Goal: Task Accomplishment & Management: Complete application form

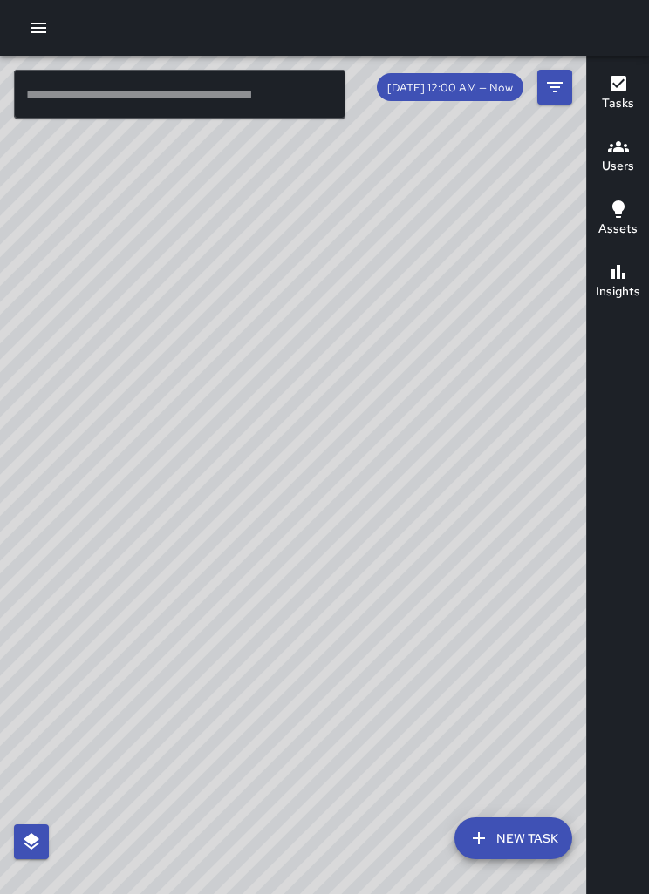
click at [616, 107] on h6 "Tasks" at bounding box center [618, 103] width 32 height 19
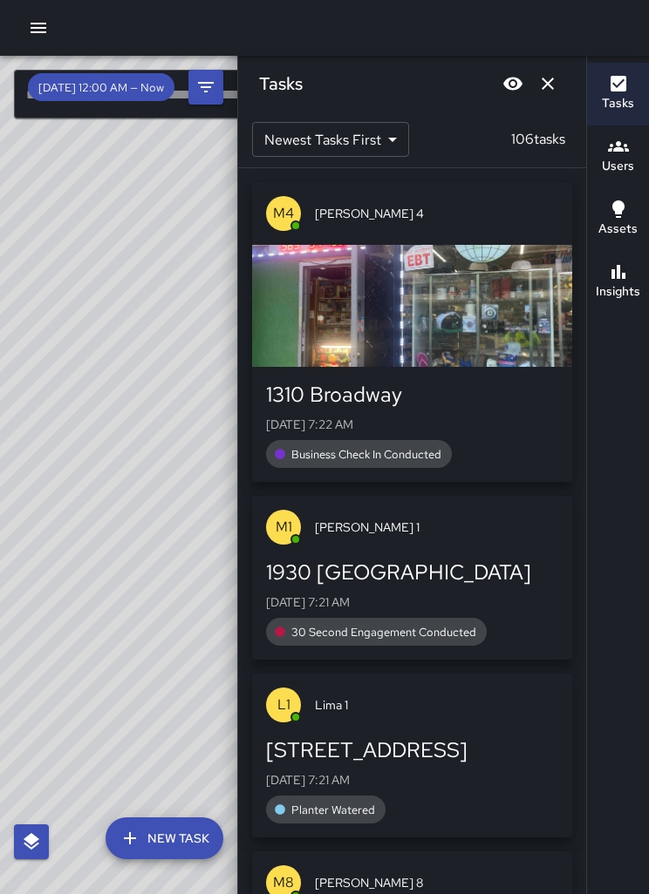
click at [526, 89] on button "Blur" at bounding box center [512, 83] width 35 height 35
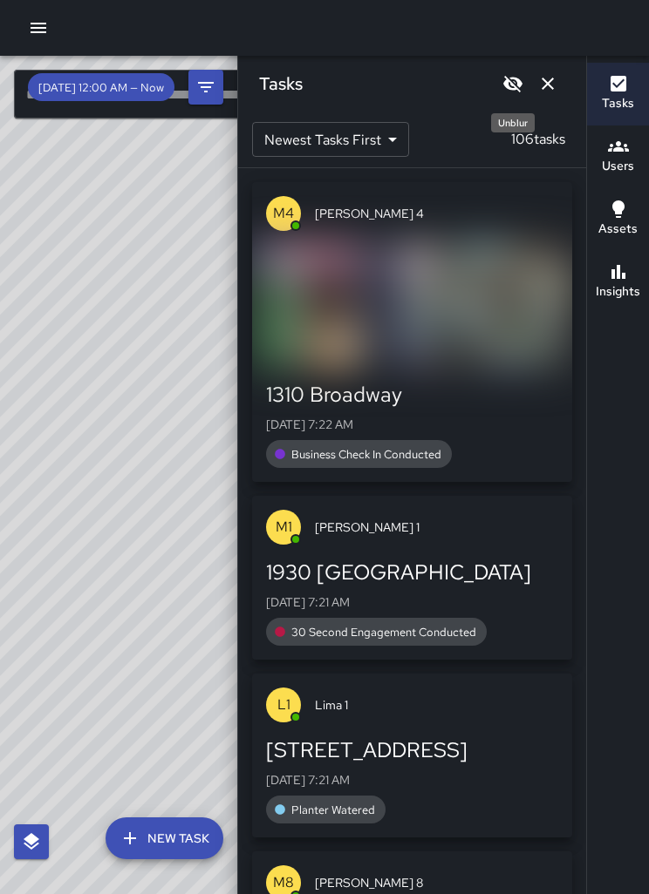
click at [547, 91] on icon "Dismiss" at bounding box center [547, 83] width 21 height 21
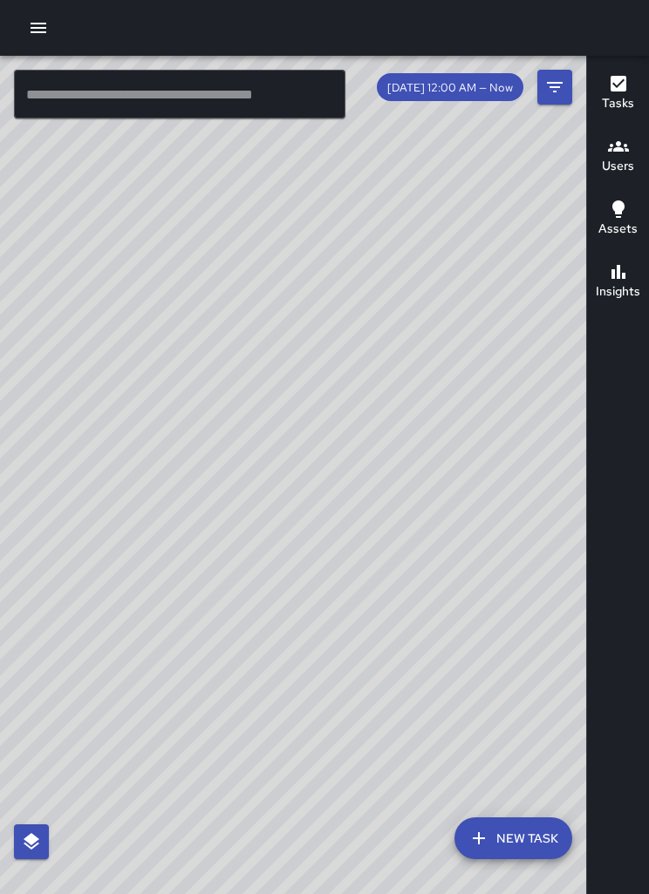
click at [615, 82] on icon "button" at bounding box center [618, 84] width 16 height 16
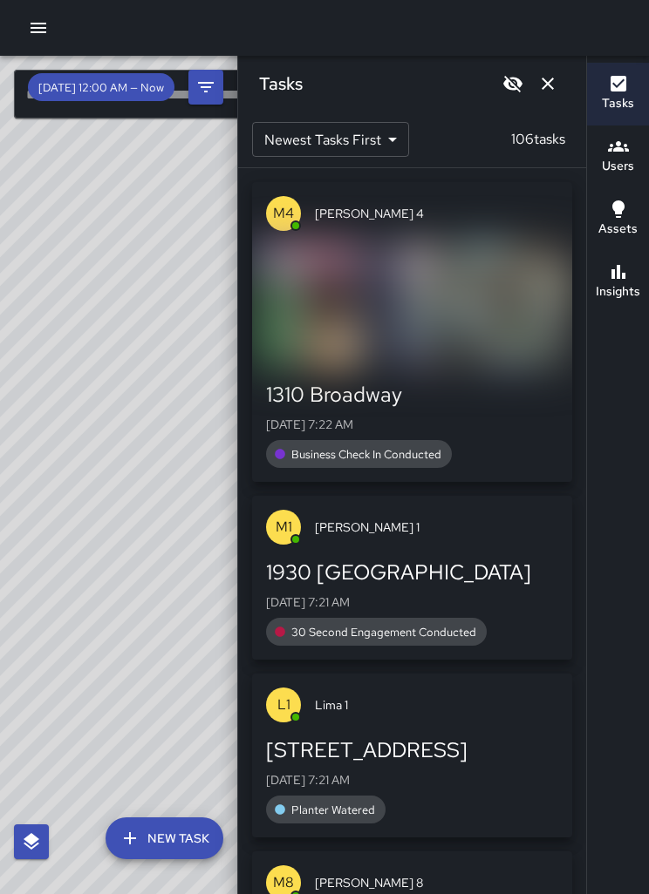
click at [506, 91] on icon "Unblur" at bounding box center [512, 83] width 21 height 21
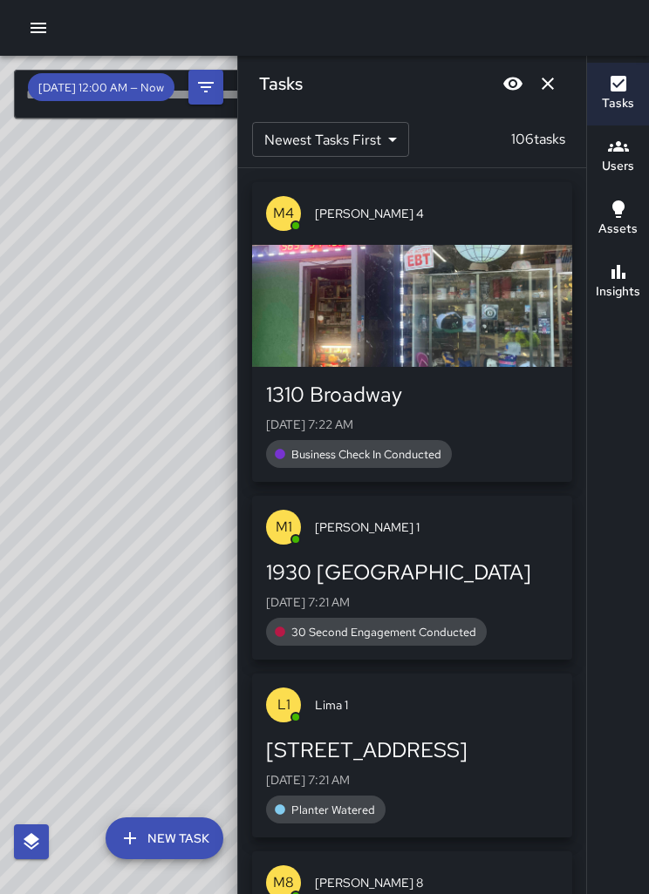
click at [556, 81] on icon "Dismiss" at bounding box center [547, 83] width 21 height 21
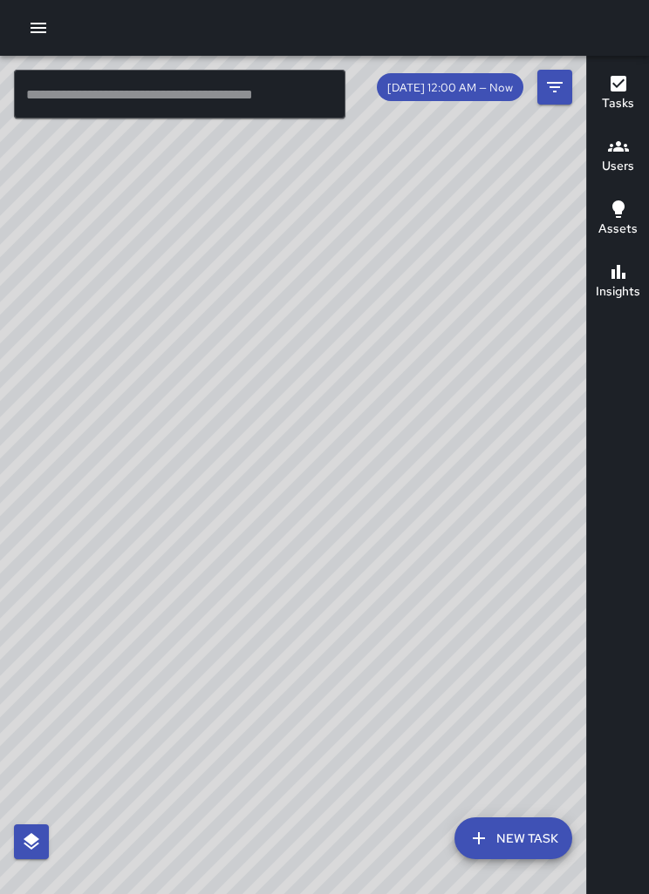
click at [527, 860] on button "New Task" at bounding box center [513, 839] width 118 height 42
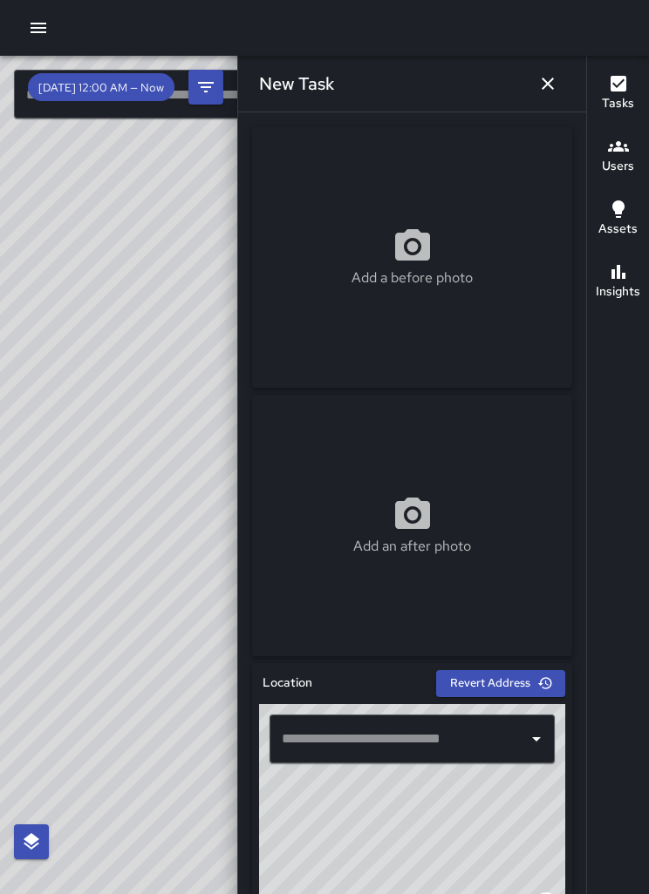
click at [434, 737] on input "text" at bounding box center [398, 739] width 243 height 33
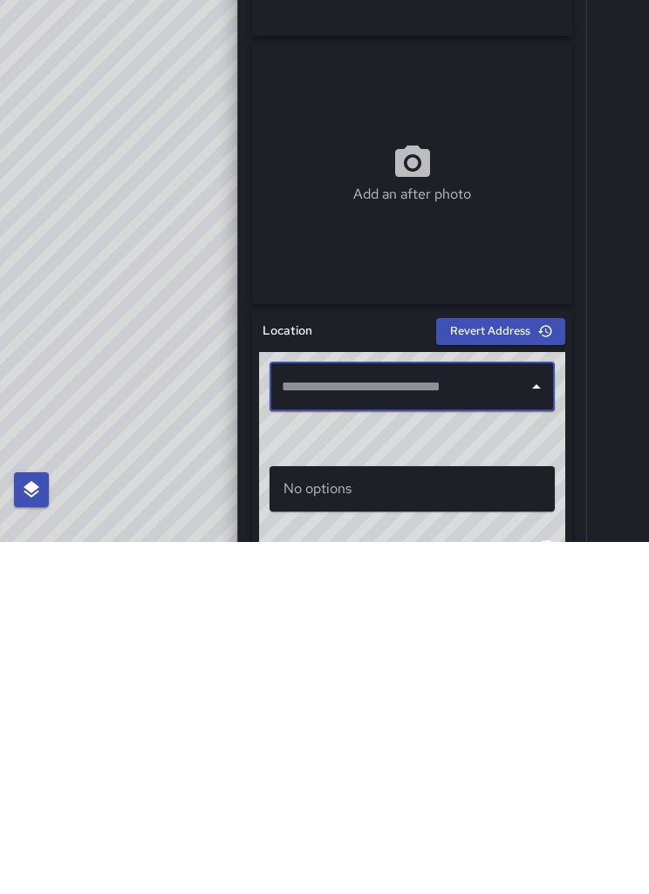
scroll to position [56, 0]
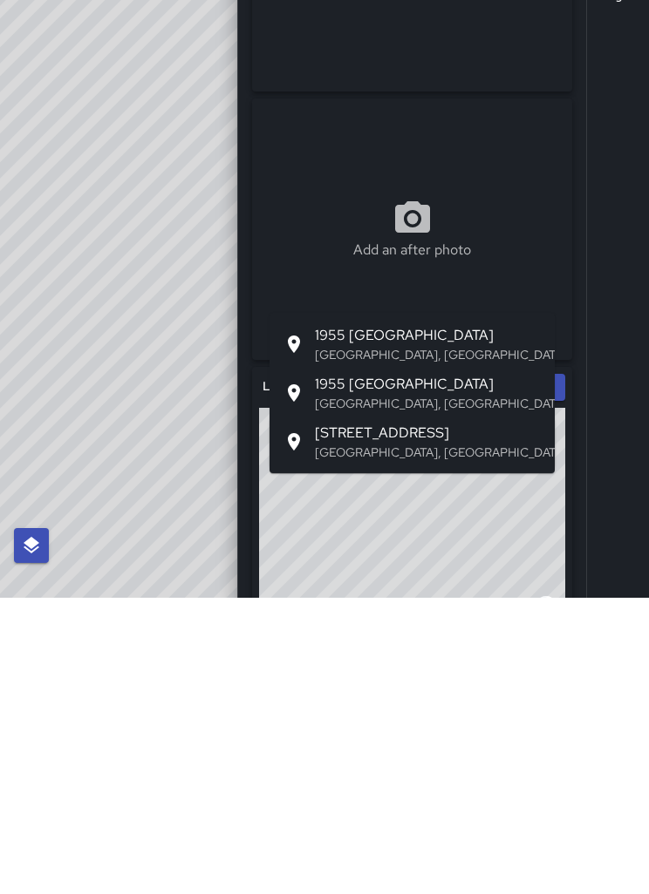
click at [389, 643] on p "Oakland, CA, USA" at bounding box center [428, 651] width 226 height 17
type input "**********"
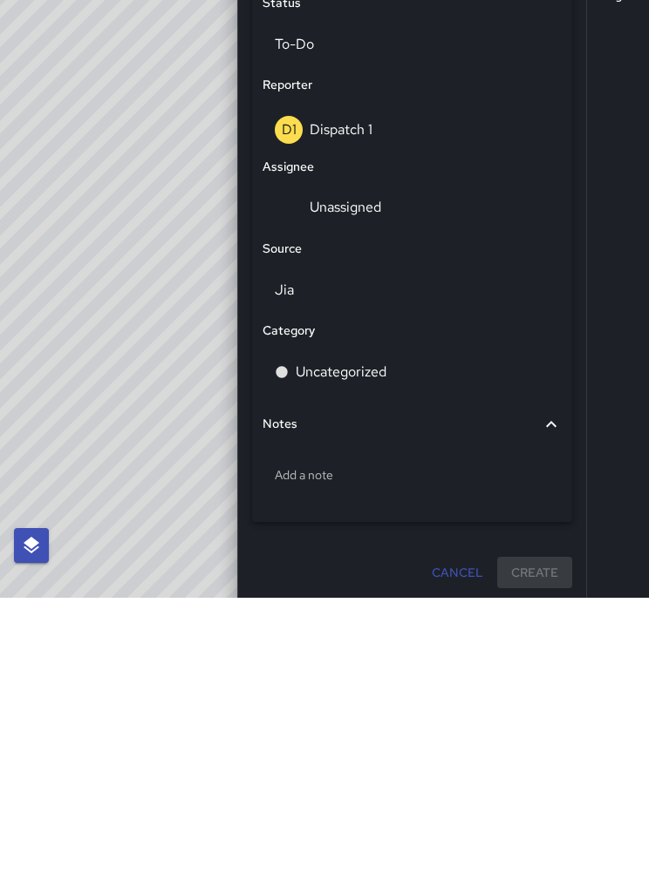
scroll to position [656, 0]
click at [357, 481] on div "Unassigned" at bounding box center [411, 504] width 299 height 46
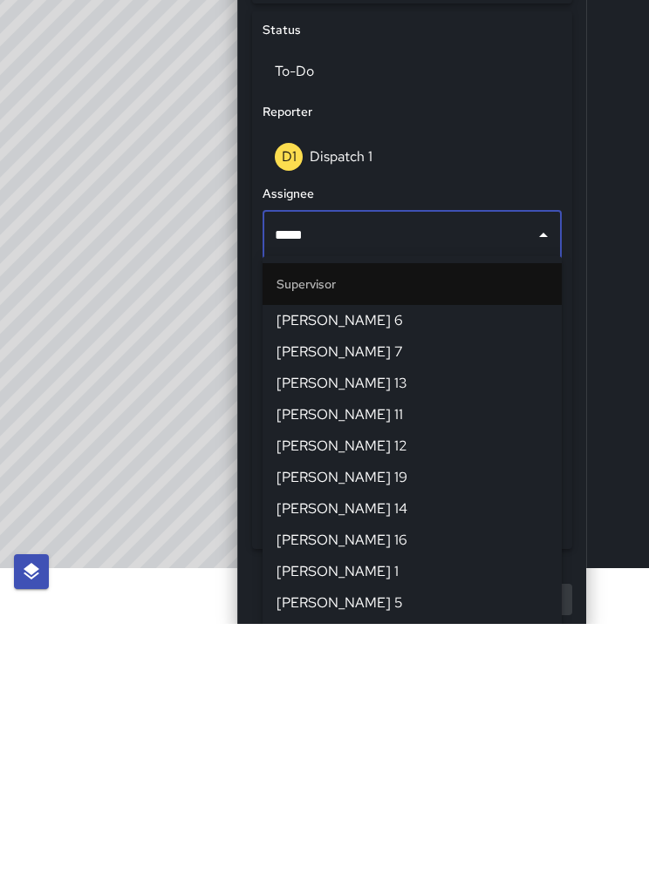
type input "******"
click at [311, 769] on span "[PERSON_NAME] 1" at bounding box center [411, 779] width 271 height 21
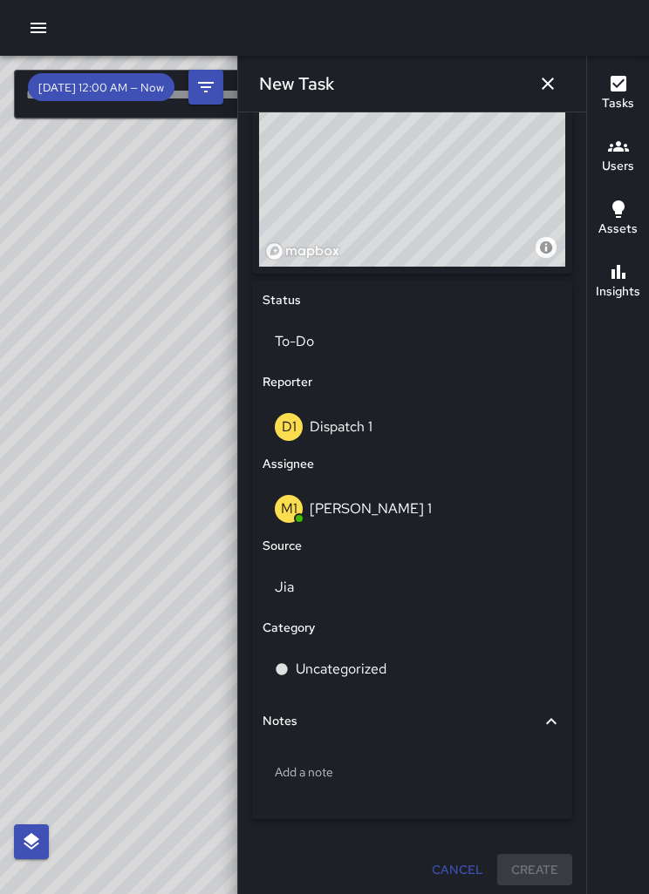
click at [302, 588] on p "Jia" at bounding box center [412, 587] width 275 height 21
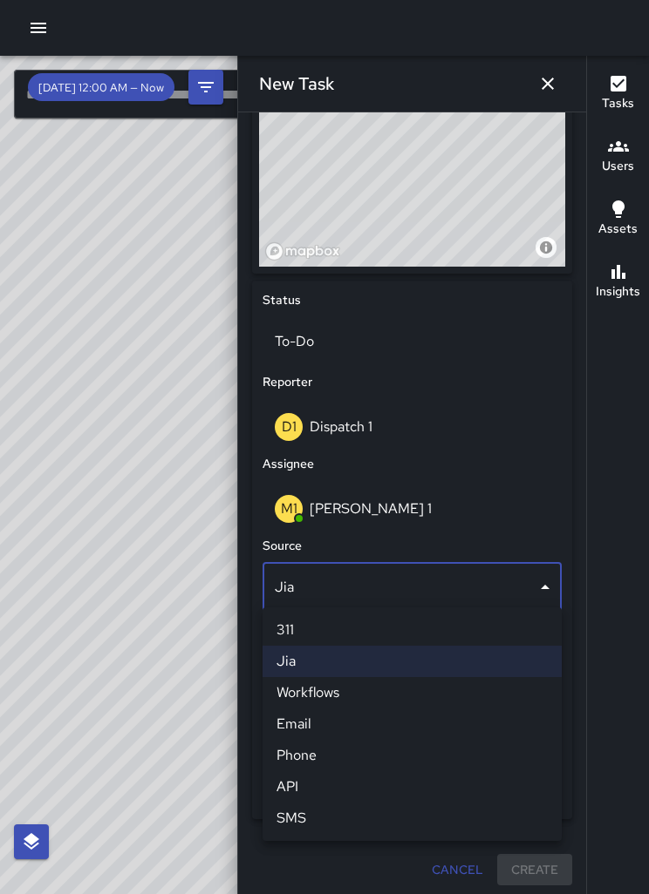
click at [316, 761] on li "Phone" at bounding box center [411, 755] width 299 height 31
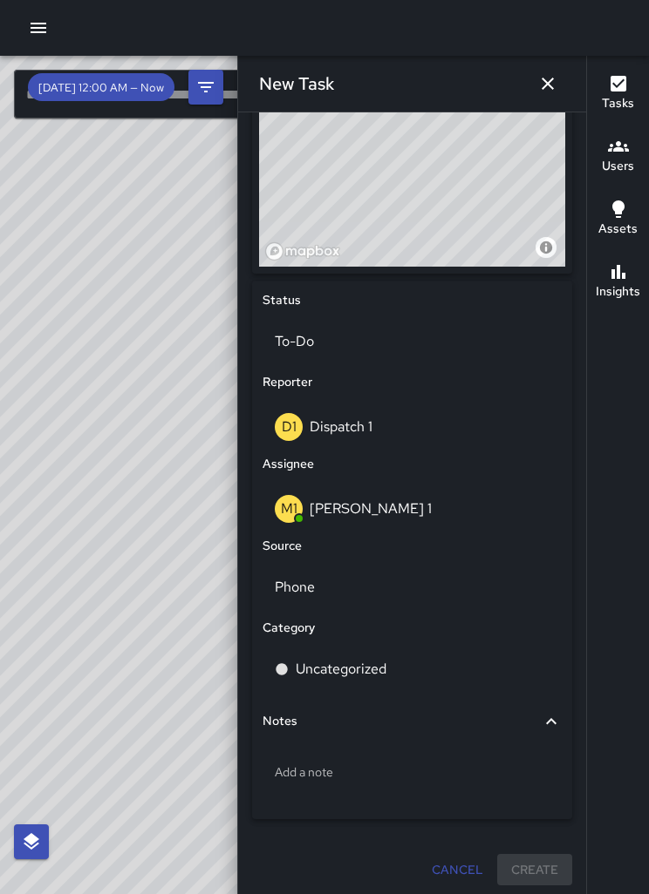
click at [351, 660] on p "Uncategorized" at bounding box center [341, 669] width 91 height 21
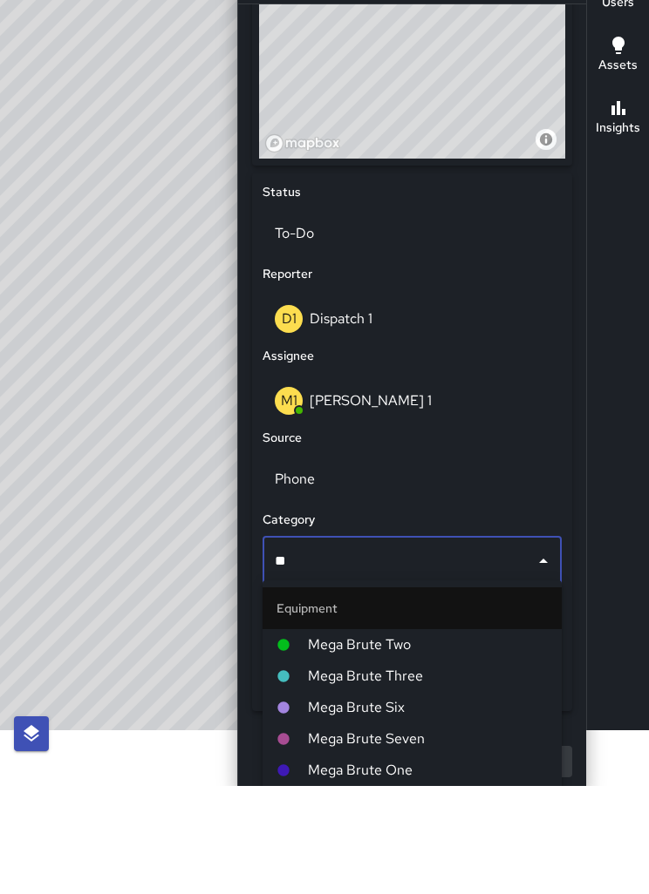
type input "***"
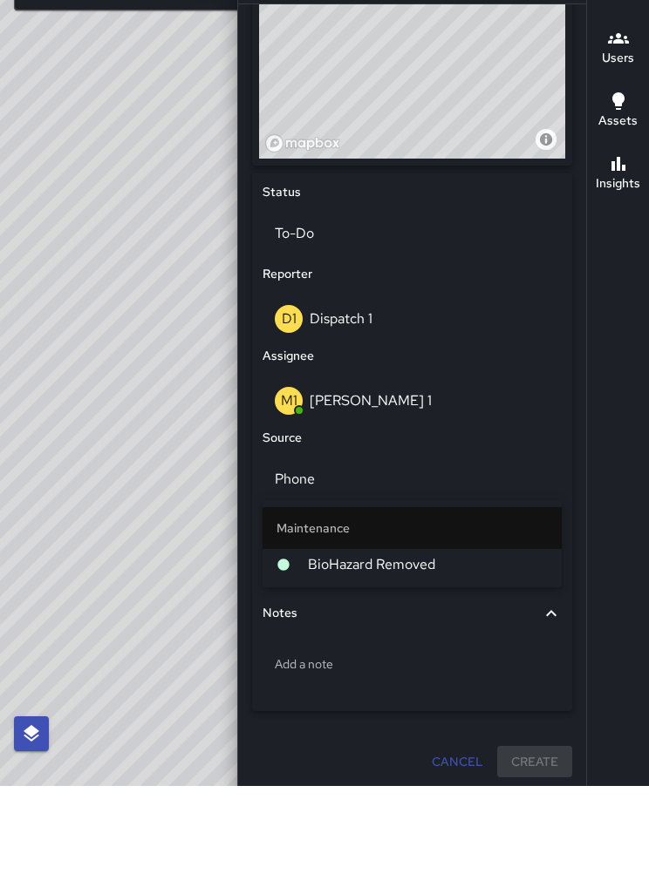
click at [416, 663] on span "BioHazard Removed" at bounding box center [428, 673] width 240 height 21
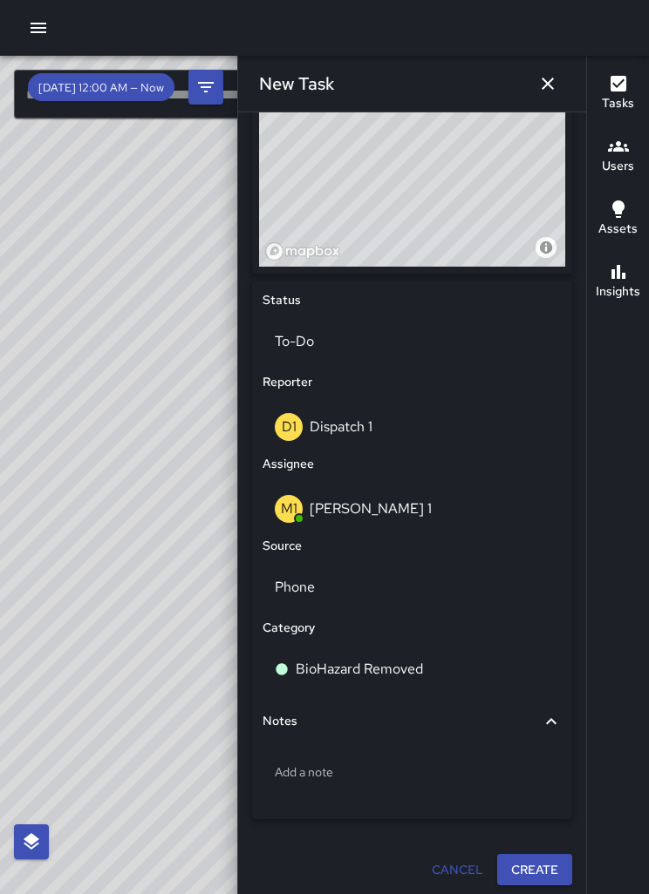
click at [393, 768] on p "Add a note" at bounding box center [412, 772] width 275 height 17
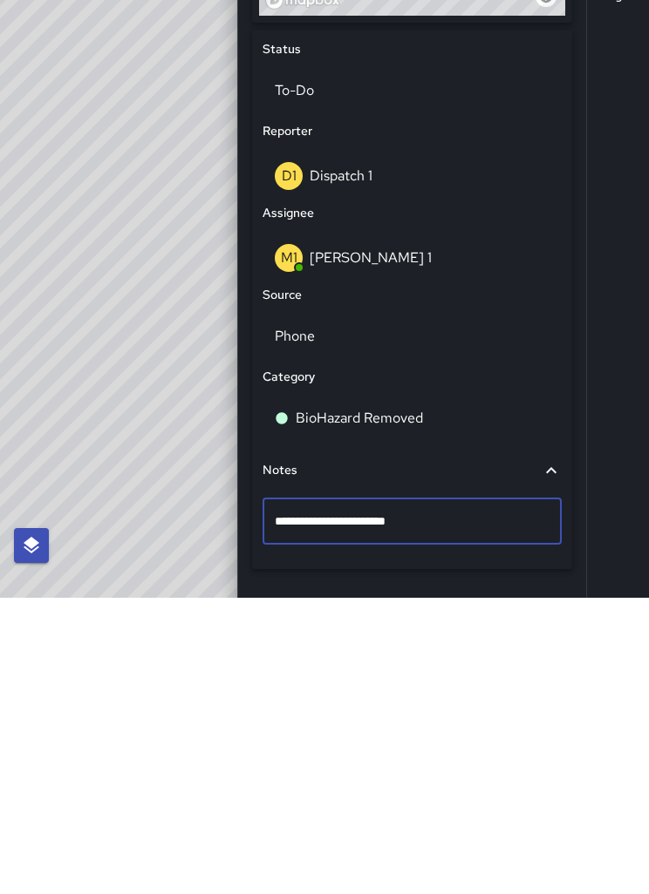
type textarea "**********"
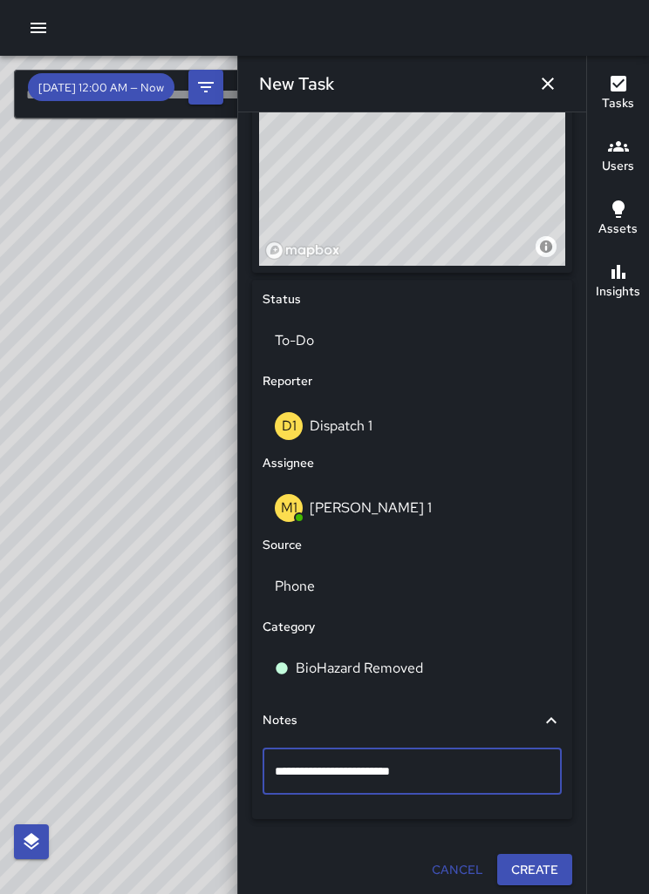
scroll to position [656, 0]
click at [546, 852] on div "**********" at bounding box center [412, 178] width 334 height 1430
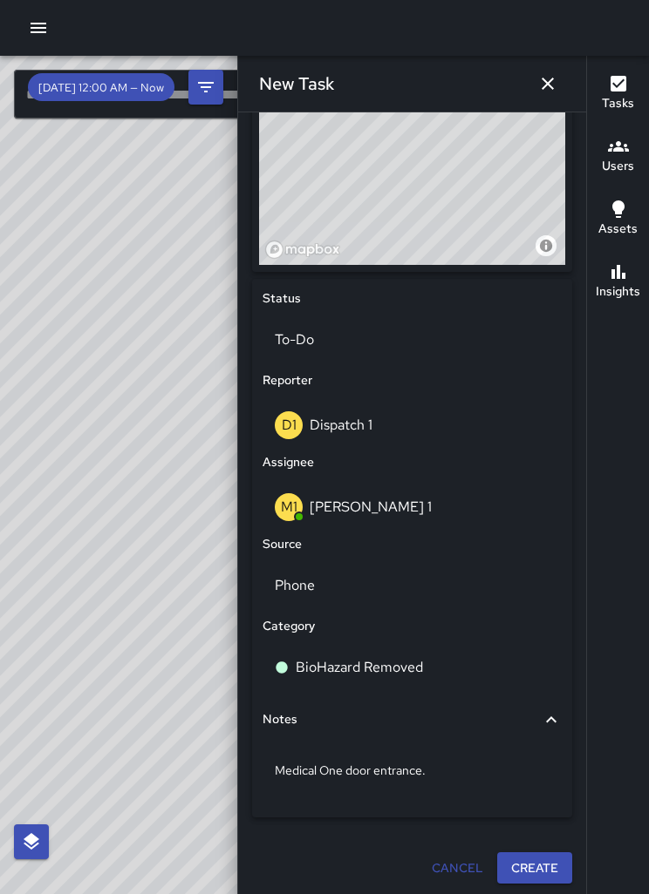
scroll to position [656, 0]
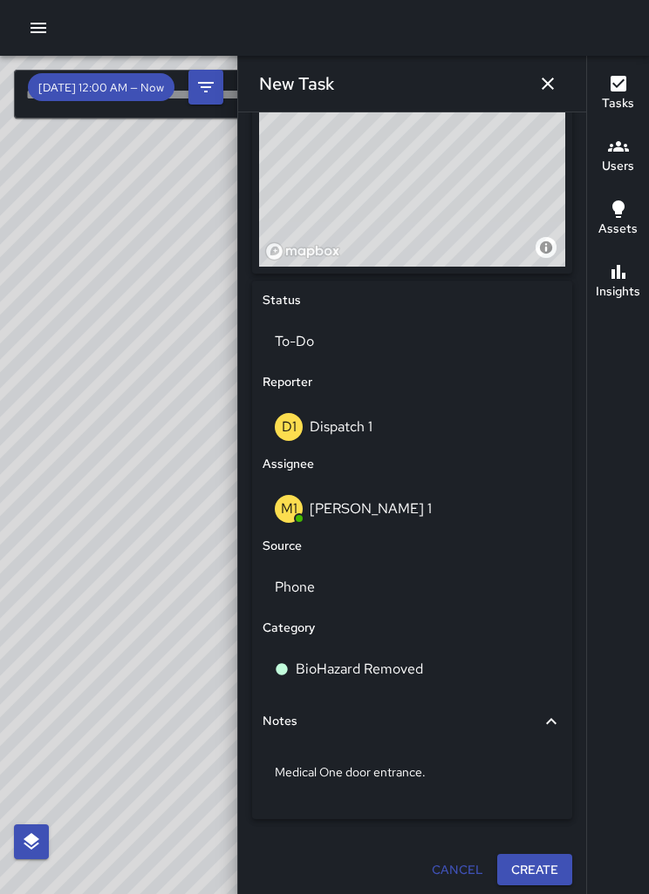
click at [529, 854] on button "Create" at bounding box center [534, 870] width 75 height 32
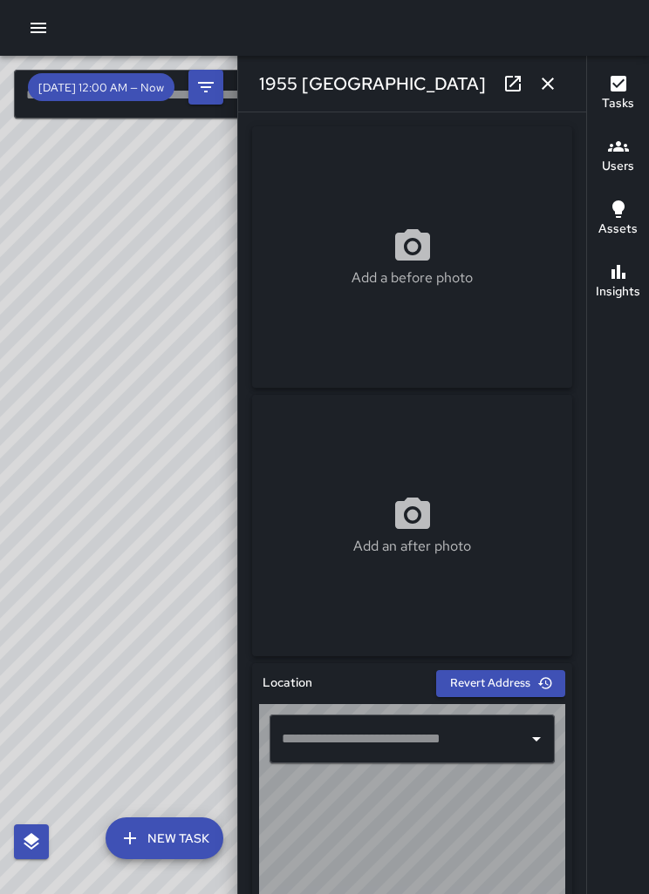
type input "**********"
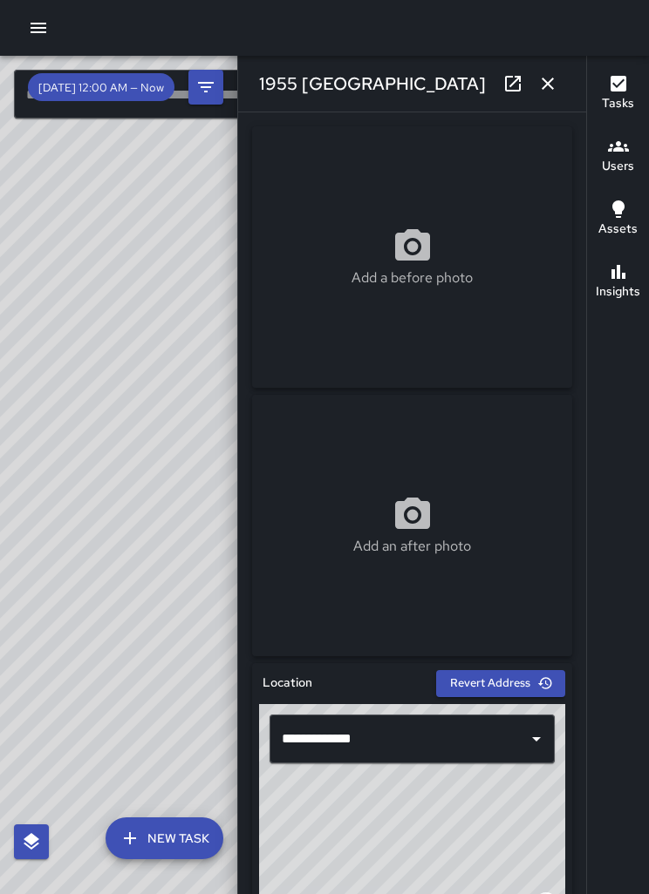
click at [542, 82] on icon "button" at bounding box center [547, 83] width 21 height 21
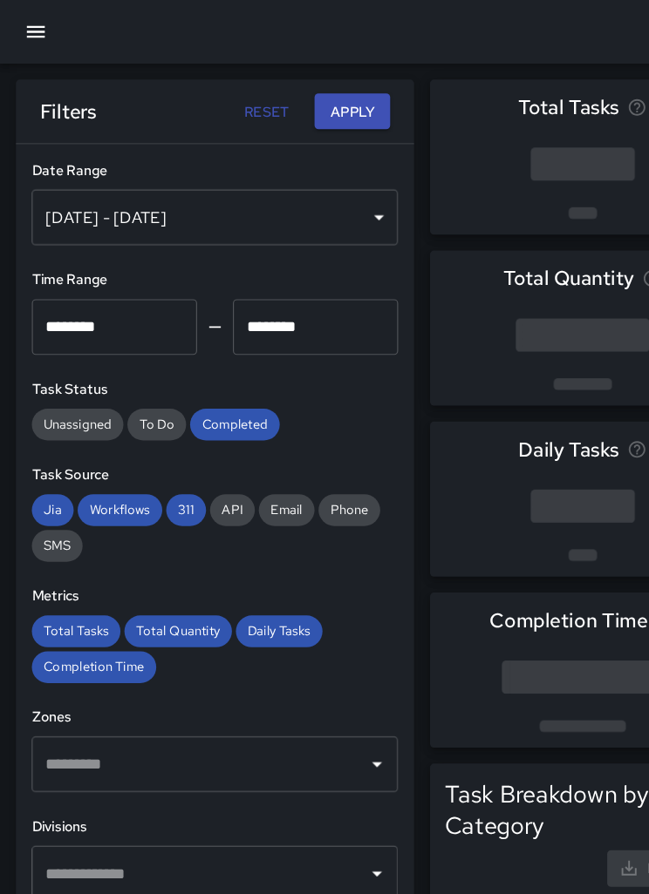
scroll to position [521, 230]
click at [46, 32] on button "button" at bounding box center [31, 28] width 42 height 42
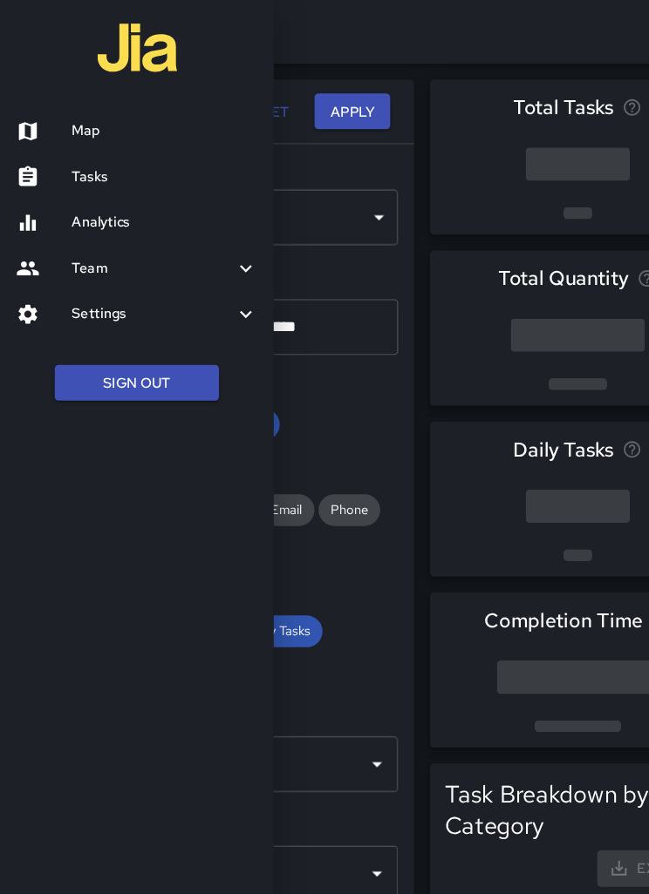
click at [92, 158] on h6 "Tasks" at bounding box center [144, 155] width 163 height 19
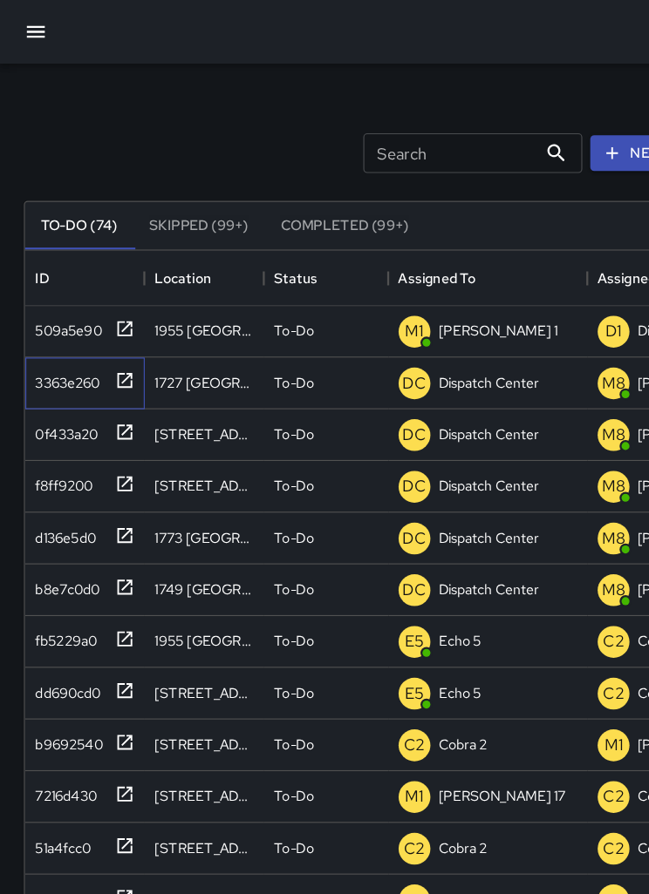
click at [64, 341] on div "3363e260" at bounding box center [56, 332] width 64 height 24
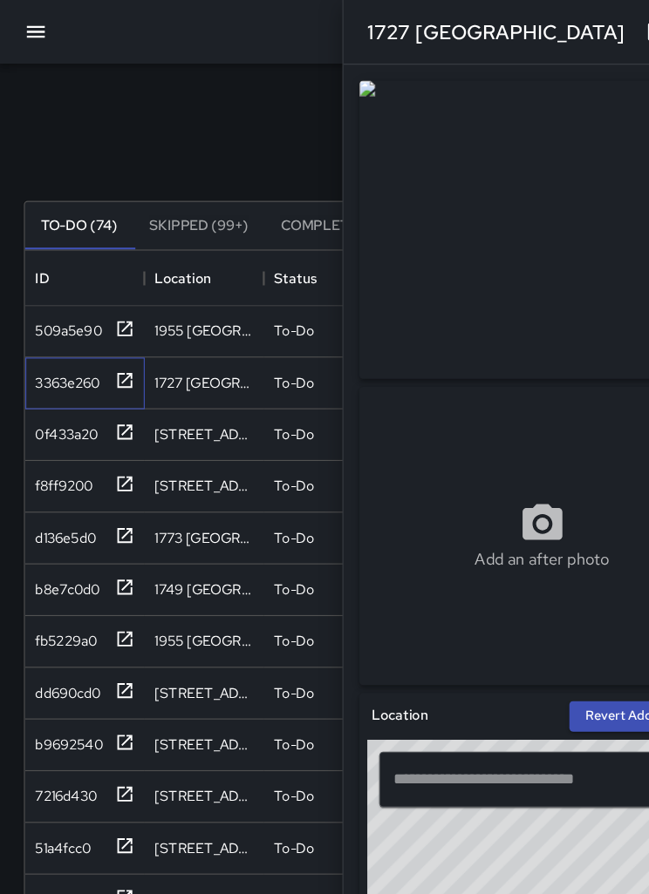
type input "**********"
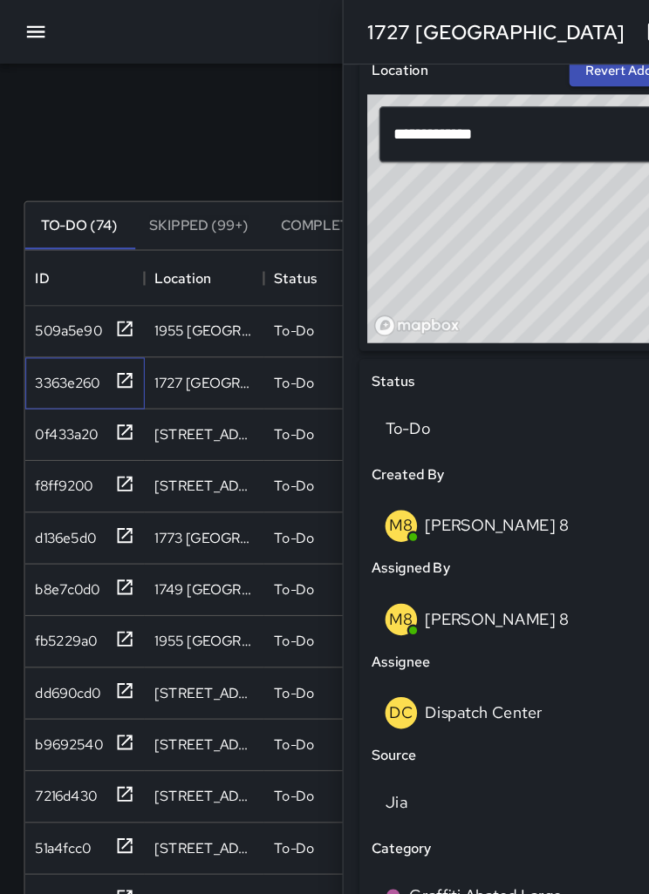
scroll to position [565, 0]
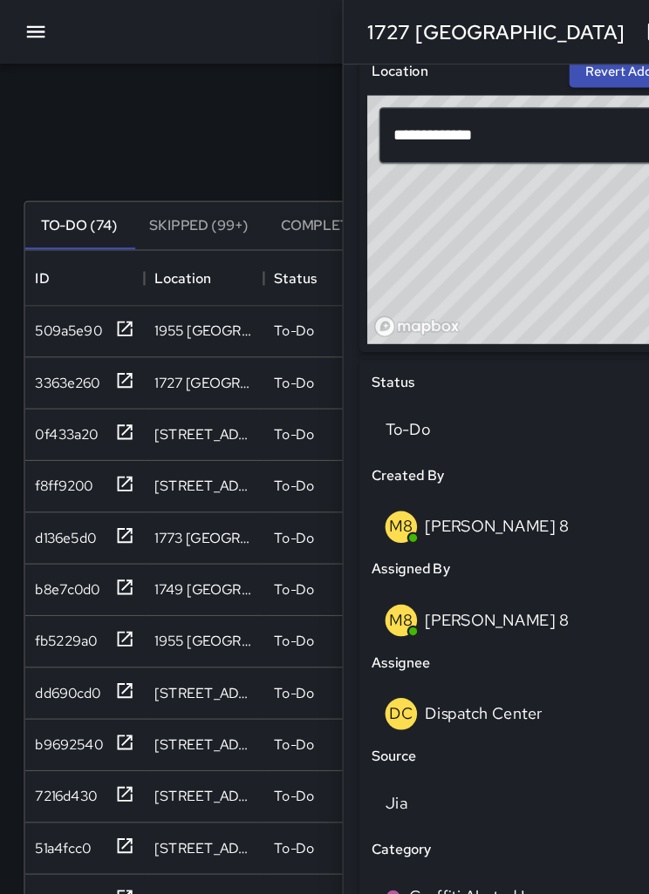
click at [445, 632] on div "DC Dispatch Center" at bounding box center [474, 626] width 275 height 28
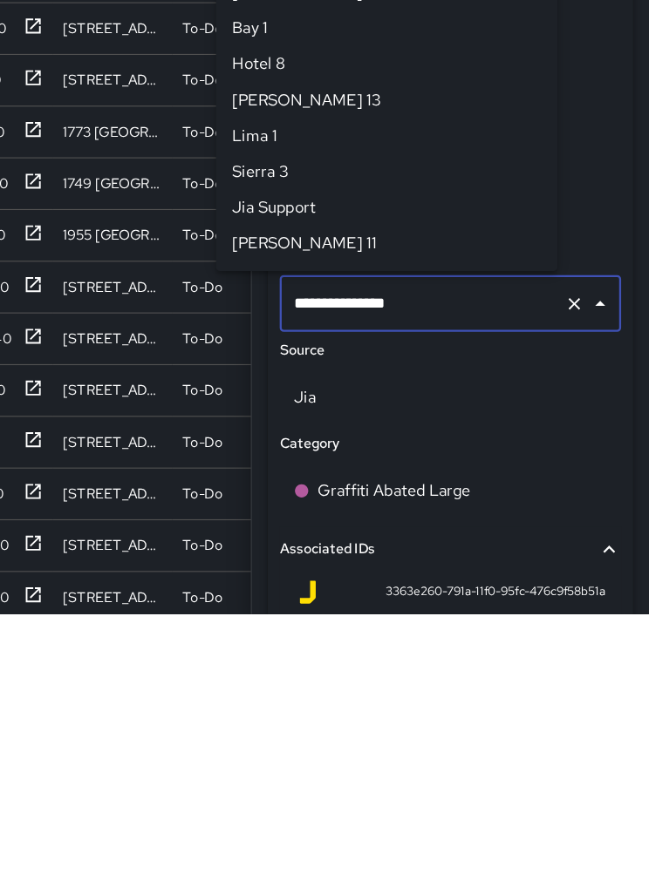
scroll to position [1726, 0]
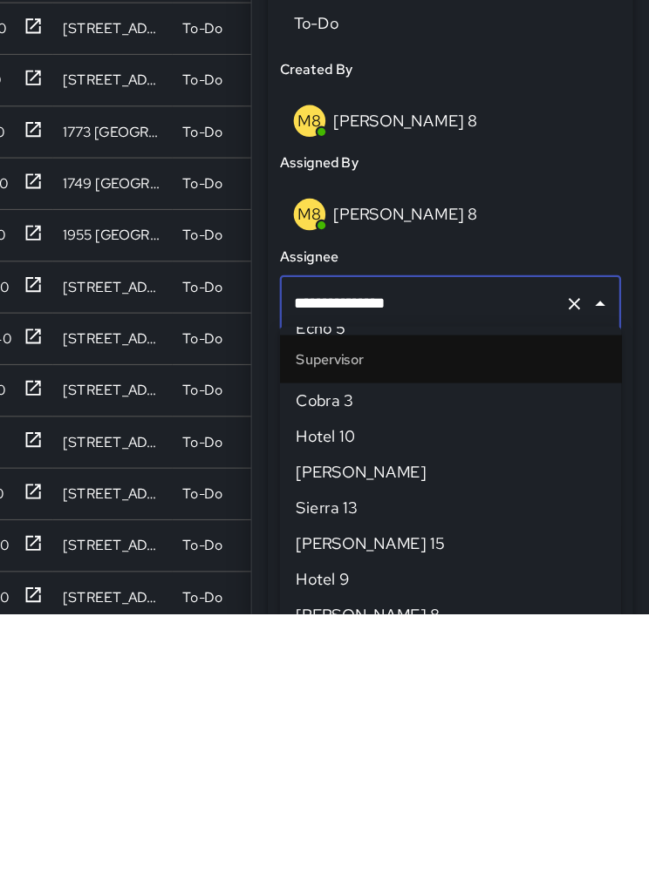
click at [575, 614] on icon "Clear" at bounding box center [583, 622] width 17 height 17
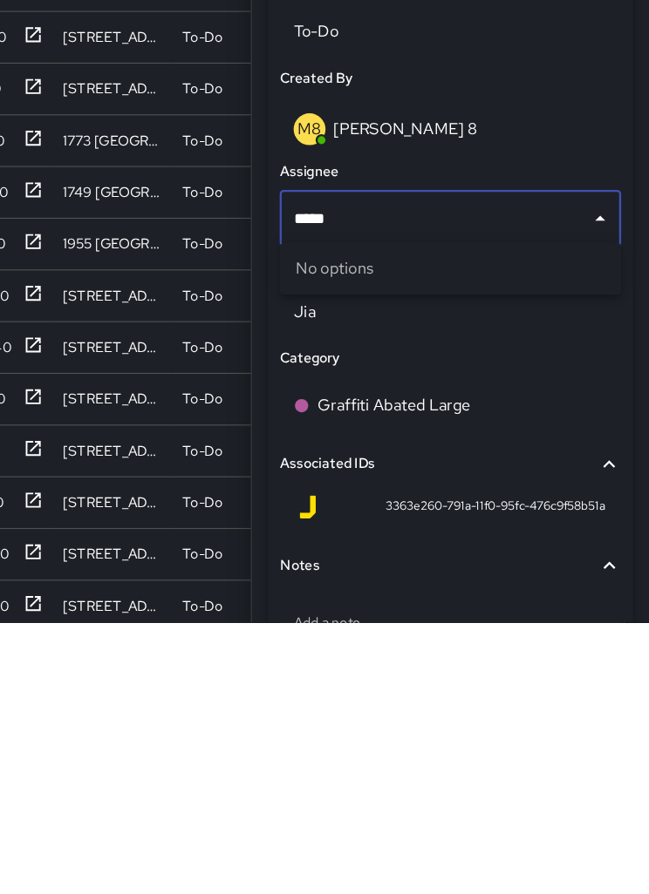
type input "****"
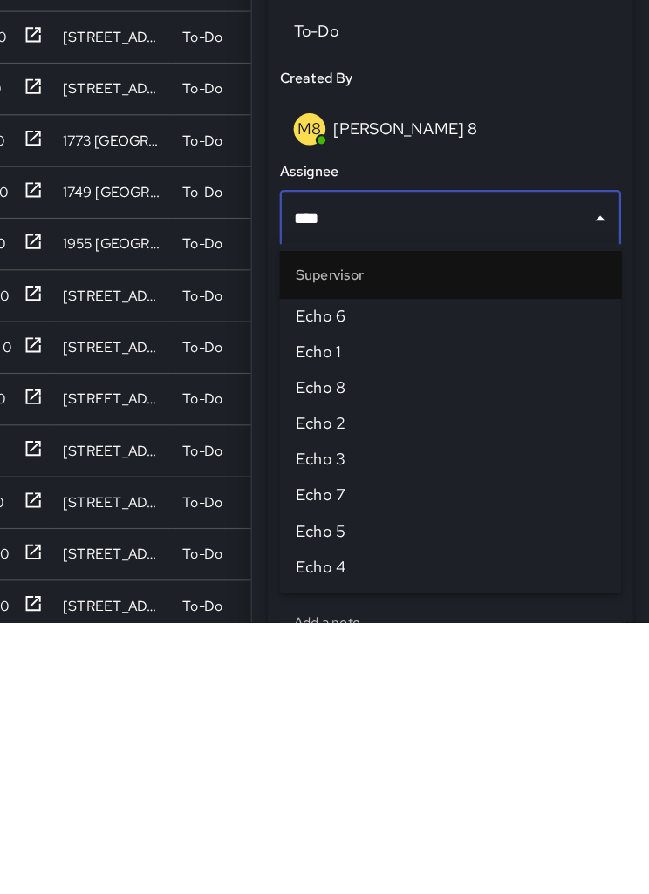
click at [339, 615] on span "Echo 6" at bounding box center [474, 625] width 271 height 21
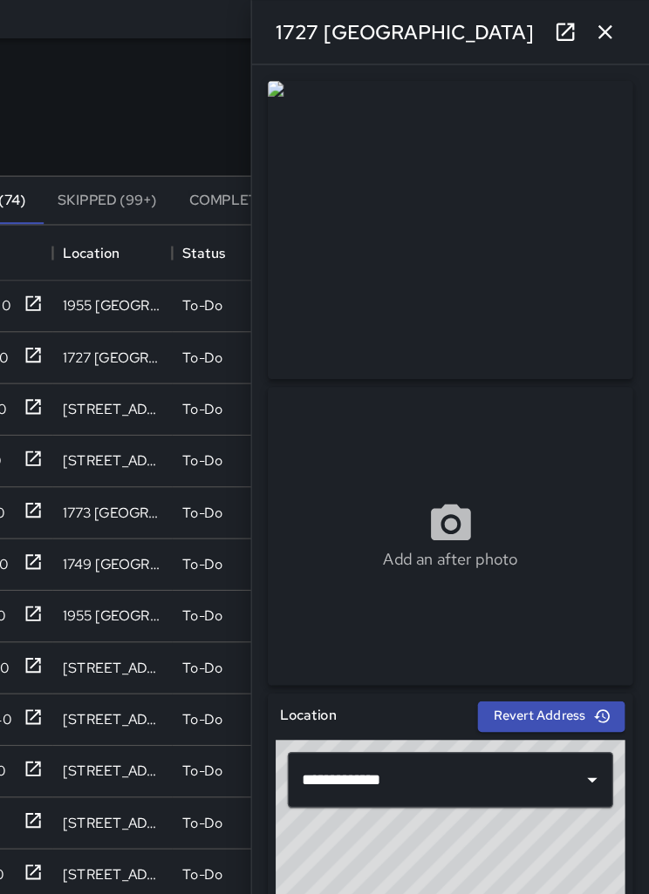
scroll to position [23, 0]
click at [600, 29] on icon "button" at bounding box center [610, 27] width 21 height 21
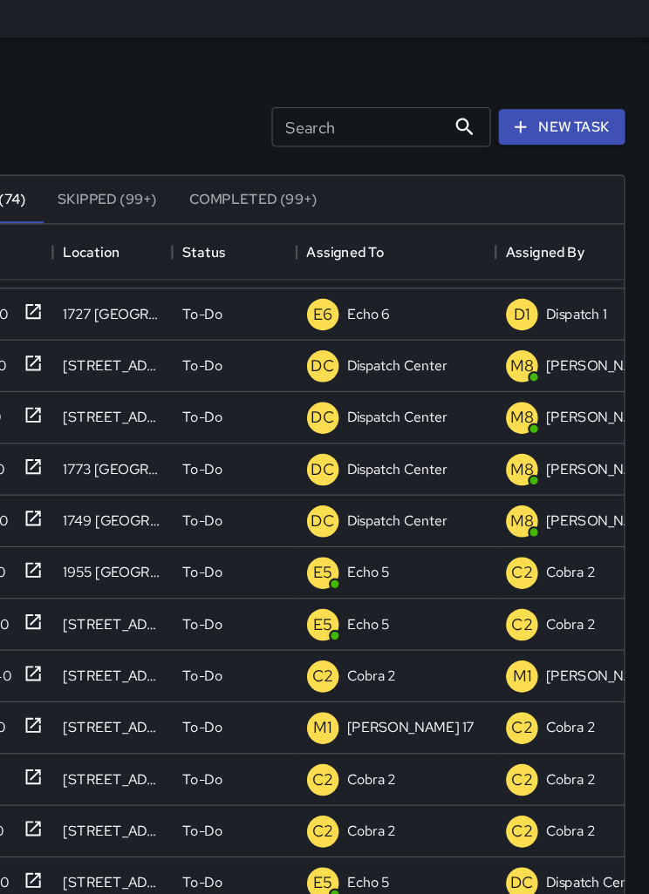
scroll to position [37, 0]
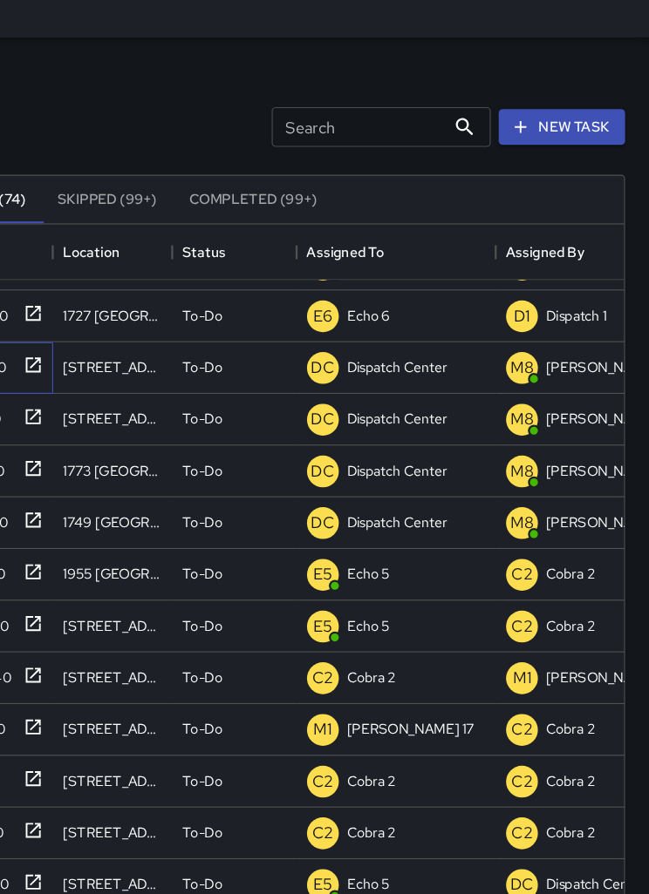
click at [24, 317] on div "0f433a20" at bounding box center [71, 318] width 94 height 29
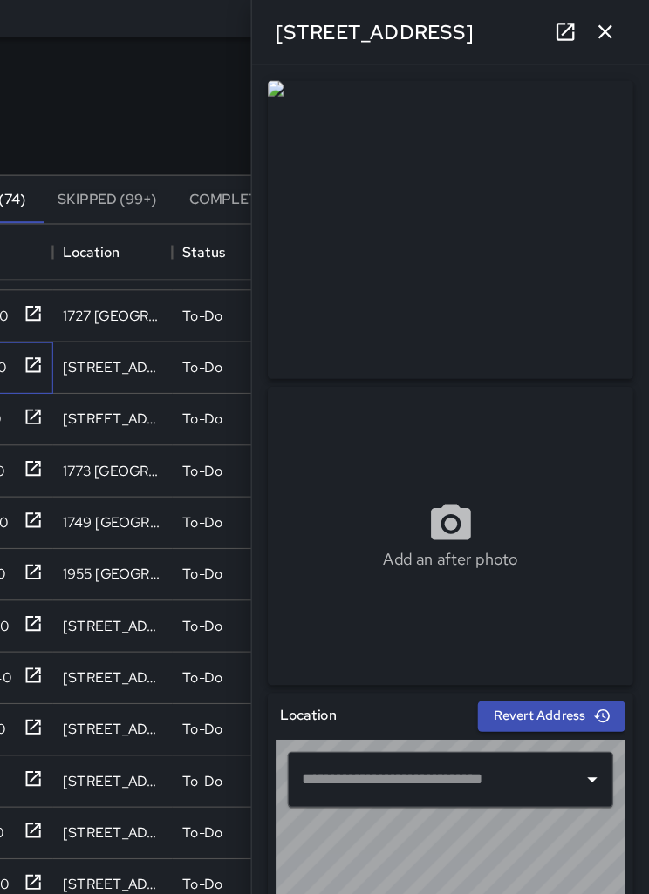
type input "**********"
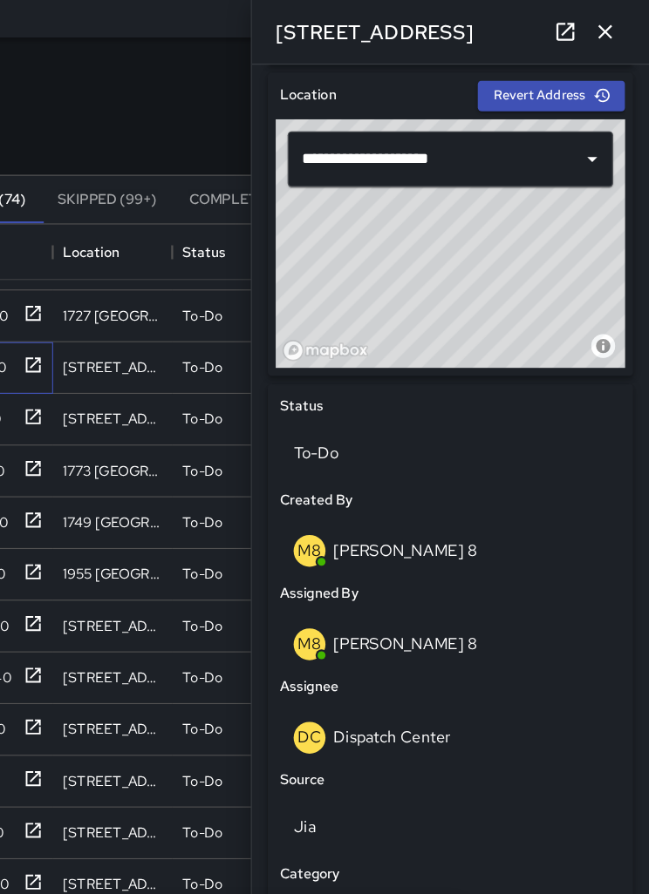
scroll to position [543, 0]
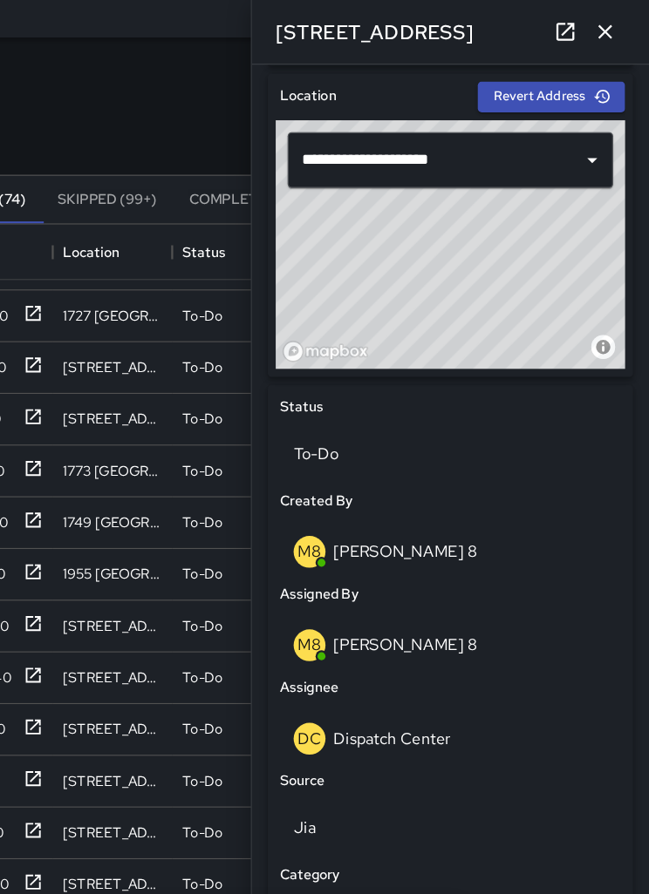
click at [390, 642] on p "Dispatch Center" at bounding box center [423, 647] width 103 height 18
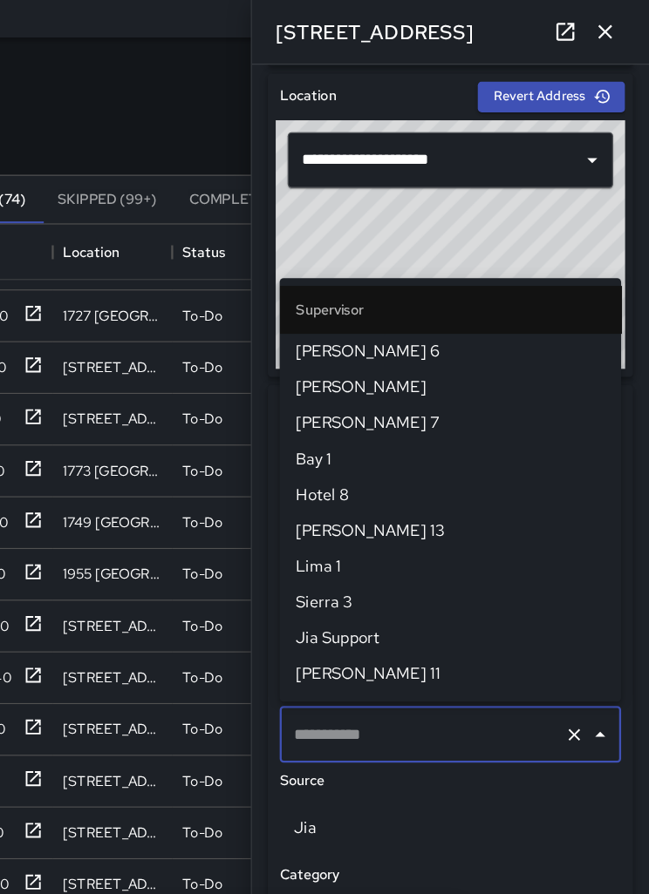
type input "**********"
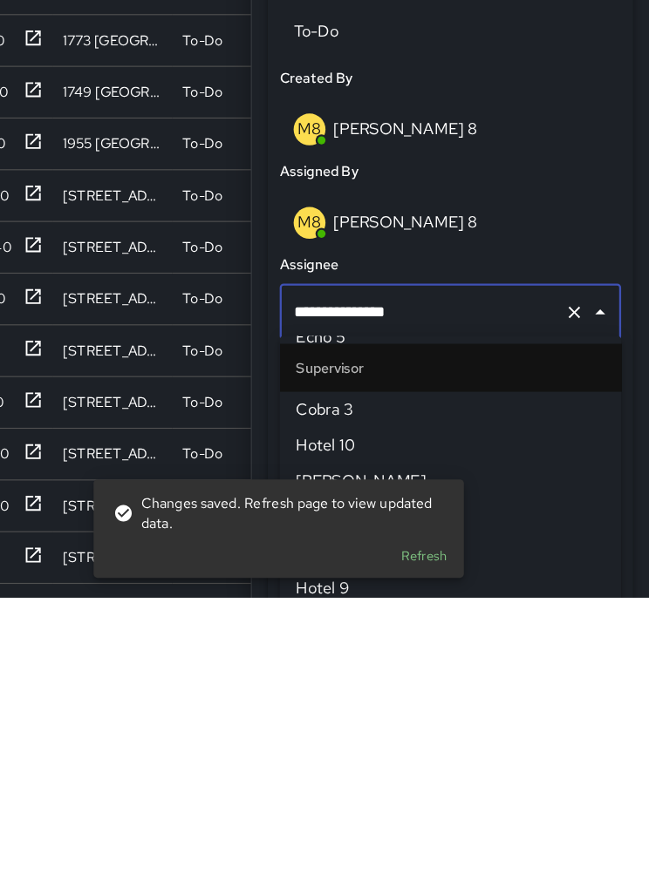
click at [575, 636] on icon "Clear" at bounding box center [583, 644] width 17 height 17
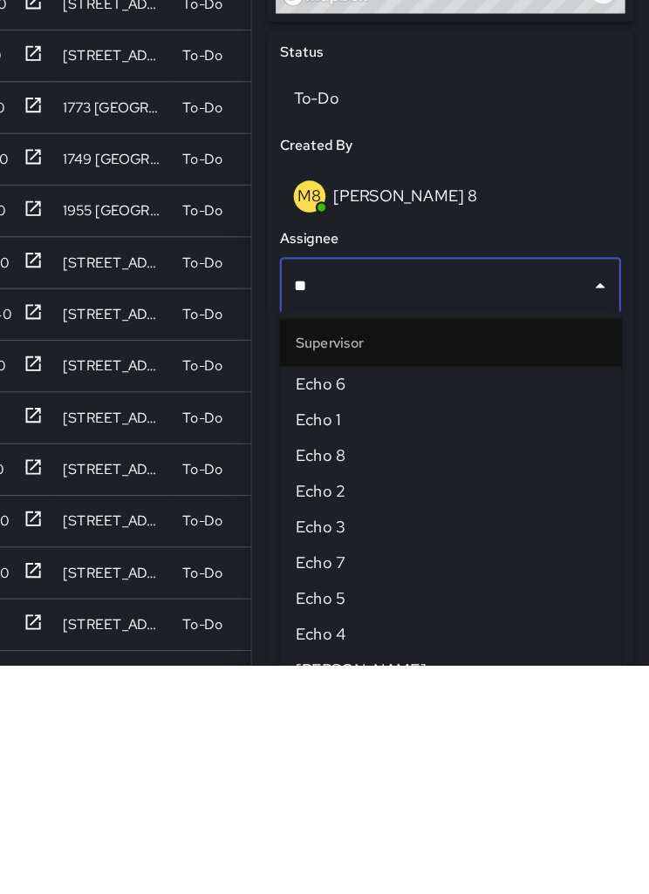
type input "***"
click at [339, 670] on span "Echo 1" at bounding box center [474, 680] width 271 height 21
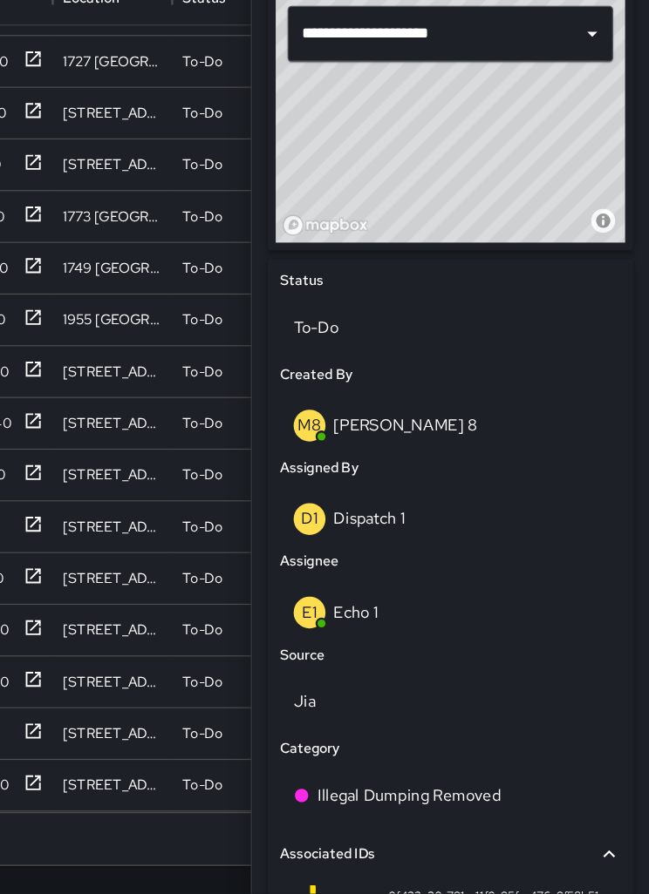
type input "**********"
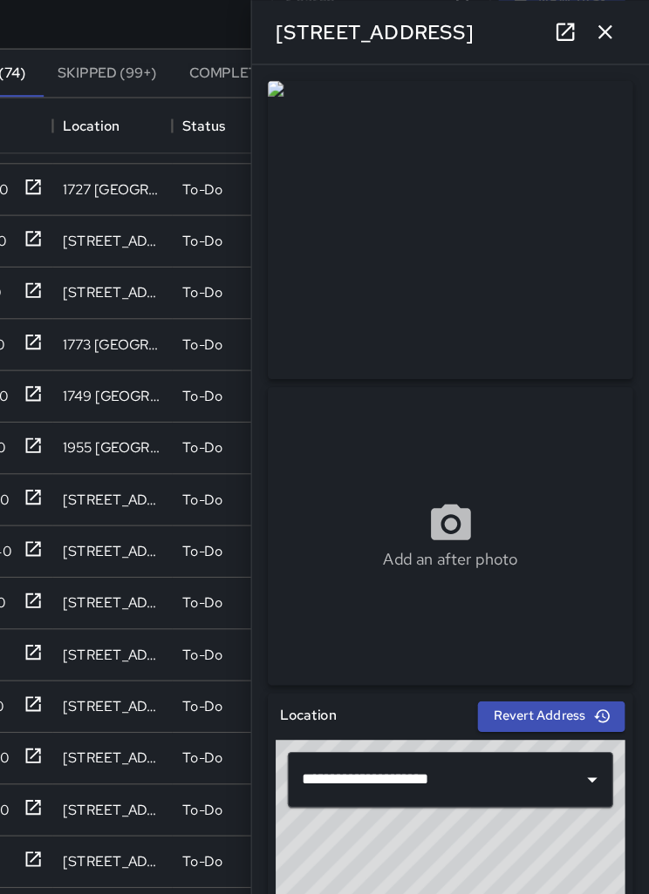
scroll to position [112, 0]
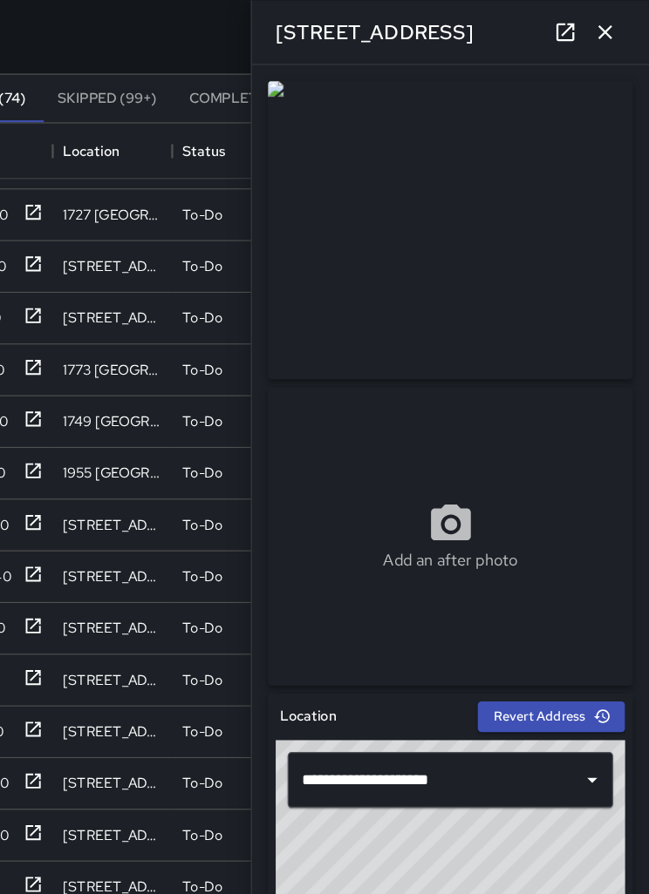
click at [600, 22] on icon "button" at bounding box center [610, 27] width 21 height 21
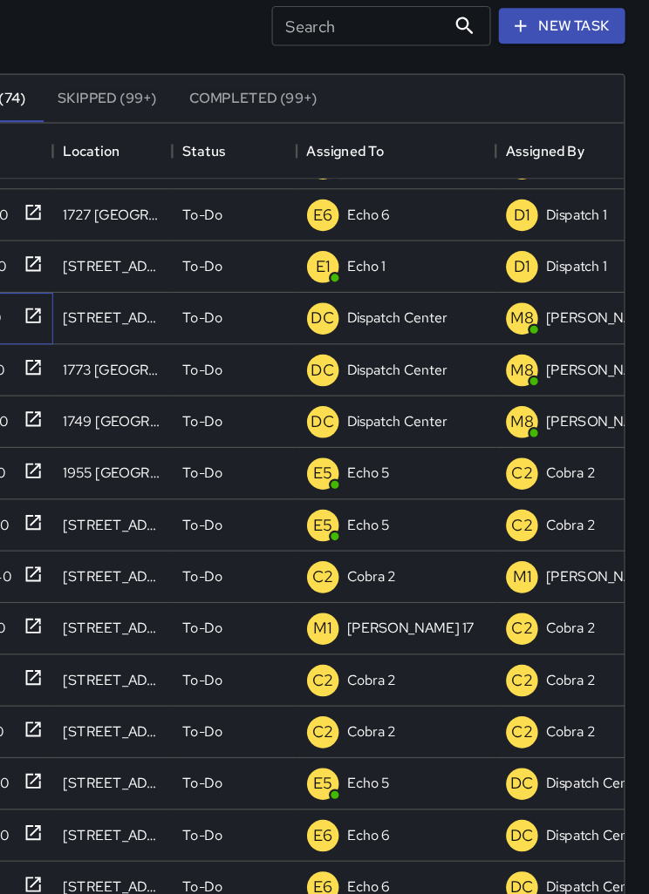
click at [100, 281] on icon at bounding box center [108, 276] width 17 height 17
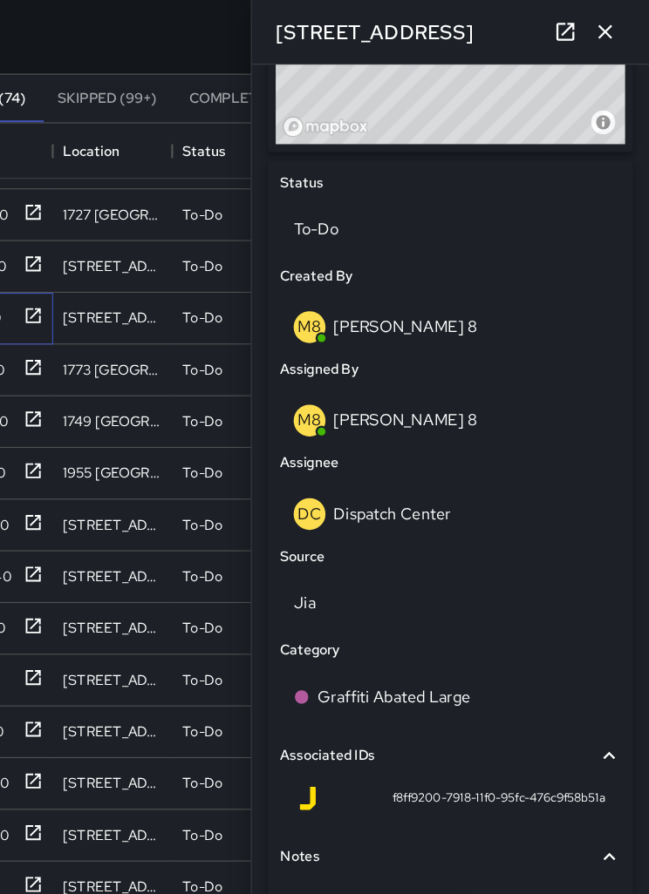
scroll to position [738, 0]
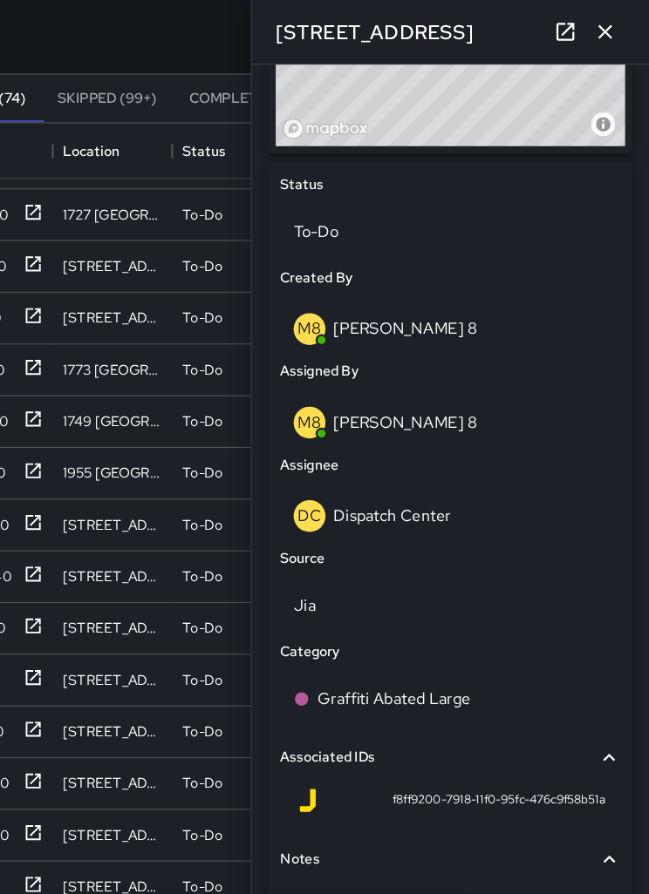
click at [372, 454] on p "Dispatch Center" at bounding box center [423, 452] width 103 height 18
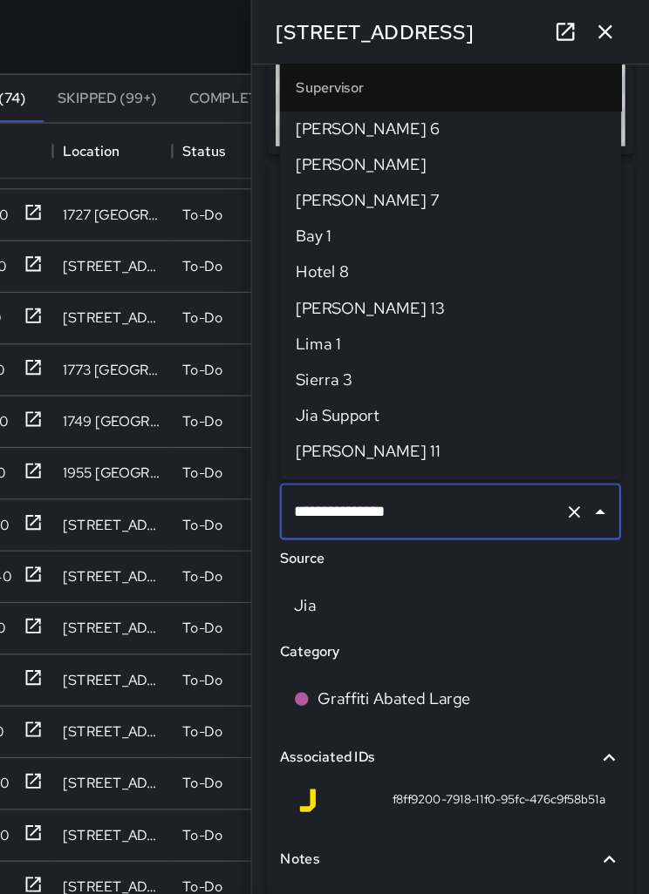
scroll to position [1726, 0]
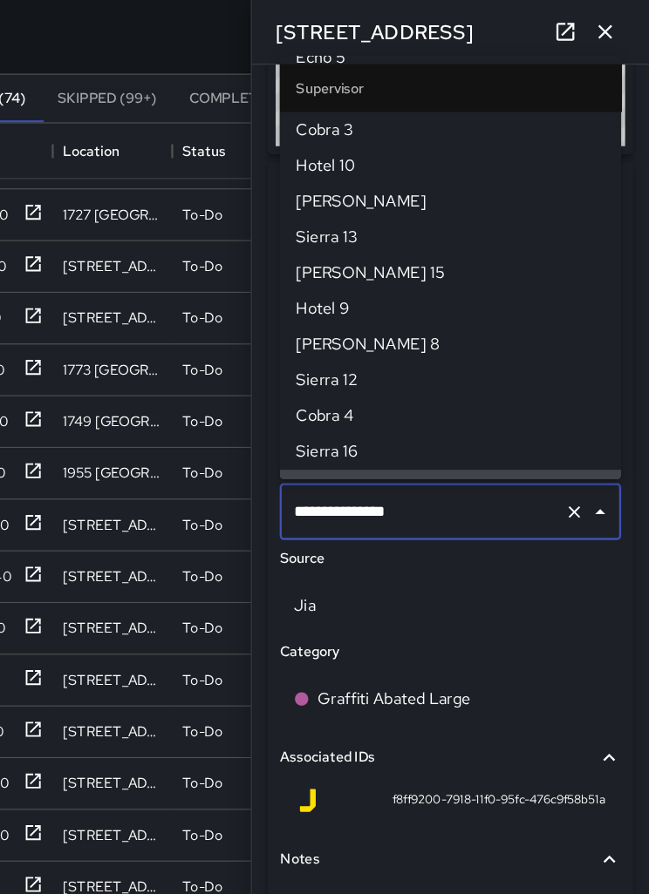
click at [575, 445] on icon "Clear" at bounding box center [583, 448] width 17 height 17
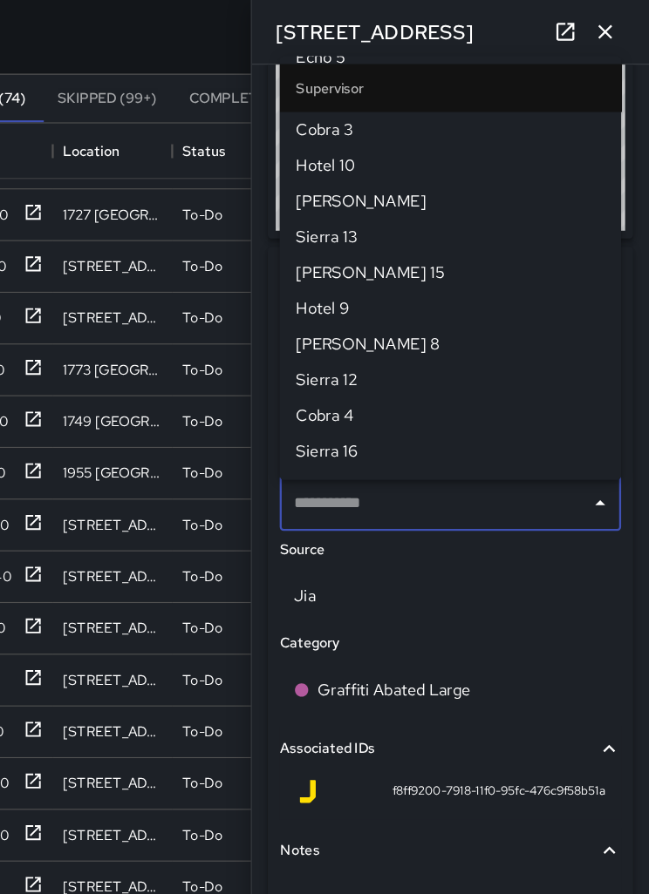
scroll to position [0, 0]
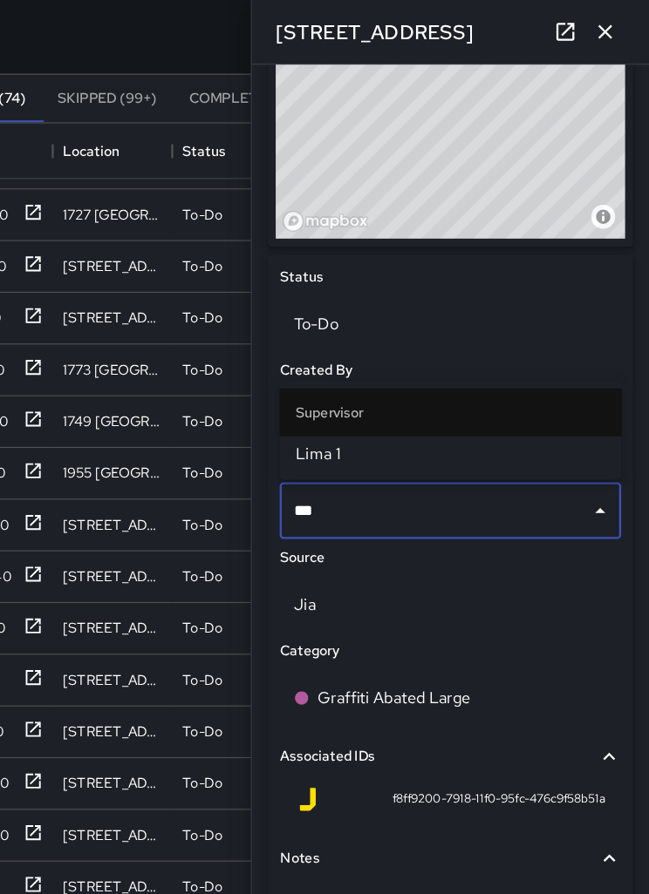
type input "****"
click at [339, 403] on span "Lima 1" at bounding box center [474, 398] width 271 height 21
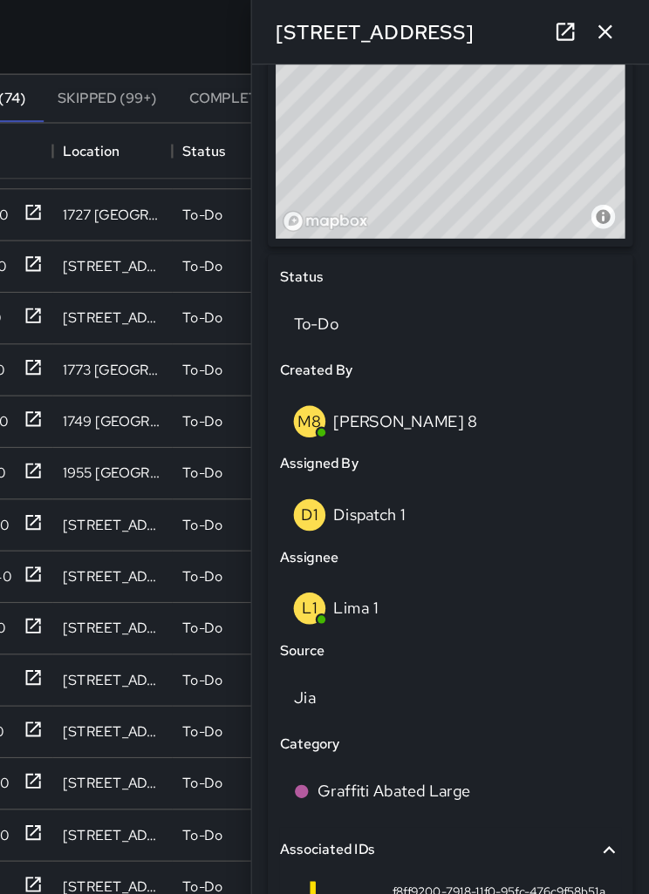
click at [600, 23] on icon "button" at bounding box center [610, 27] width 21 height 21
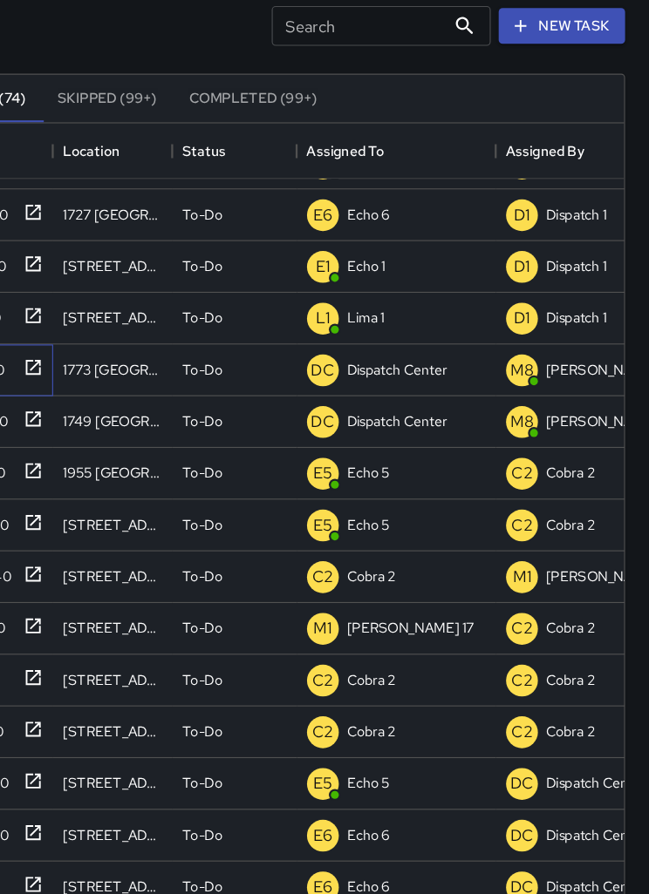
click at [103, 325] on icon at bounding box center [109, 321] width 13 height 13
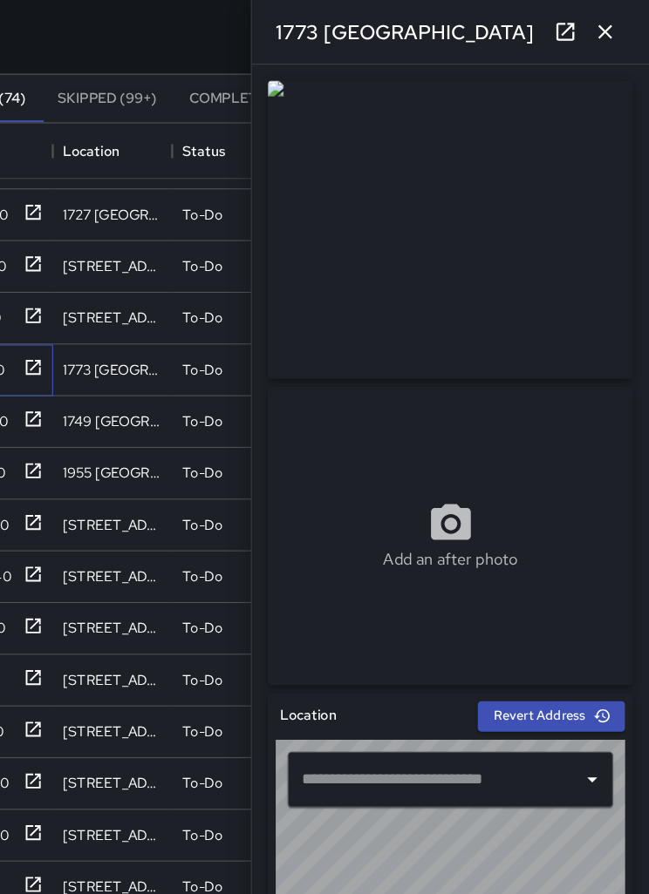
type input "**********"
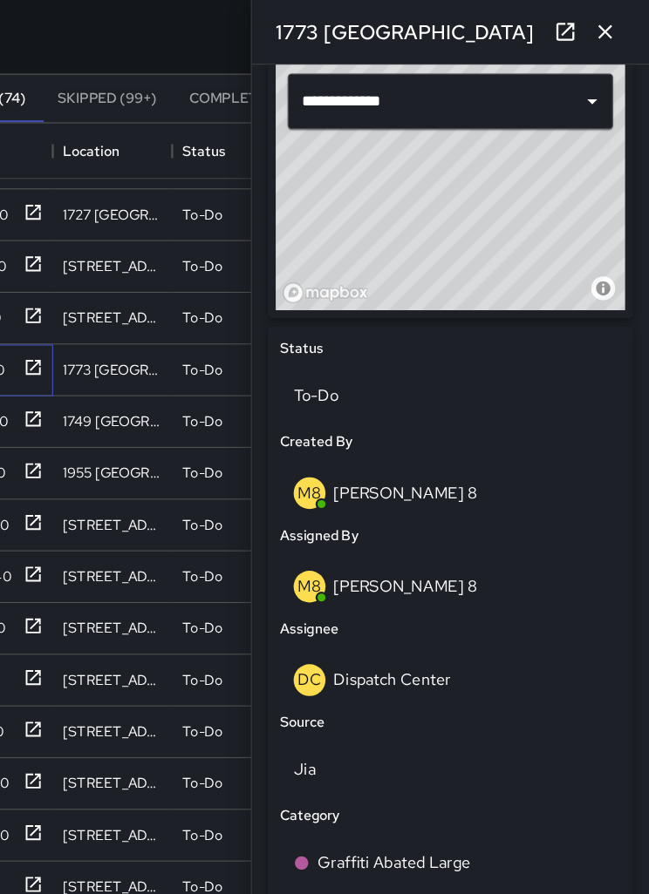
scroll to position [594, 0]
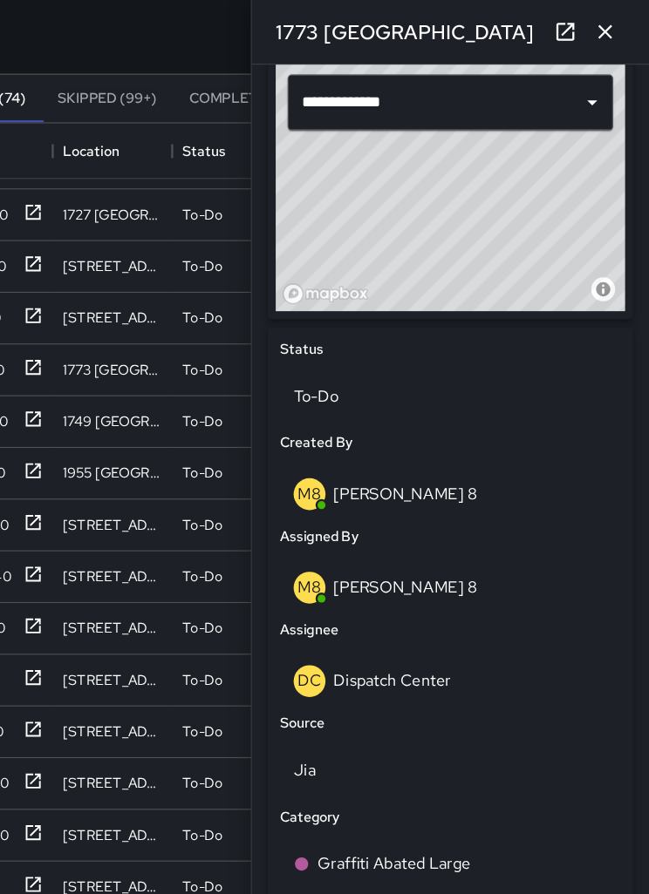
click at [381, 590] on p "Dispatch Center" at bounding box center [423, 597] width 103 height 18
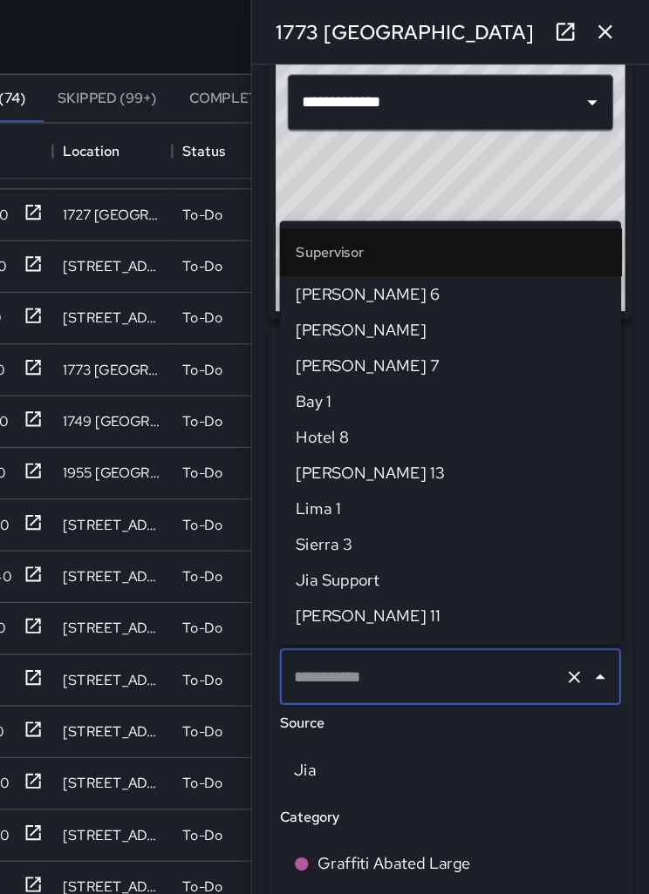
type input "**********"
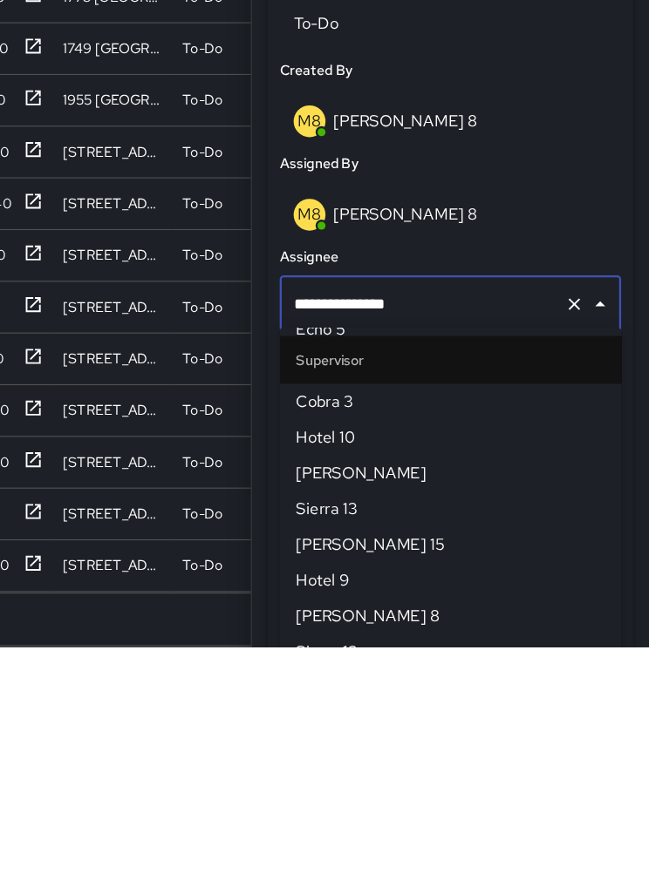
click at [575, 585] on icon "Clear" at bounding box center [583, 593] width 17 height 17
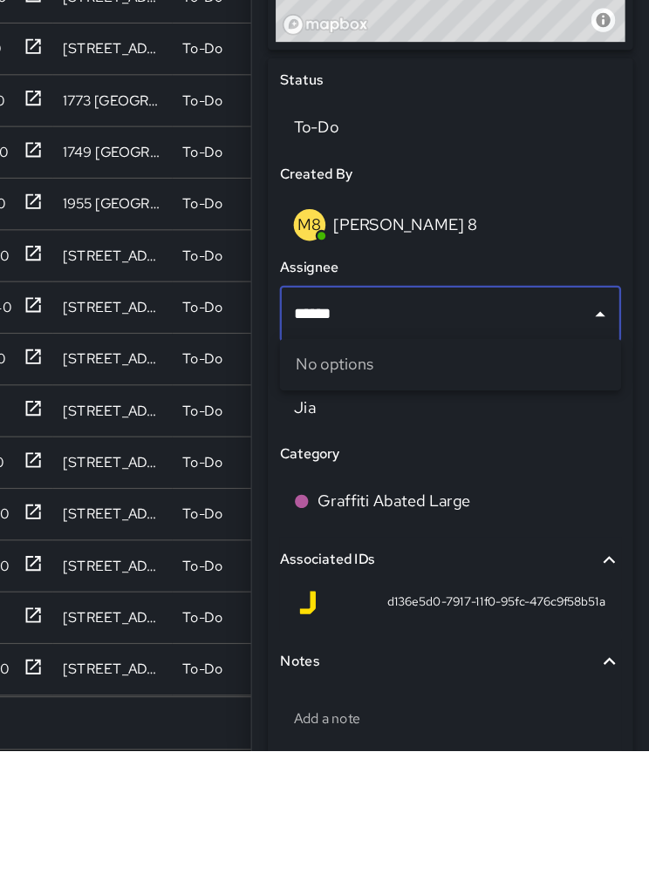
type input "*****"
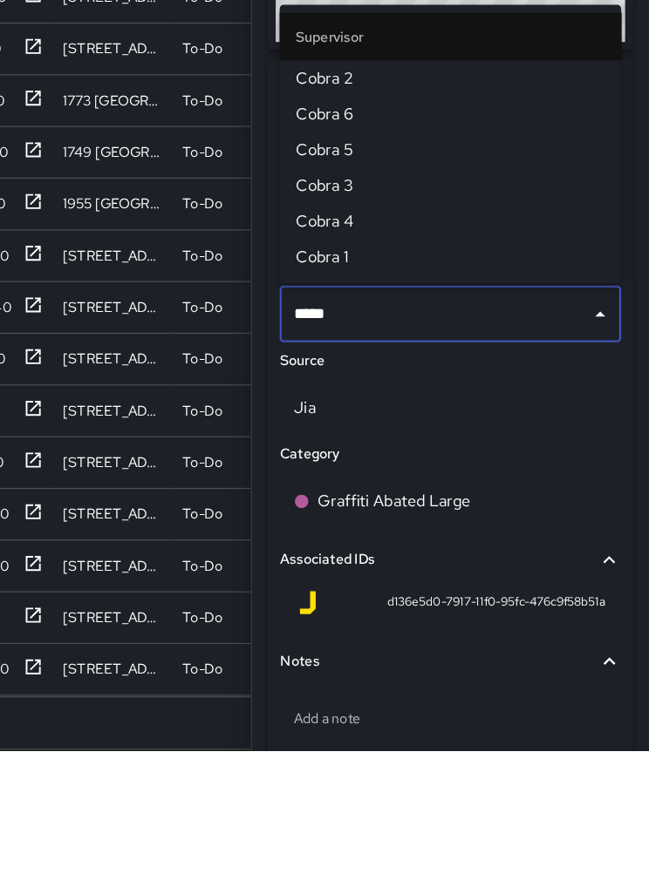
click at [339, 295] on span "Cobra 2" at bounding box center [474, 305] width 271 height 21
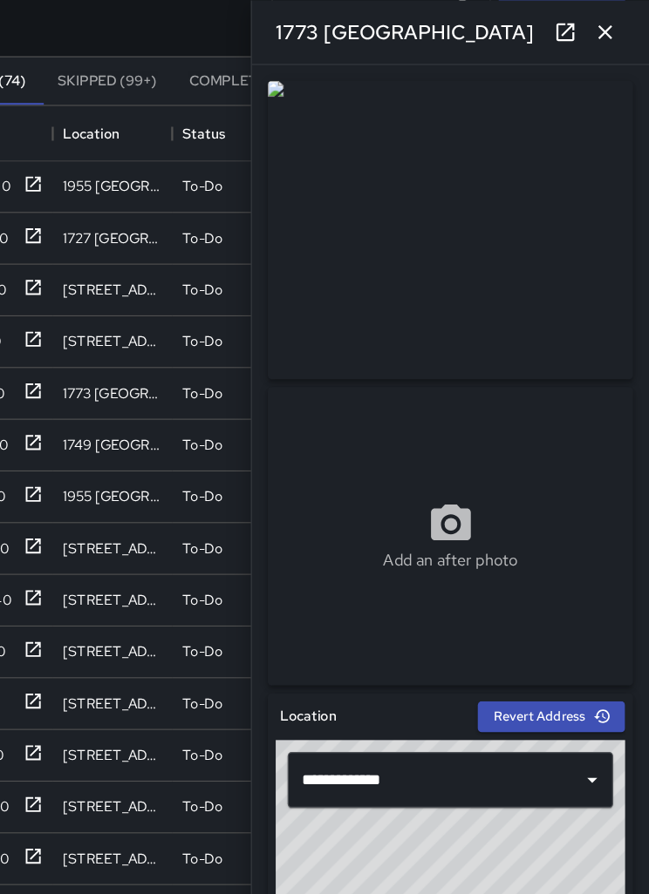
scroll to position [126, 0]
click at [600, 28] on icon "button" at bounding box center [610, 27] width 21 height 21
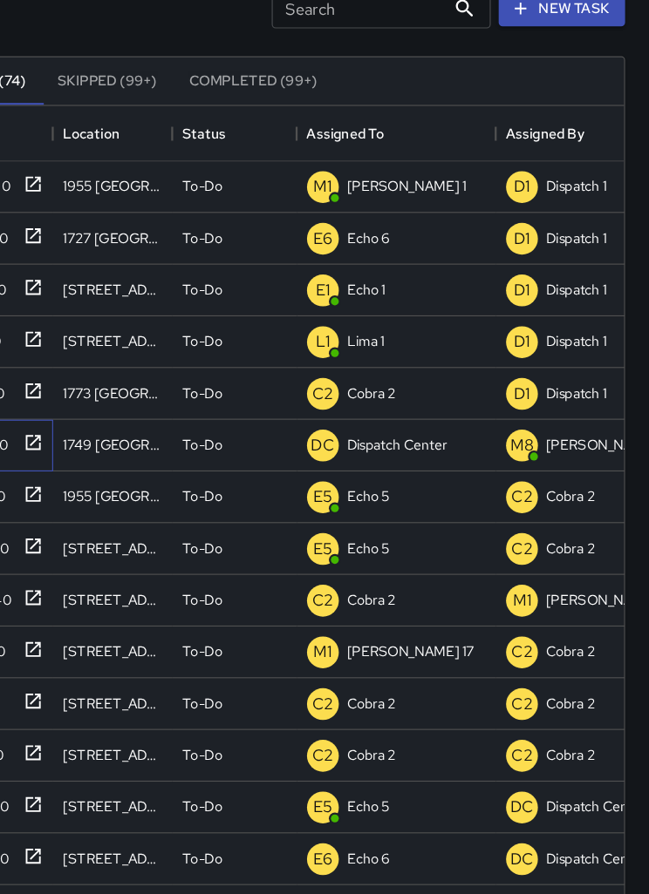
click at [100, 390] on icon at bounding box center [108, 388] width 17 height 17
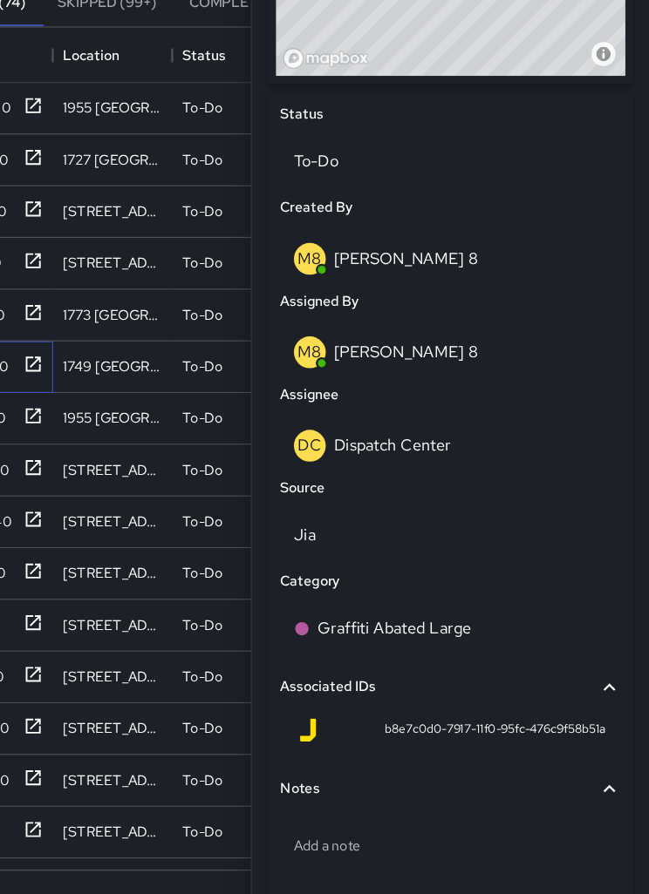
scroll to position [135, 0]
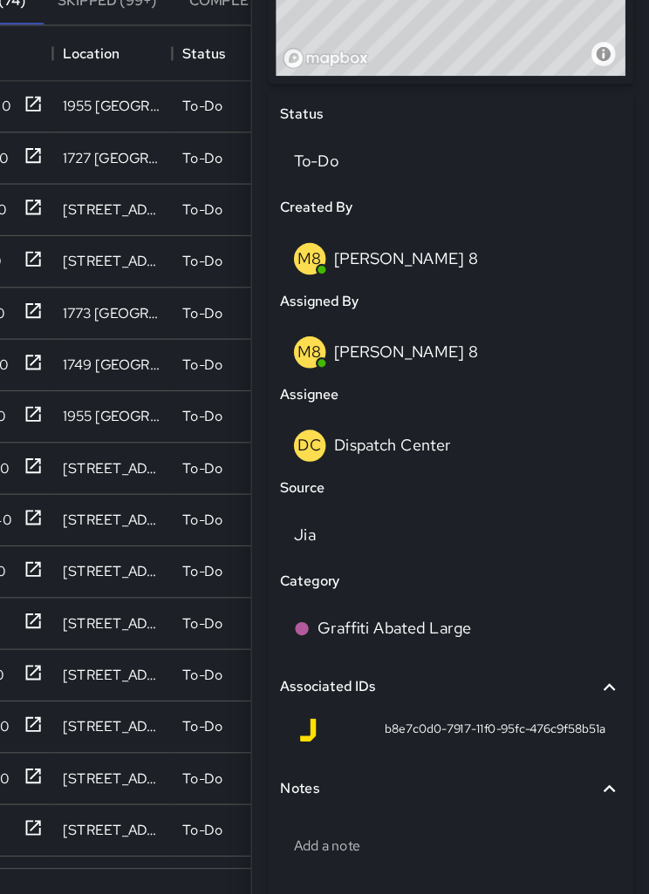
click at [385, 794] on p "Add a note" at bounding box center [474, 802] width 275 height 17
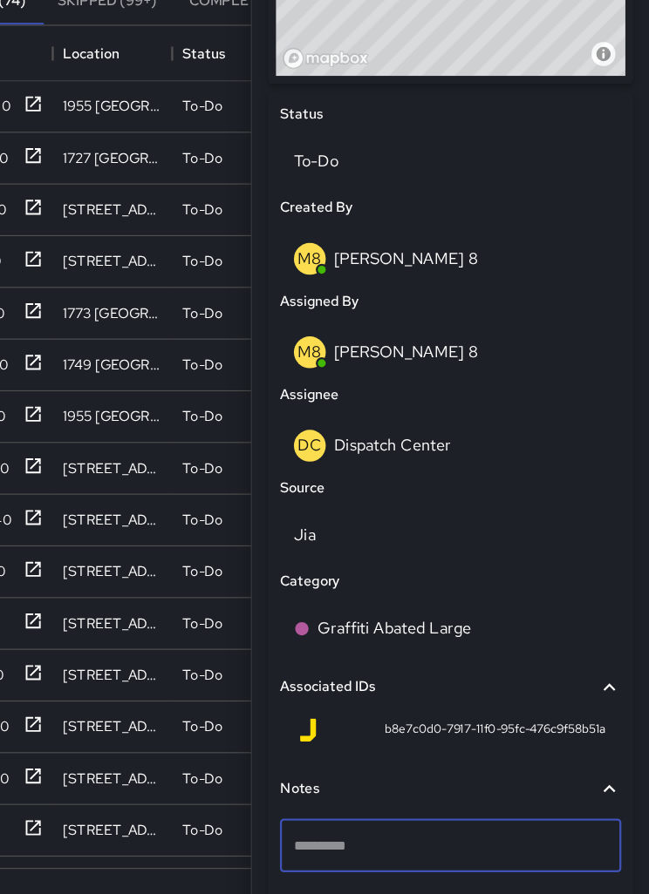
scroll to position [693, 0]
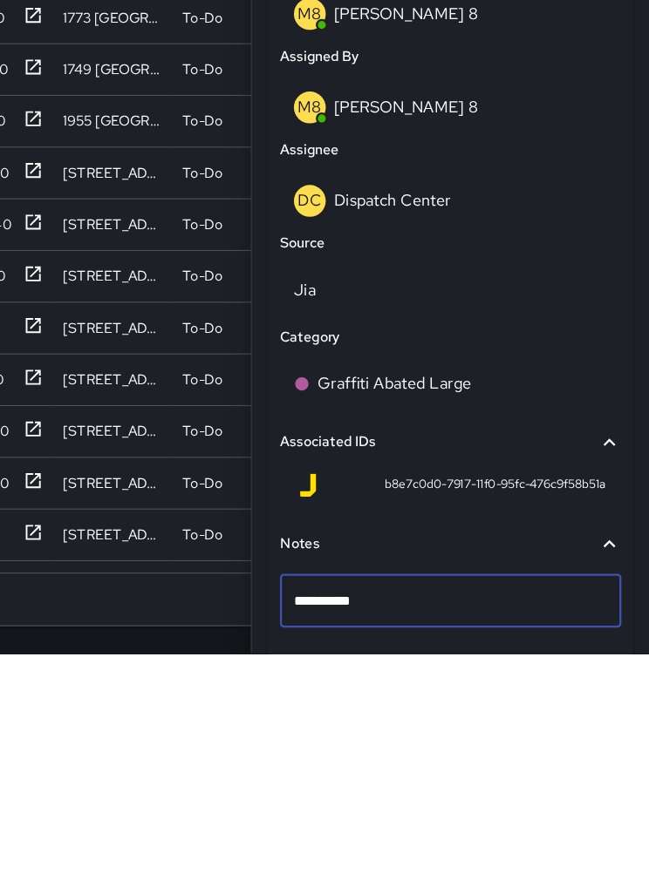
type textarea "**********"
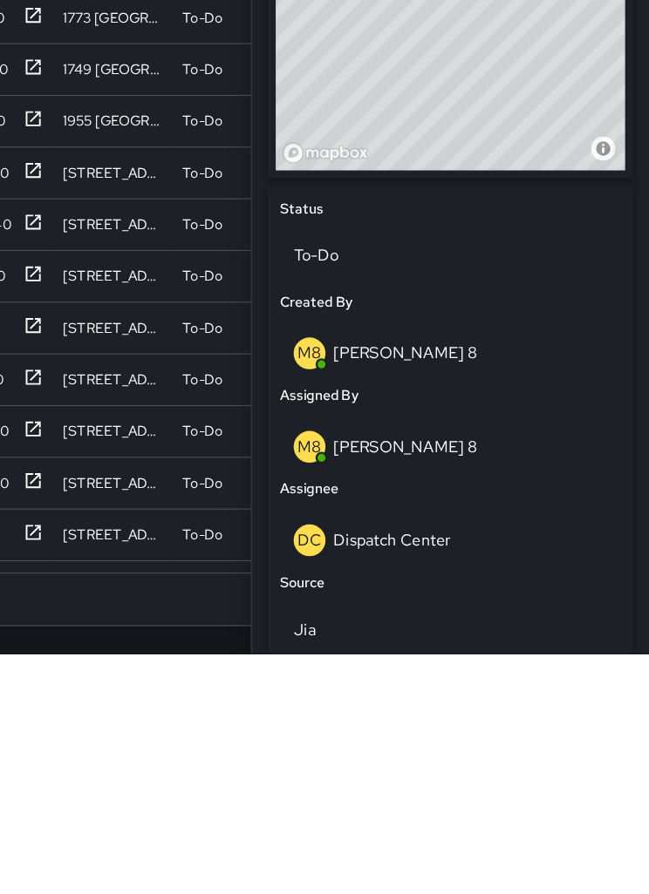
scroll to position [395, 0]
click at [337, 536] on p "To-Do" at bounding box center [474, 546] width 275 height 21
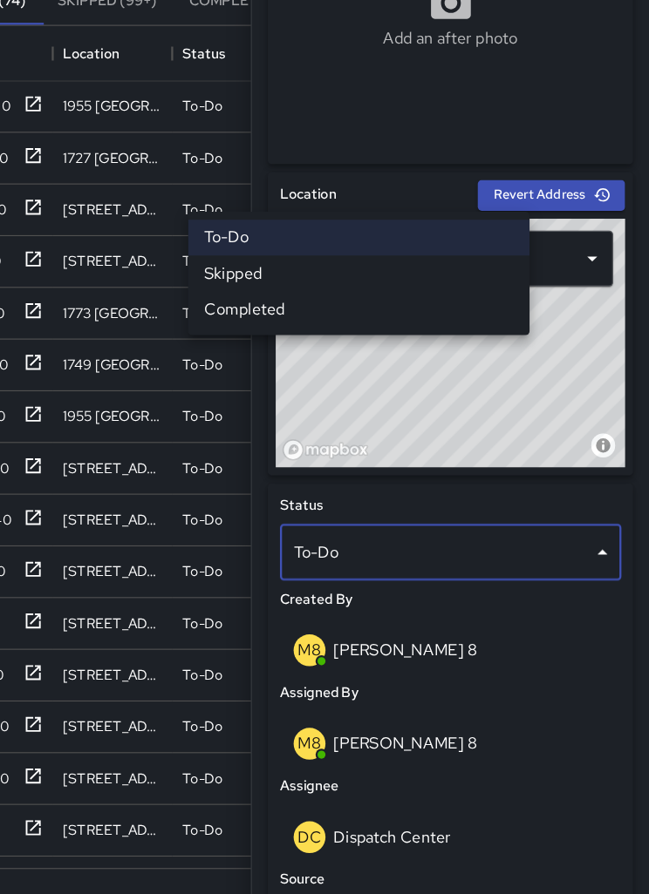
click at [528, 483] on div at bounding box center [324, 447] width 649 height 894
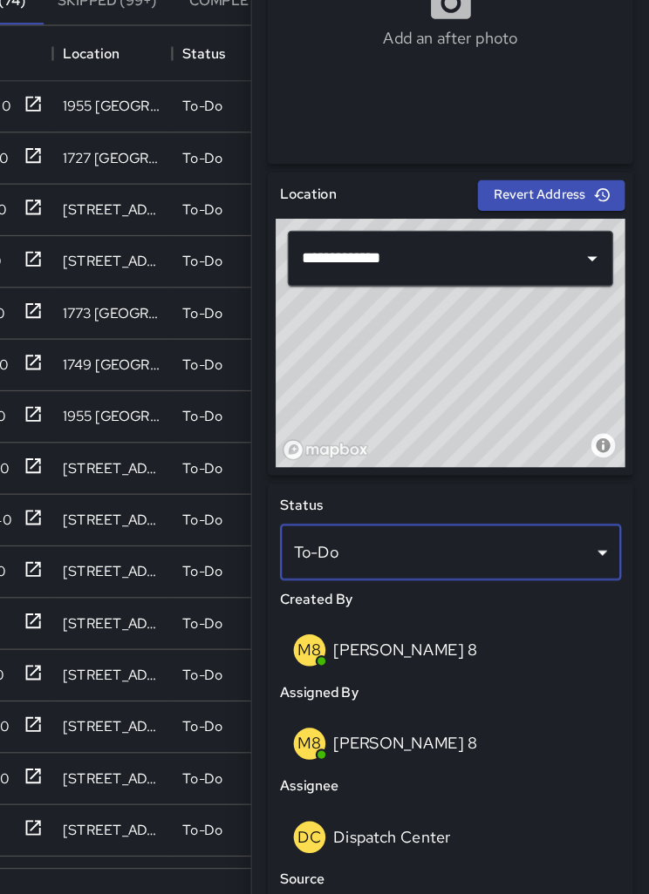
click at [506, 495] on body "Search Search New Task To-Do (74) Skipped (99+) Completed (99+) ID Location Sta…" at bounding box center [324, 380] width 649 height 1030
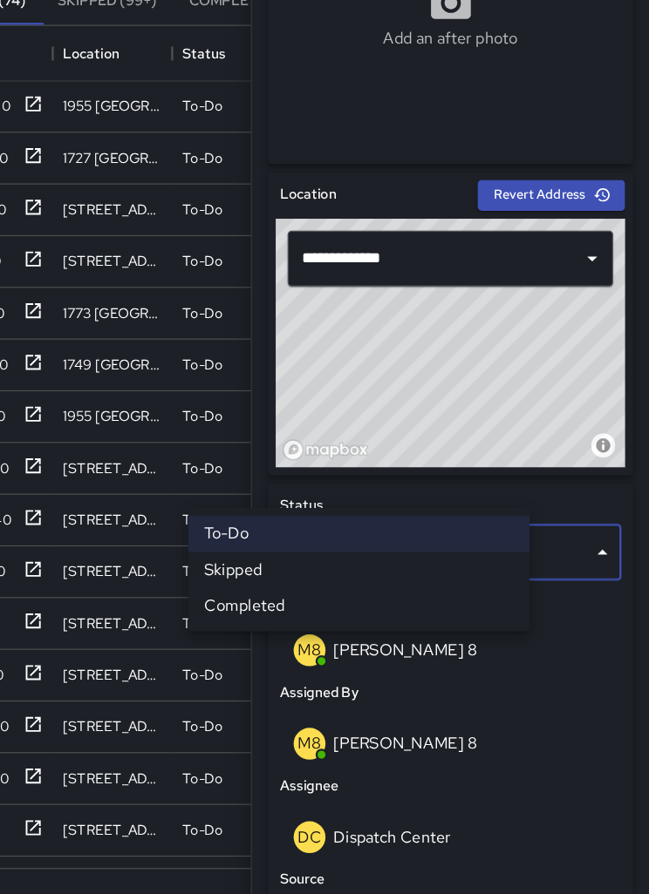
click at [245, 546] on li "Skipped" at bounding box center [394, 561] width 299 height 31
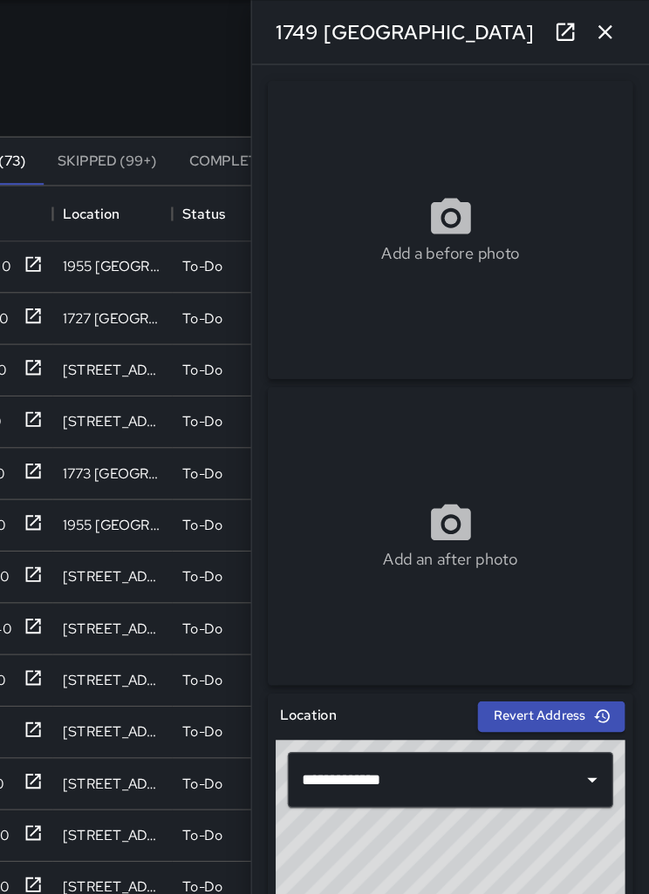
scroll to position [49, 0]
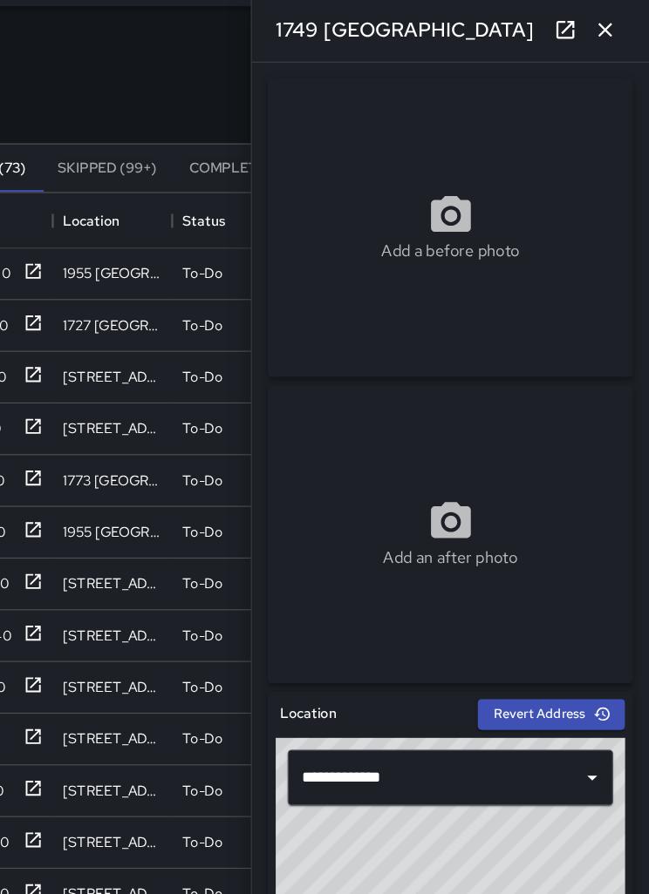
click at [593, 41] on button "button" at bounding box center [610, 27] width 35 height 35
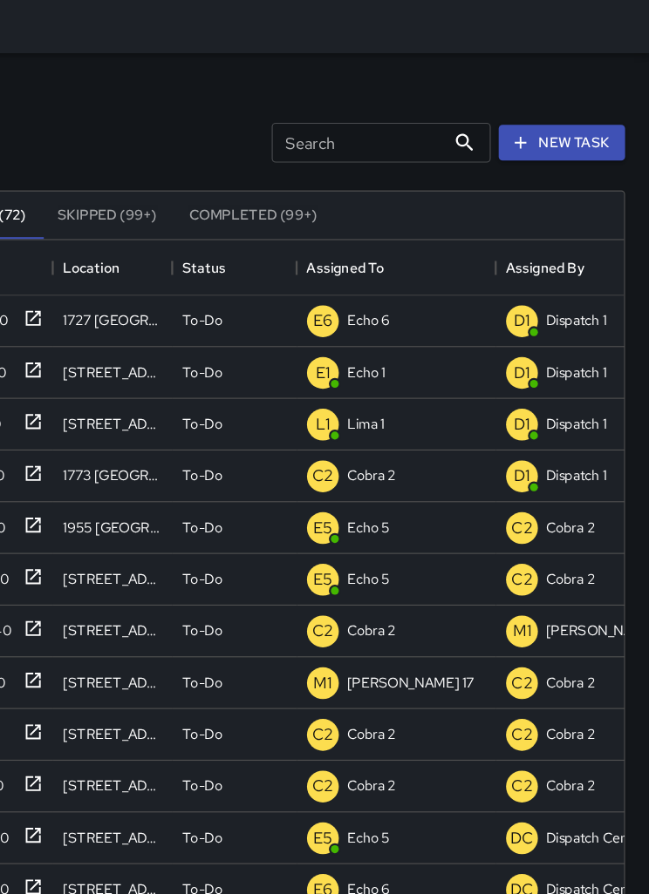
scroll to position [0, 0]
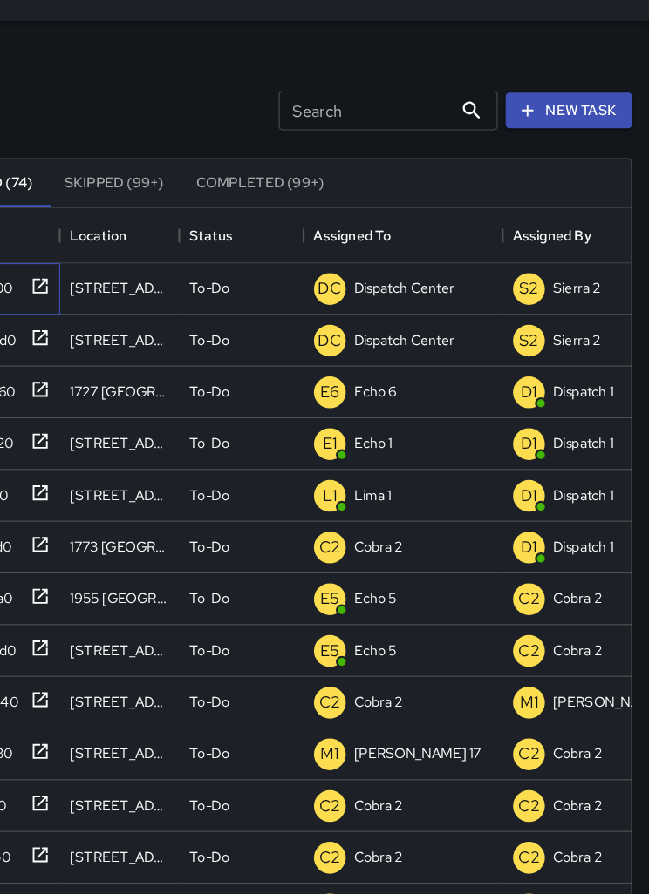
click at [46, 269] on div "b17d7600" at bounding box center [74, 291] width 105 height 45
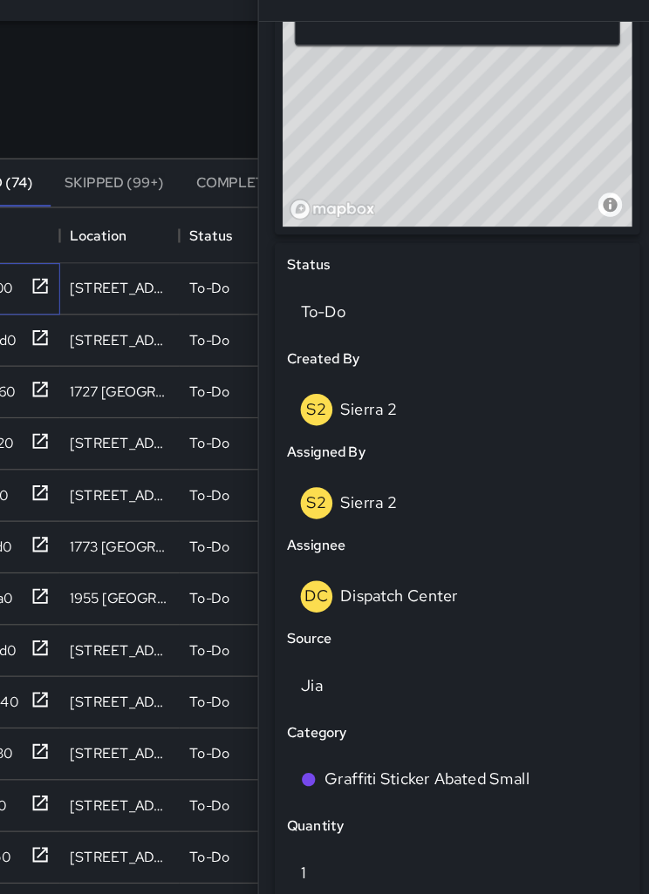
scroll to position [637, 0]
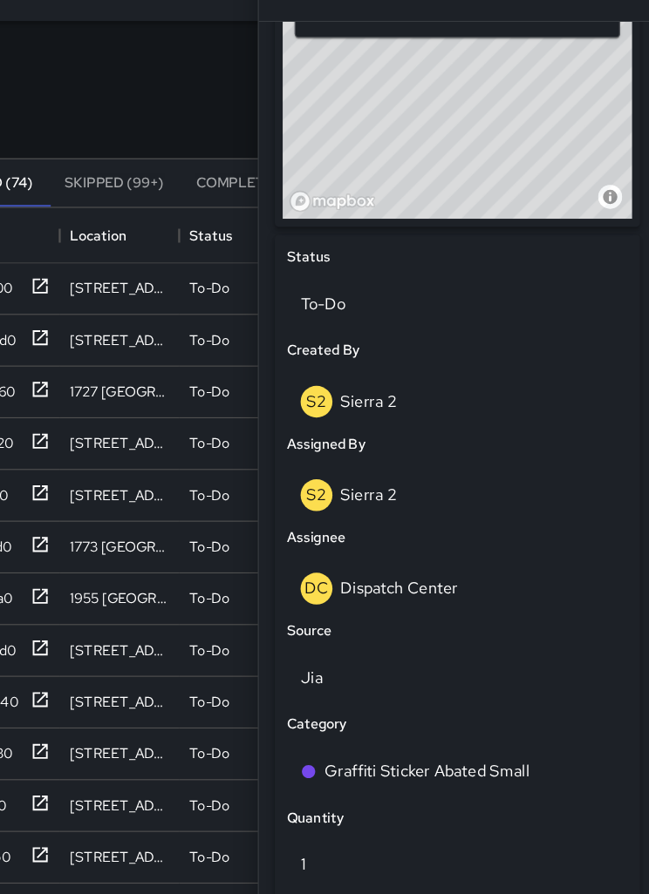
click at [424, 540] on div "DC Dispatch Center" at bounding box center [474, 554] width 275 height 28
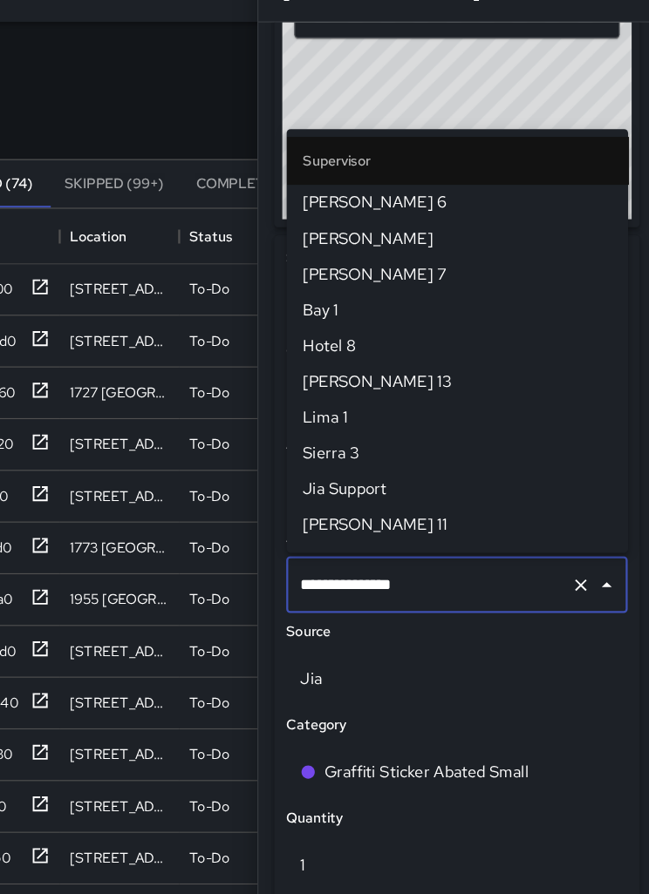
scroll to position [1726, 0]
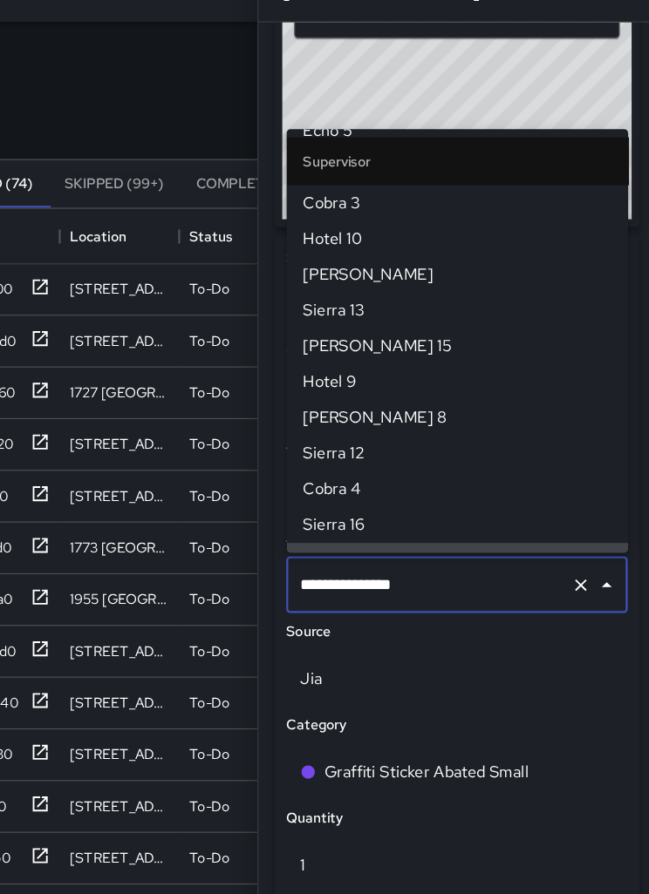
click at [578, 545] on icon "Clear" at bounding box center [583, 550] width 10 height 10
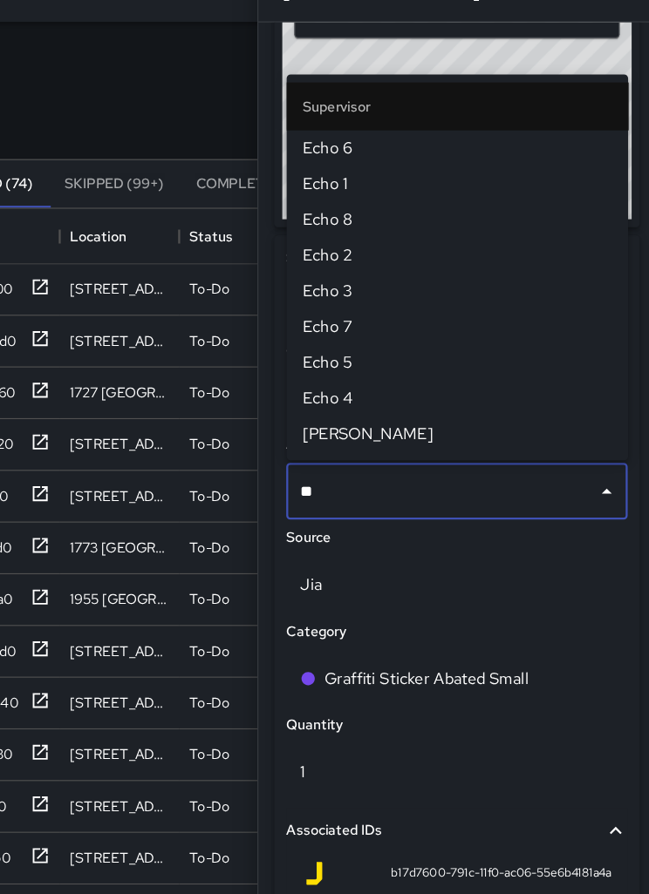
type input "***"
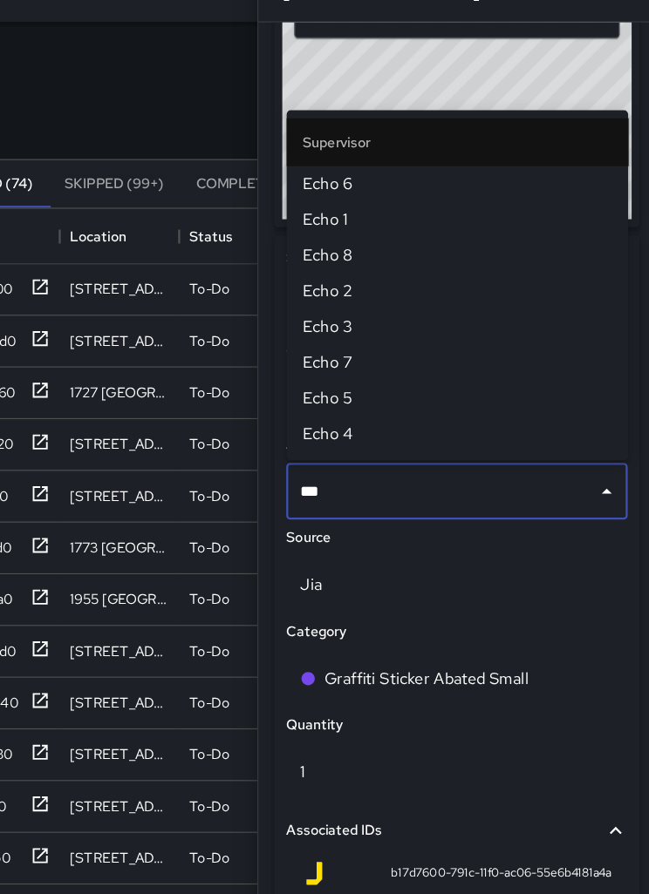
click at [473, 187] on span "Echo 6" at bounding box center [474, 197] width 271 height 21
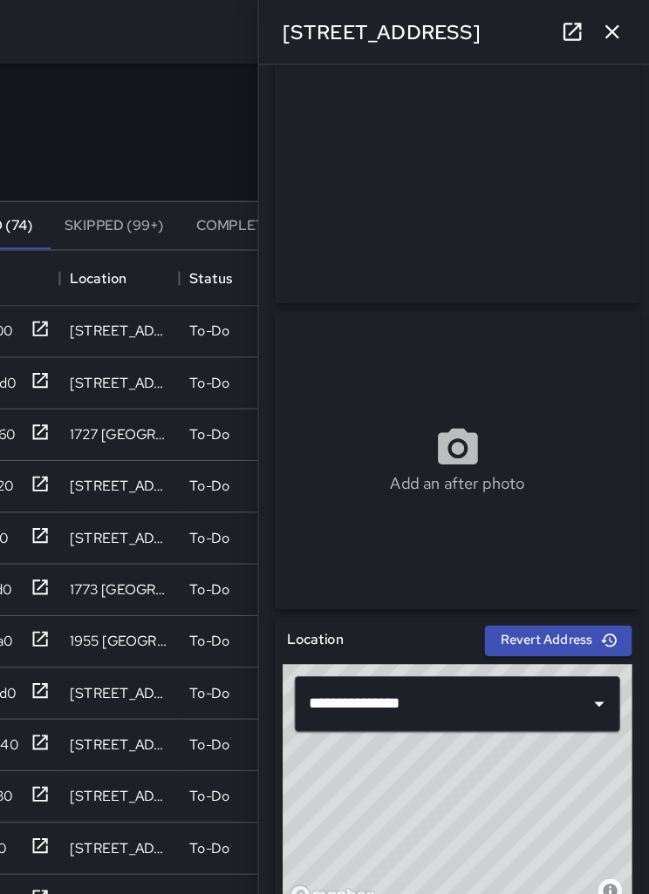
scroll to position [65, 0]
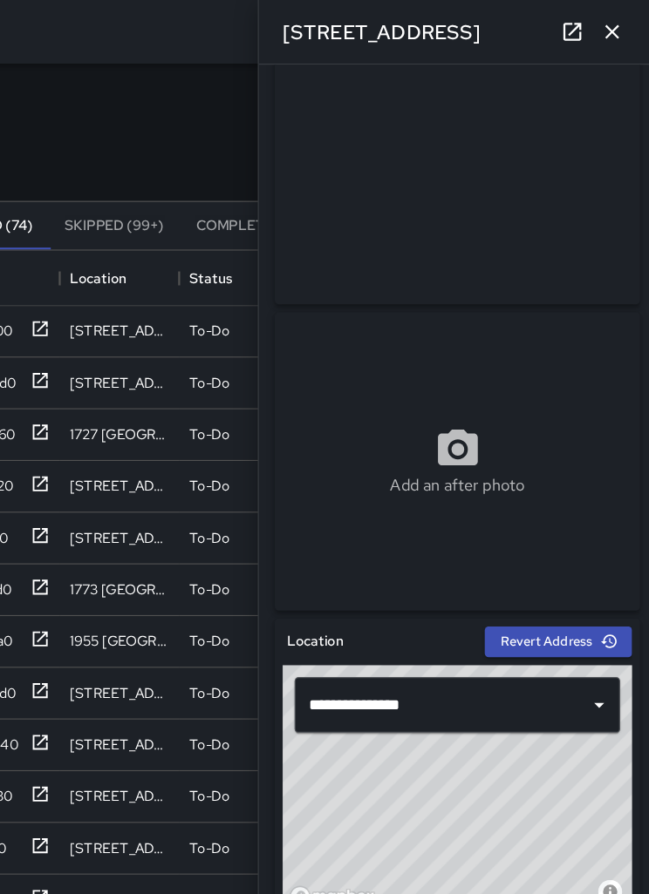
click at [593, 16] on button "button" at bounding box center [610, 27] width 35 height 35
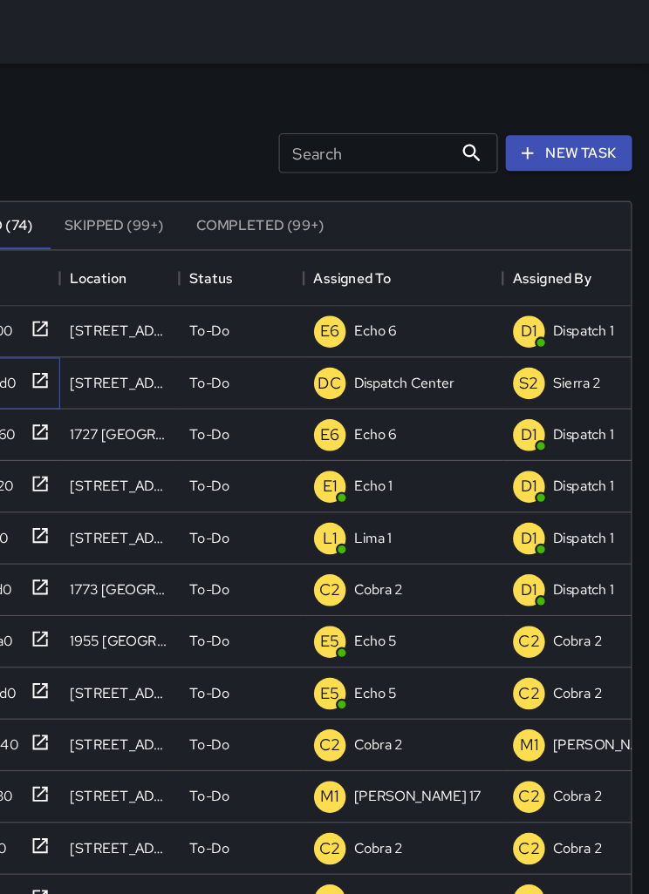
click at [45, 337] on div "6be880d0" at bounding box center [74, 336] width 105 height 45
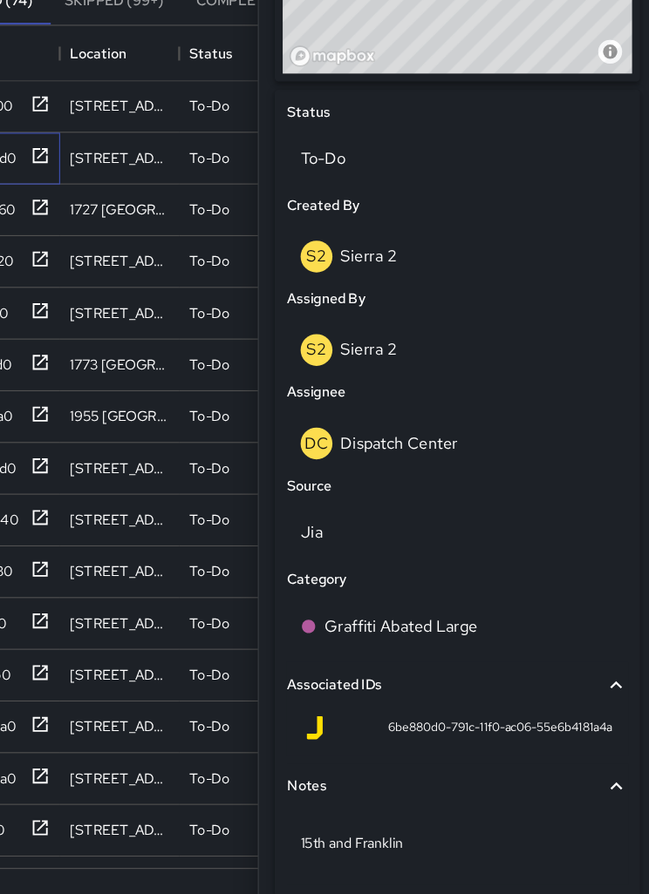
scroll to position [738, 0]
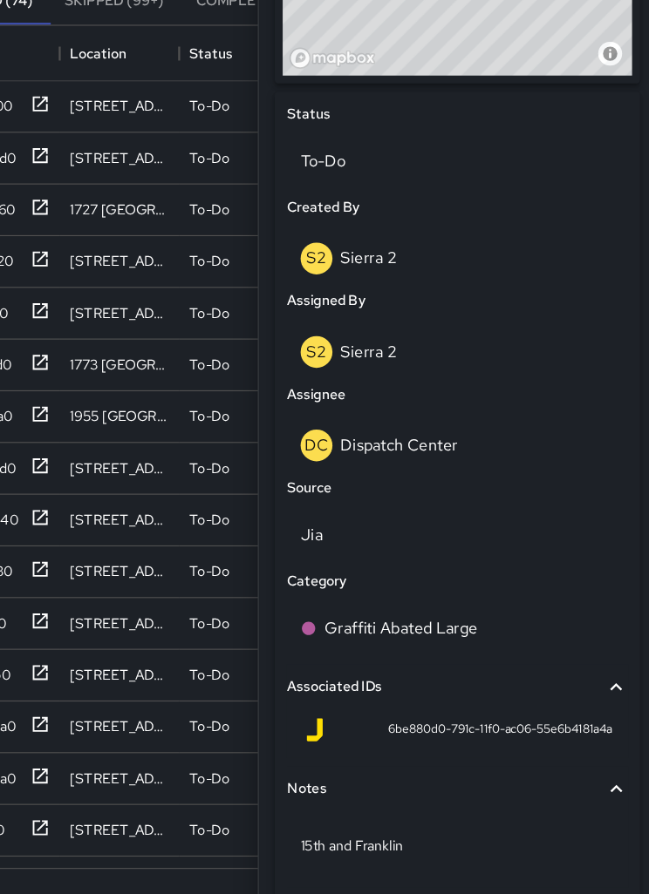
click at [398, 443] on p "Dispatch Center" at bounding box center [423, 452] width 103 height 18
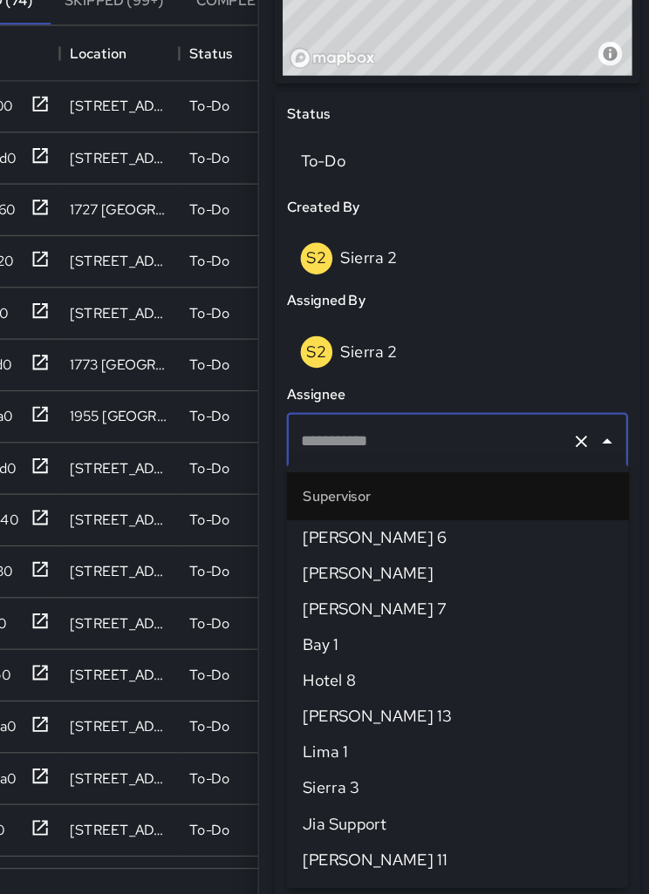
type input "**********"
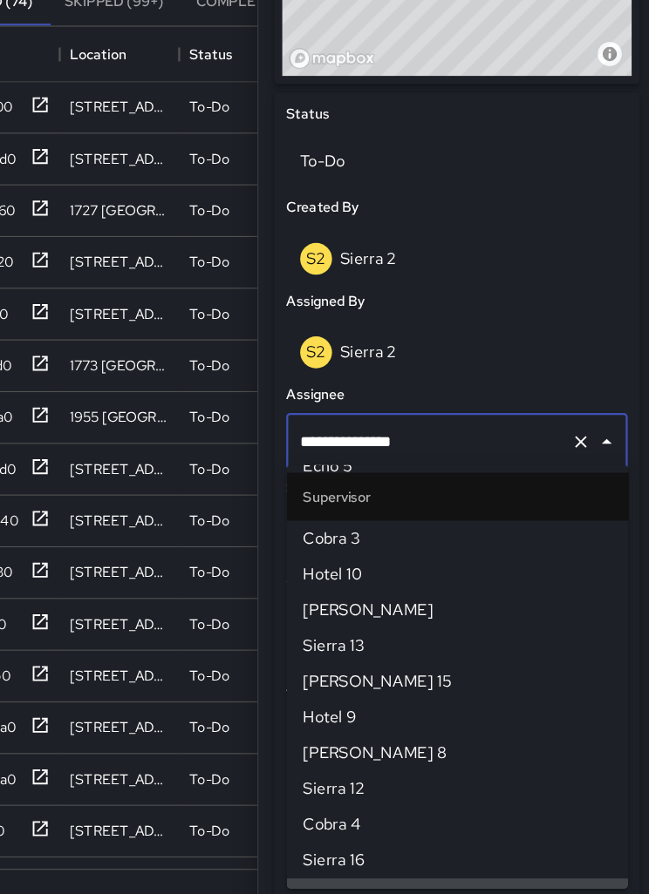
click at [575, 440] on icon "Clear" at bounding box center [583, 448] width 17 height 17
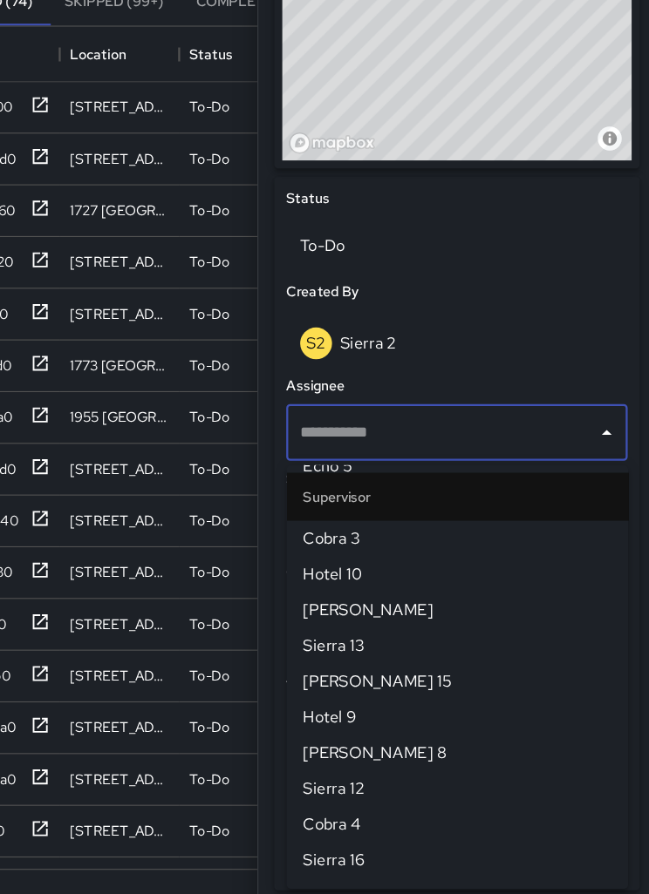
scroll to position [0, 0]
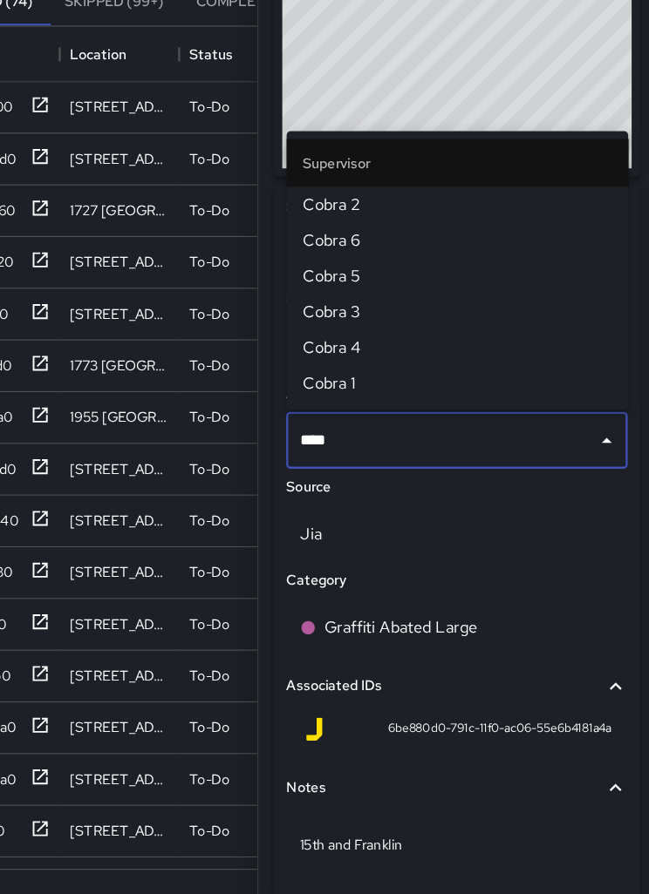
type input "*****"
click at [339, 230] on span "Cobra 2" at bounding box center [474, 240] width 271 height 21
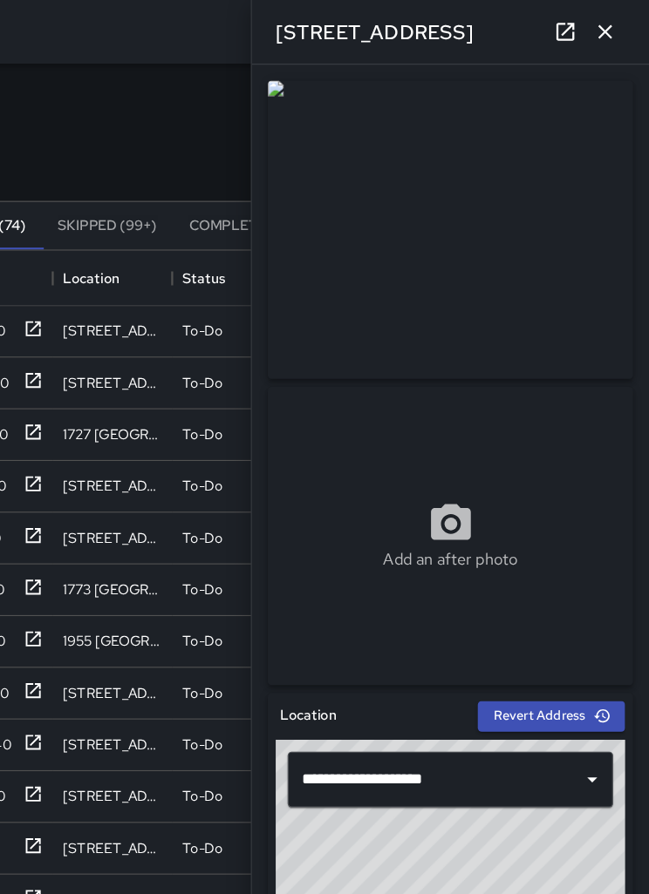
click at [600, 24] on icon "button" at bounding box center [610, 27] width 21 height 21
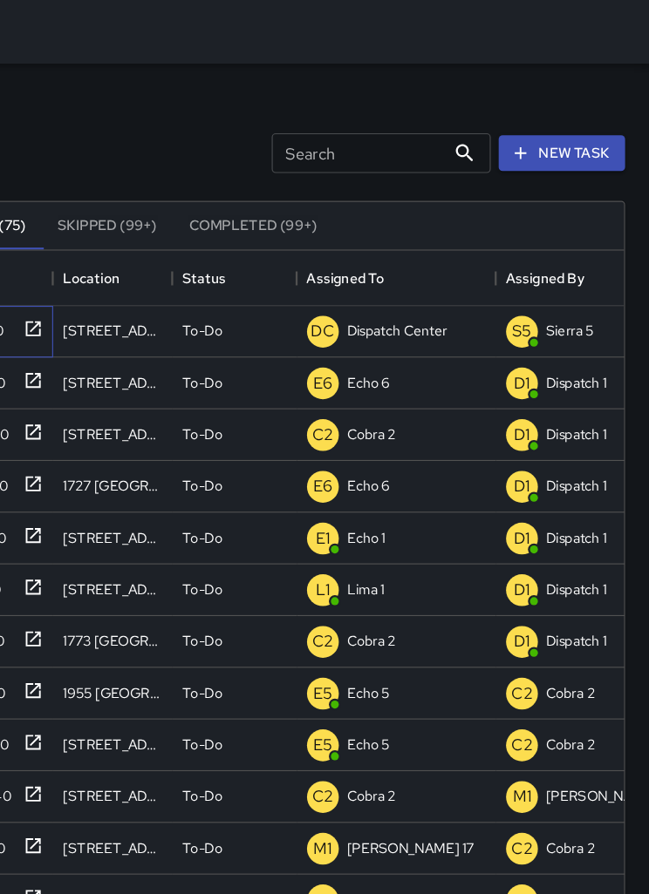
click at [103, 289] on icon at bounding box center [109, 288] width 13 height 13
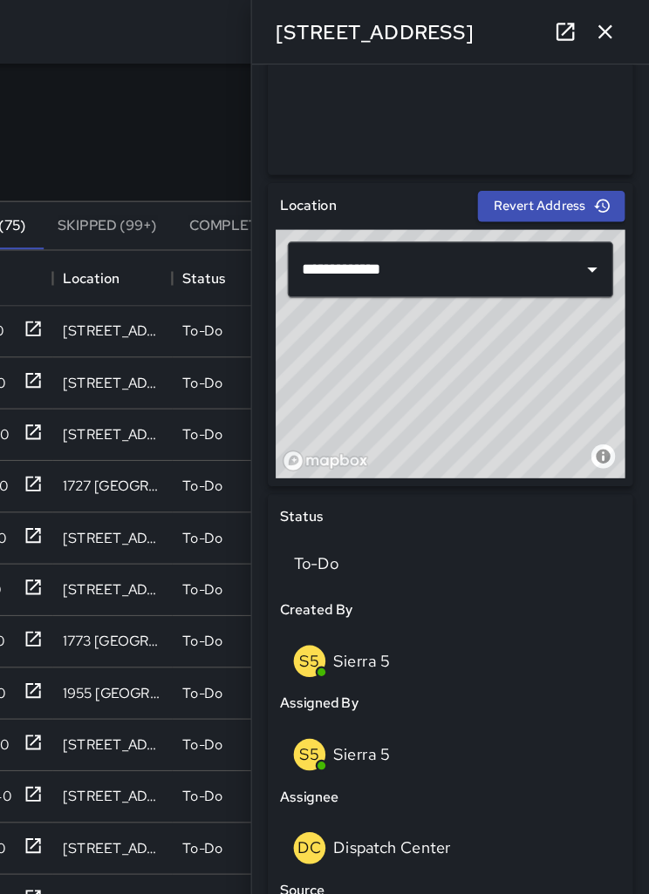
click at [561, 541] on div "**********" at bounding box center [475, 669] width 334 height 1033
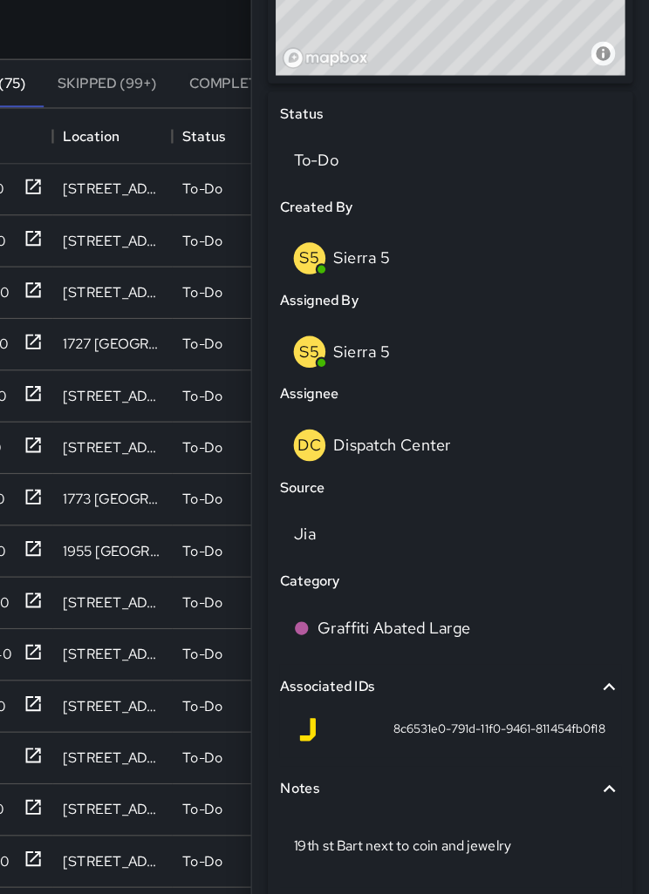
scroll to position [64, 0]
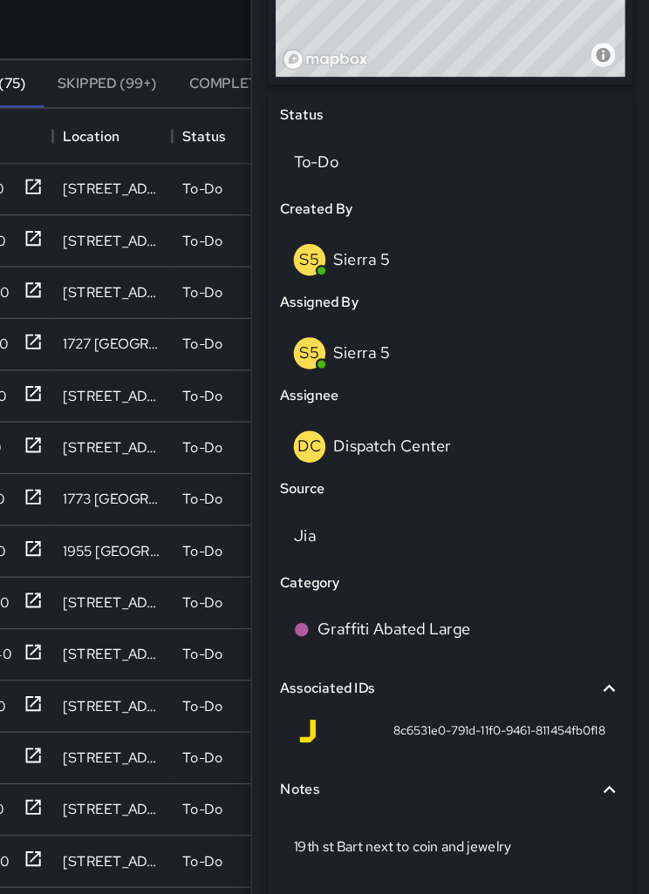
click at [372, 443] on p "Dispatch Center" at bounding box center [423, 452] width 103 height 18
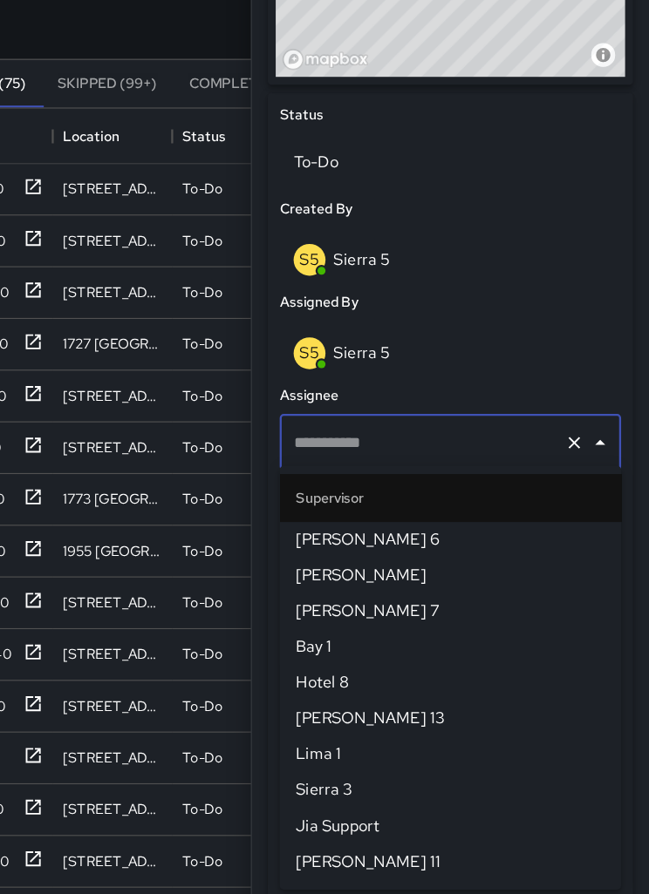
type input "**********"
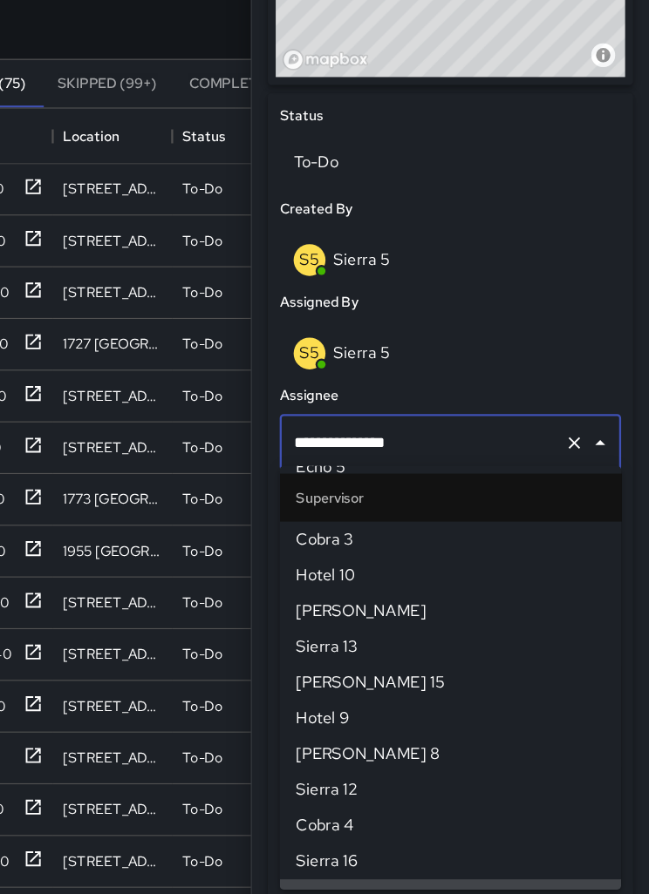
click at [575, 440] on icon "Clear" at bounding box center [583, 448] width 17 height 17
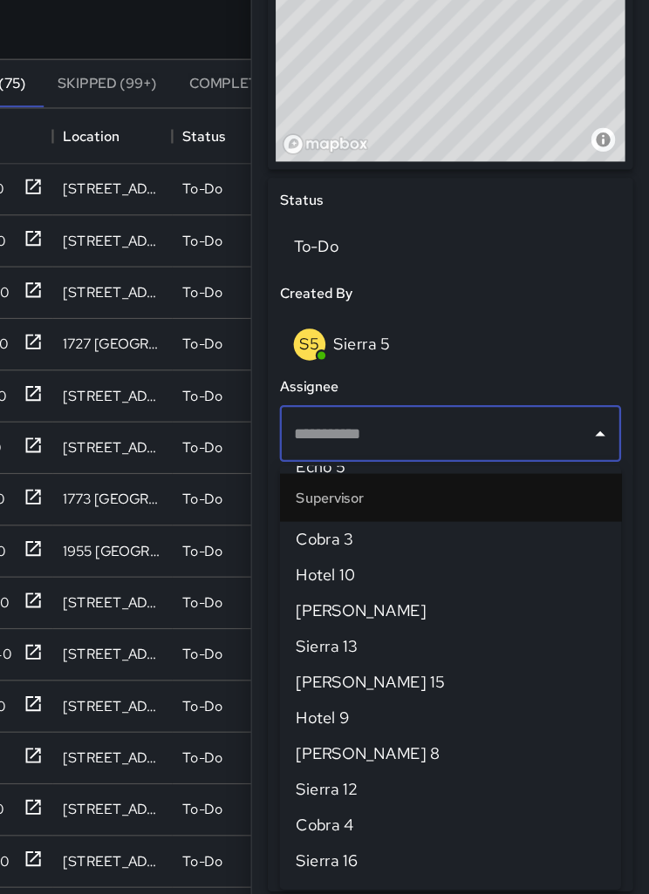
scroll to position [0, 0]
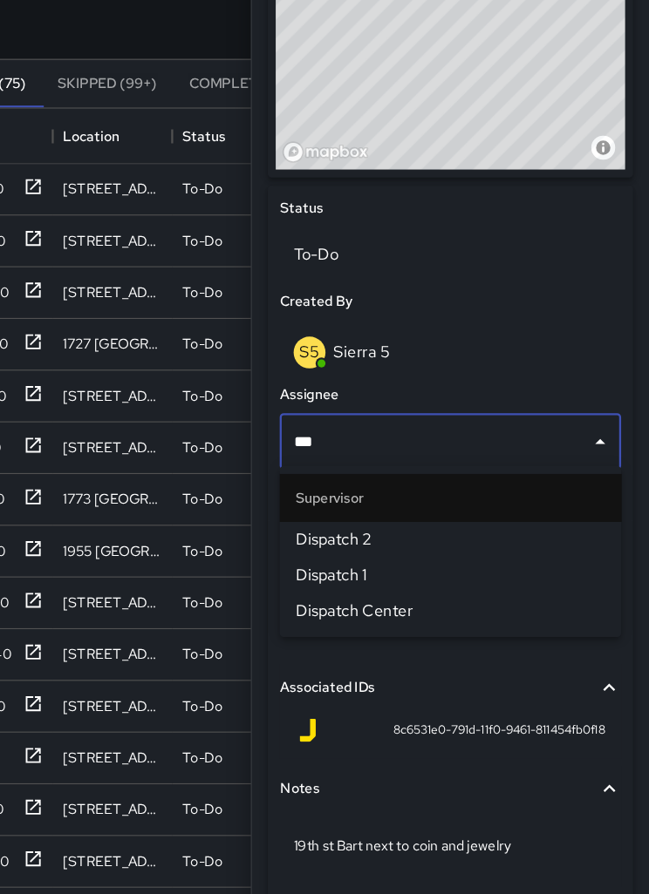
type input "****"
click at [339, 555] on span "Dispatch 1" at bounding box center [474, 565] width 271 height 21
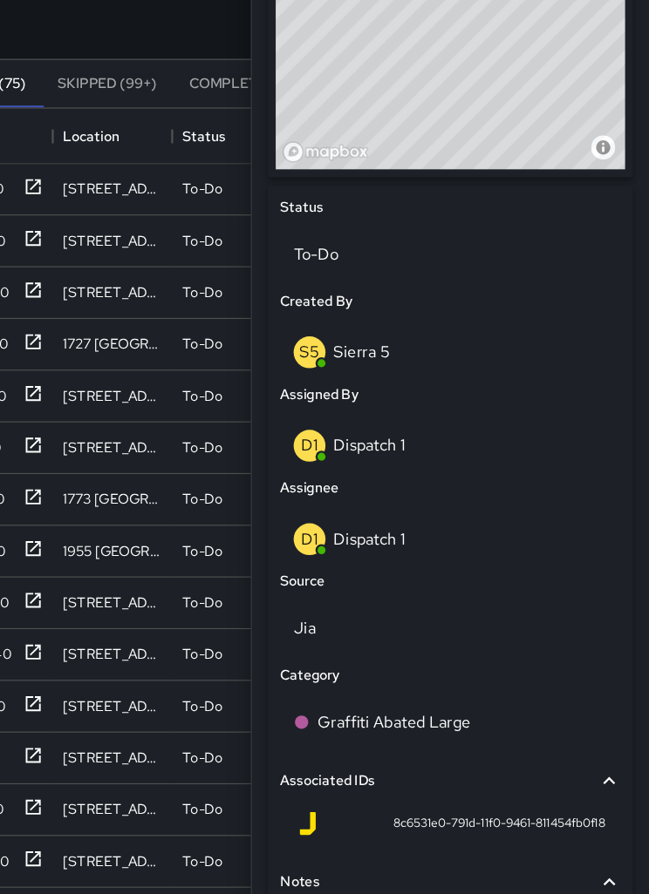
click at [478, 875] on p "19th st Bart next to coin and jewelry" at bounding box center [474, 883] width 275 height 17
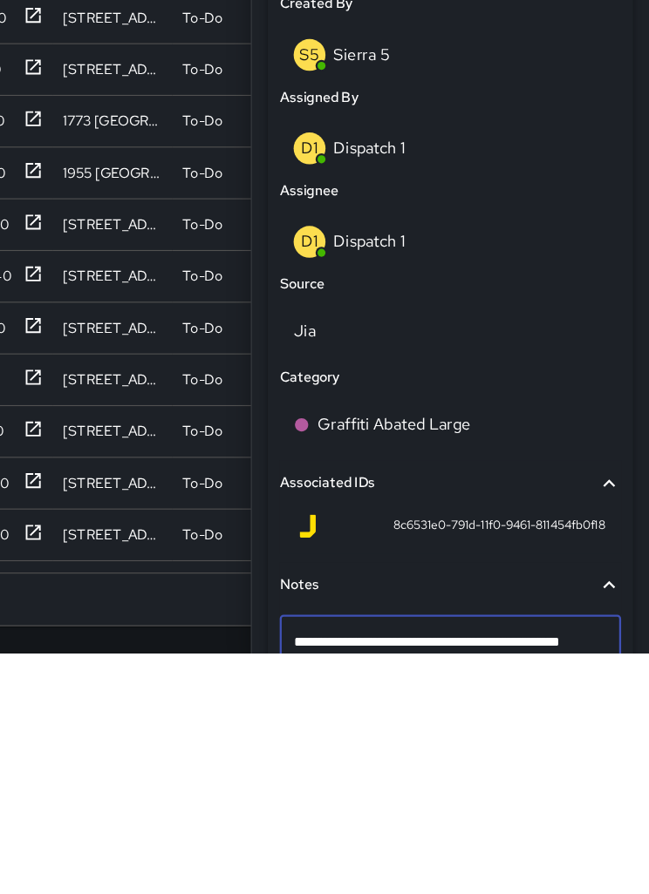
scroll to position [666, 0]
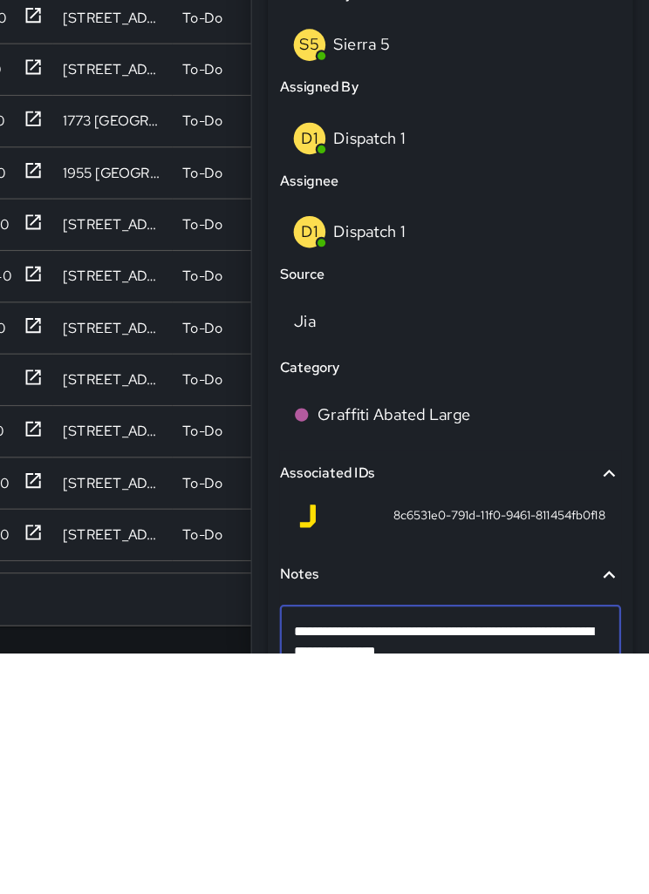
type textarea "**********"
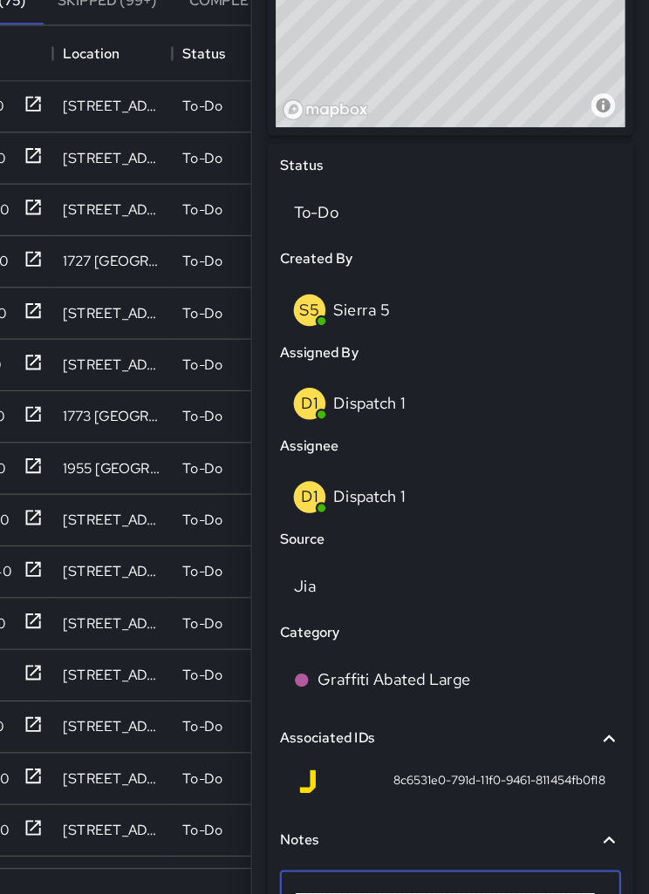
scroll to position [692, 0]
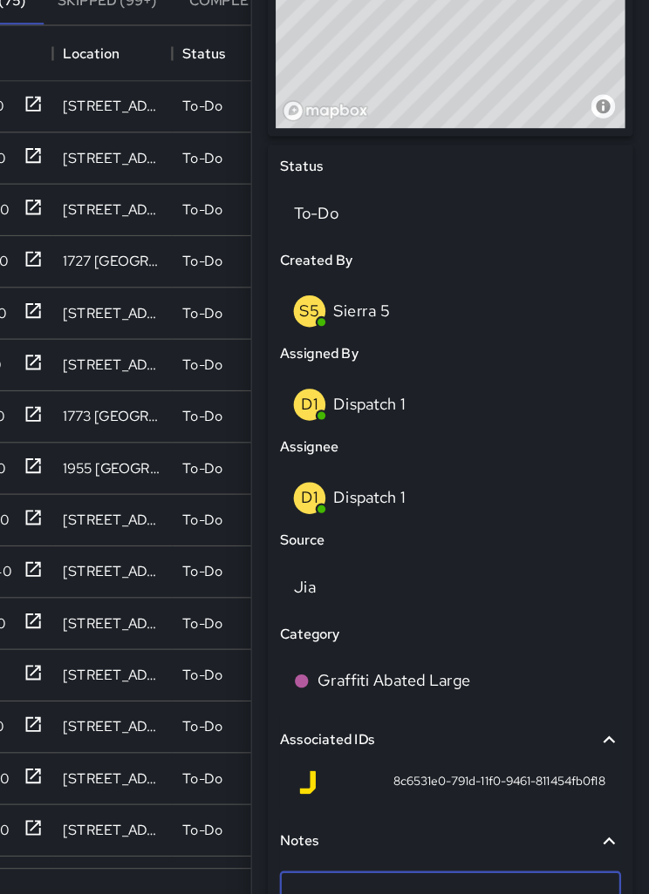
click at [337, 239] on p "To-Do" at bounding box center [474, 249] width 275 height 21
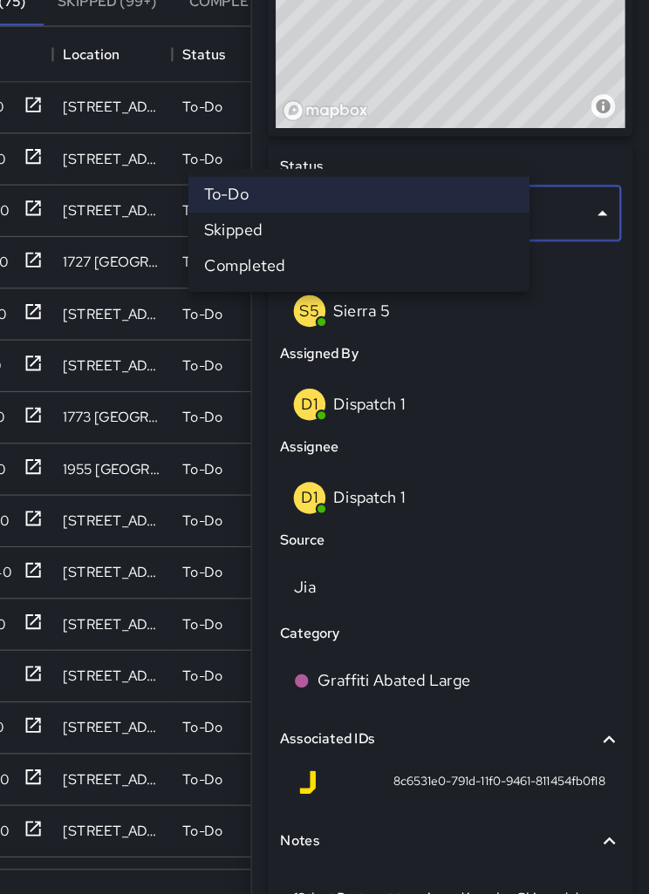
scroll to position [135, 0]
click at [245, 248] on li "Skipped" at bounding box center [394, 263] width 299 height 31
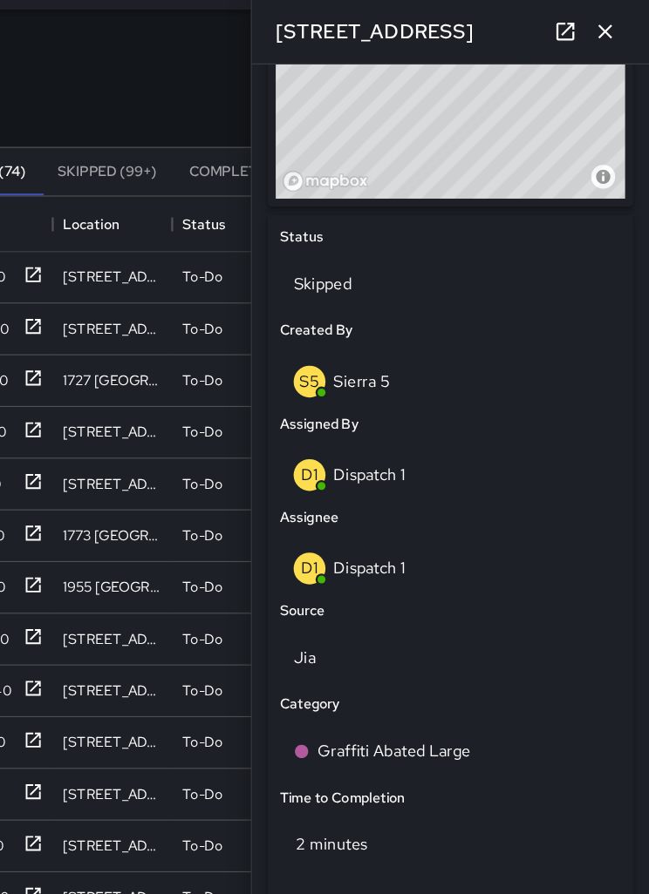
scroll to position [0, 0]
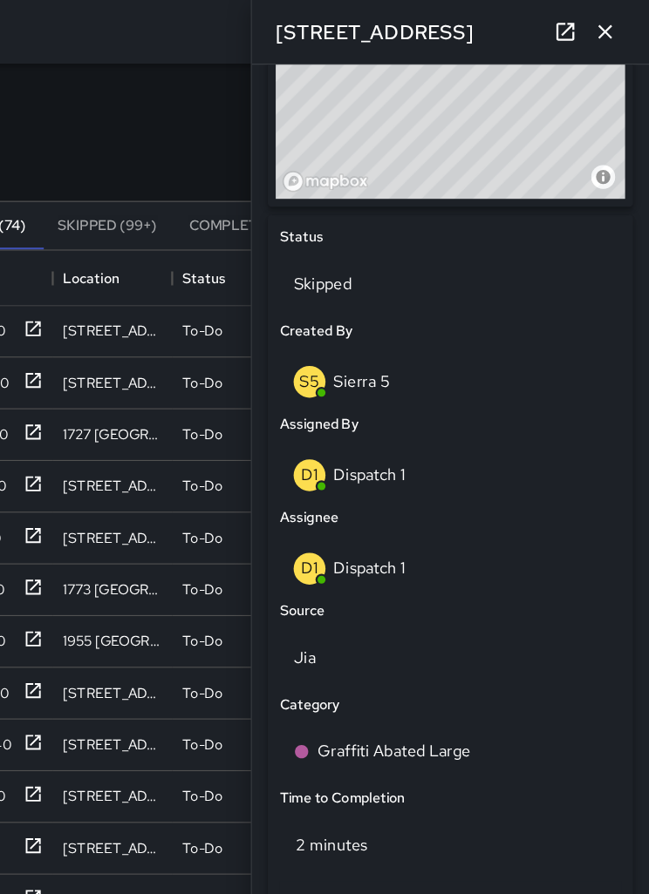
click at [604, 24] on icon "button" at bounding box center [610, 28] width 12 height 12
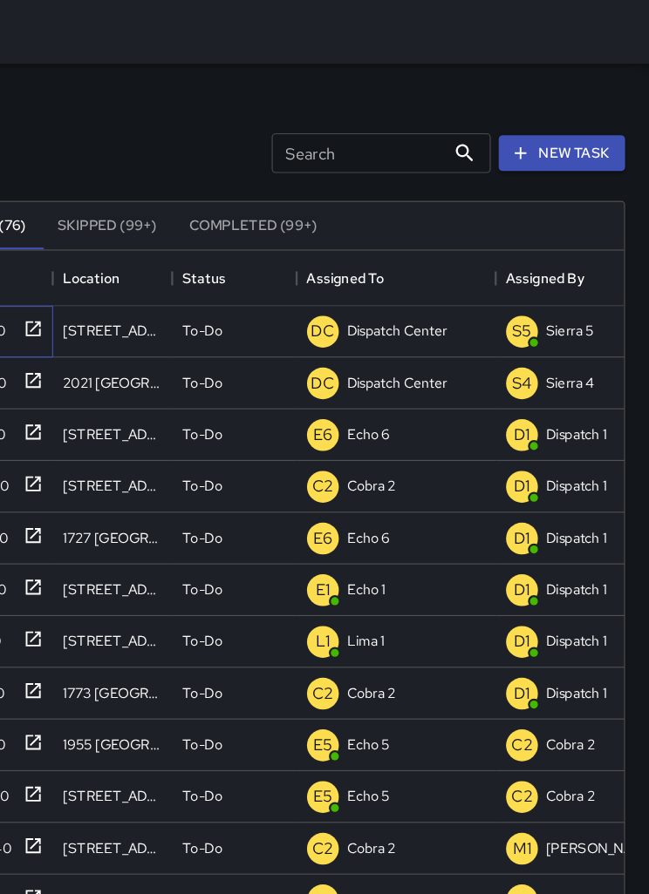
click at [103, 291] on icon at bounding box center [109, 288] width 13 height 13
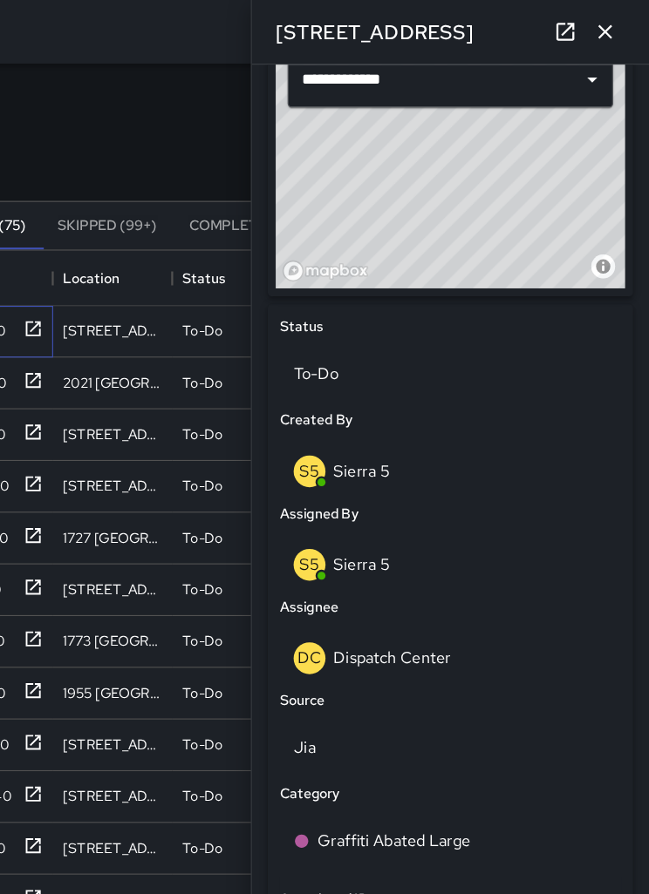
scroll to position [616, 0]
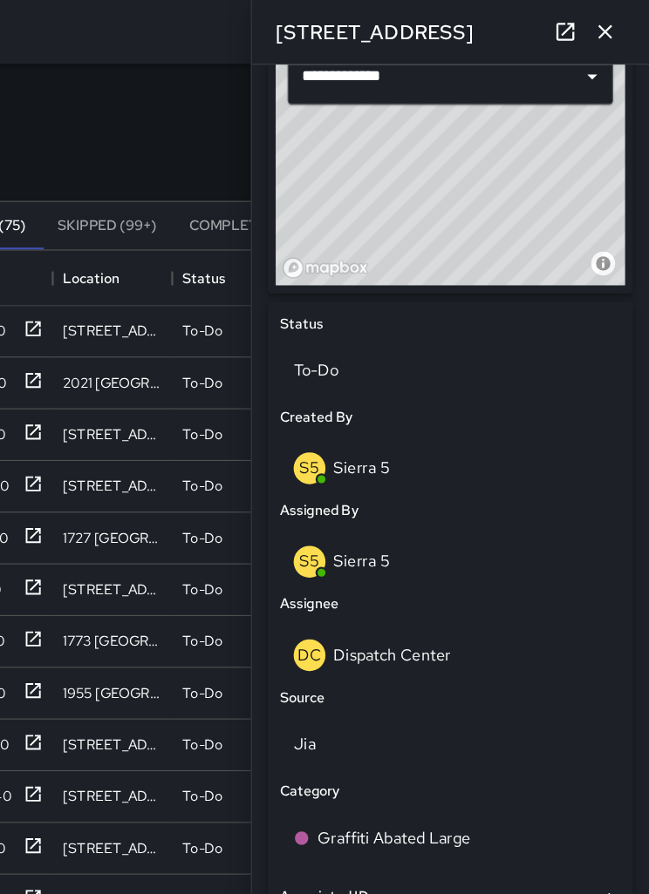
click at [393, 570] on div "DC Dispatch Center" at bounding box center [474, 575] width 275 height 28
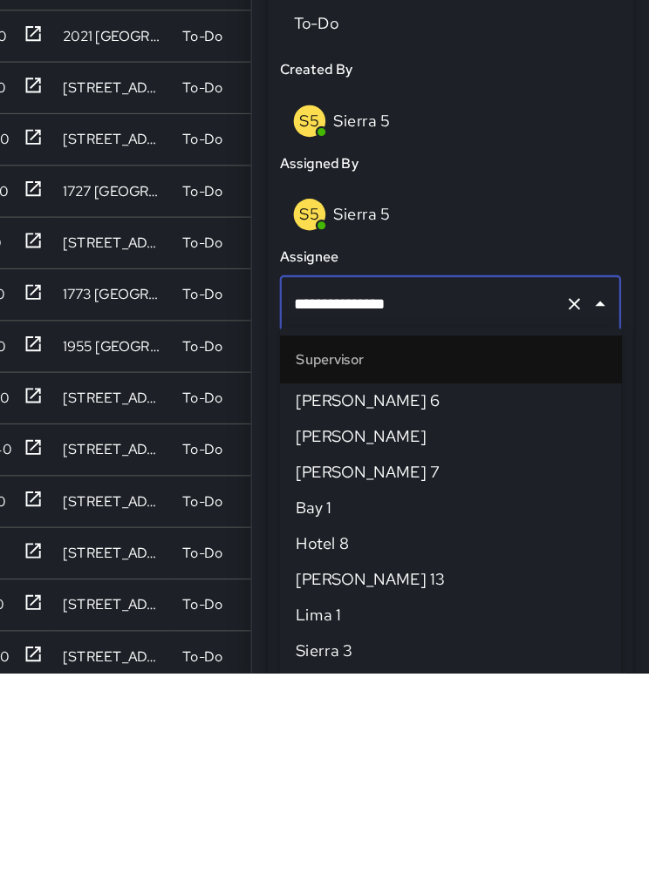
scroll to position [1726, 0]
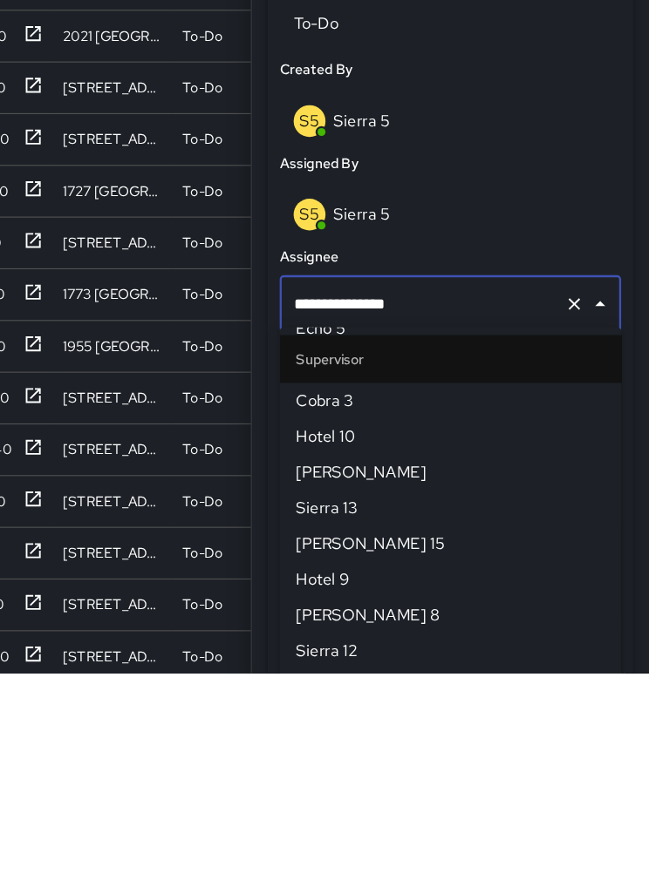
click at [578, 566] on icon "Clear" at bounding box center [583, 571] width 10 height 10
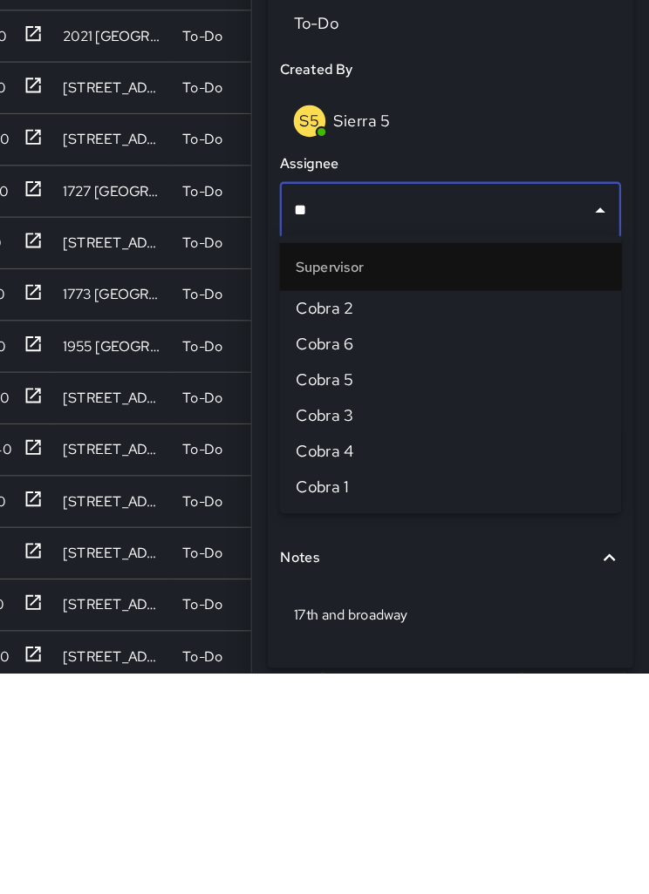
type input "***"
click at [339, 564] on span "Cobra 2" at bounding box center [474, 574] width 271 height 21
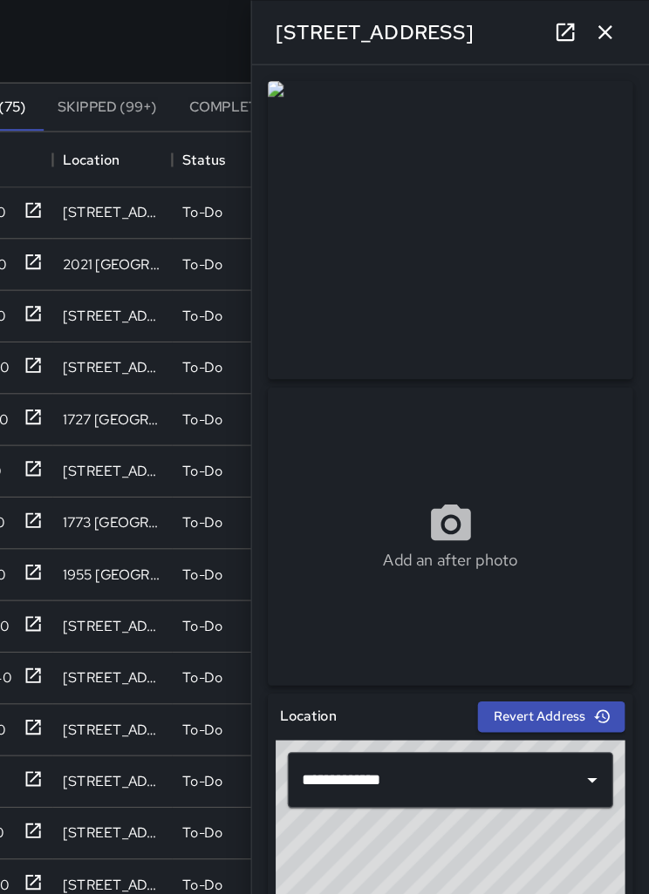
scroll to position [104, 0]
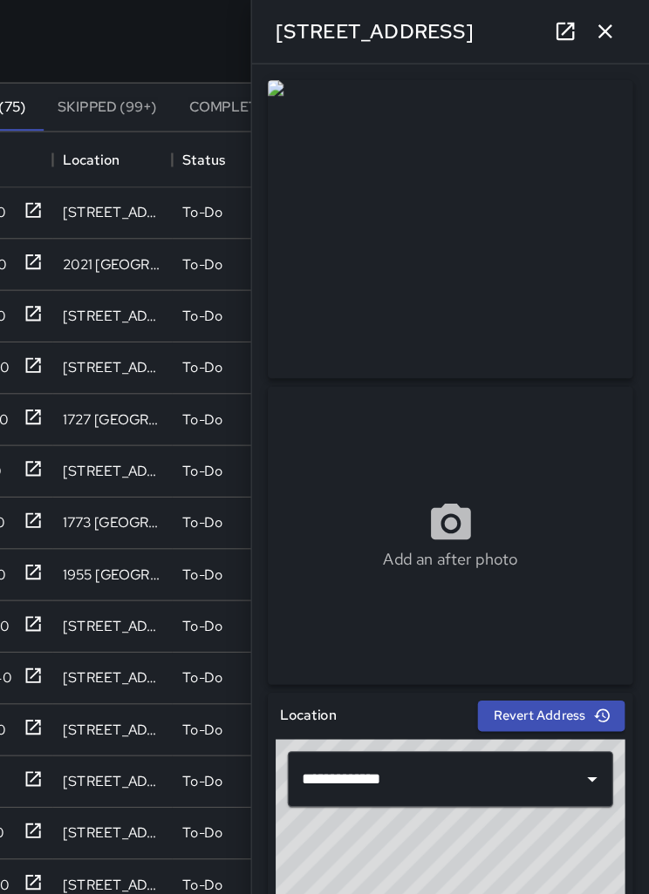
click at [600, 23] on icon "button" at bounding box center [610, 27] width 21 height 21
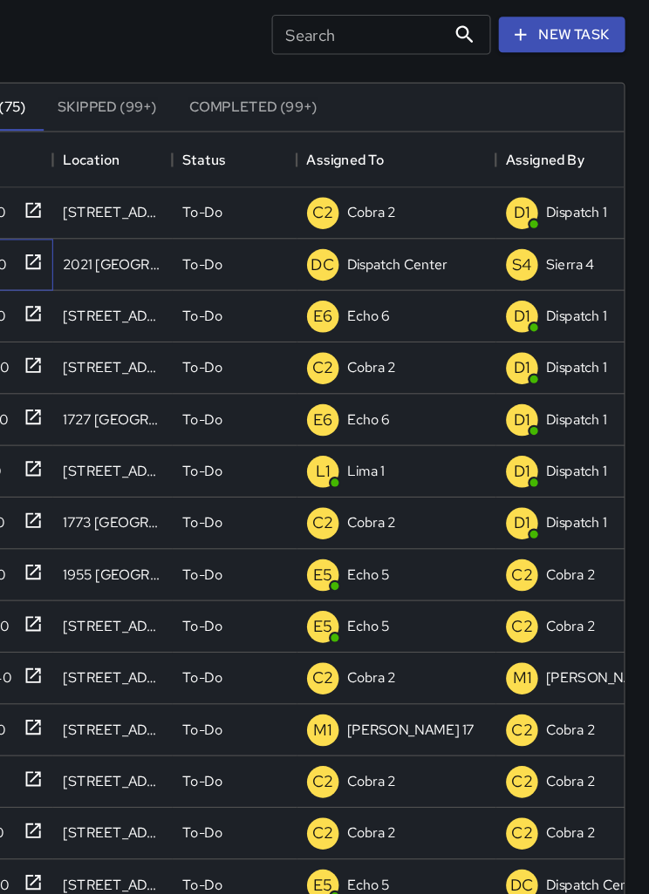
click at [100, 221] on icon at bounding box center [108, 229] width 17 height 17
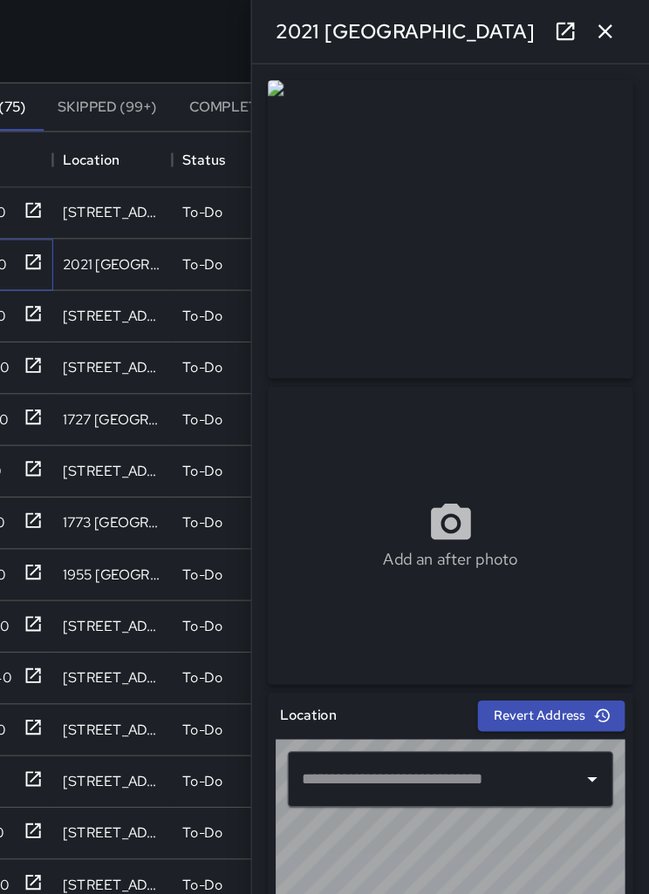
type input "**********"
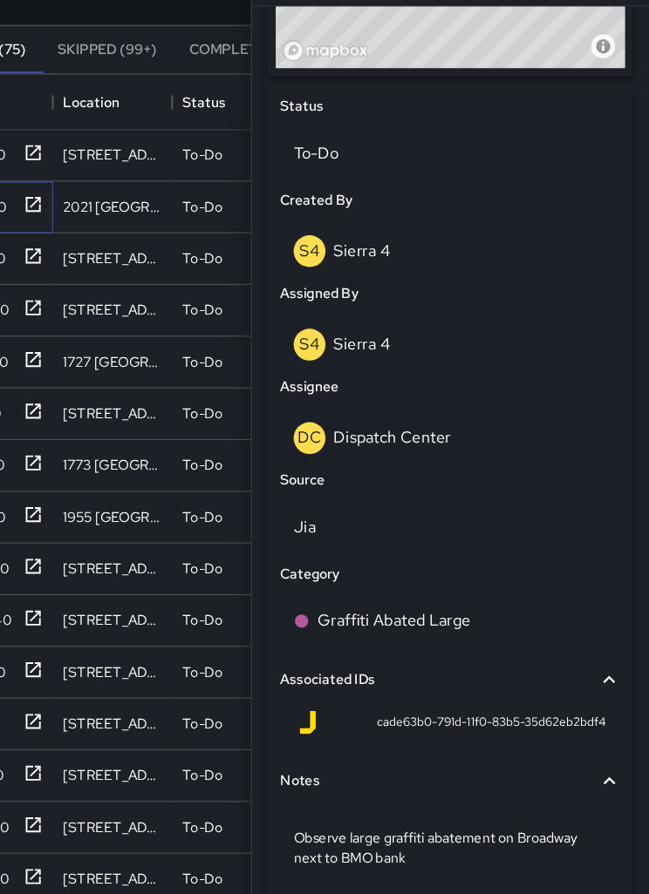
scroll to position [135, 0]
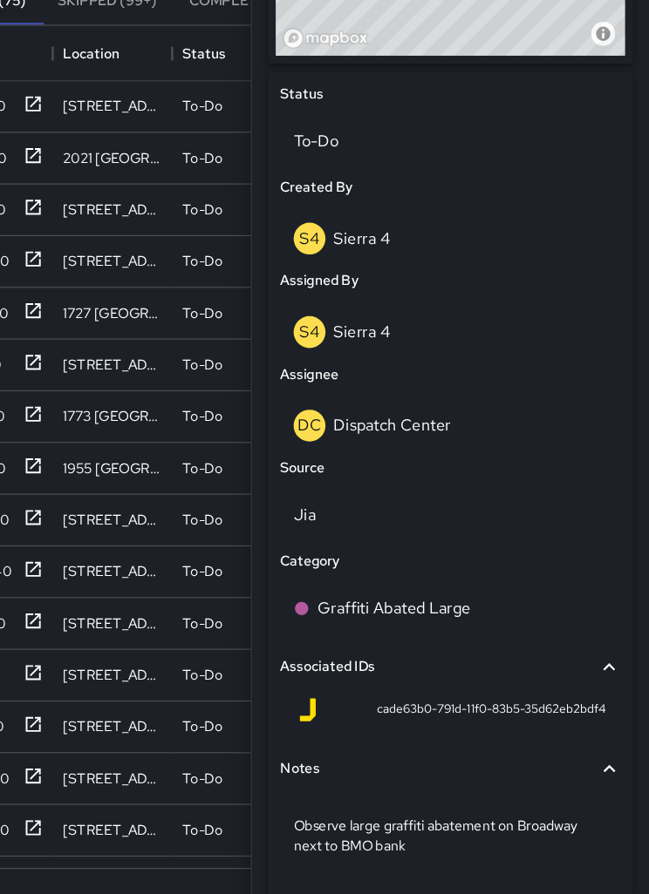
click at [372, 425] on p "Dispatch Center" at bounding box center [423, 434] width 103 height 18
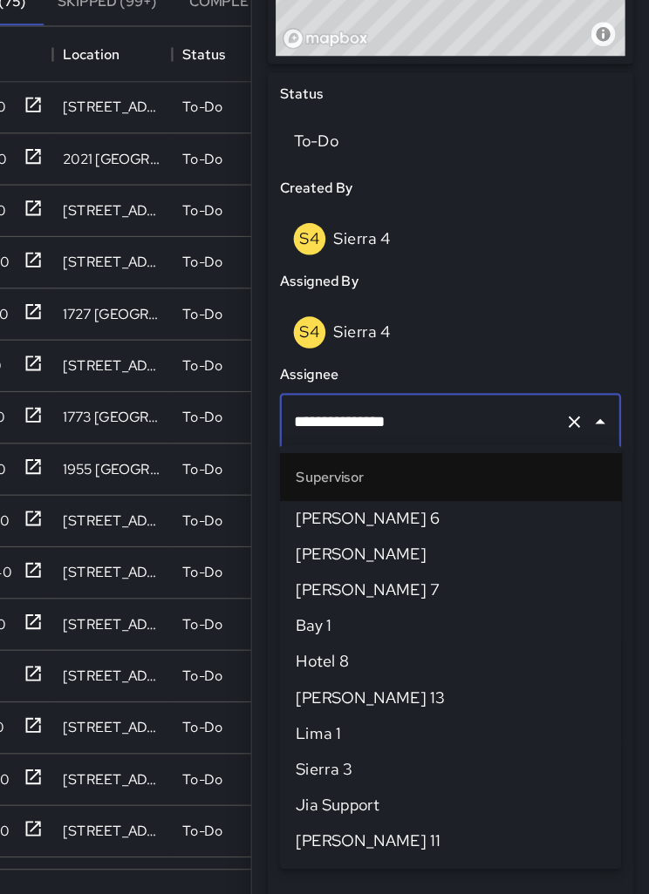
scroll to position [1726, 0]
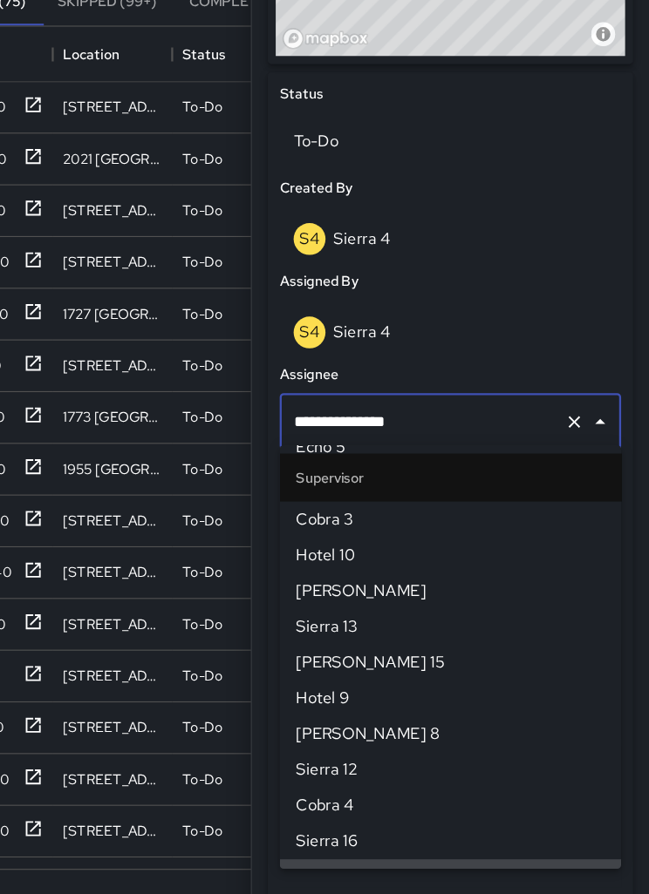
click at [578, 426] on icon "Clear" at bounding box center [583, 431] width 10 height 10
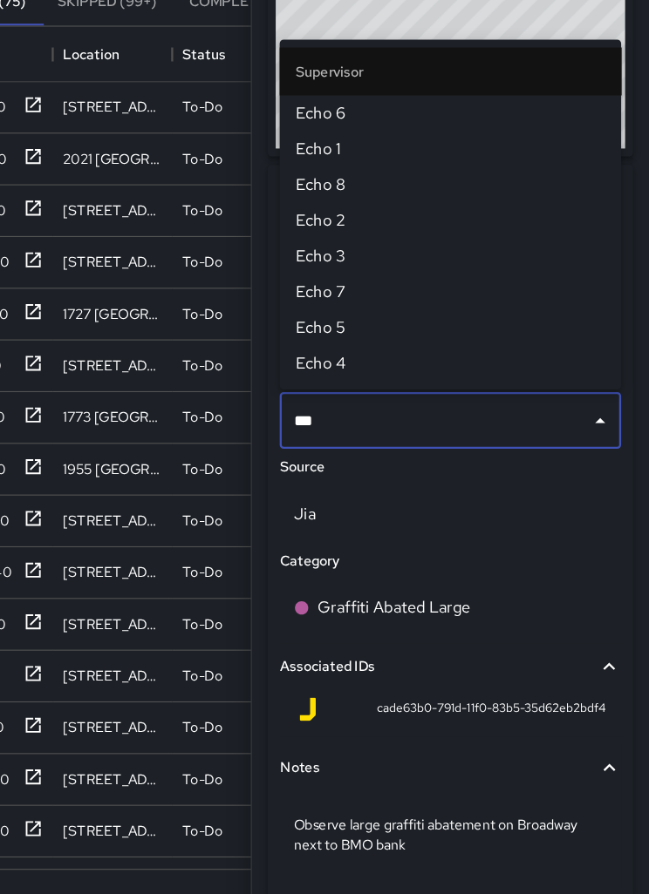
type input "****"
click at [339, 150] on span "Echo 6" at bounding box center [474, 160] width 271 height 21
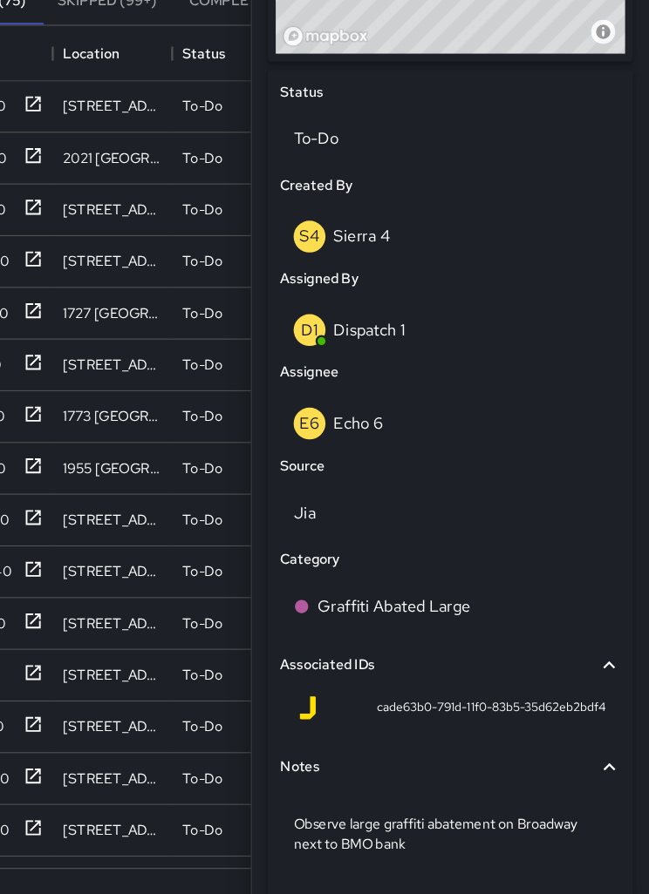
scroll to position [756, 0]
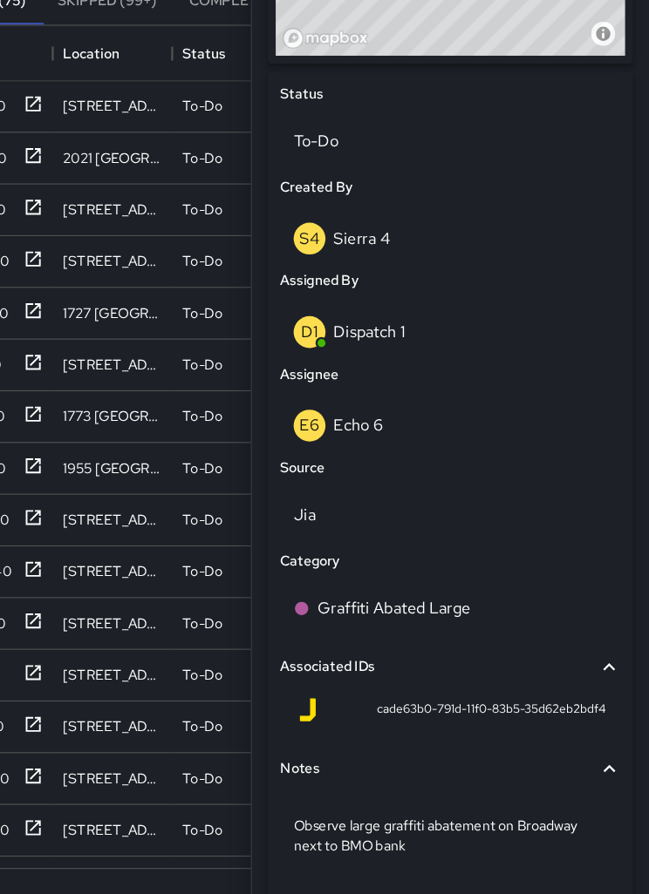
click at [414, 777] on p "Observe large graffiti abatement on Broadway next to BMO bank" at bounding box center [474, 794] width 275 height 35
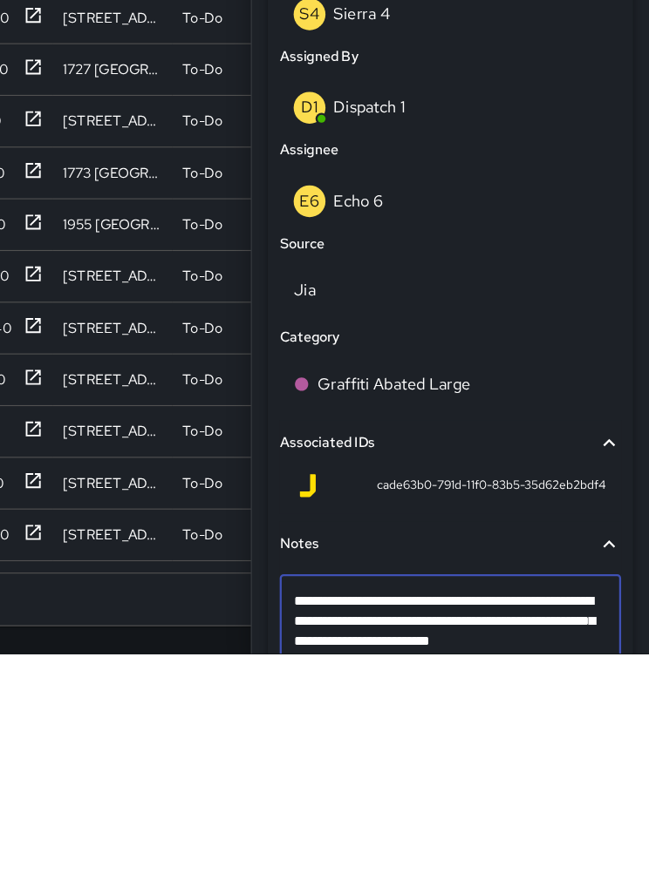
scroll to position [701, 0]
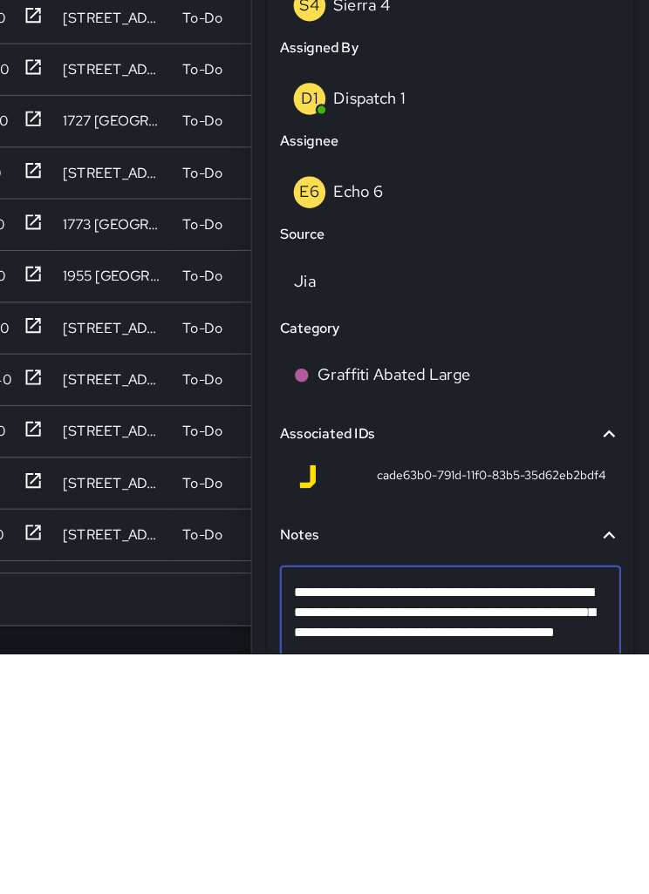
type textarea "**********"
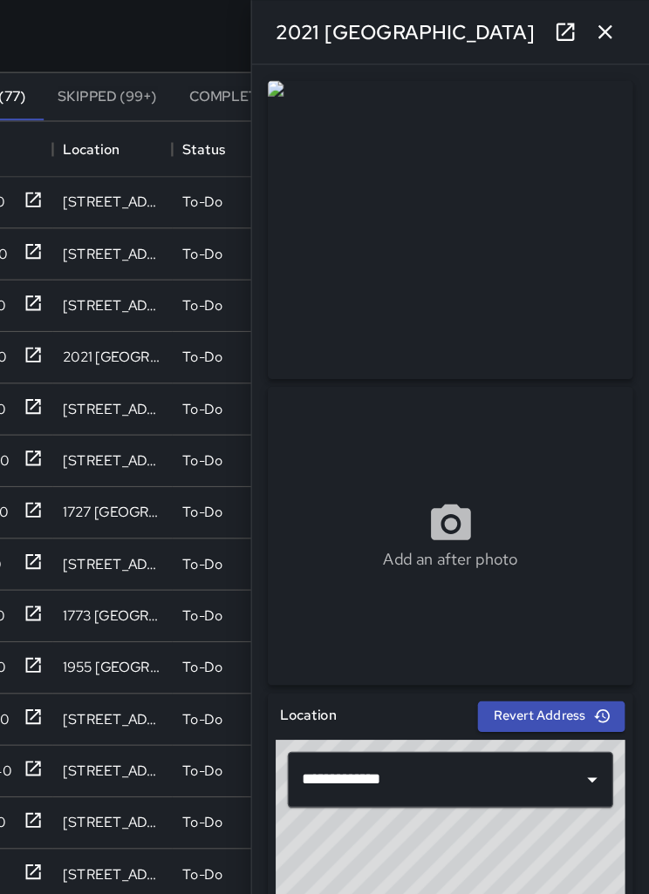
scroll to position [90, 0]
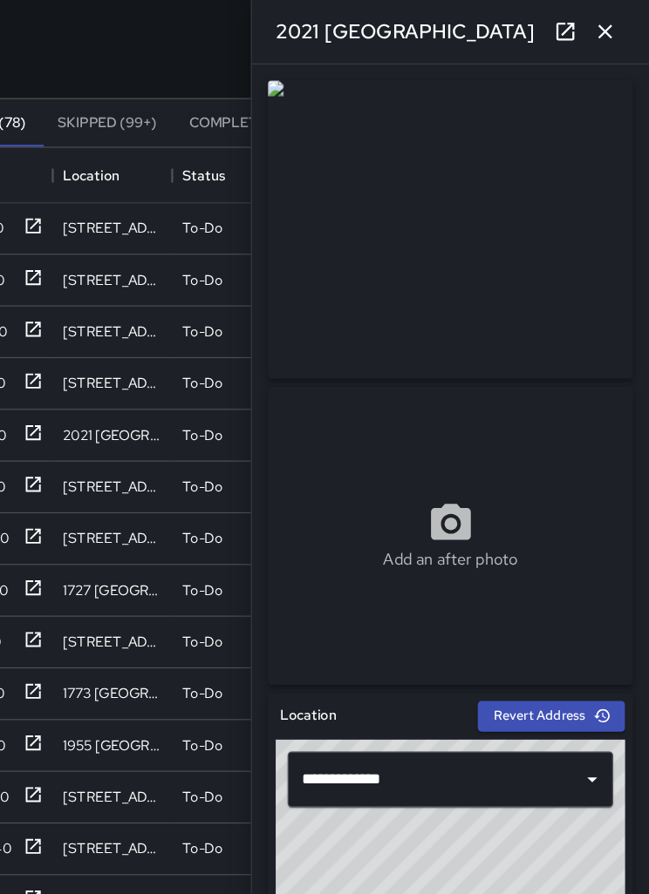
click at [600, 27] on icon "button" at bounding box center [610, 27] width 21 height 21
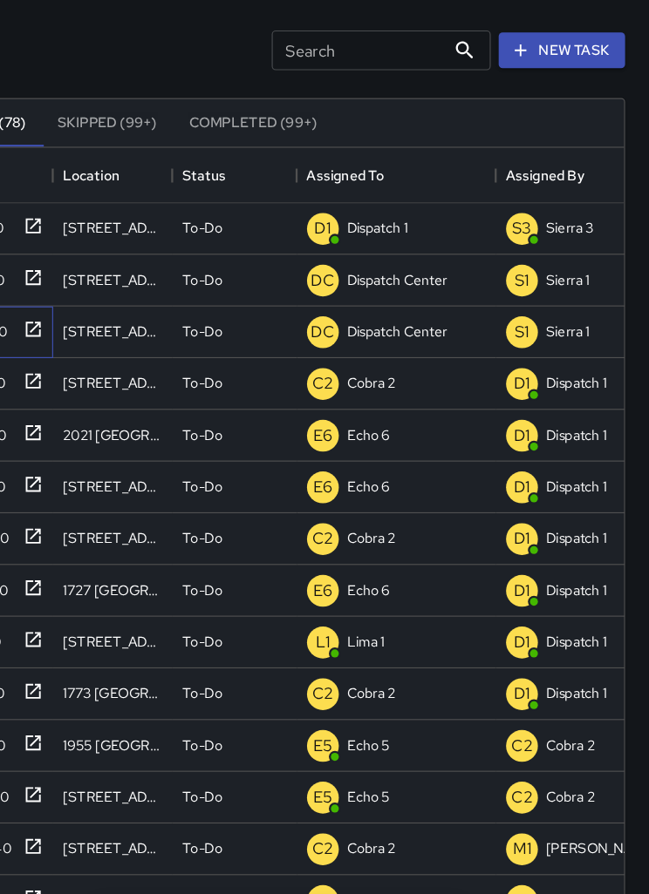
click at [100, 288] on icon at bounding box center [108, 289] width 17 height 17
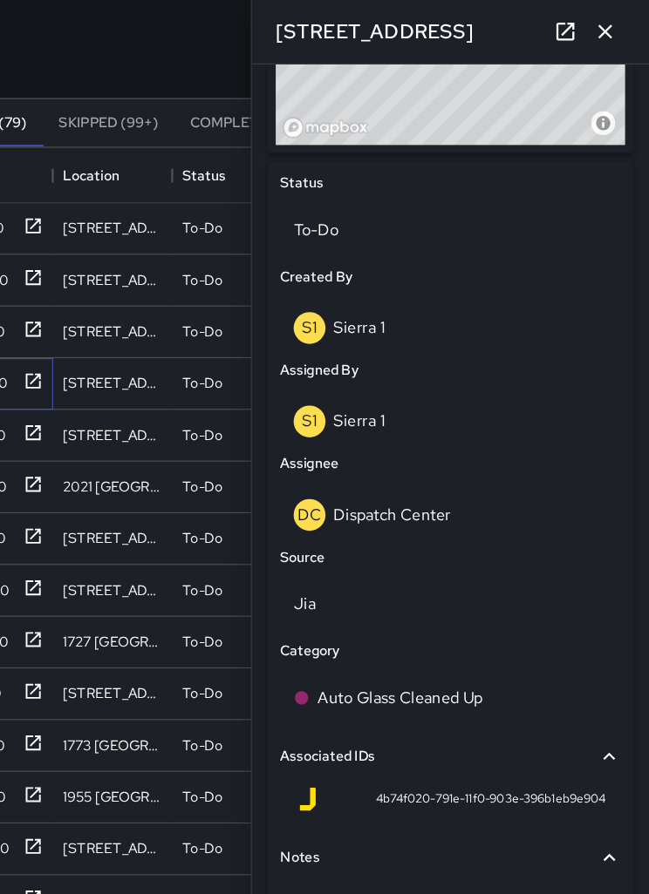
scroll to position [738, 0]
click at [380, 452] on p "Dispatch Center" at bounding box center [423, 452] width 103 height 18
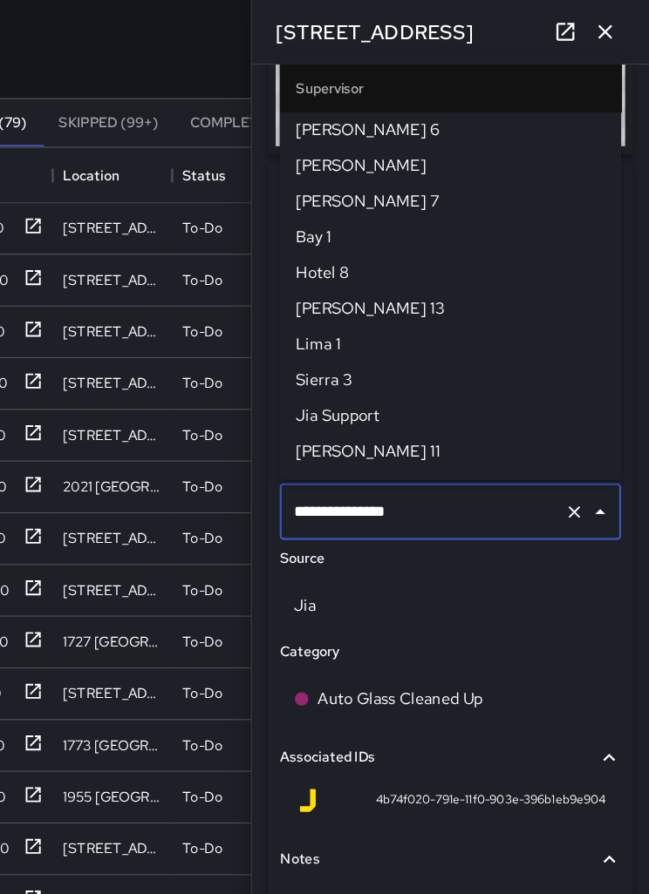
scroll to position [1726, 0]
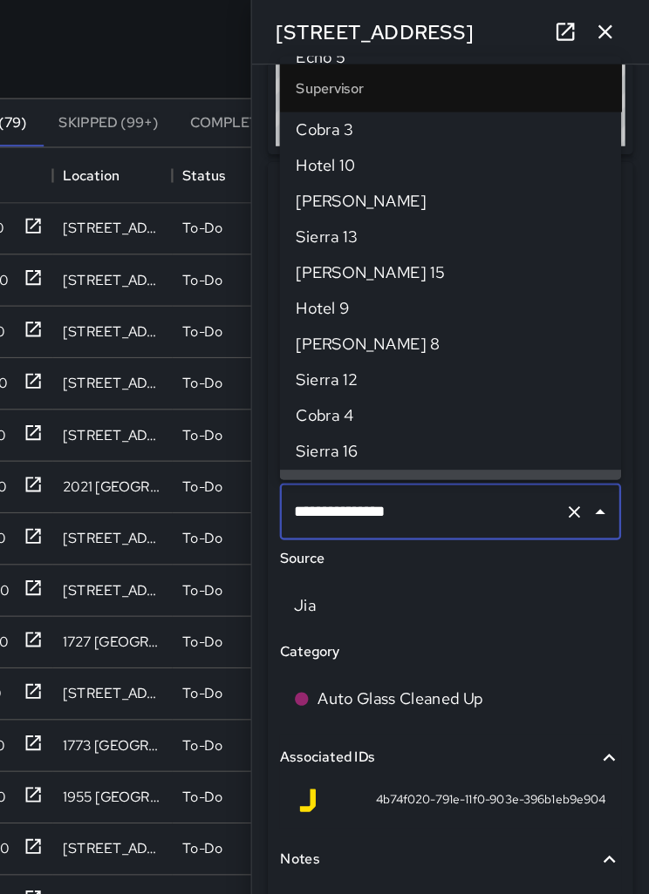
click at [575, 444] on icon "Clear" at bounding box center [583, 448] width 17 height 17
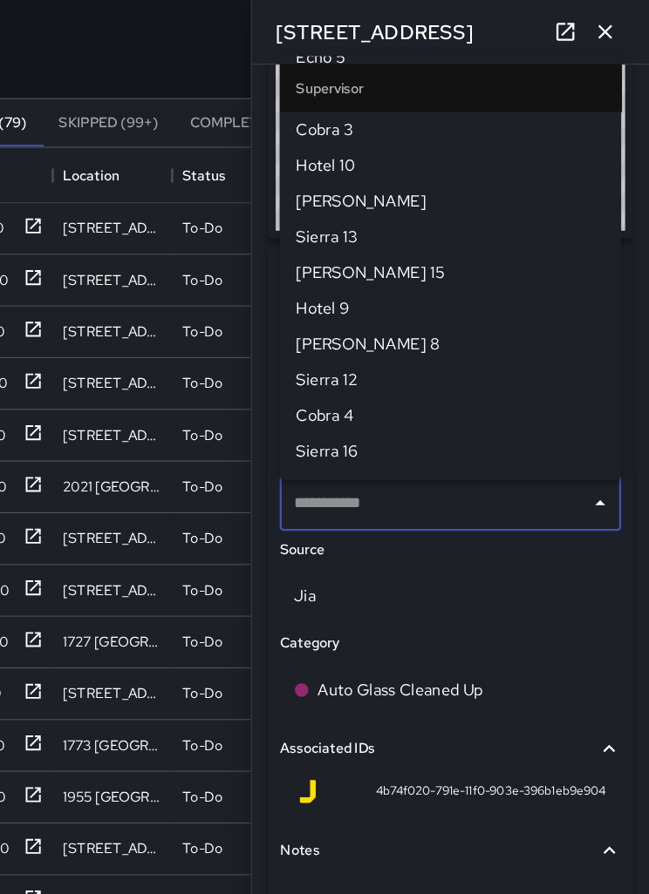
scroll to position [0, 0]
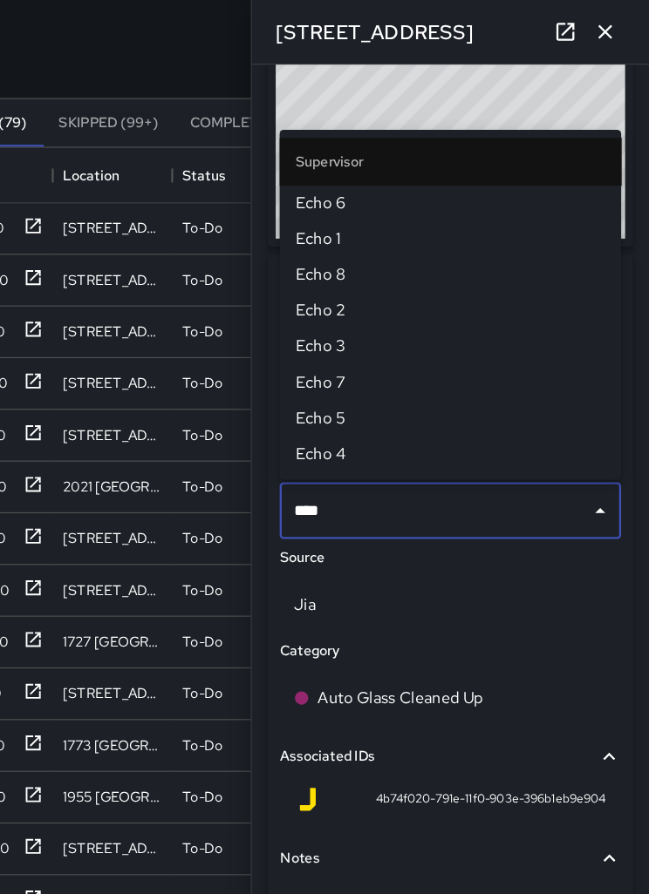
type input "****"
click at [339, 180] on span "Echo 6" at bounding box center [474, 178] width 271 height 21
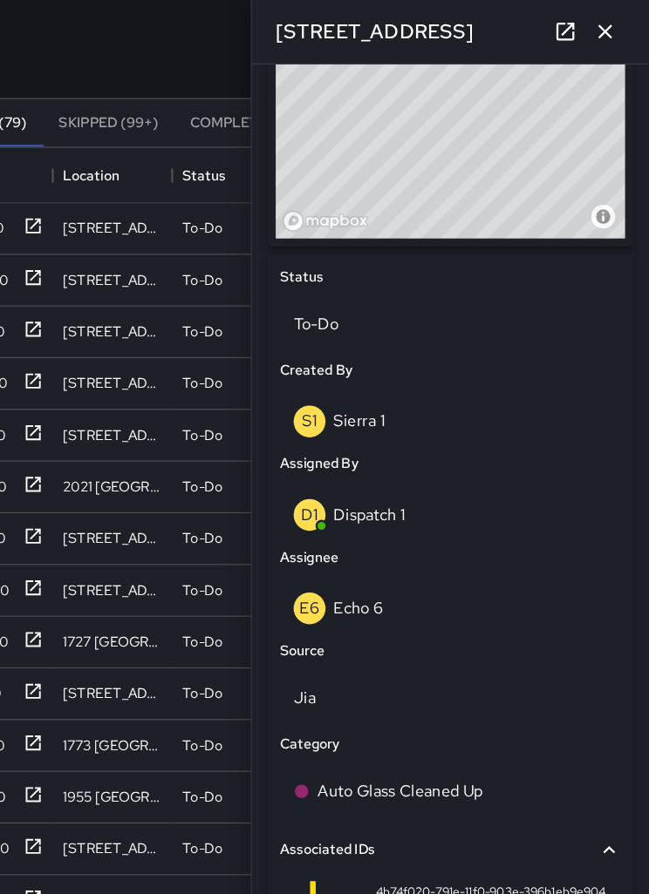
click at [604, 30] on icon "button" at bounding box center [610, 28] width 12 height 12
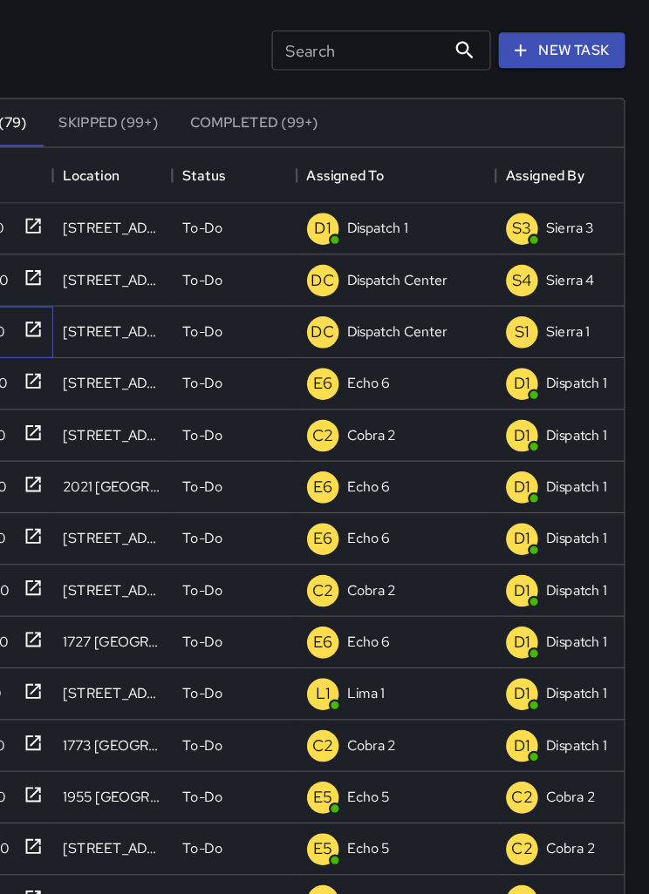
click at [100, 288] on icon at bounding box center [108, 289] width 17 height 17
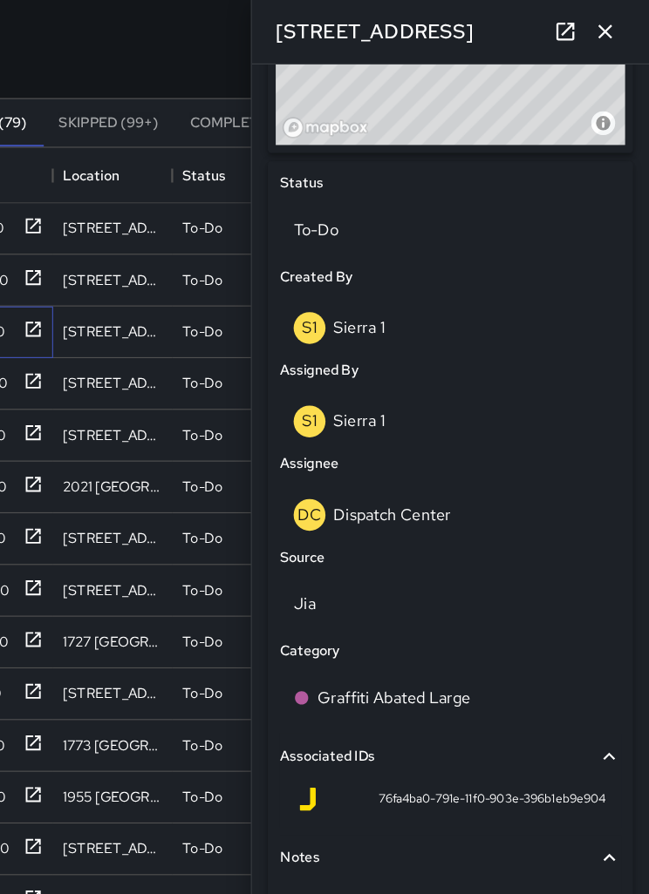
scroll to position [738, 0]
click at [385, 446] on p "Dispatch Center" at bounding box center [423, 452] width 103 height 18
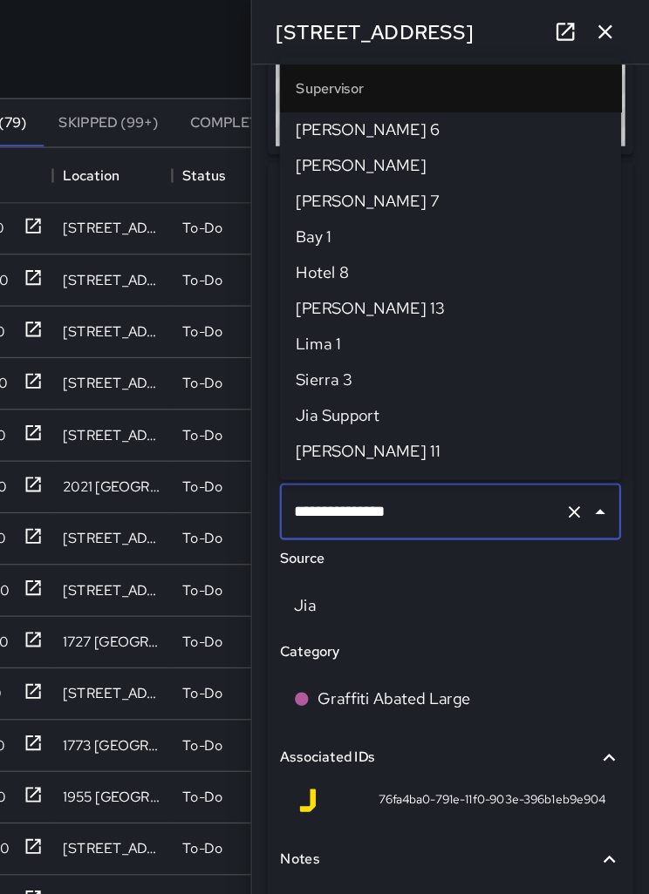
scroll to position [1726, 0]
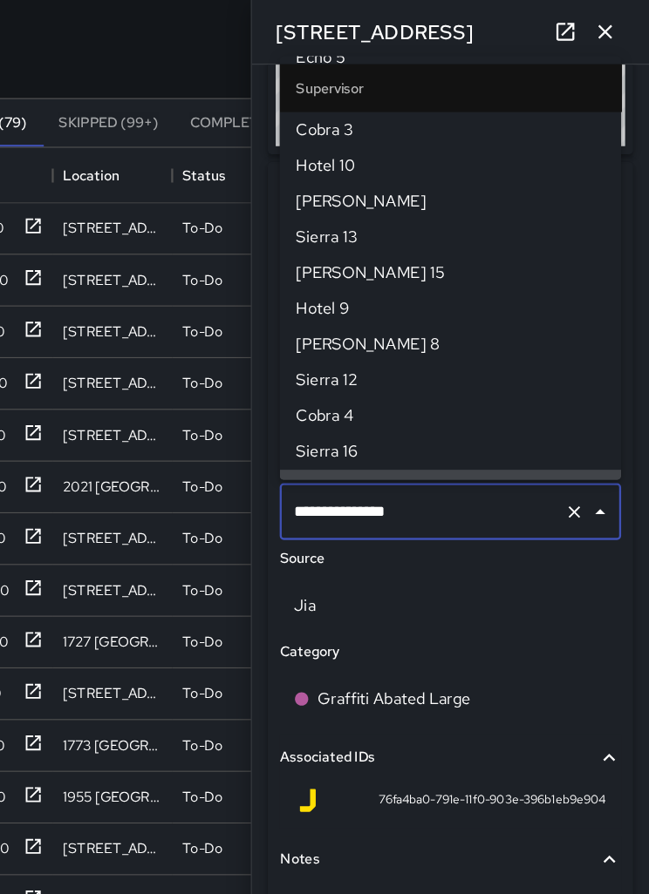
click at [578, 444] on icon "Clear" at bounding box center [583, 449] width 10 height 10
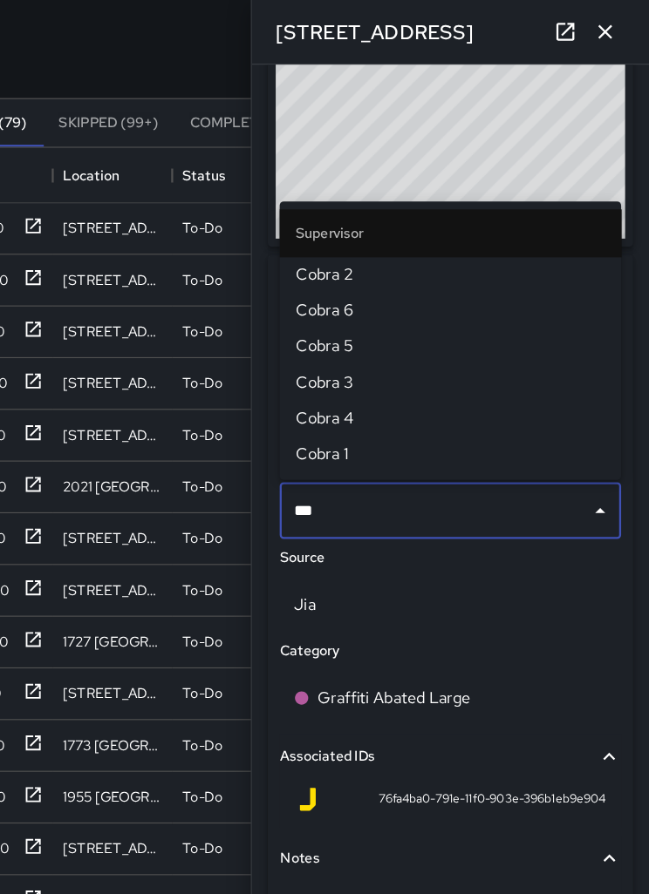
type input "****"
click at [339, 249] on span "Cobra 2" at bounding box center [474, 241] width 271 height 21
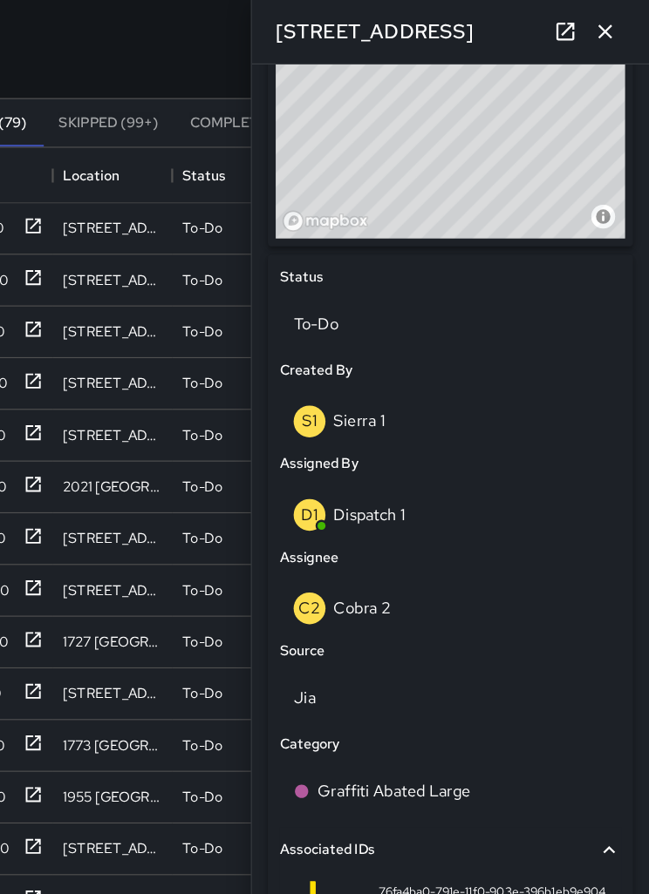
click at [600, 29] on icon "button" at bounding box center [610, 27] width 21 height 21
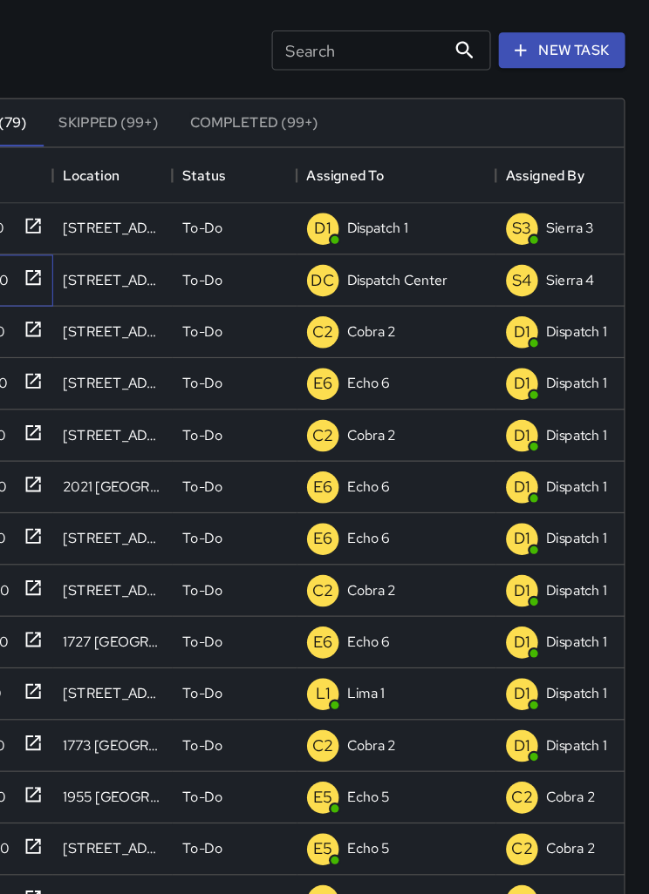
click at [103, 248] on icon at bounding box center [109, 243] width 13 height 13
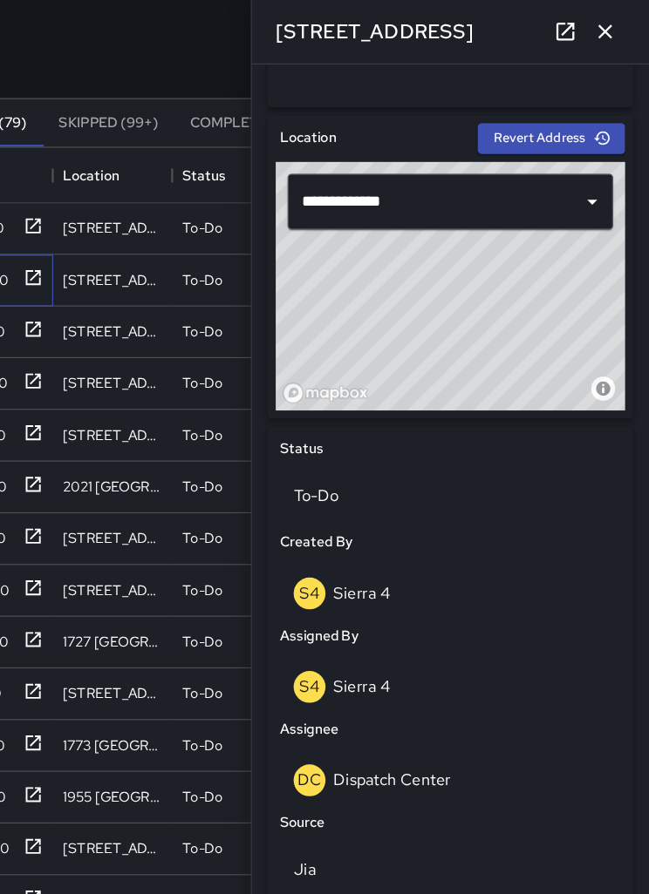
scroll to position [508, 0]
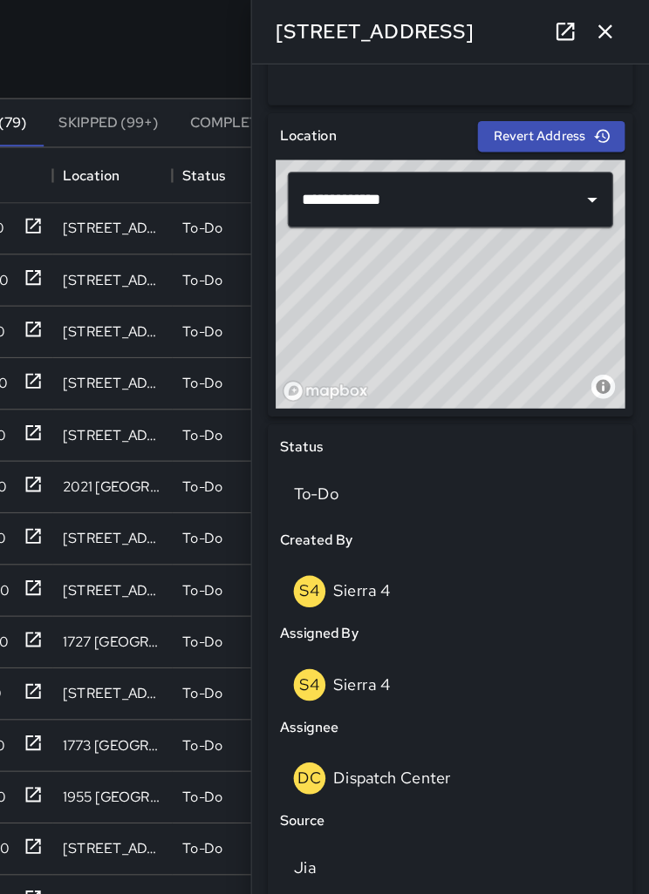
click at [372, 677] on p "Dispatch Center" at bounding box center [423, 682] width 103 height 18
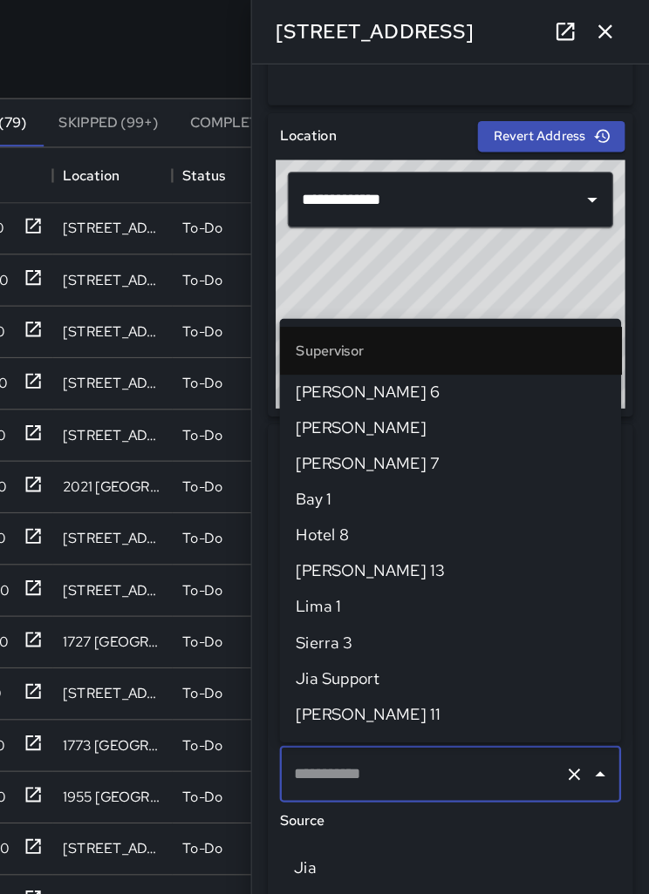
type input "**********"
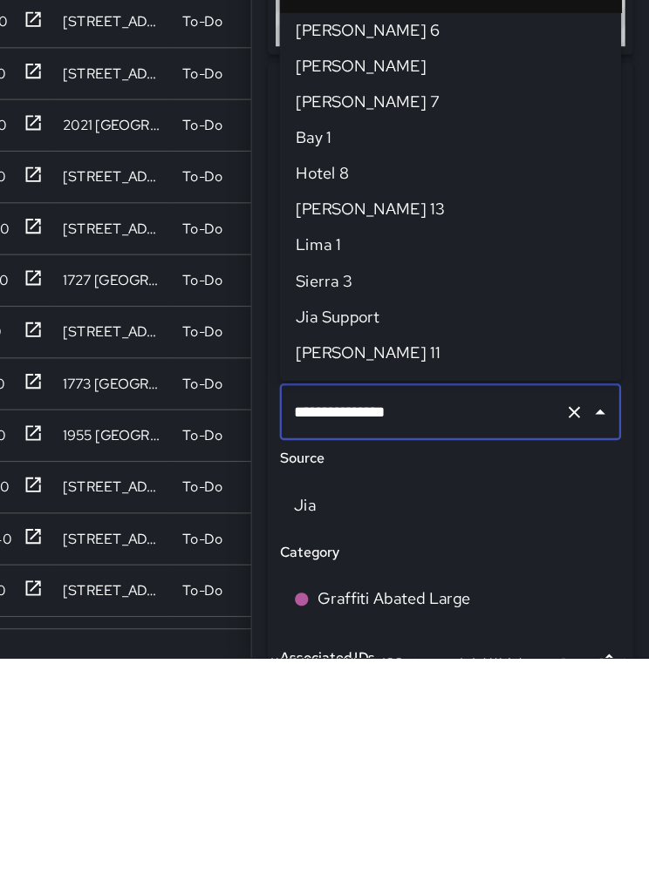
scroll to position [1726, 0]
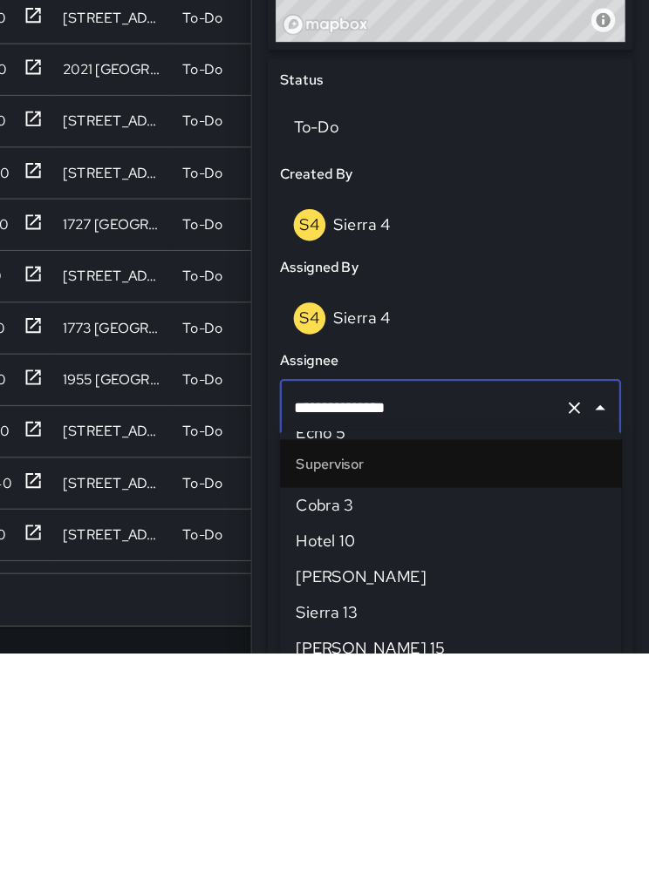
click at [575, 670] on icon "Clear" at bounding box center [583, 678] width 17 height 17
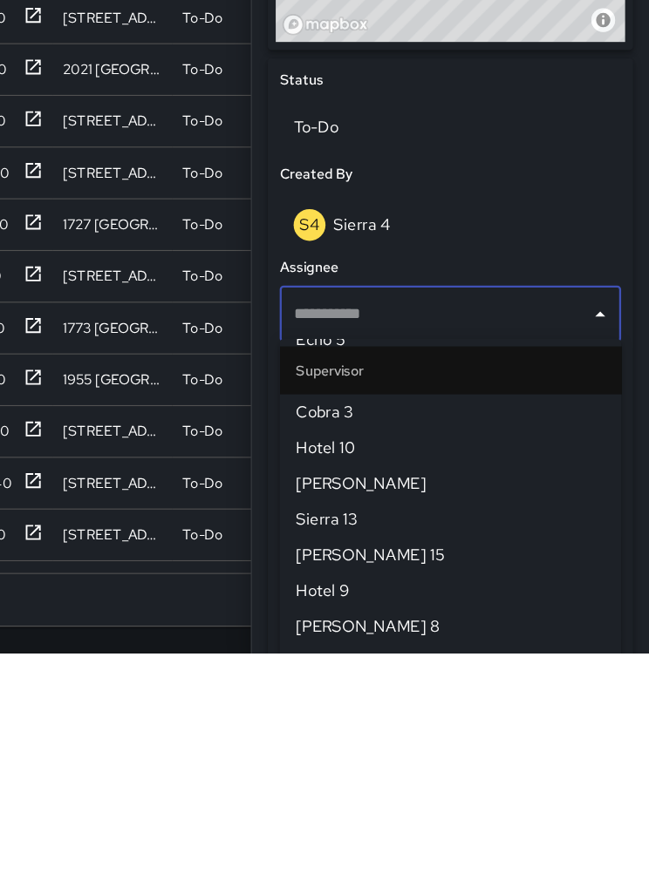
scroll to position [0, 0]
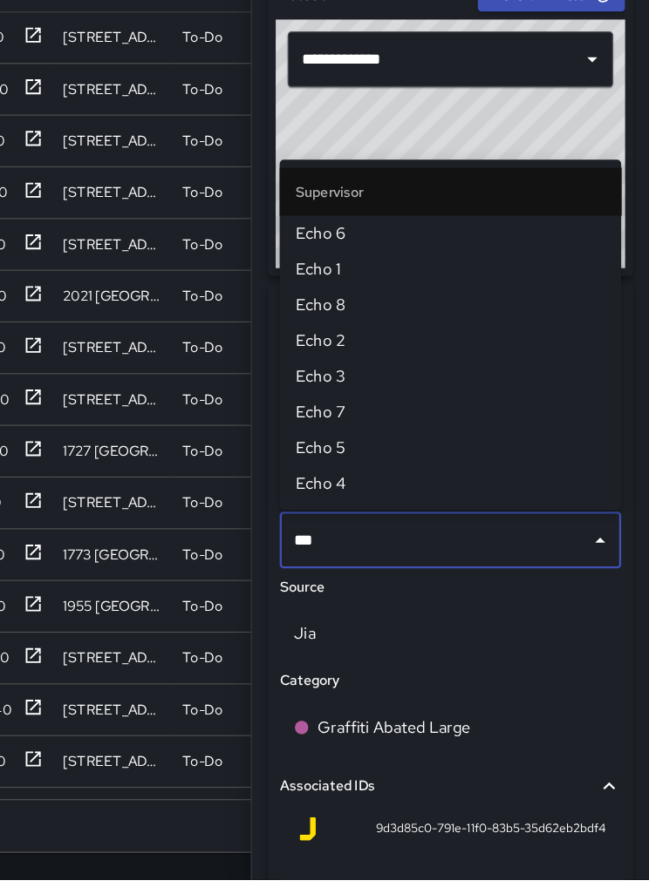
type input "****"
click at [339, 317] on span "Echo 6" at bounding box center [474, 327] width 271 height 21
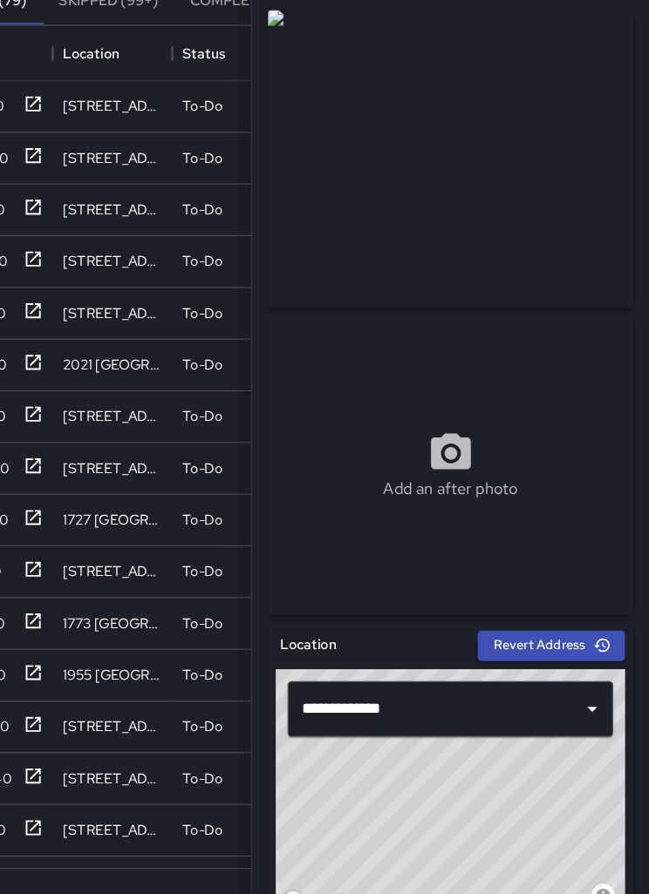
scroll to position [134, 0]
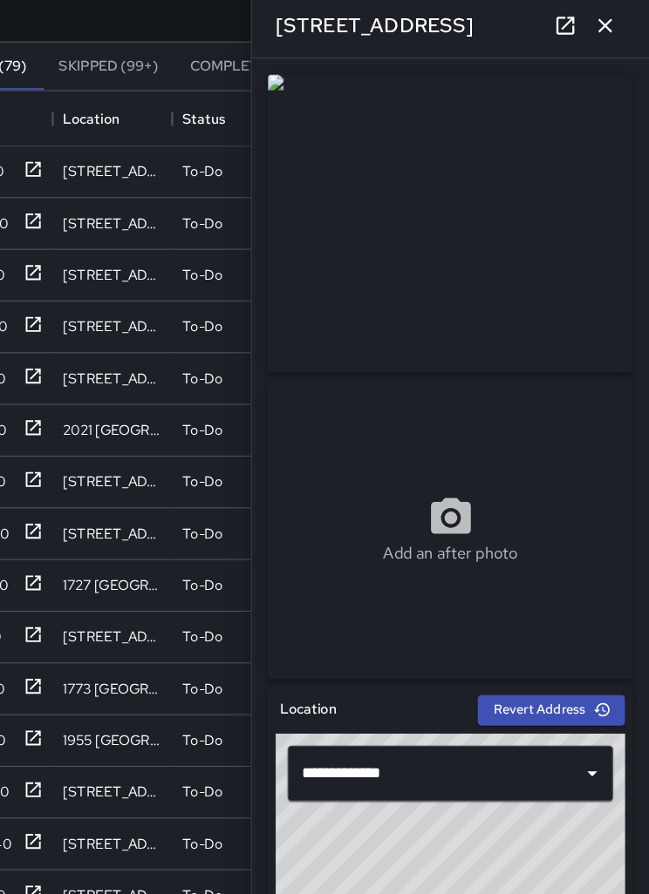
click at [600, 17] on icon "button" at bounding box center [610, 27] width 21 height 21
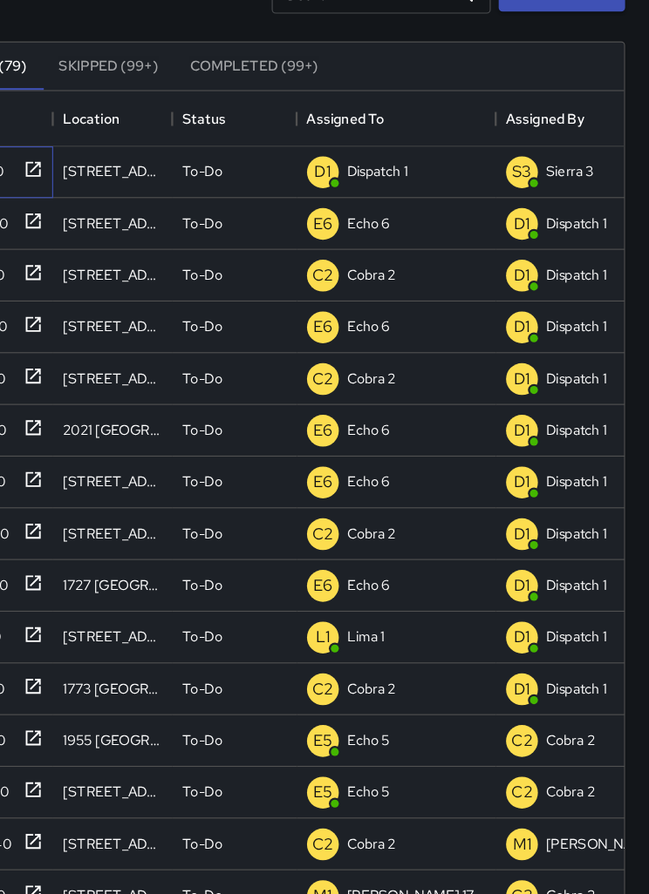
click at [103, 147] on icon at bounding box center [109, 153] width 13 height 13
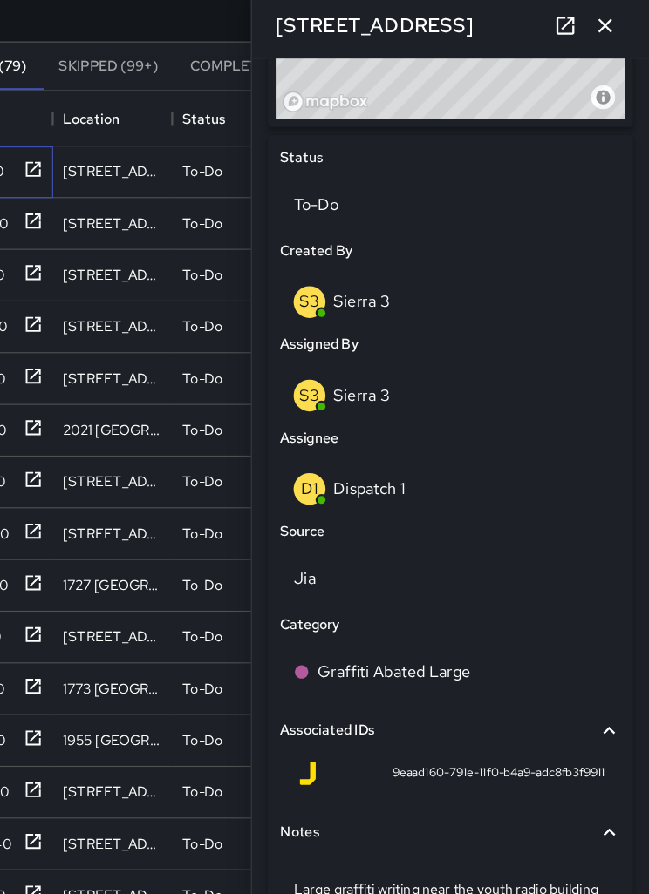
scroll to position [756, 0]
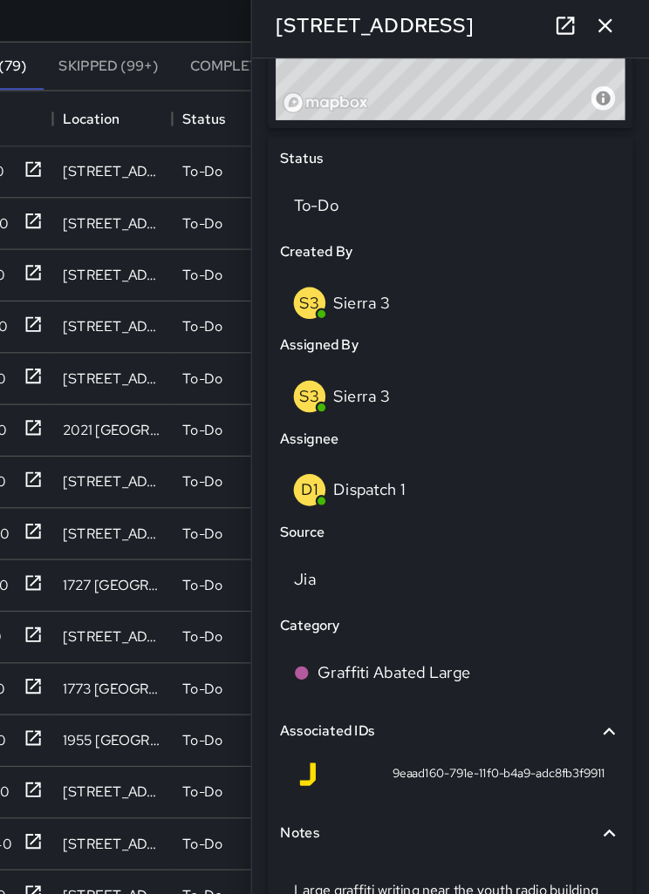
click at [486, 787] on p "Large graffiti writing near the youth radio building on the west side of 17th a…" at bounding box center [474, 794] width 275 height 35
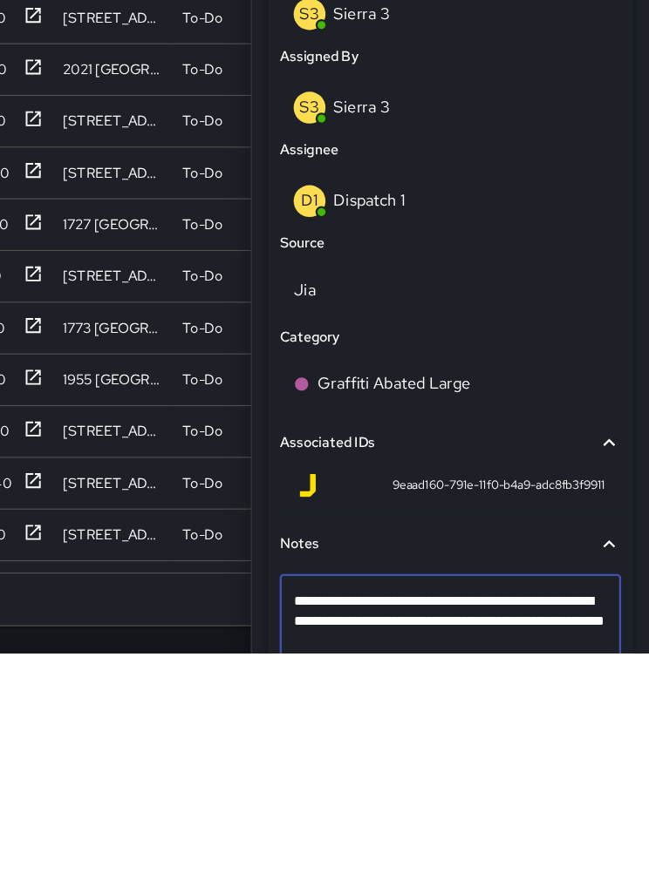
type textarea "**********"
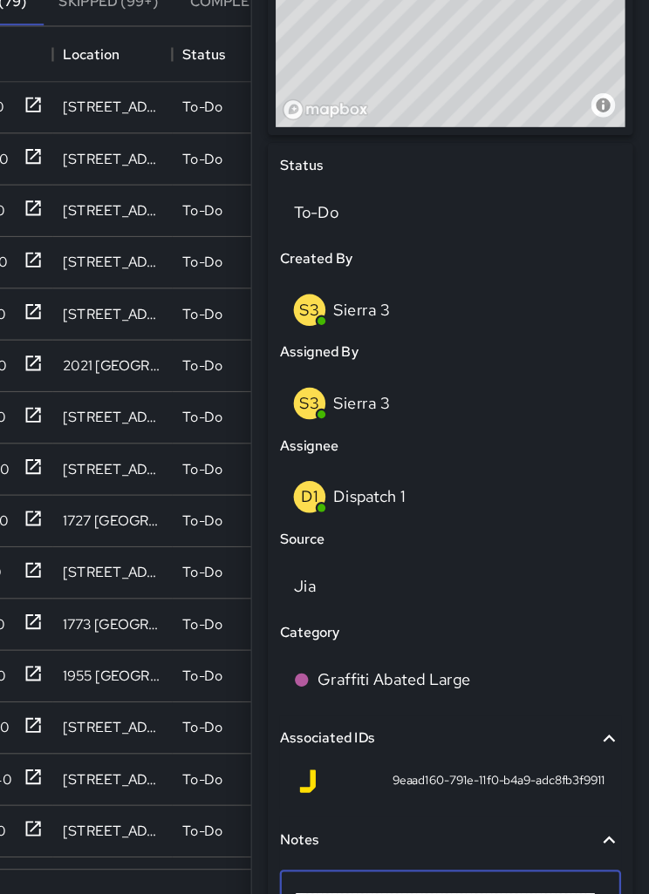
click at [338, 238] on p "To-Do" at bounding box center [474, 248] width 275 height 21
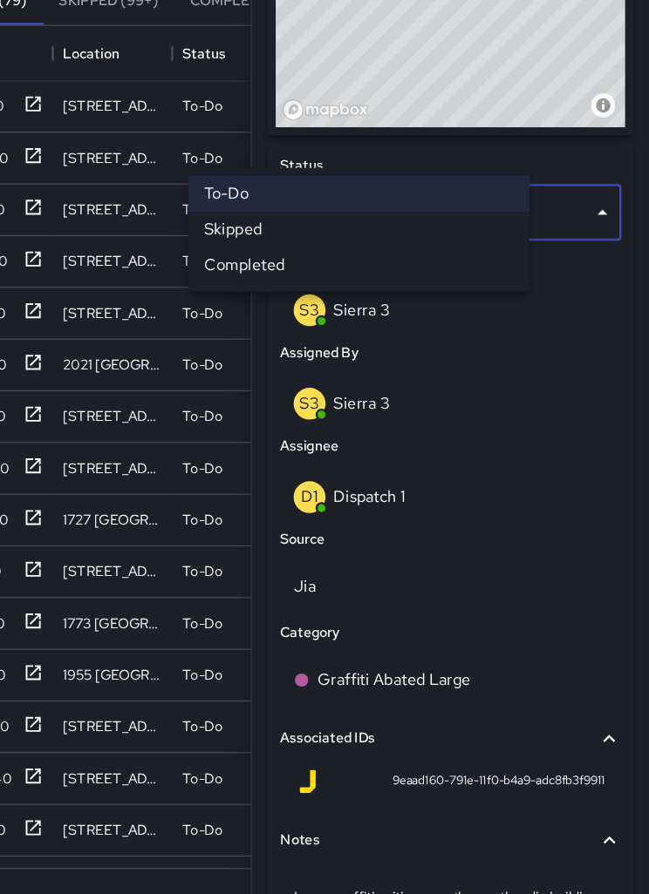
click at [349, 248] on li "Skipped" at bounding box center [394, 263] width 299 height 31
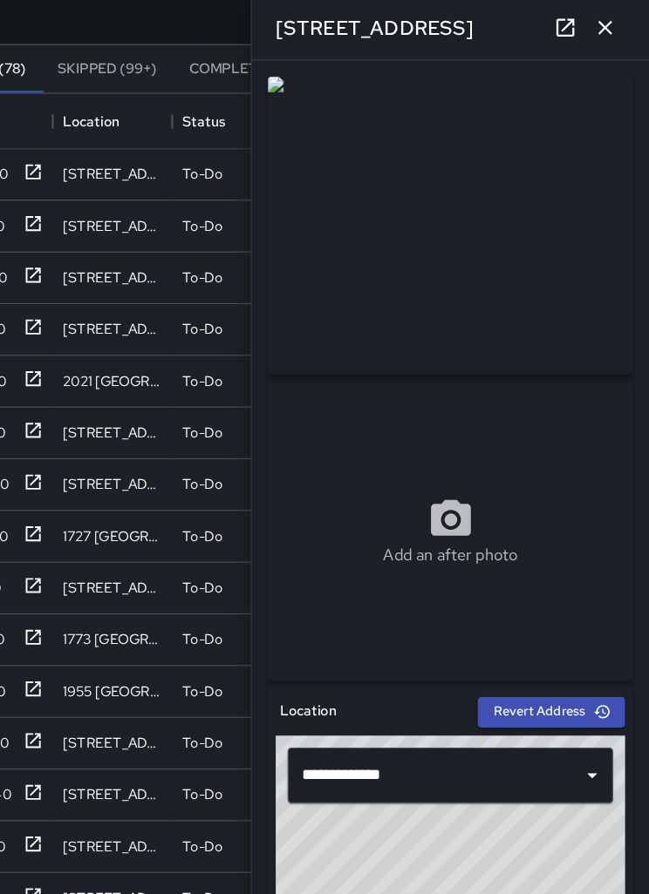
scroll to position [128, 0]
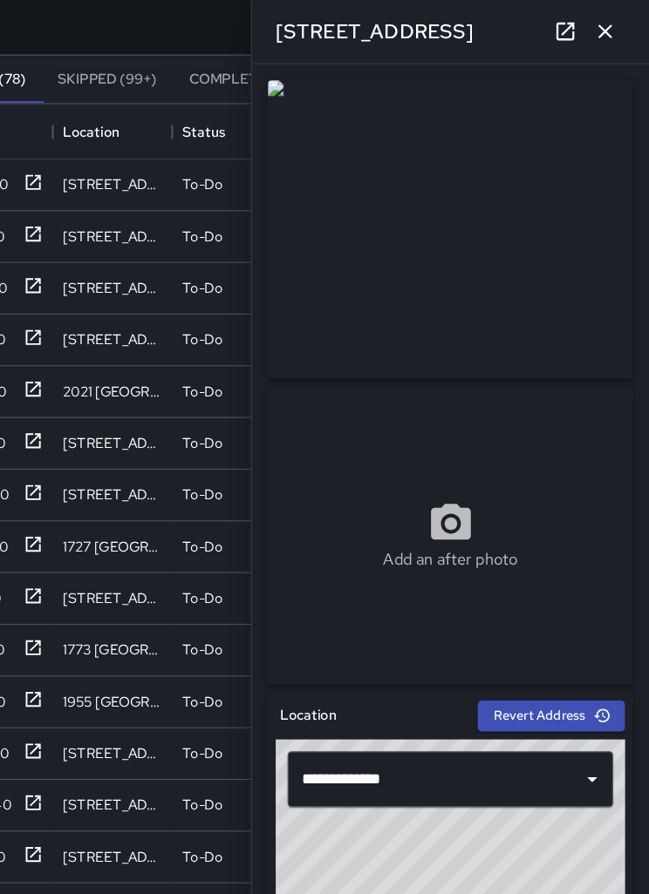
click at [604, 31] on icon "button" at bounding box center [610, 28] width 12 height 12
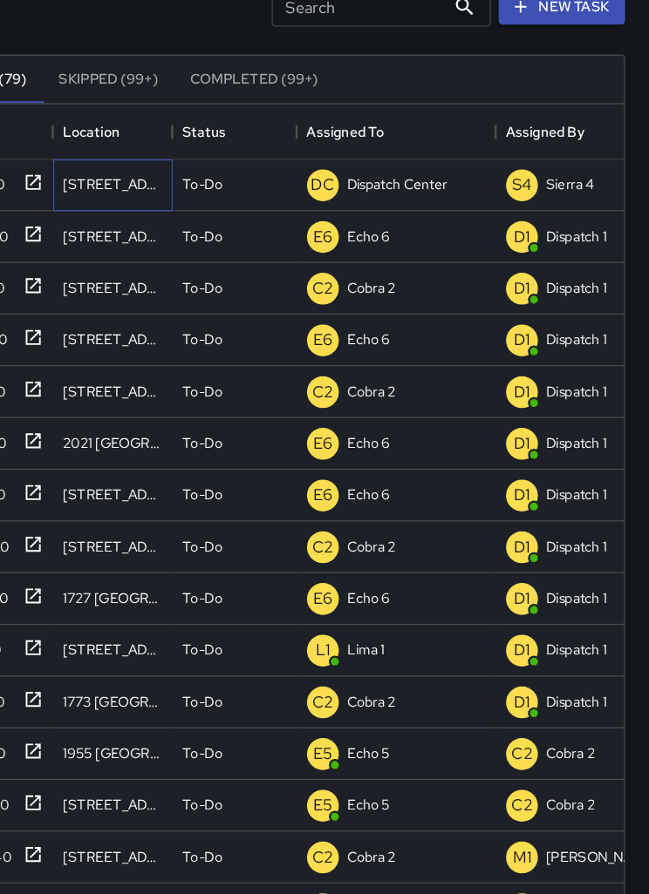
click at [146, 160] on div "[STREET_ADDRESS]" at bounding box center [178, 162] width 105 height 45
click at [100, 163] on icon at bounding box center [108, 160] width 17 height 17
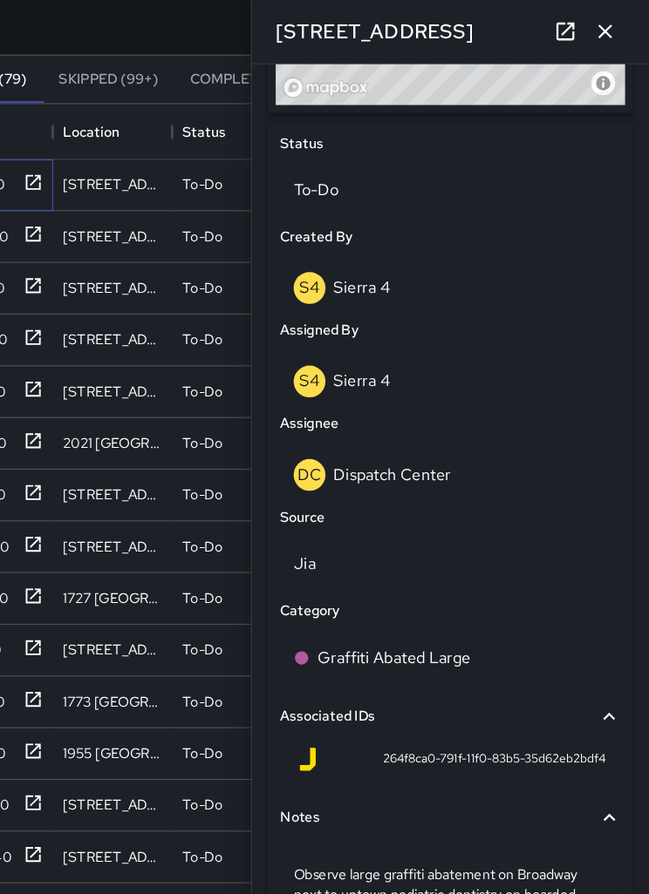
scroll to position [773, 0]
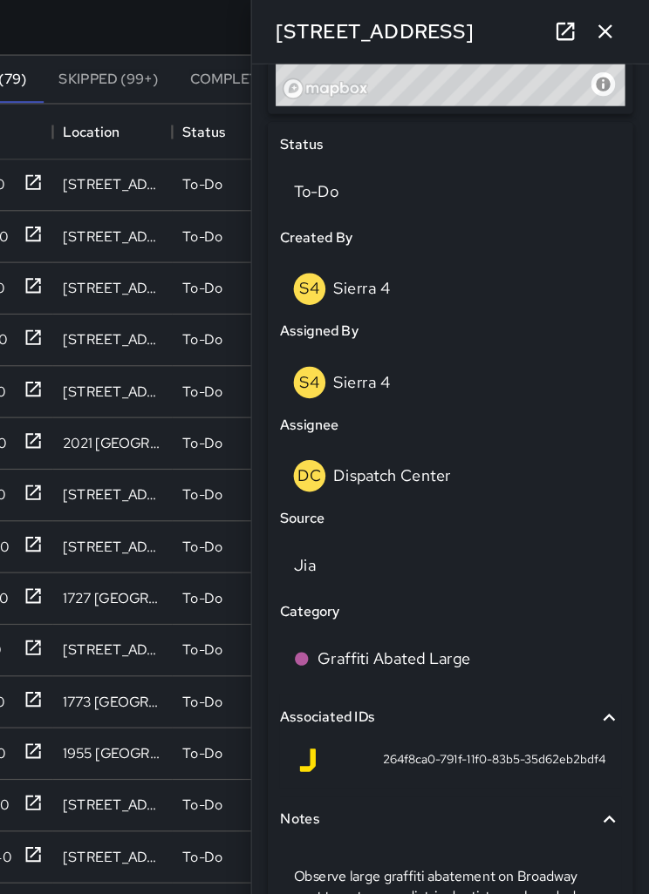
click at [372, 412] on p "Dispatch Center" at bounding box center [423, 417] width 103 height 18
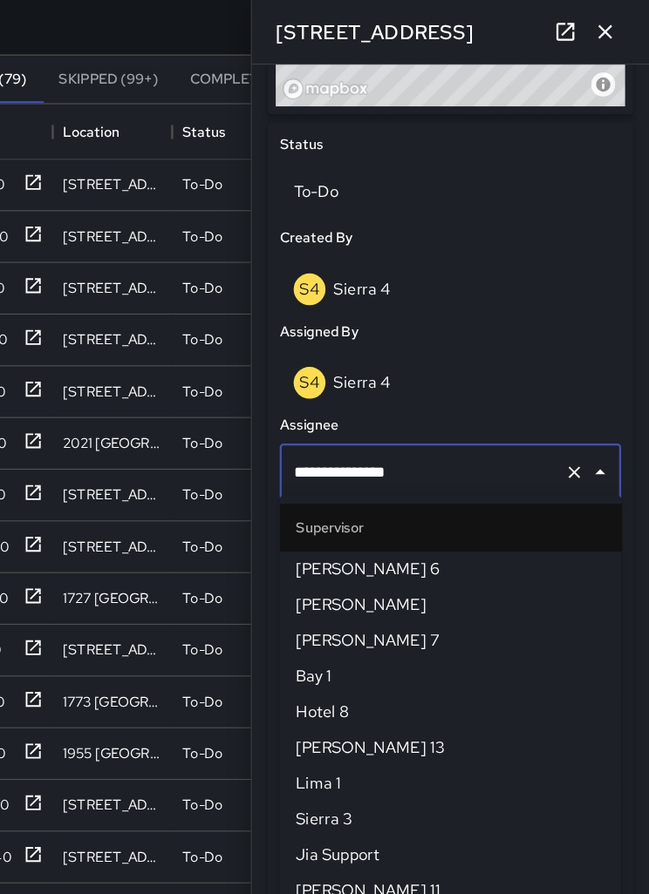
scroll to position [1726, 0]
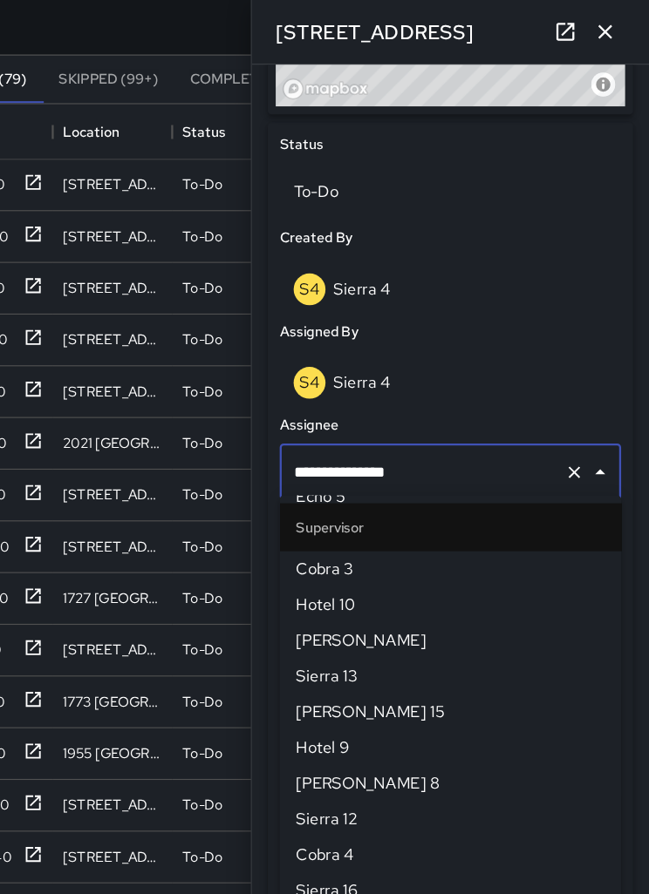
click at [575, 410] on icon "Clear" at bounding box center [583, 413] width 17 height 17
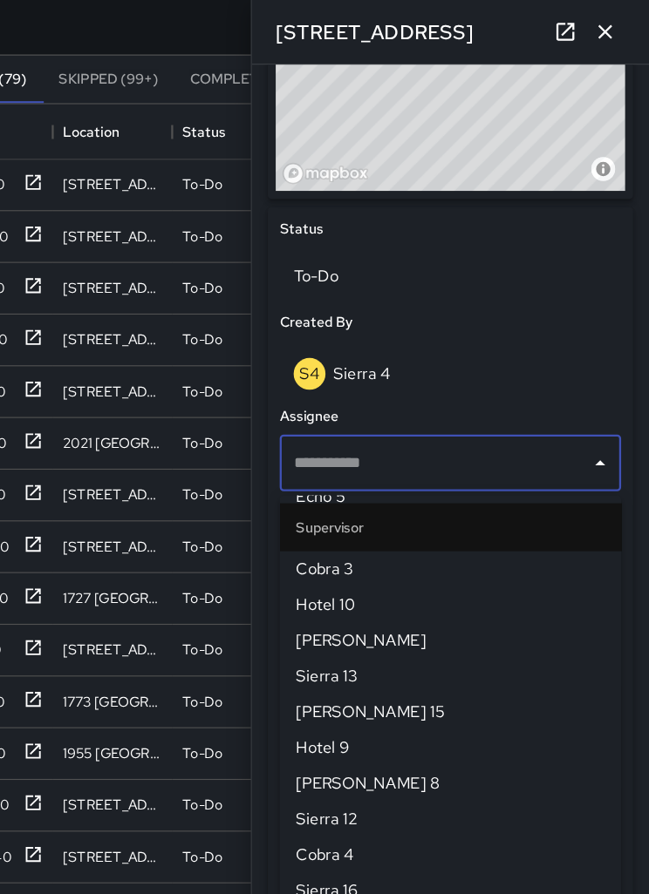
scroll to position [0, 0]
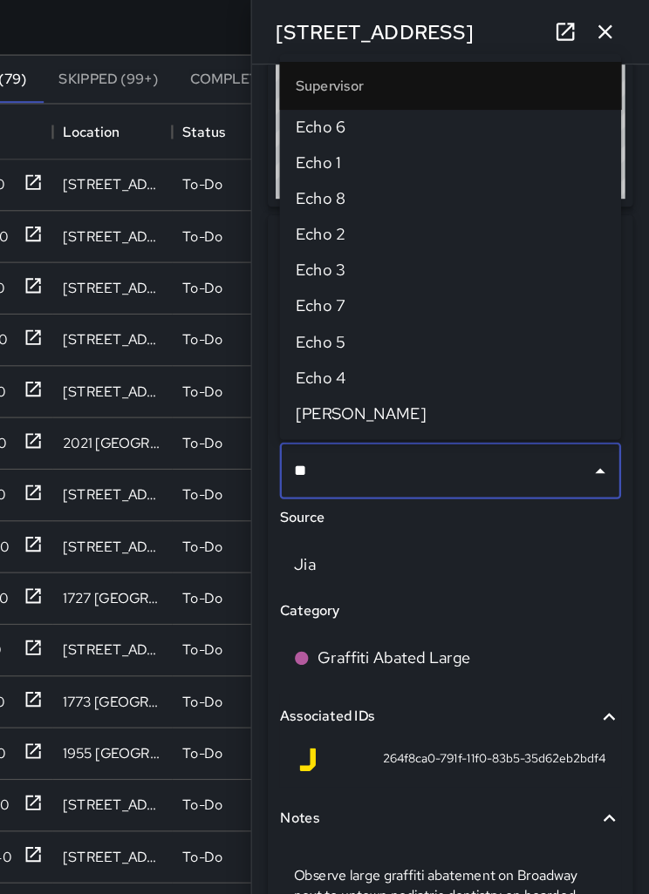
type input "***"
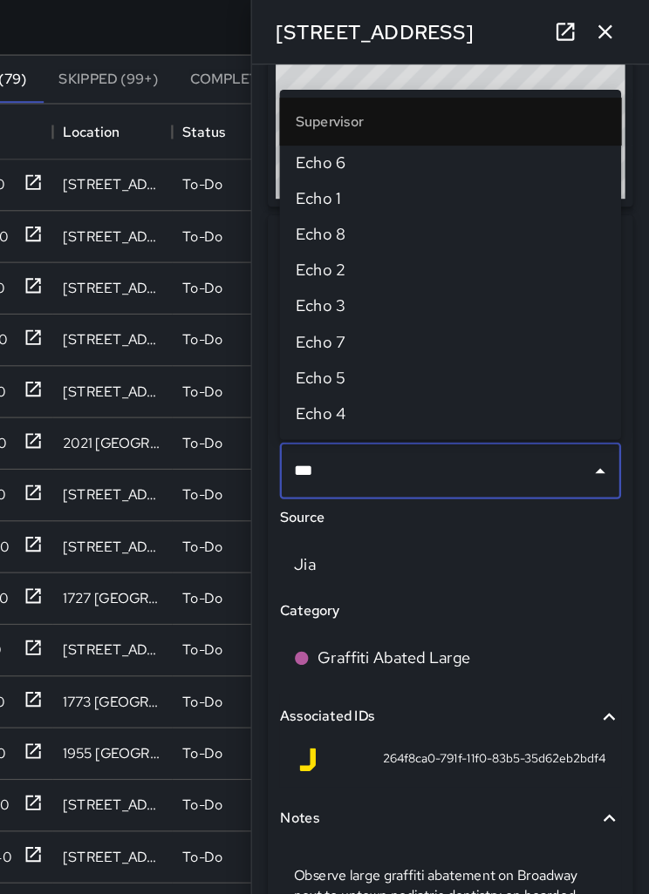
click at [339, 144] on span "Echo 6" at bounding box center [474, 143] width 271 height 21
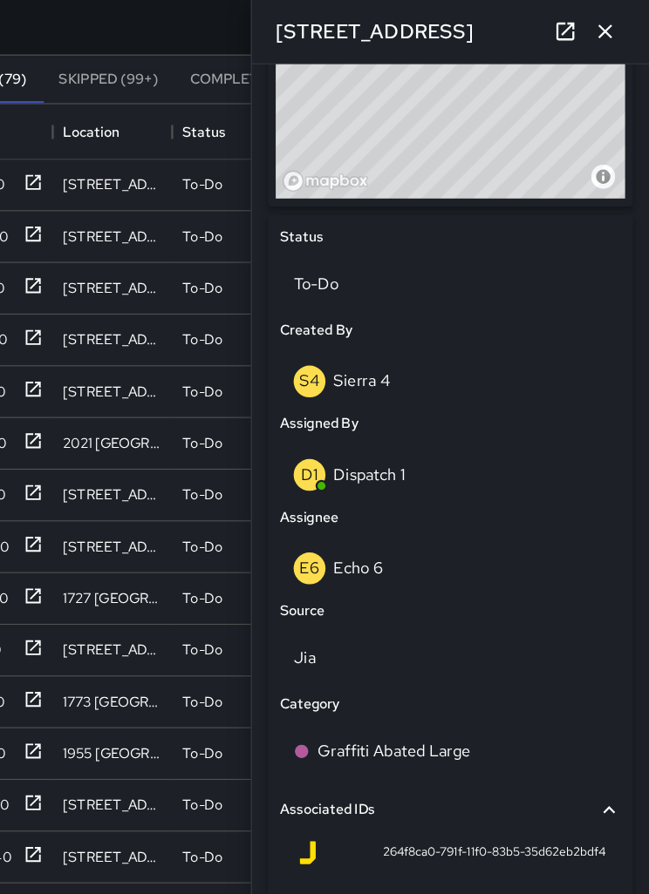
click at [604, 24] on icon "button" at bounding box center [610, 28] width 12 height 12
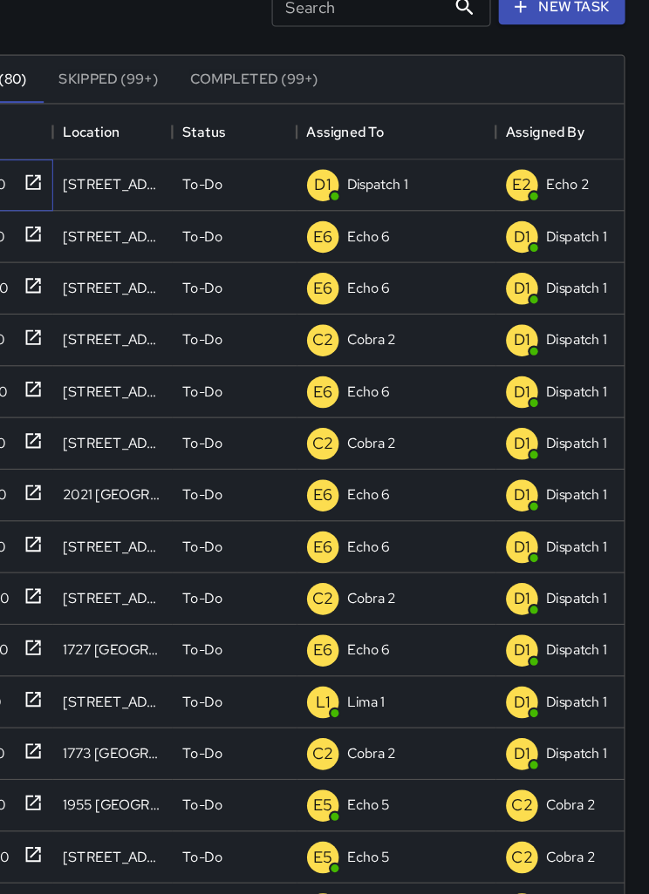
click at [38, 155] on div "977241c0" at bounding box center [74, 162] width 105 height 45
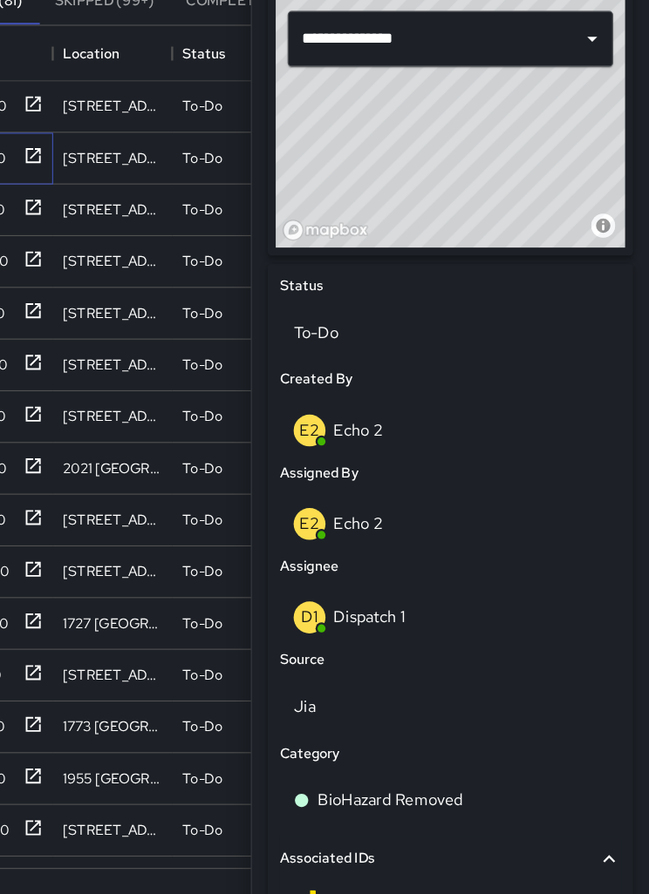
scroll to position [586, 0]
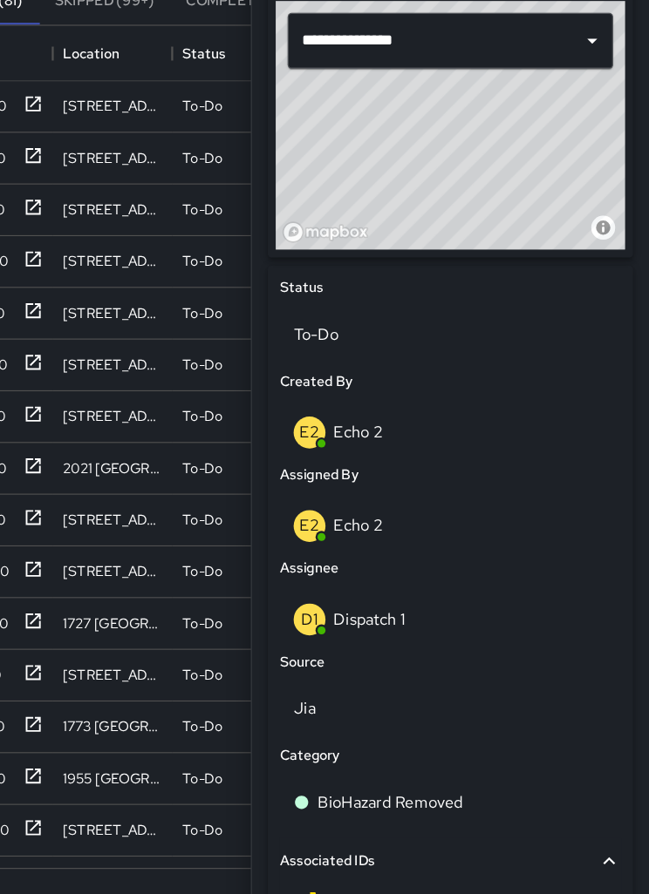
click at [357, 591] on div "D1 Dispatch 1" at bounding box center [474, 605] width 275 height 28
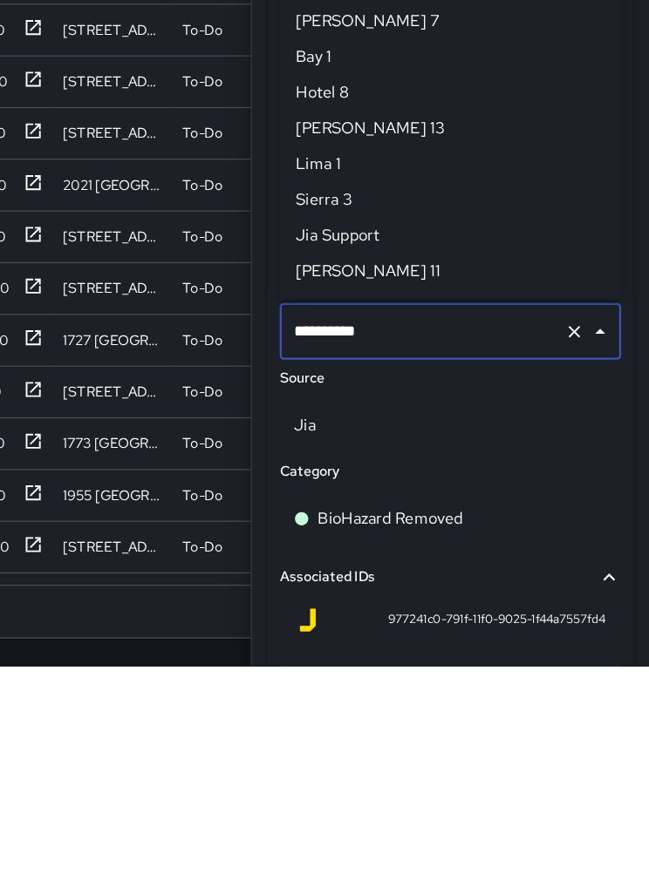
scroll to position [1098, 0]
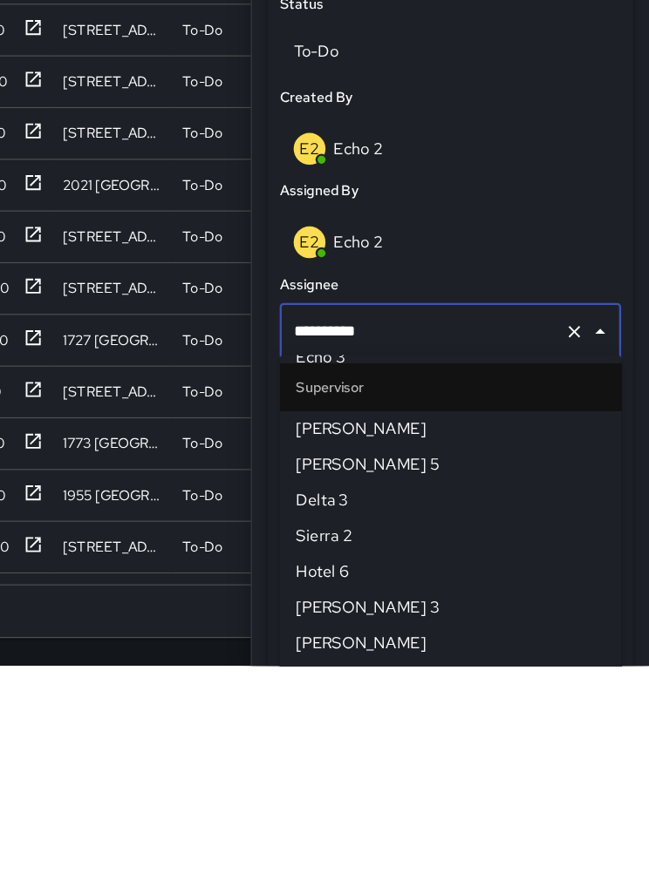
click at [575, 593] on icon "Clear" at bounding box center [583, 601] width 17 height 17
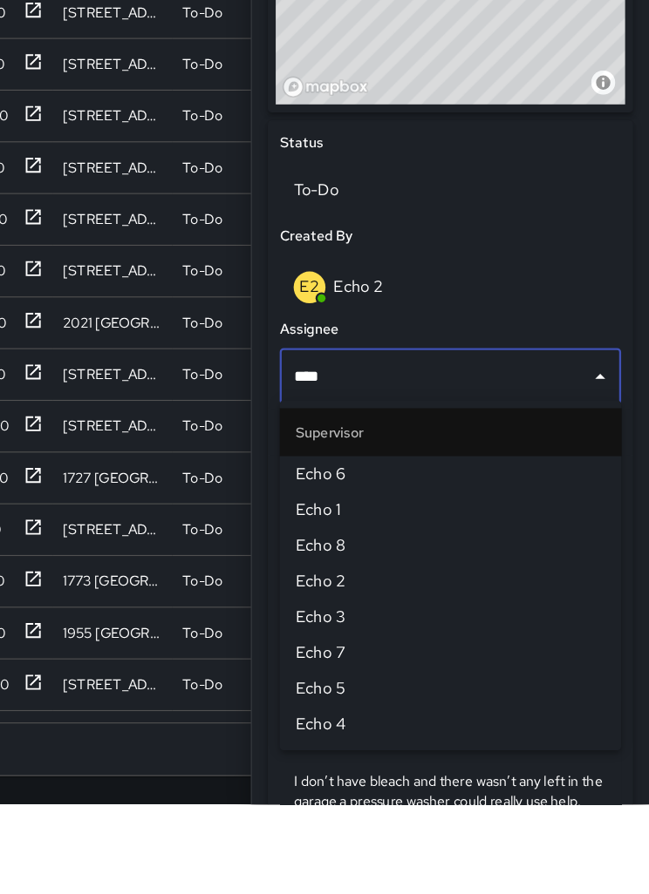
type input "****"
click at [339, 689] on span "Echo 2" at bounding box center [474, 699] width 271 height 21
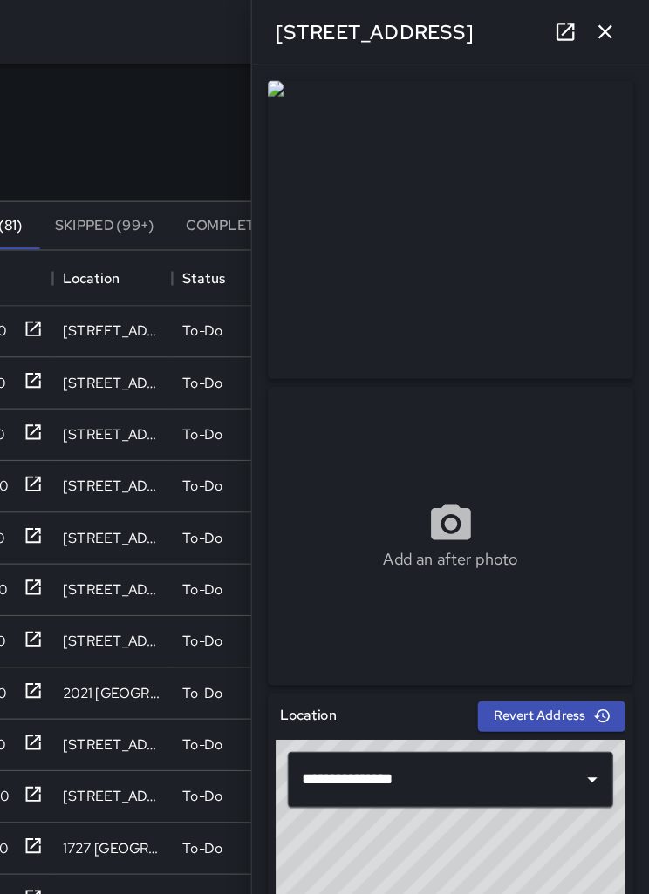
click at [600, 28] on icon "button" at bounding box center [610, 27] width 21 height 21
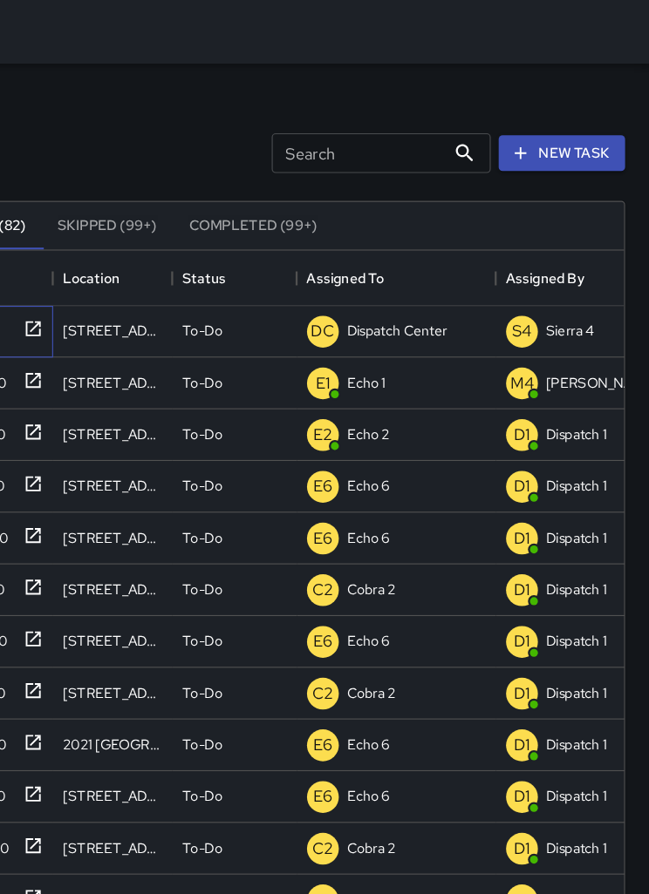
click at [100, 291] on icon at bounding box center [108, 288] width 17 height 17
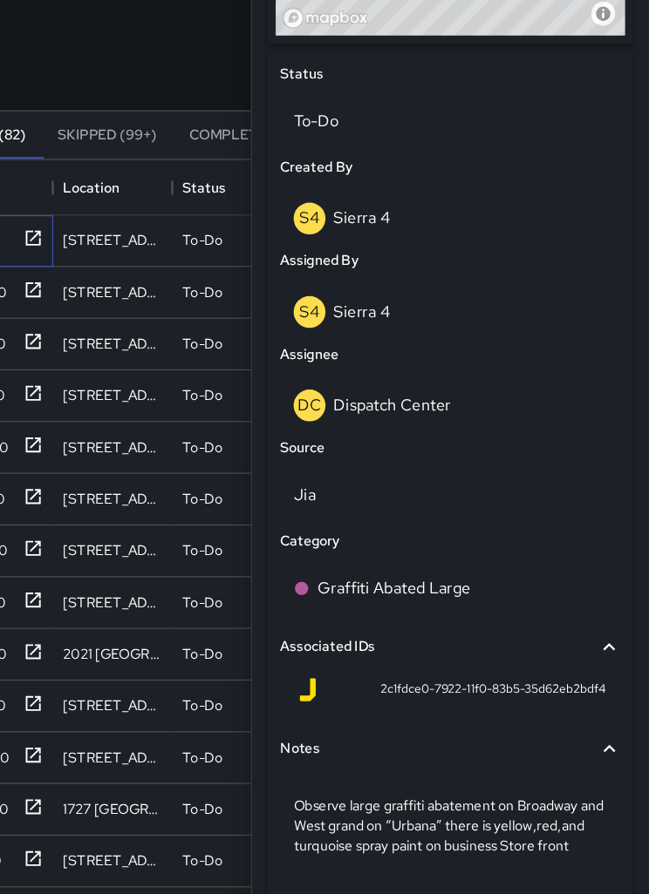
scroll to position [18, 0]
click at [408, 404] on div "DC Dispatch Center" at bounding box center [474, 418] width 275 height 28
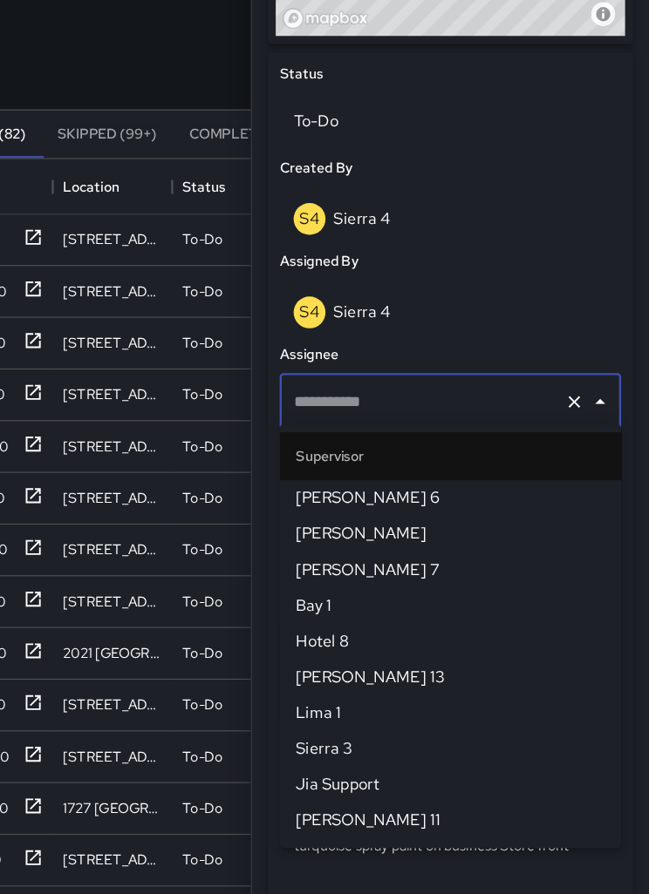
type input "**********"
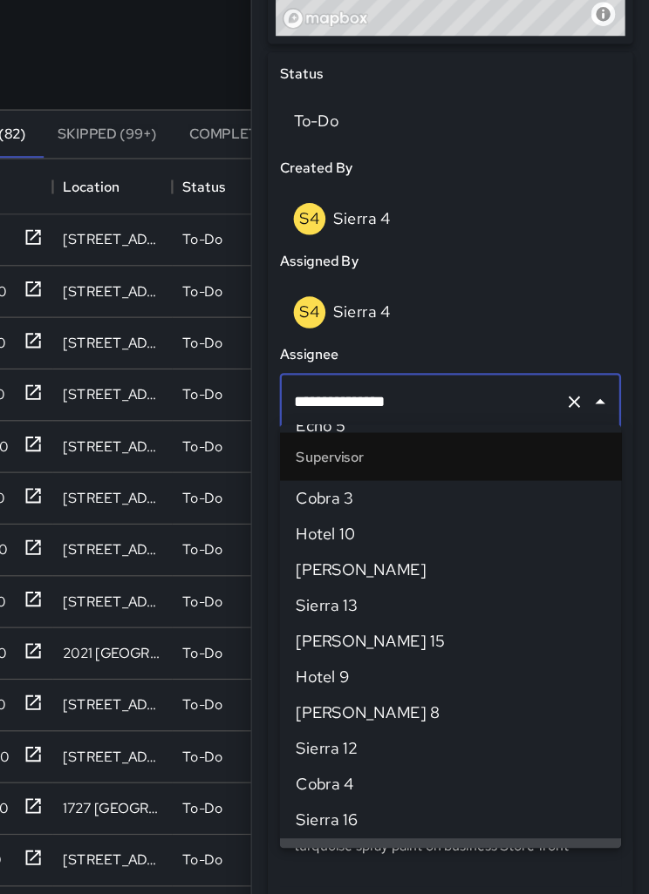
click at [575, 405] on icon "Clear" at bounding box center [583, 413] width 17 height 17
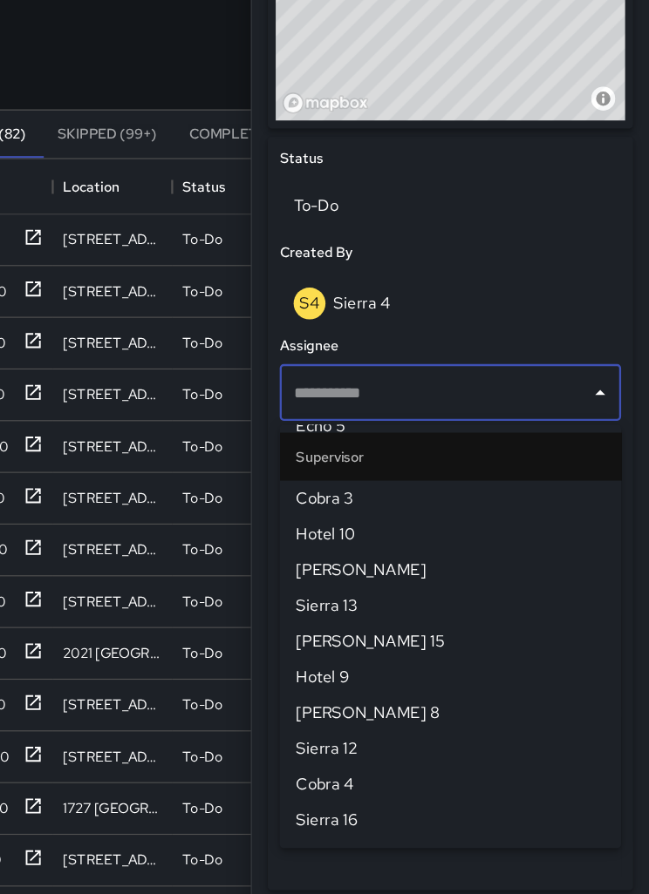
scroll to position [0, 0]
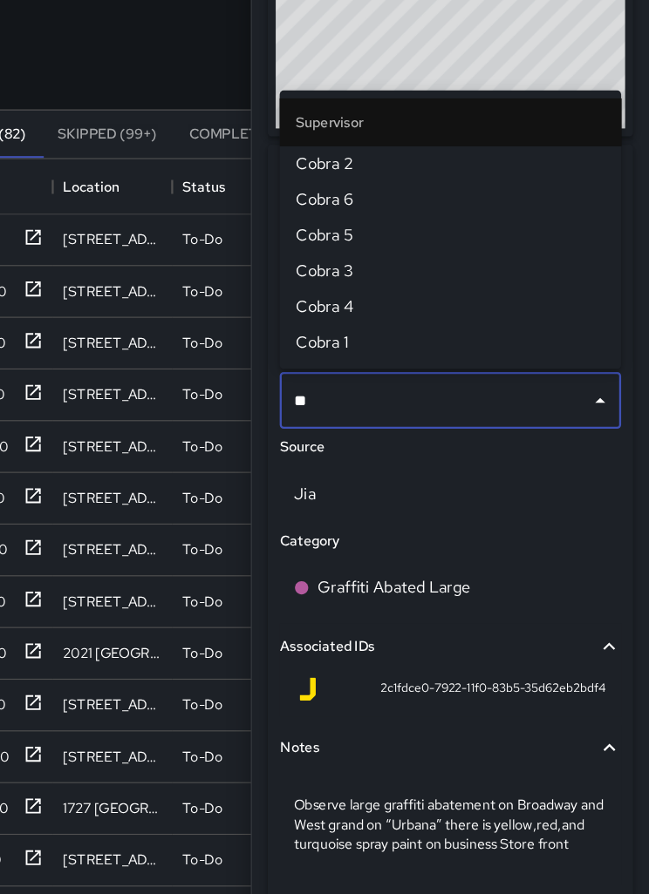
type input "***"
click at [325, 190] on li "Cobra 2" at bounding box center [474, 205] width 299 height 31
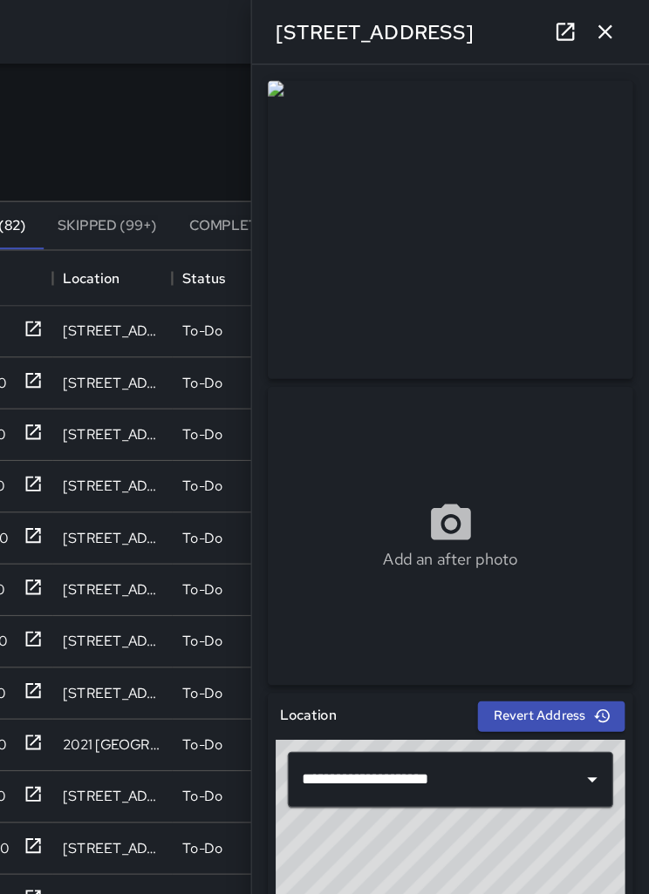
click at [600, 28] on icon "button" at bounding box center [610, 27] width 21 height 21
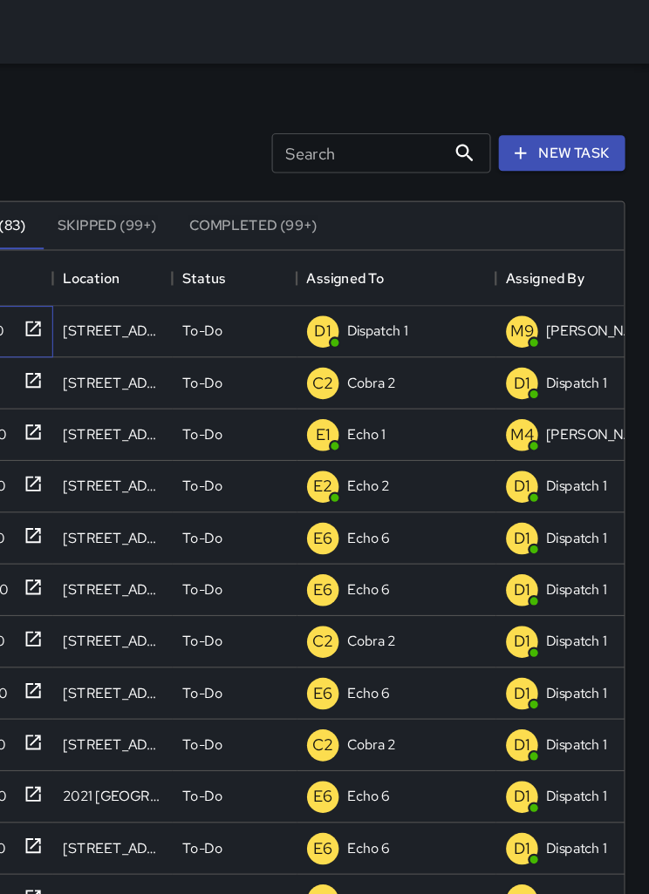
click at [42, 288] on div "3c86d150" at bounding box center [74, 291] width 105 height 45
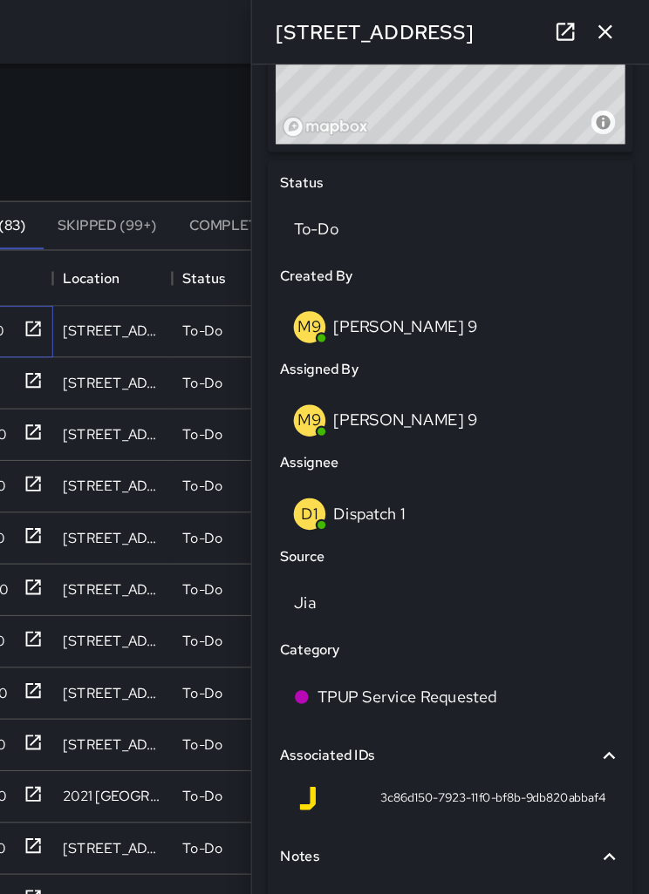
scroll to position [738, 0]
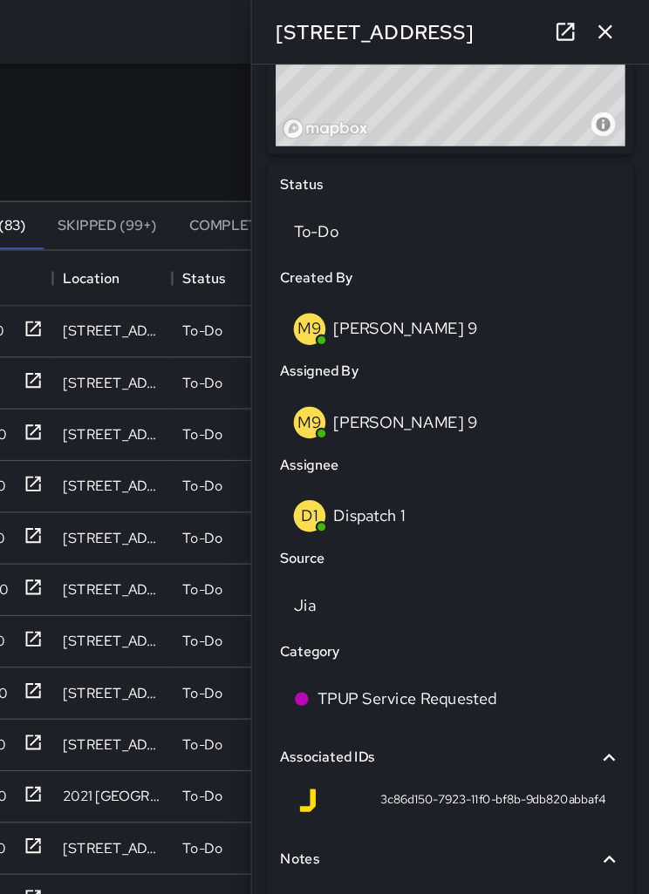
click at [360, 455] on div "D1 Dispatch 1" at bounding box center [474, 453] width 275 height 28
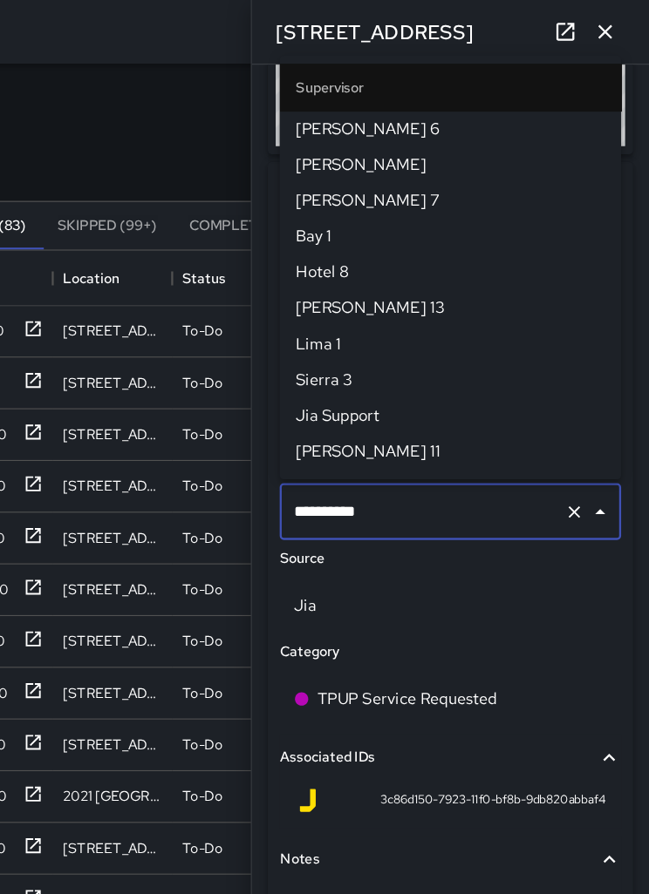
scroll to position [1098, 0]
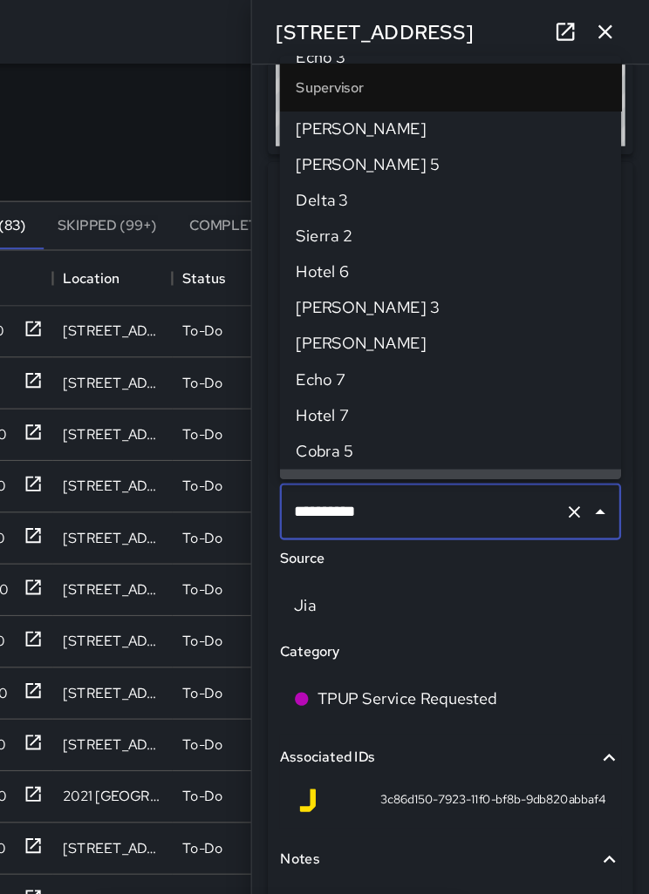
click at [575, 440] on icon "Clear" at bounding box center [583, 448] width 17 height 17
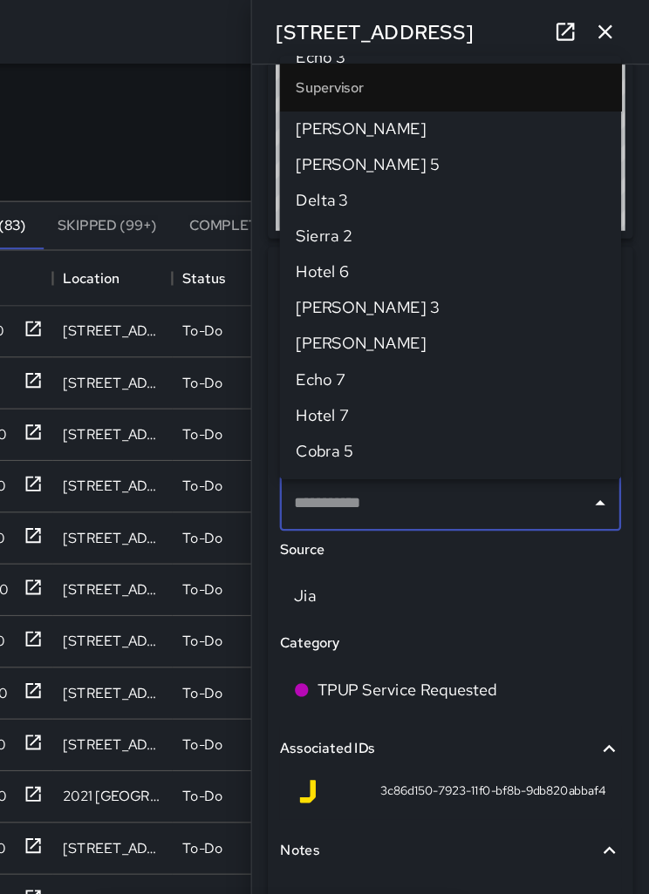
scroll to position [0, 0]
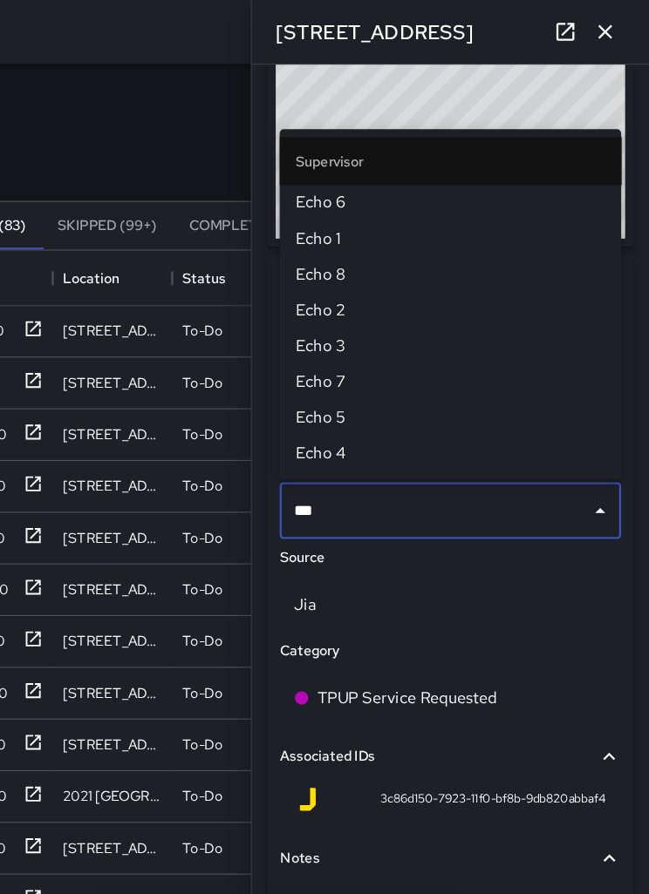
type input "****"
click at [339, 212] on span "Echo 1" at bounding box center [474, 209] width 271 height 21
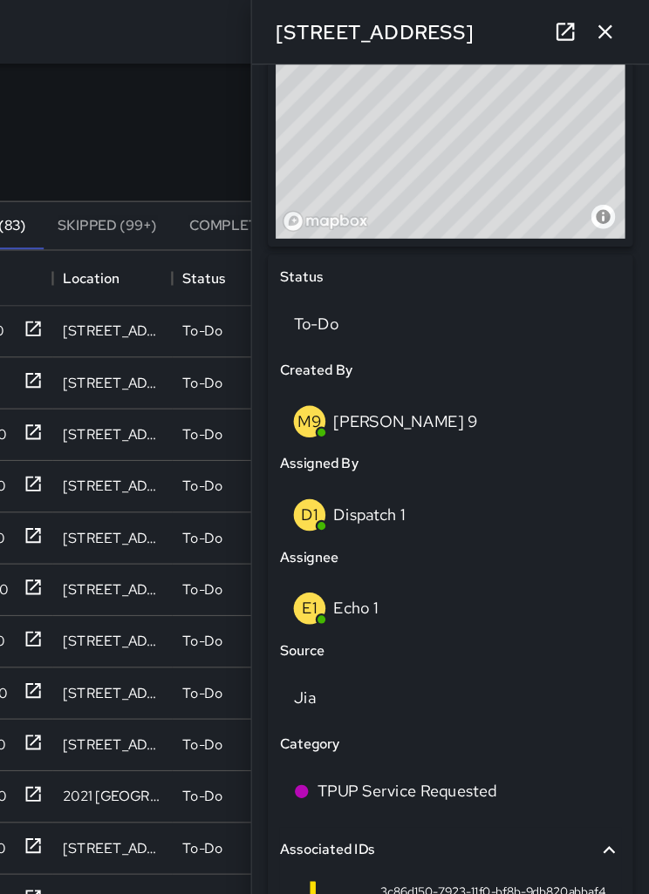
click at [600, 31] on icon "button" at bounding box center [610, 27] width 21 height 21
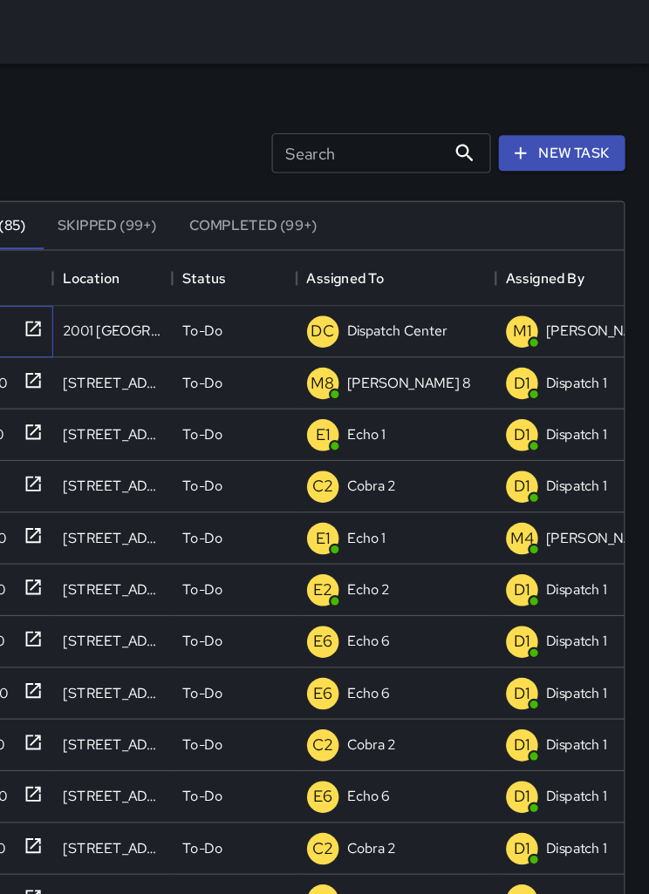
click at [30, 302] on div "3def01f0" at bounding box center [74, 291] width 105 height 45
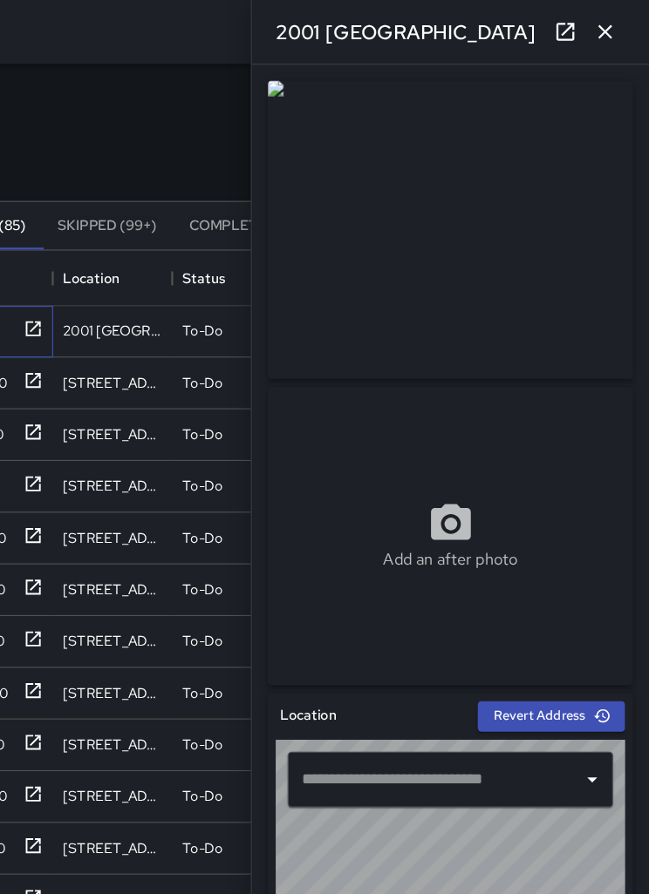
type input "**********"
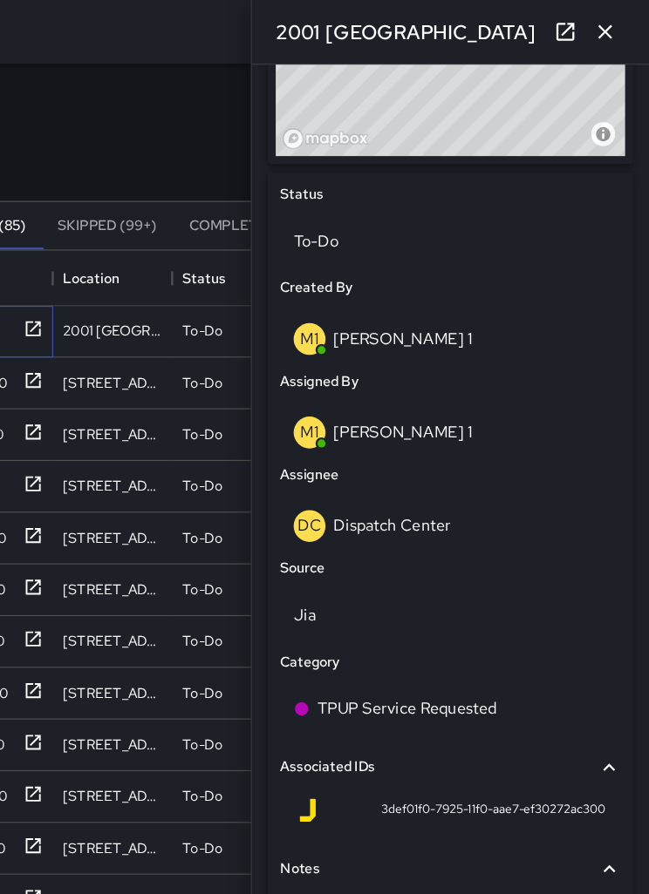
scroll to position [729, 0]
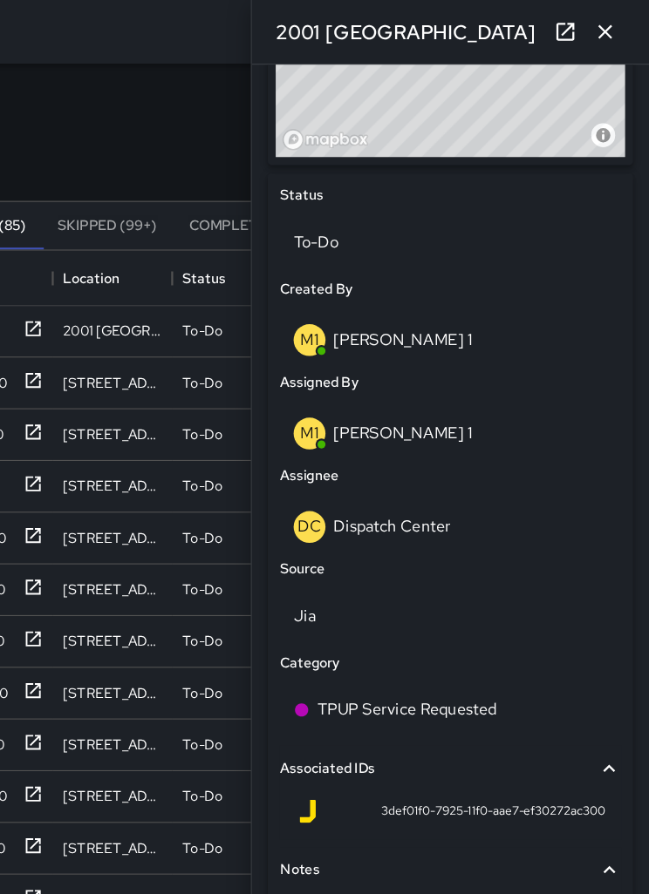
click at [374, 473] on div "DC Dispatch Center" at bounding box center [474, 462] width 299 height 56
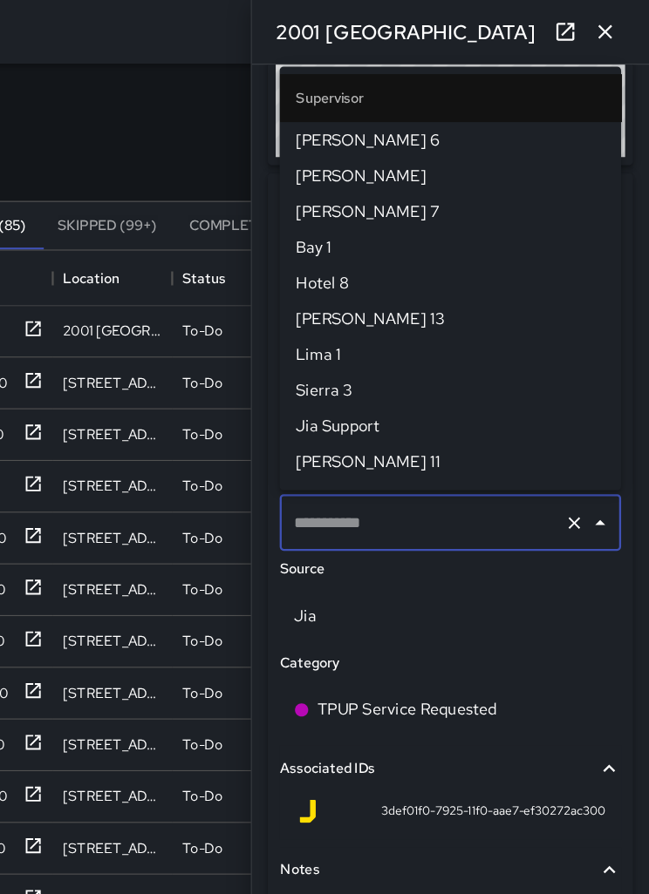
type input "**********"
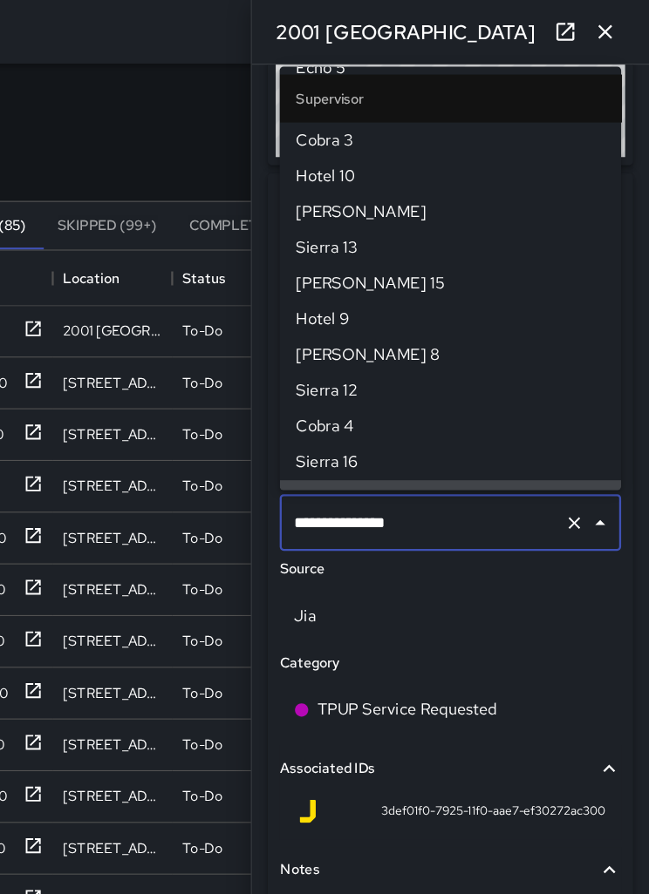
click at [571, 463] on button "Clear" at bounding box center [583, 458] width 24 height 24
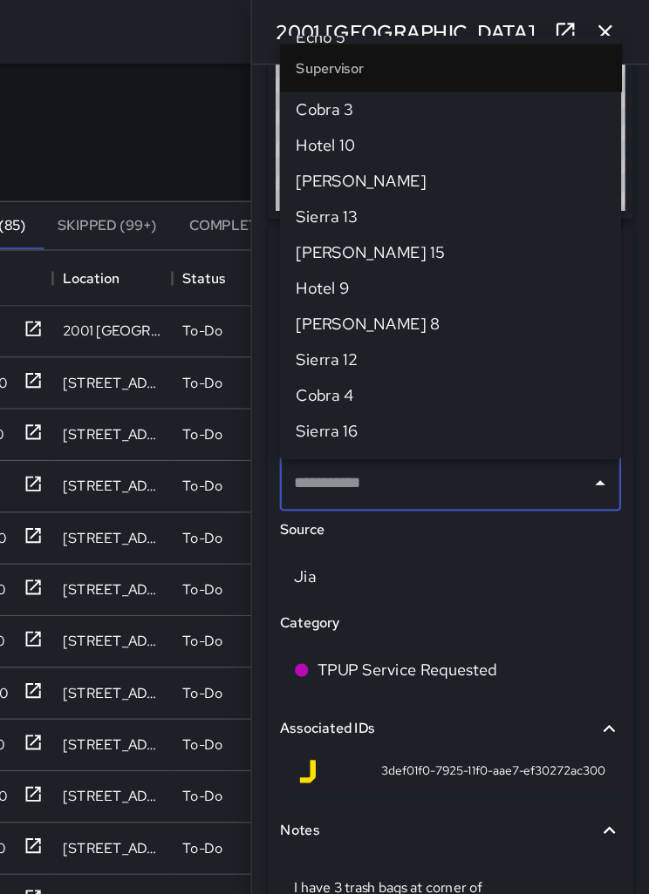
scroll to position [0, 0]
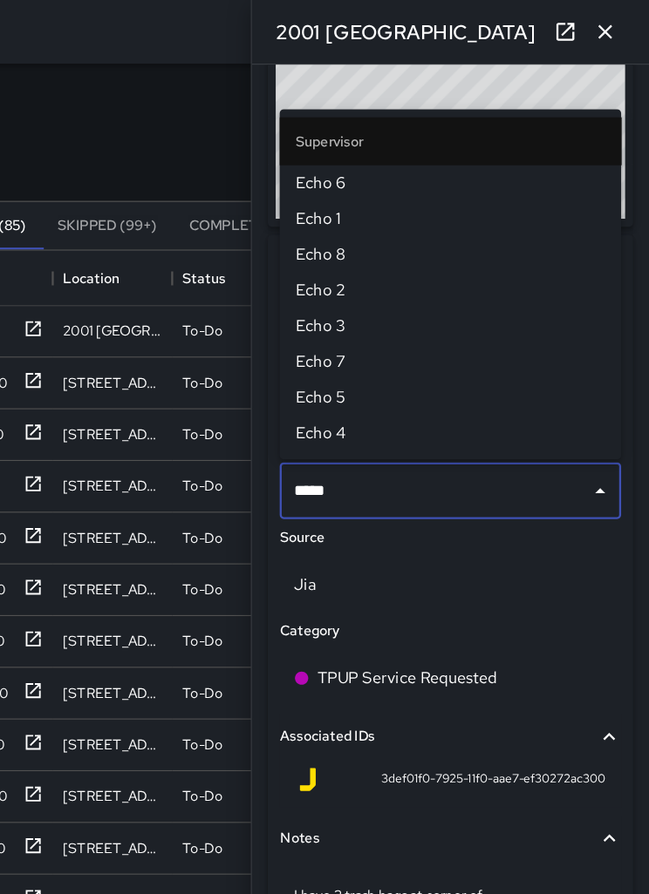
type input "******"
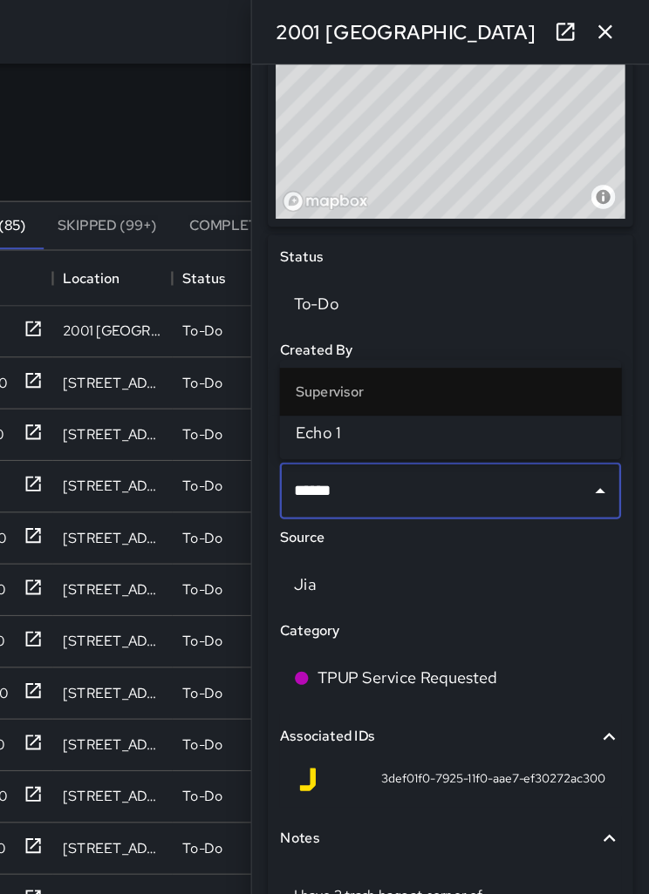
click at [339, 384] on span "Echo 1" at bounding box center [474, 380] width 271 height 21
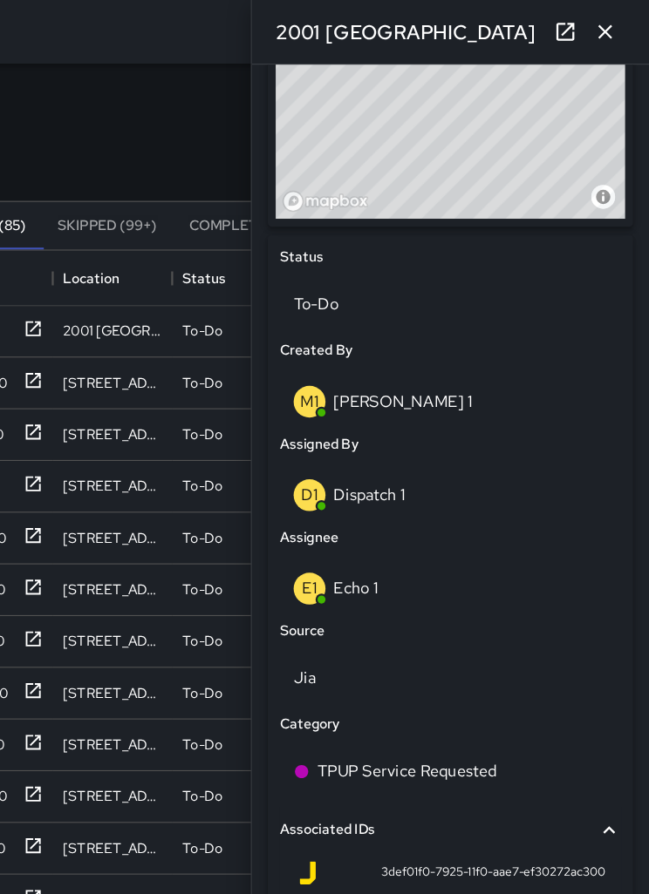
click at [600, 36] on icon "button" at bounding box center [610, 27] width 21 height 21
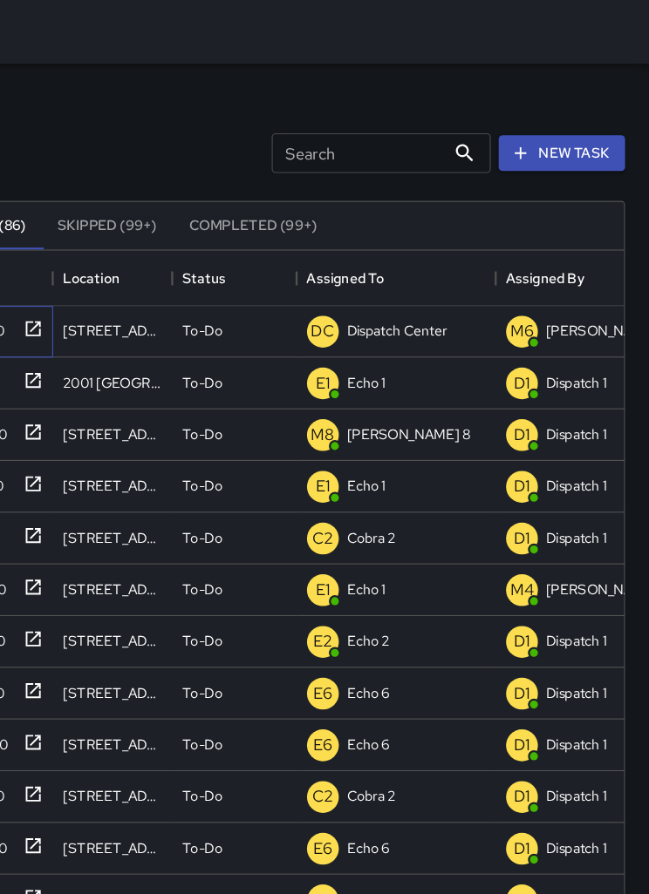
click at [100, 288] on icon at bounding box center [108, 288] width 17 height 17
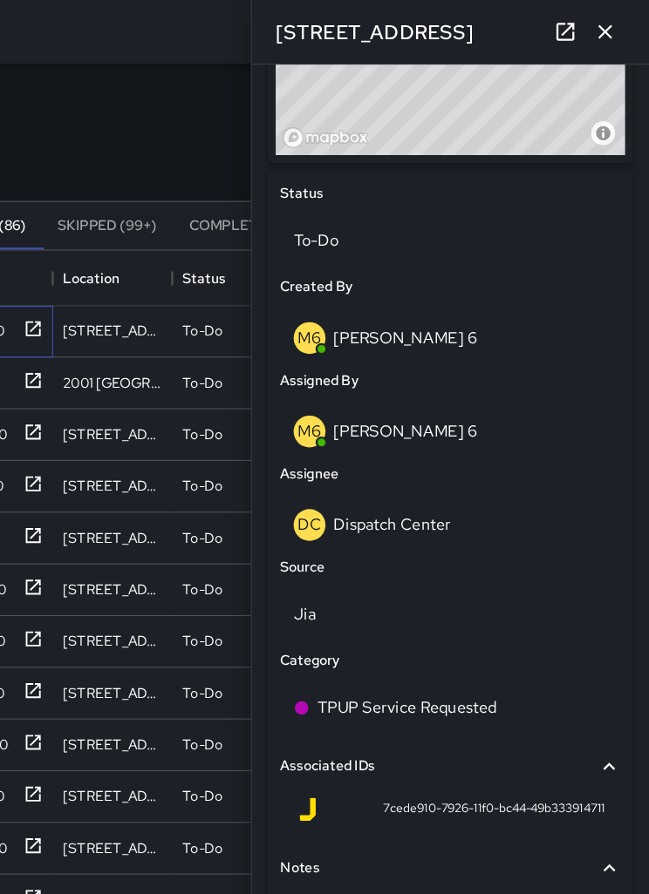
scroll to position [735, 0]
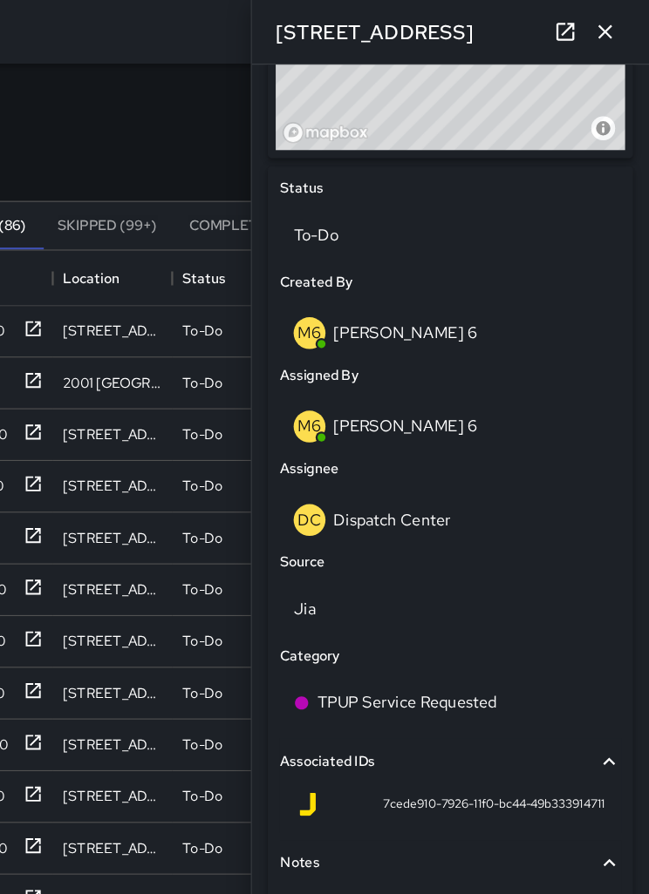
click at [385, 446] on p "Dispatch Center" at bounding box center [423, 455] width 103 height 18
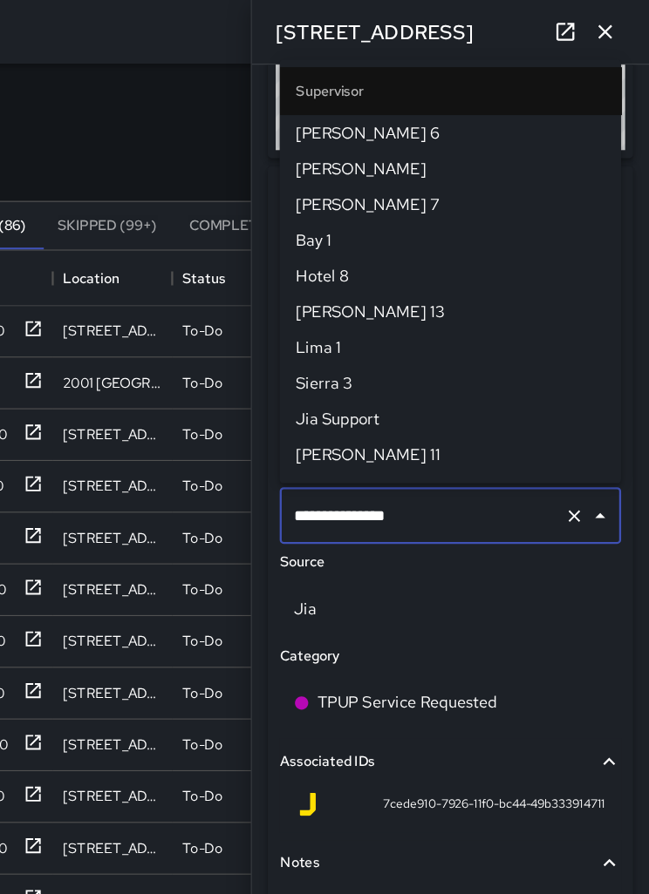
scroll to position [1726, 0]
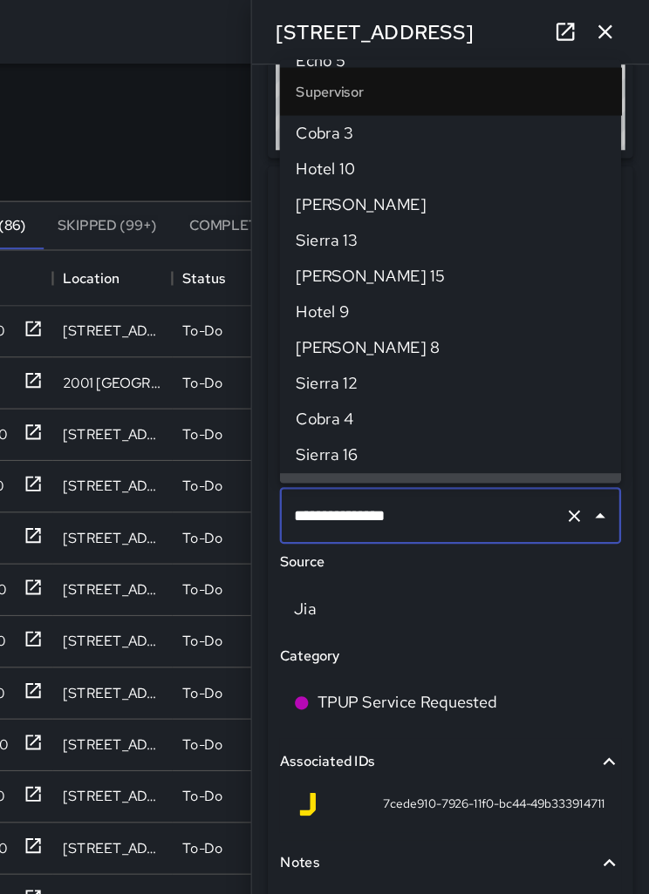
click at [575, 444] on icon "Clear" at bounding box center [583, 452] width 17 height 17
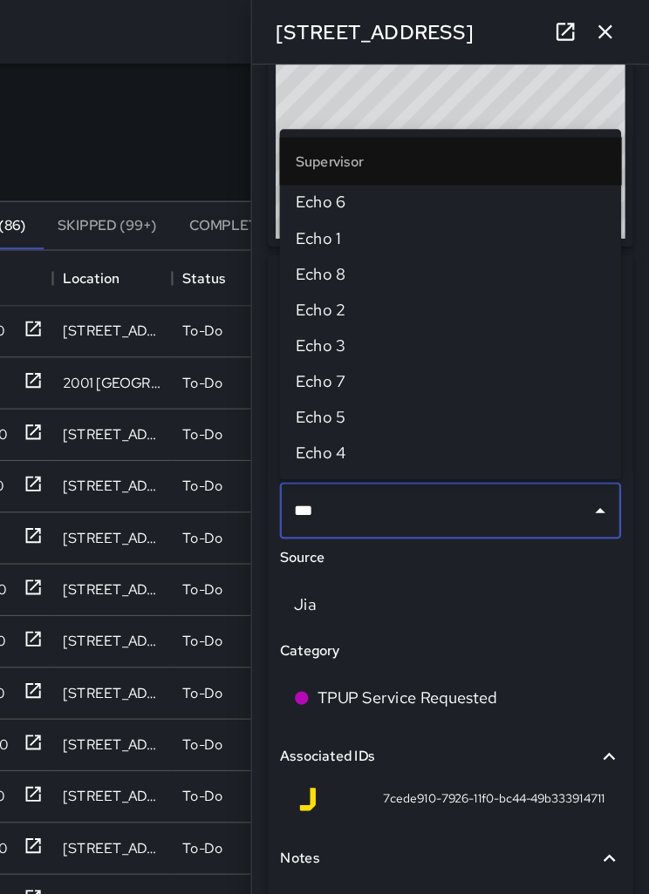
type input "****"
click at [339, 209] on span "Echo 1" at bounding box center [474, 209] width 271 height 21
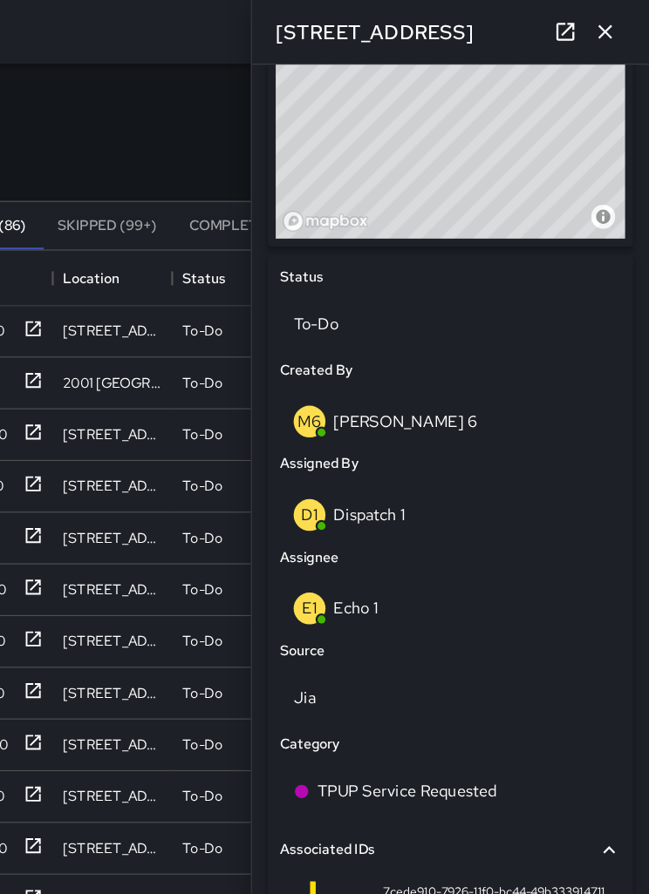
click at [600, 22] on icon "button" at bounding box center [610, 27] width 21 height 21
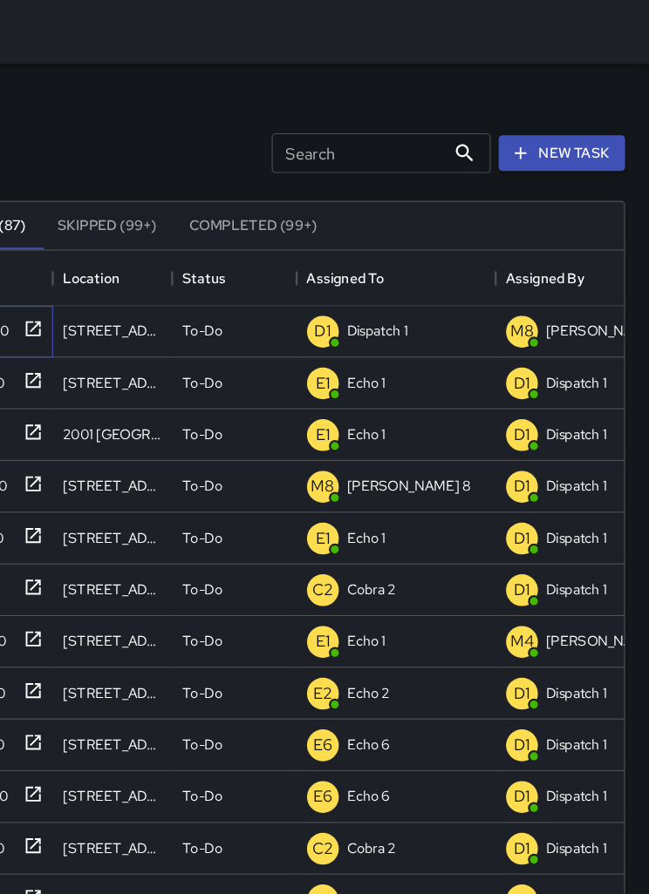
click at [38, 290] on div "cb0ede00" at bounding box center [74, 291] width 105 height 45
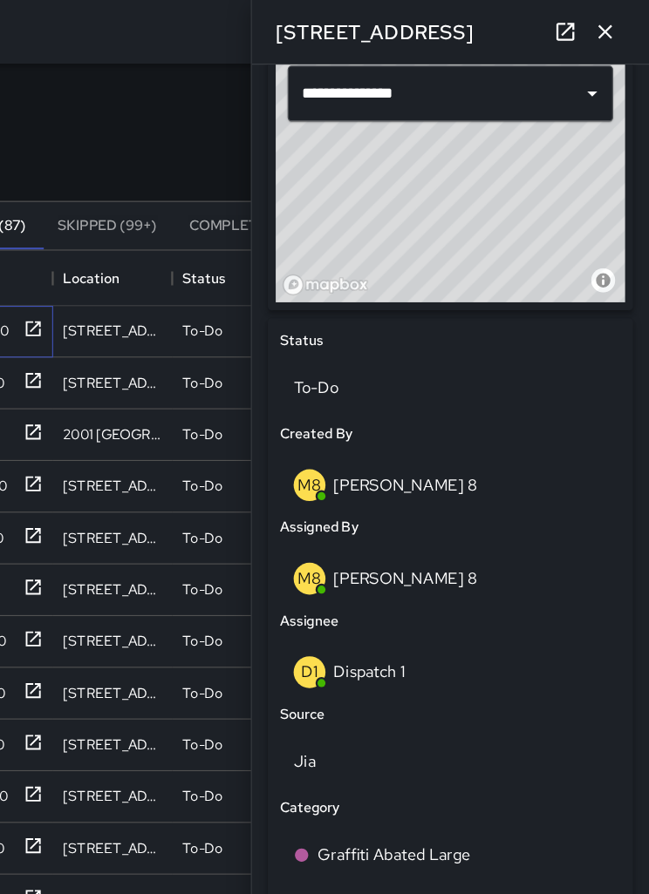
scroll to position [603, 0]
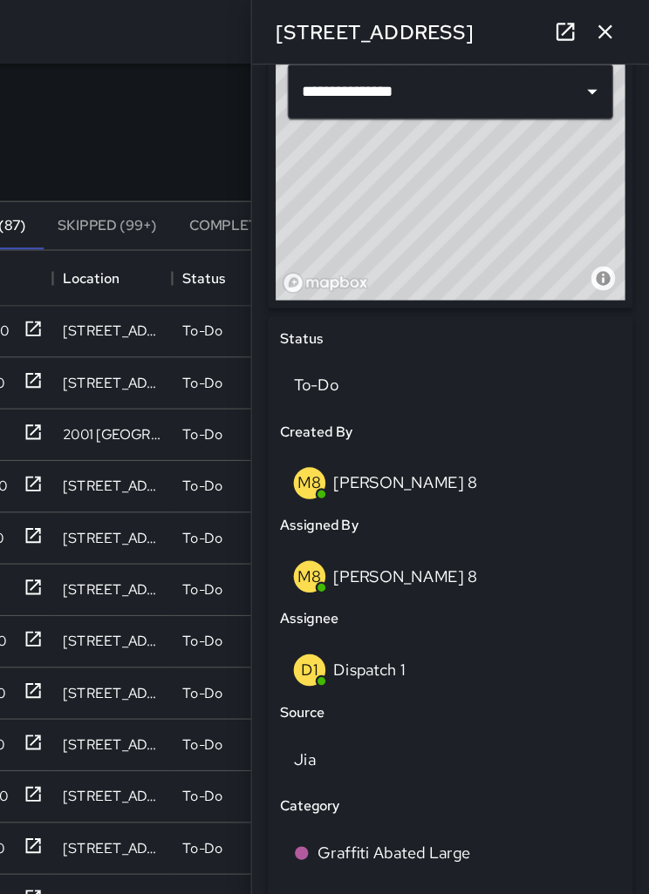
click at [372, 591] on p "Dispatch 1" at bounding box center [403, 587] width 63 height 18
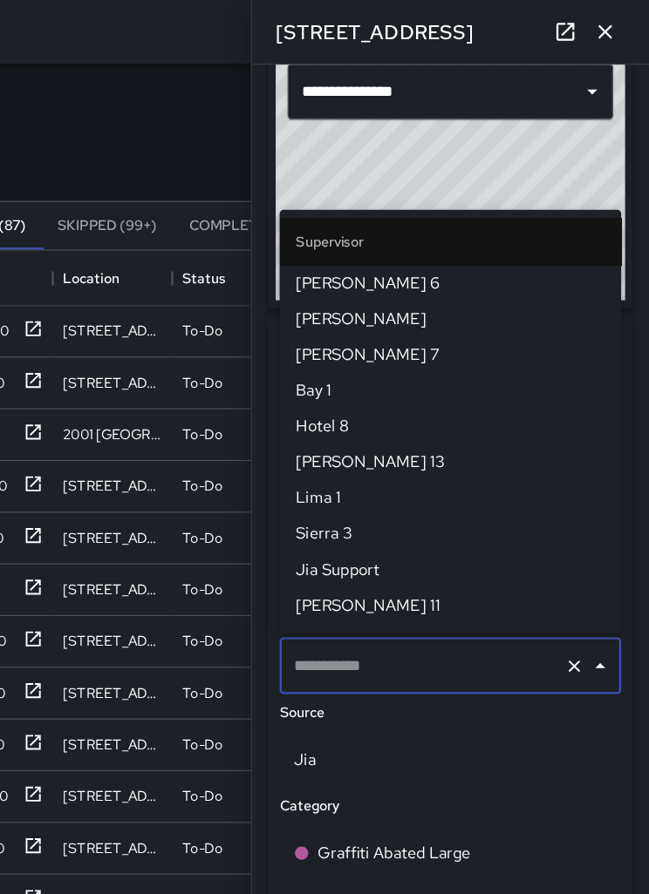
type input "**********"
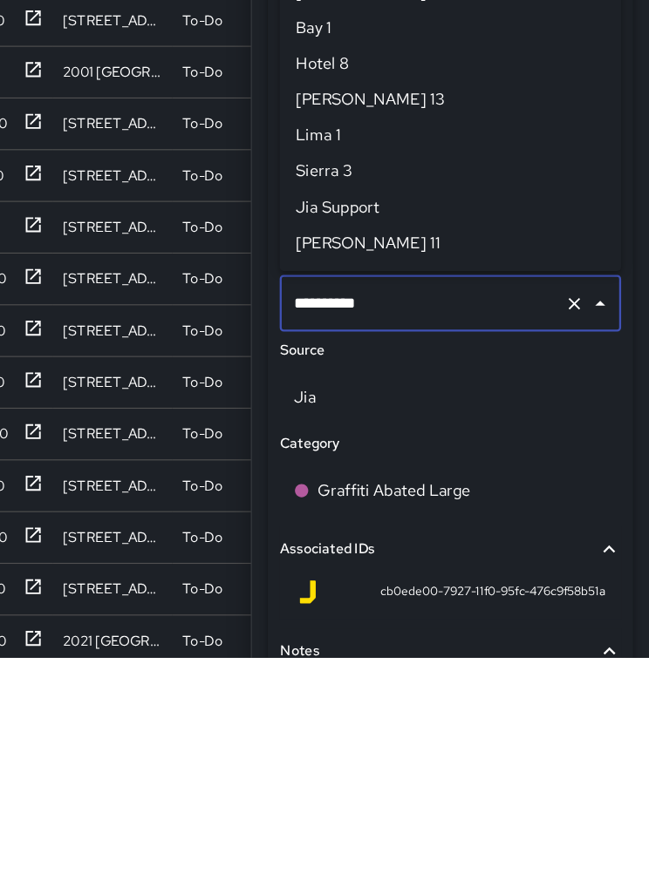
scroll to position [1098, 0]
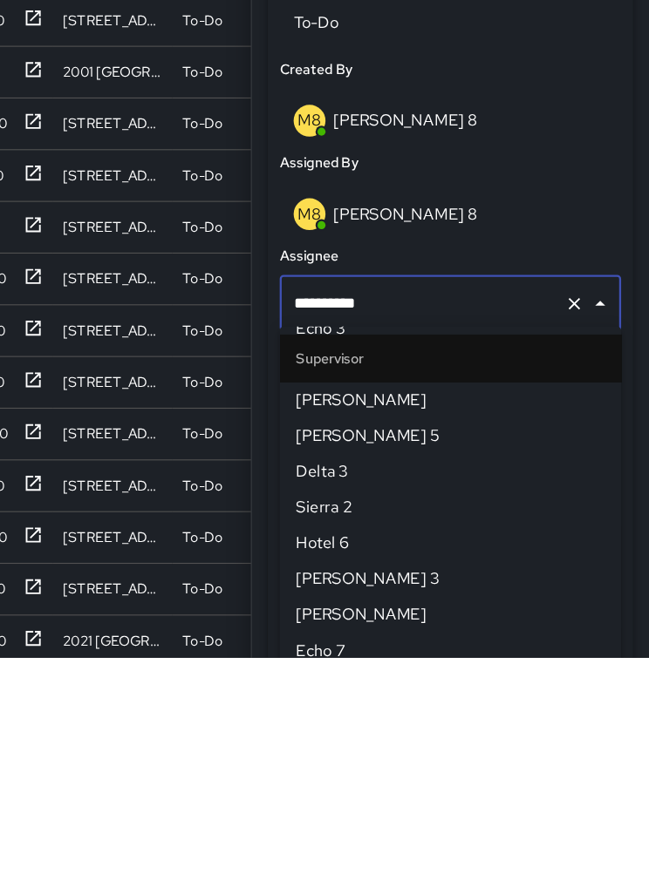
click at [578, 579] on icon "Clear" at bounding box center [583, 584] width 10 height 10
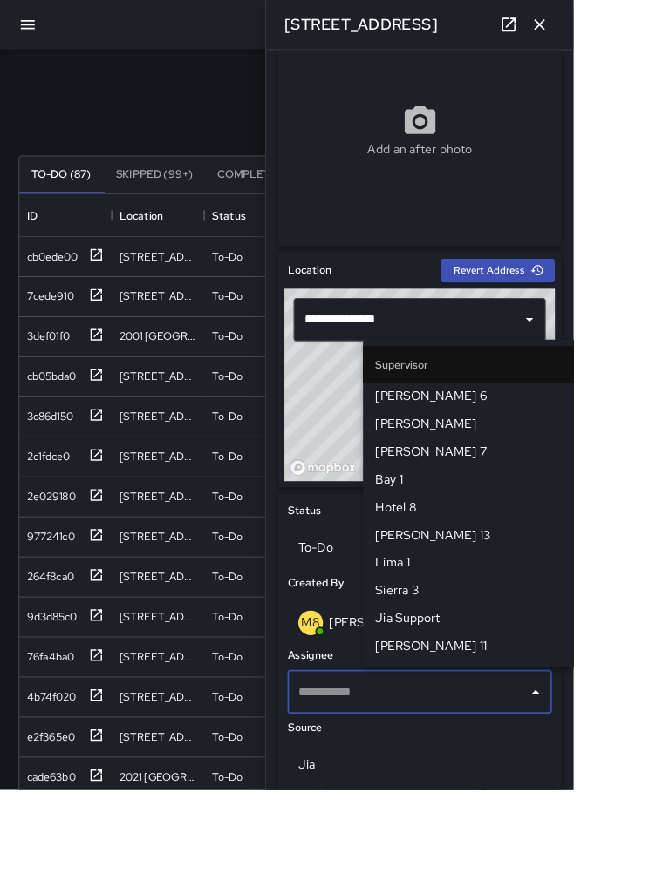
scroll to position [321, 0]
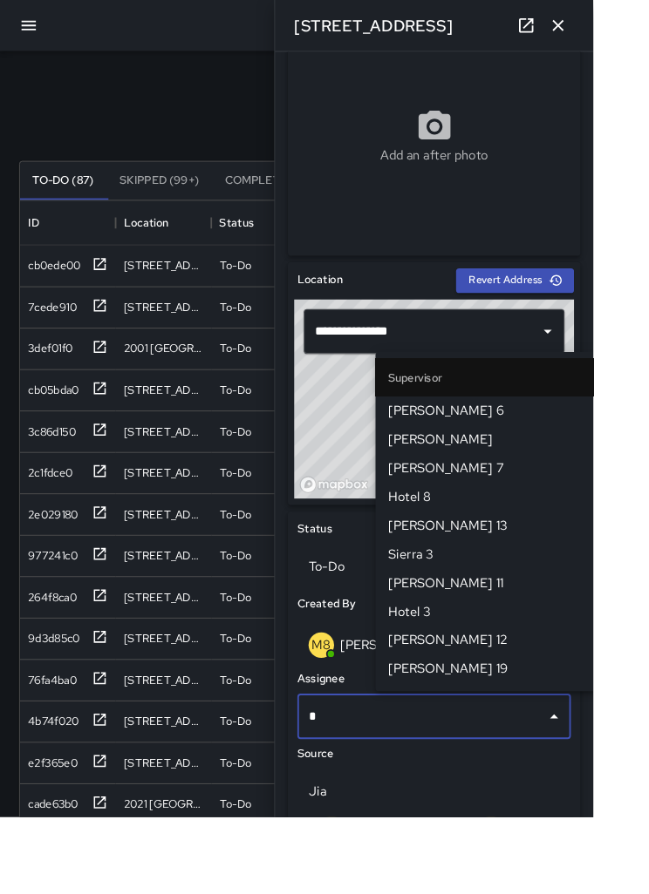
type input "**"
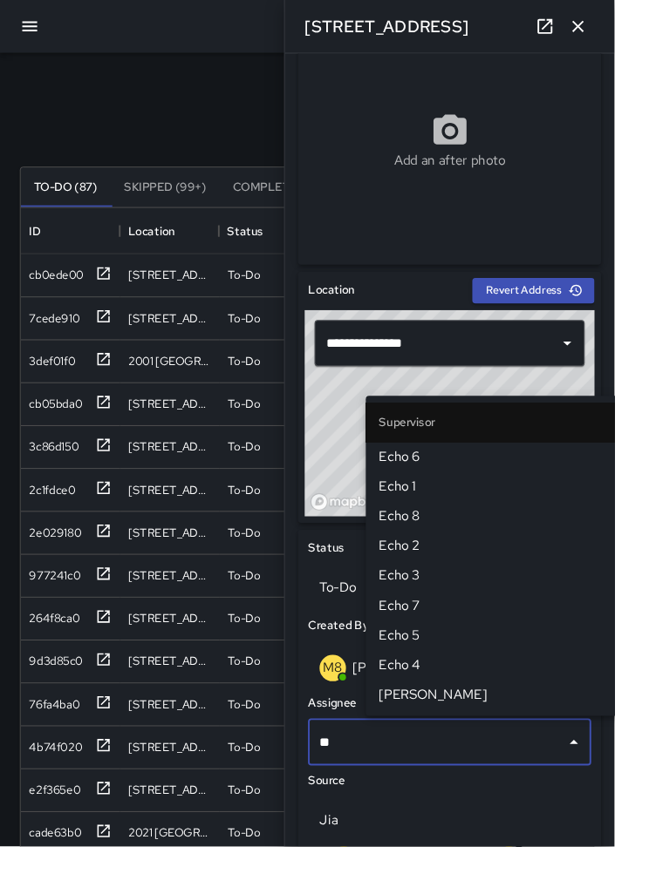
click at [430, 479] on span "Echo 6" at bounding box center [535, 483] width 271 height 21
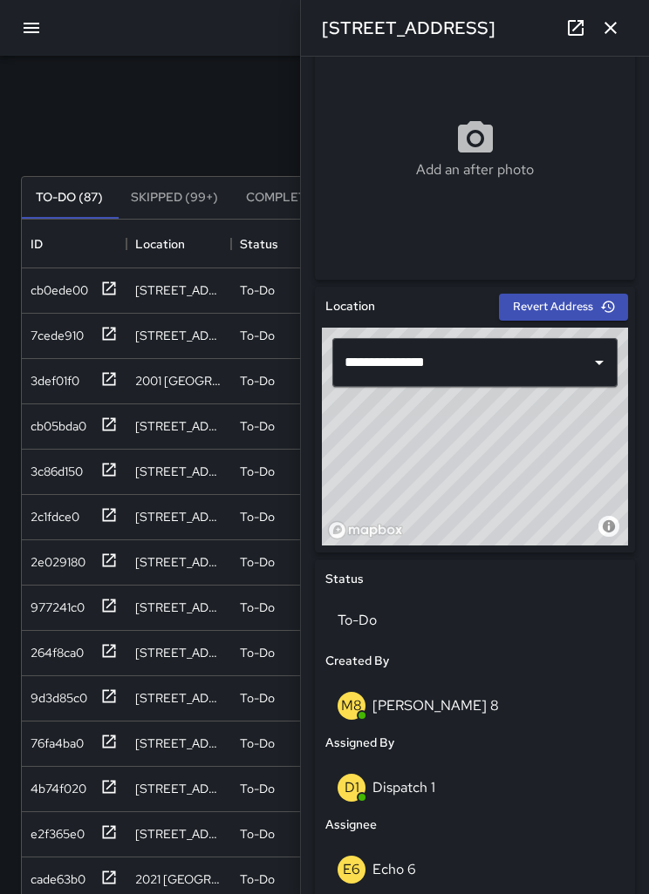
click at [613, 37] on icon "button" at bounding box center [610, 27] width 21 height 21
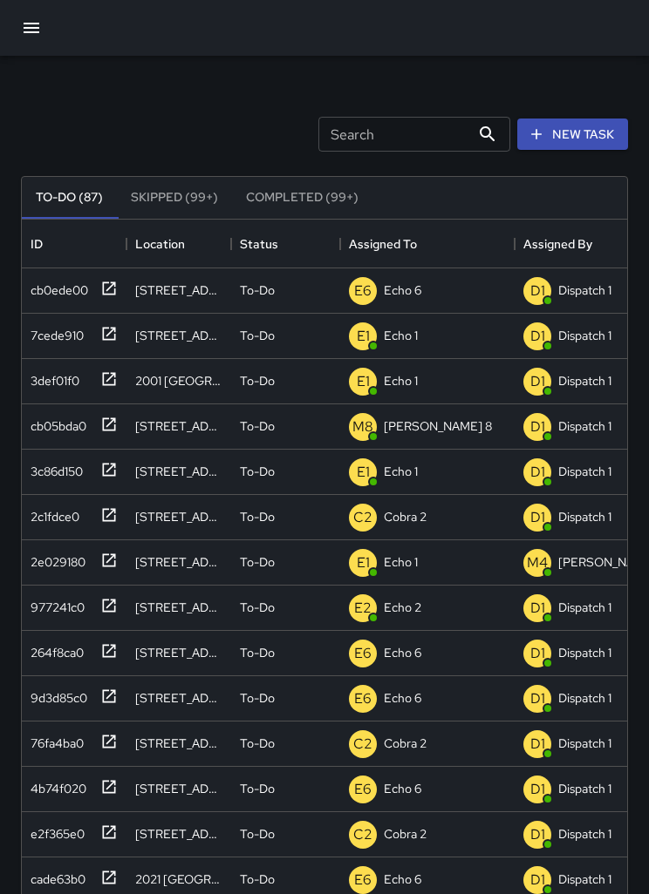
click at [578, 121] on button "New Task" at bounding box center [572, 135] width 111 height 32
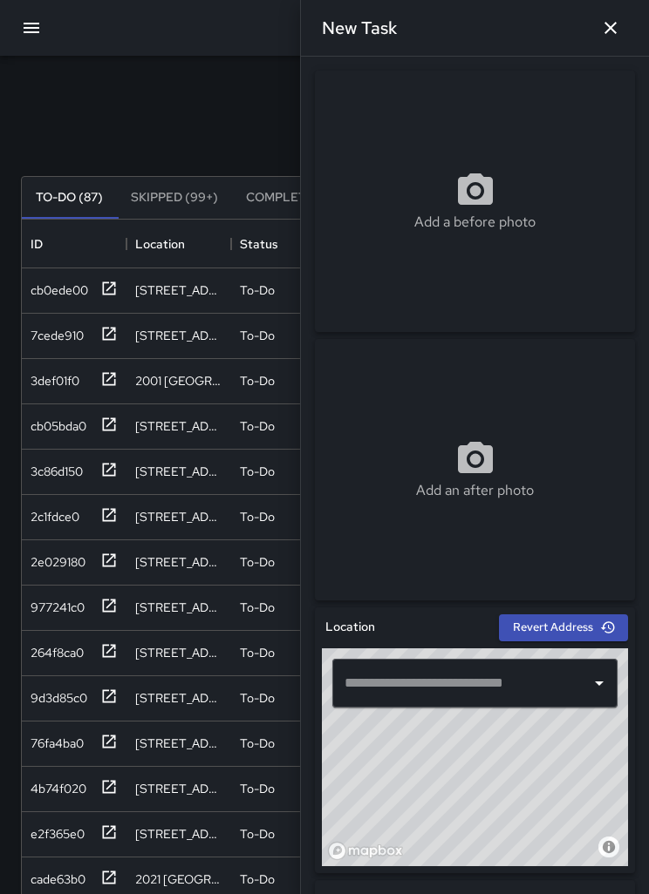
click at [454, 190] on icon at bounding box center [475, 191] width 42 height 42
click at [529, 684] on input "text" at bounding box center [461, 683] width 243 height 33
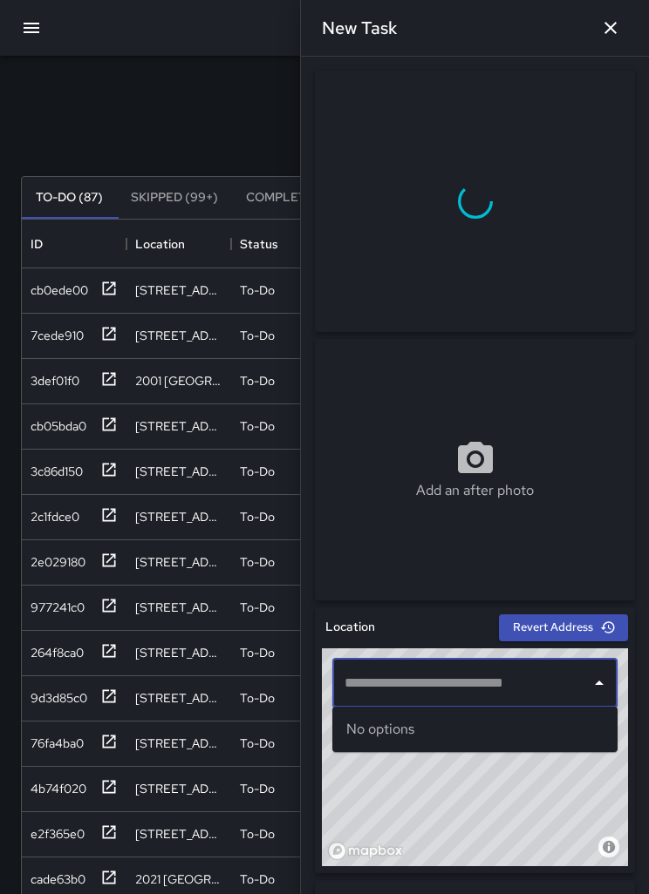
scroll to position [87, 0]
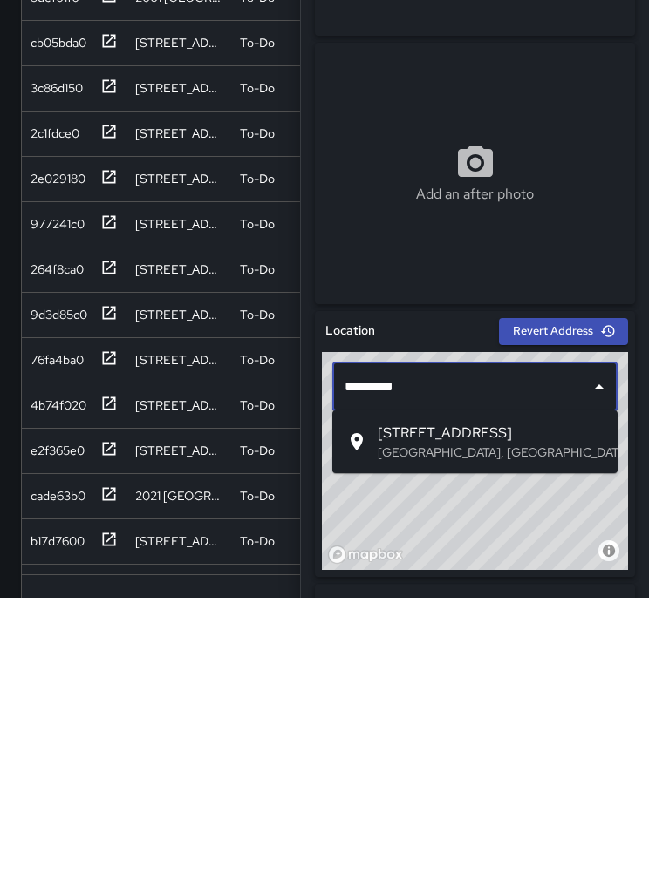
click at [463, 740] on p "Oakland, CA, USA" at bounding box center [490, 748] width 226 height 17
type input "**********"
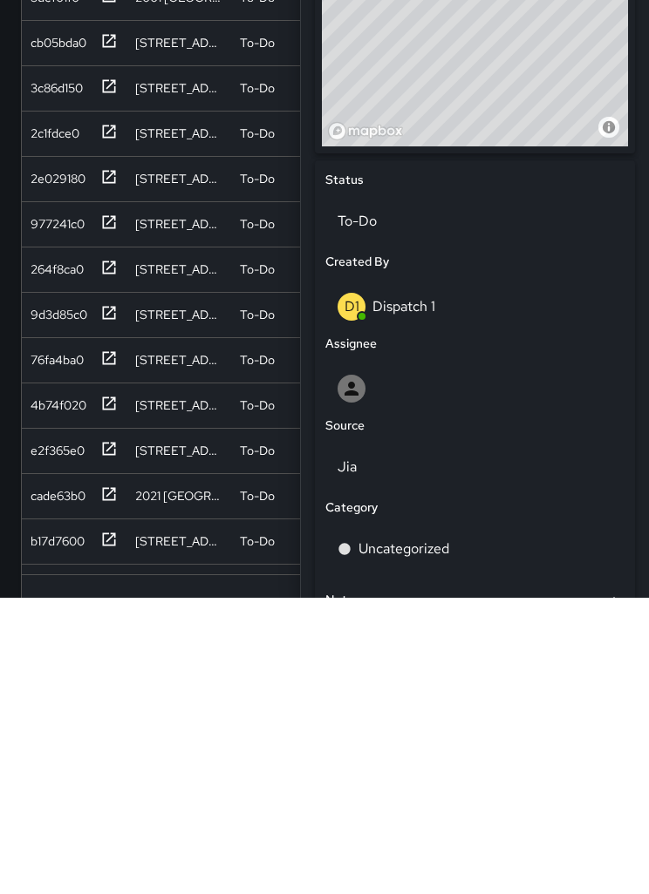
scroll to position [443, 0]
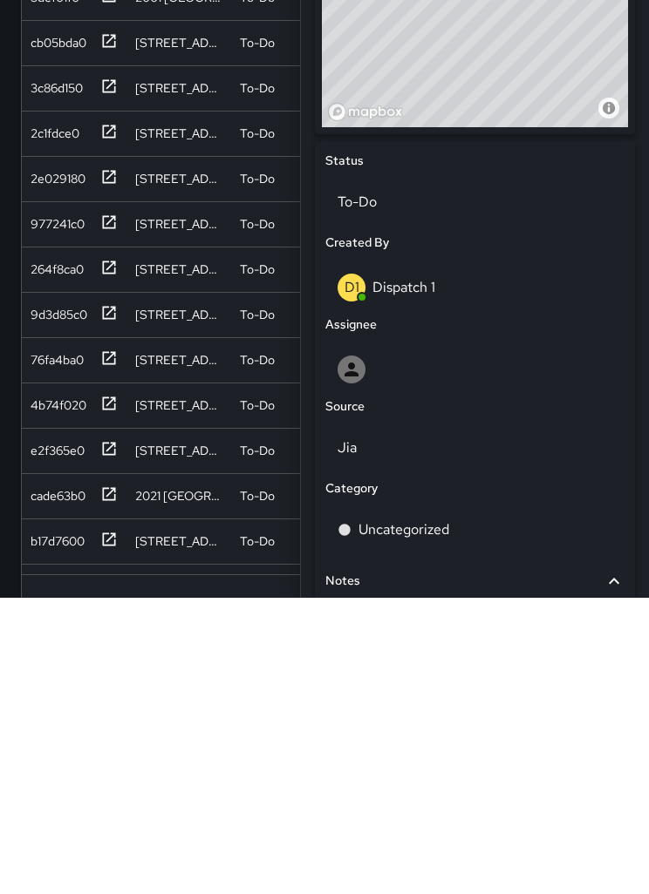
click at [364, 652] on div at bounding box center [351, 666] width 28 height 28
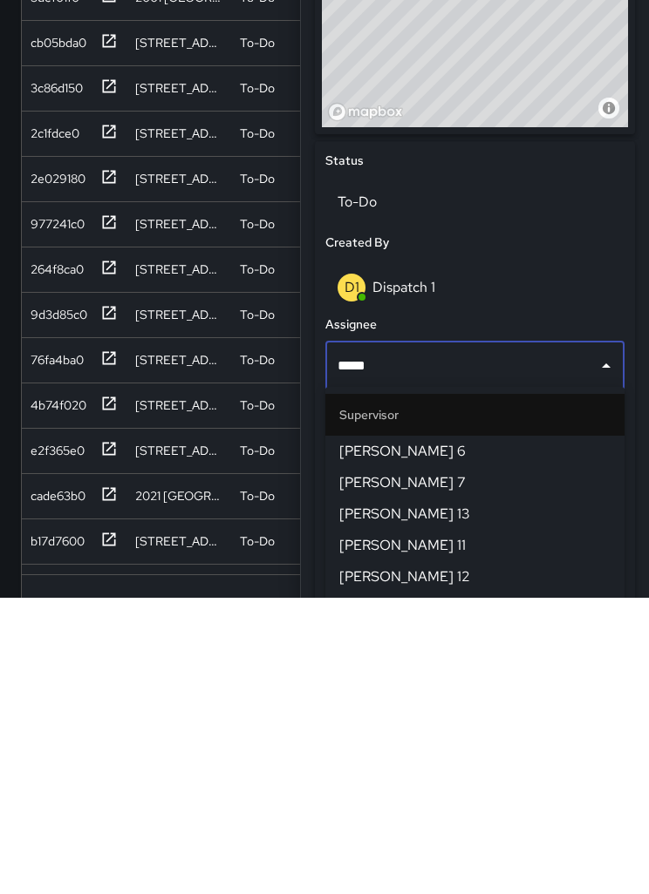
type input "******"
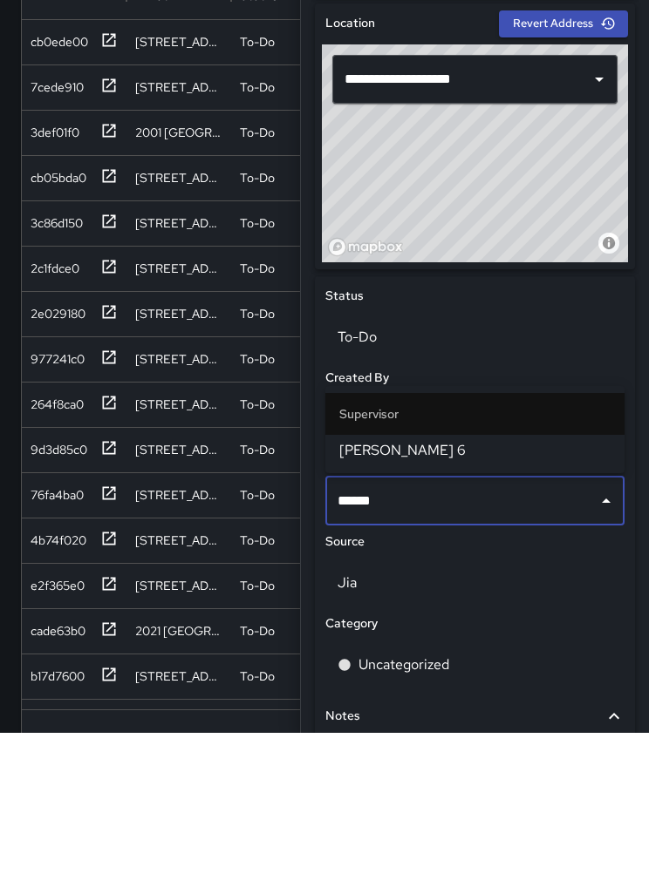
click at [452, 602] on span "[PERSON_NAME] 6" at bounding box center [474, 612] width 271 height 21
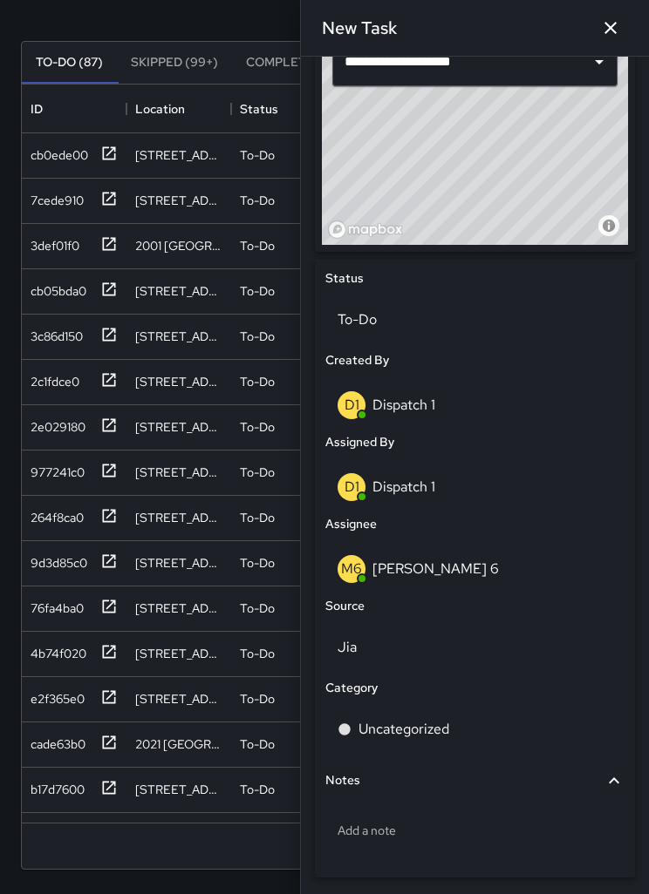
scroll to position [621, 0]
click at [392, 643] on p "Jia" at bounding box center [474, 648] width 275 height 21
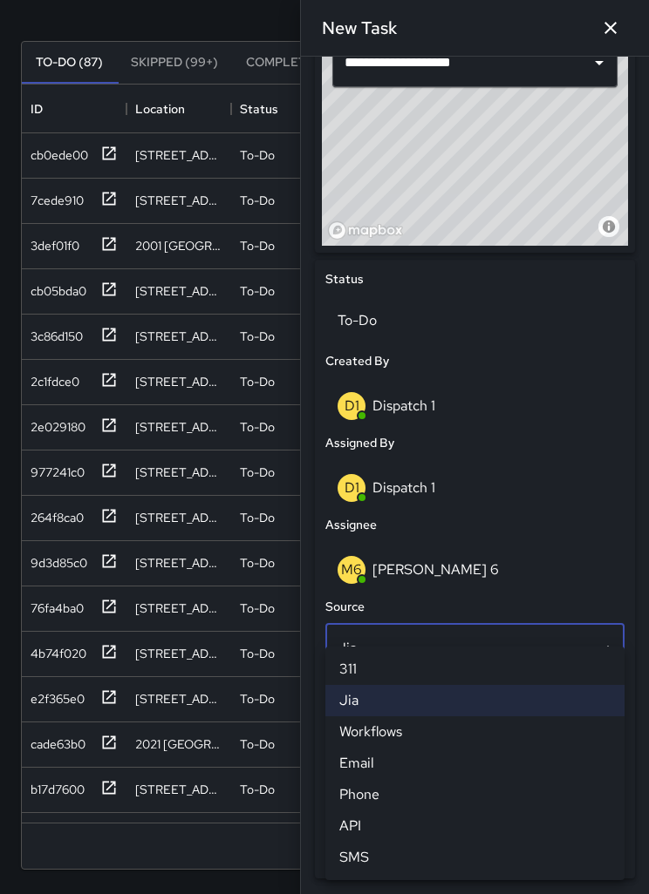
click at [377, 857] on li "SMS" at bounding box center [474, 857] width 299 height 31
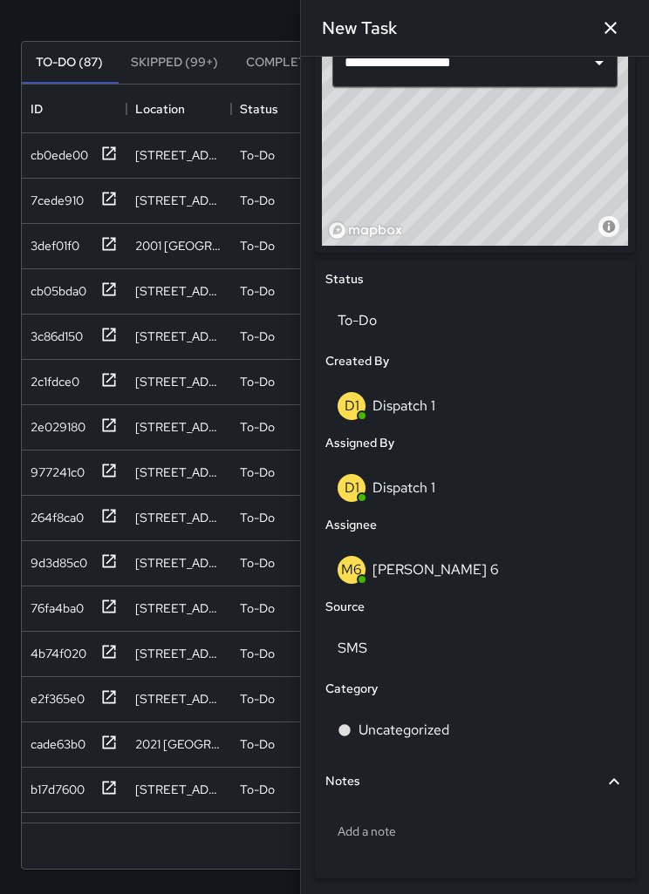
click at [427, 728] on p "Uncategorized" at bounding box center [403, 730] width 91 height 21
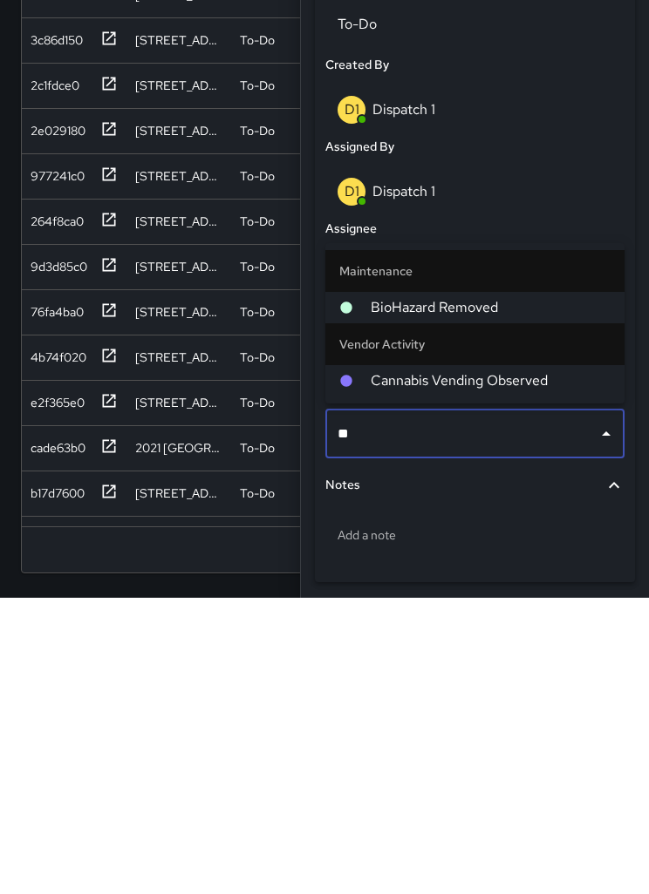
type input "***"
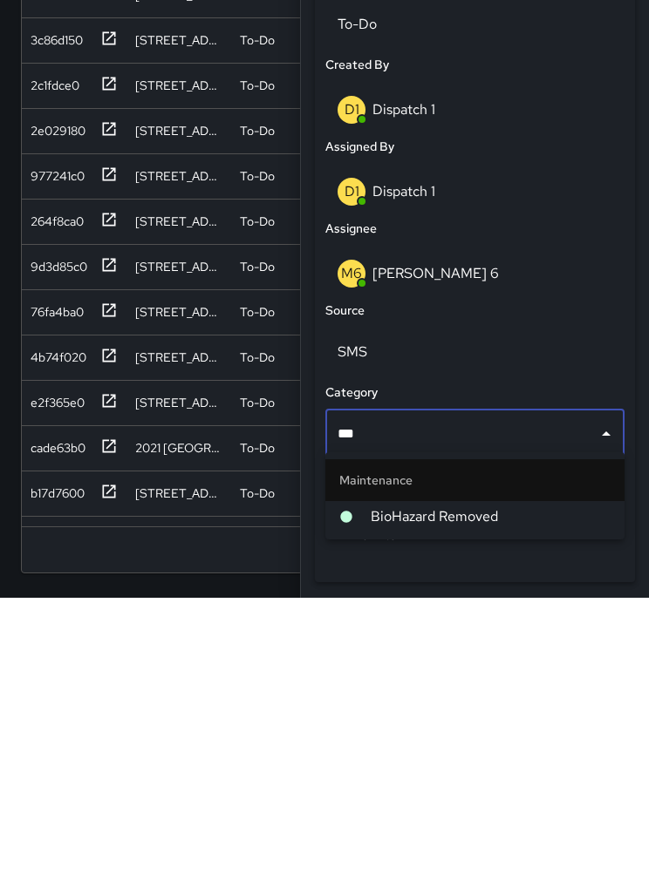
click at [457, 803] on span "BioHazard Removed" at bounding box center [491, 813] width 240 height 21
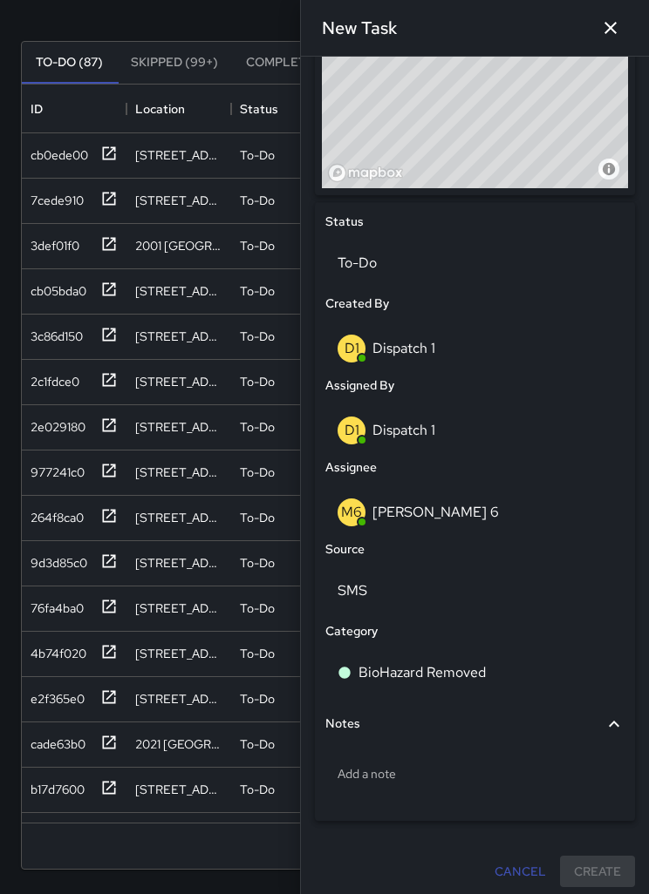
click at [418, 756] on div "Add a note" at bounding box center [474, 773] width 299 height 45
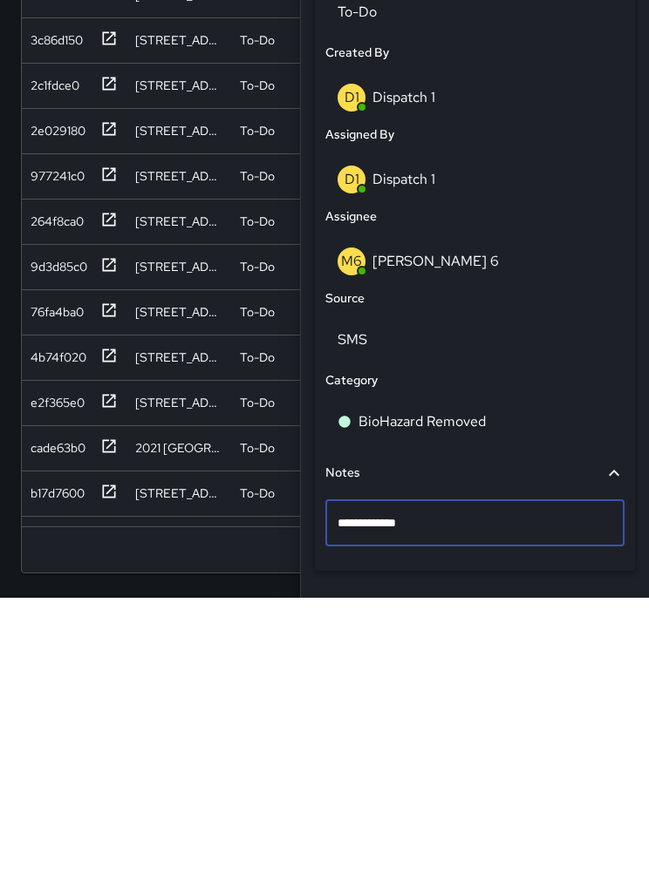
type textarea "**********"
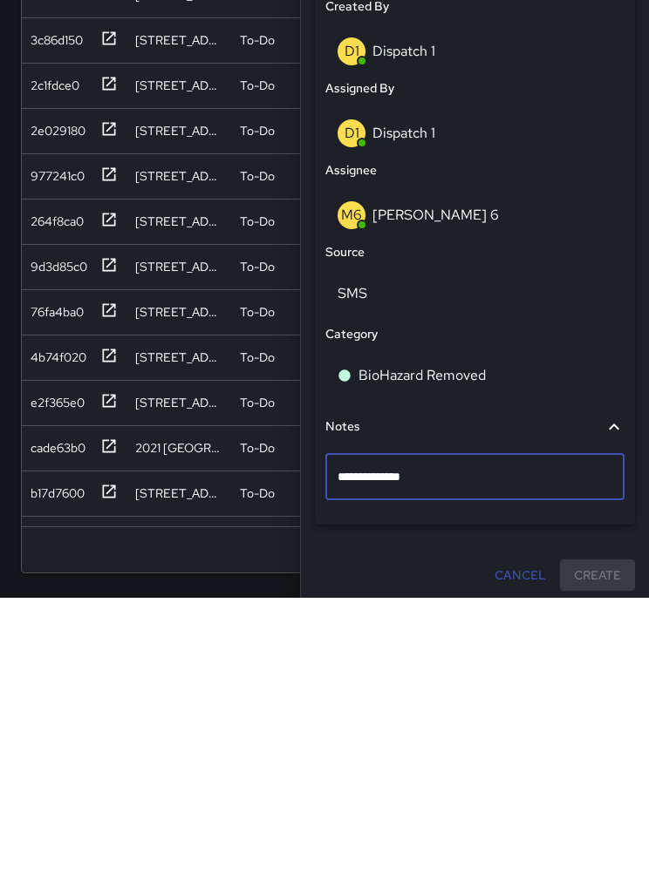
click at [590, 561] on div "**********" at bounding box center [475, 140] width 334 height 1510
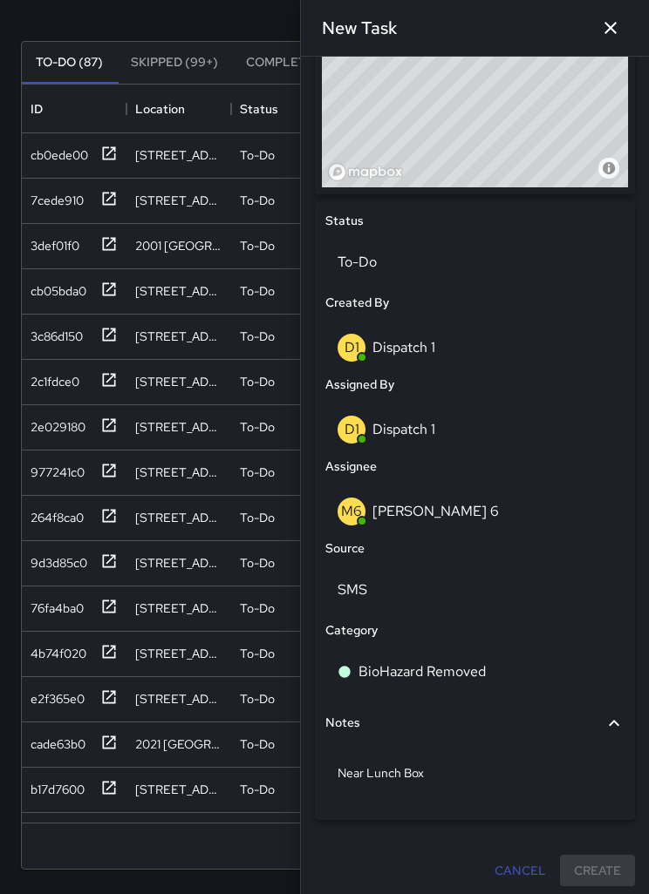
scroll to position [678, 0]
click at [603, 860] on div "Cancel Create" at bounding box center [475, 872] width 320 height 32
click at [596, 874] on div "Cancel Create" at bounding box center [475, 872] width 320 height 32
click at [609, 858] on div "Cancel Create" at bounding box center [475, 872] width 320 height 32
click at [602, 861] on div "Cancel Create" at bounding box center [475, 872] width 320 height 32
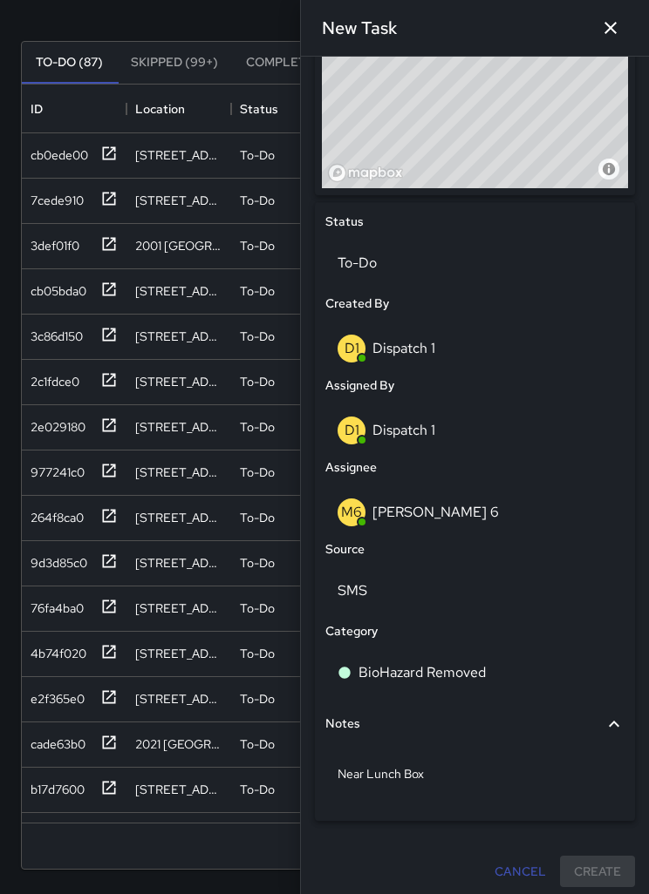
click at [602, 861] on div "Cancel Create" at bounding box center [475, 872] width 320 height 32
click at [608, 36] on icon "button" at bounding box center [610, 27] width 21 height 21
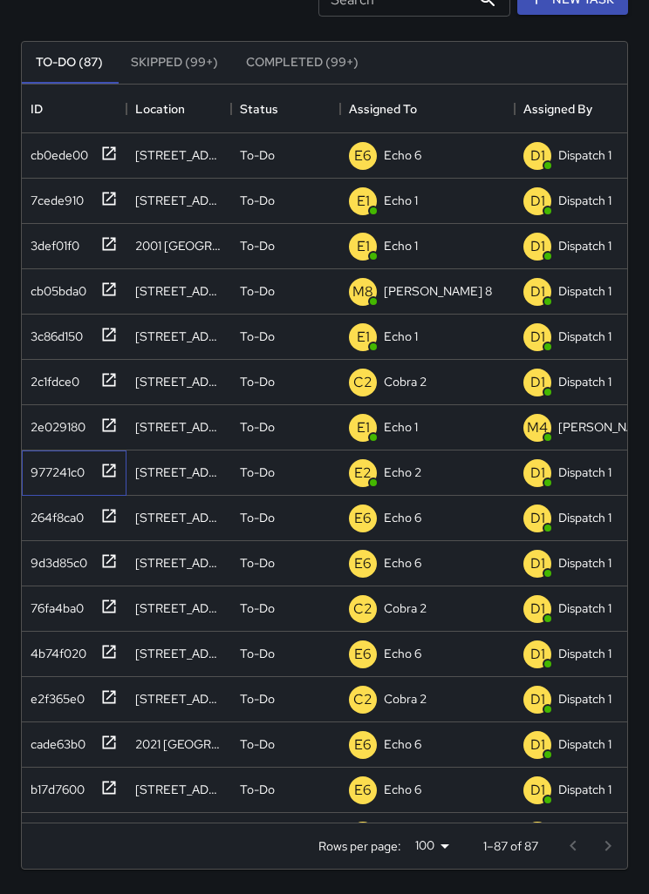
click at [58, 468] on div "977241c0" at bounding box center [54, 469] width 61 height 24
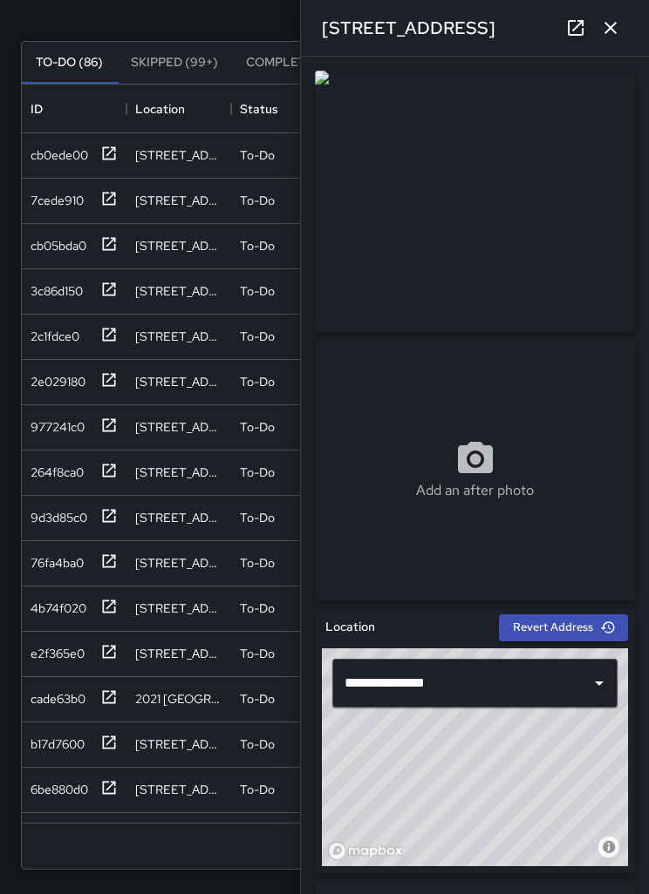
click at [610, 28] on icon "button" at bounding box center [610, 28] width 12 height 12
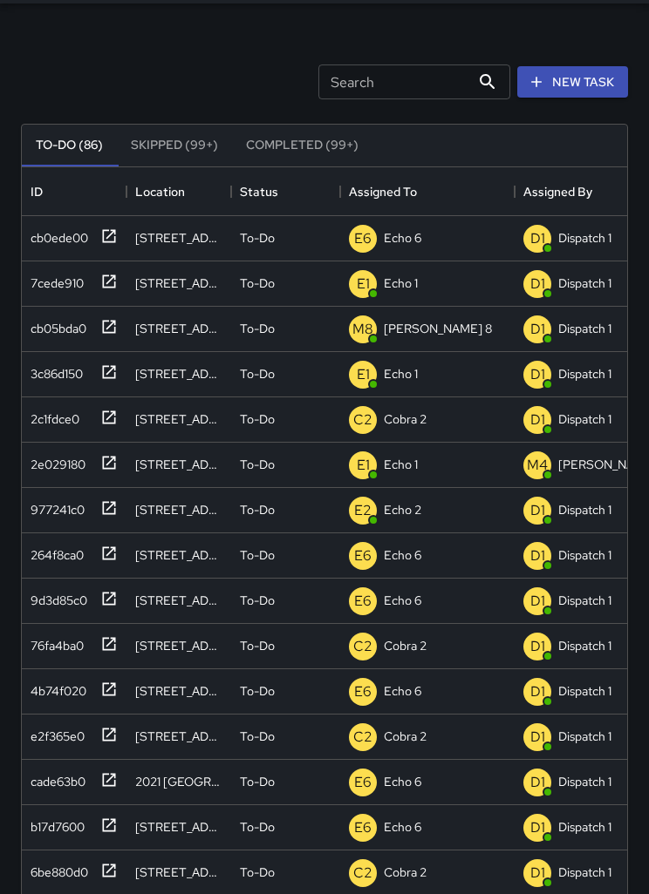
scroll to position [48, 0]
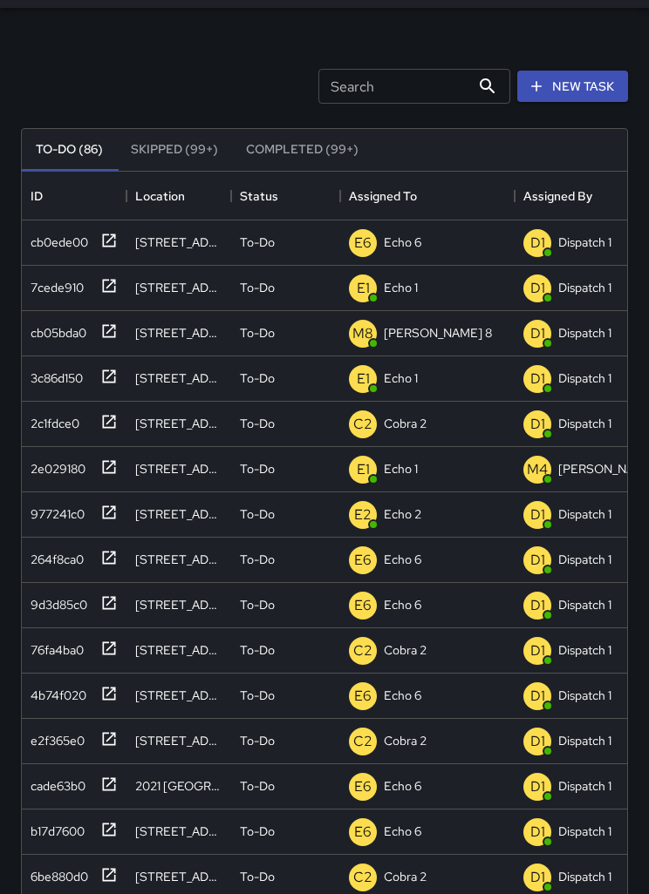
click at [590, 78] on button "New Task" at bounding box center [572, 87] width 111 height 32
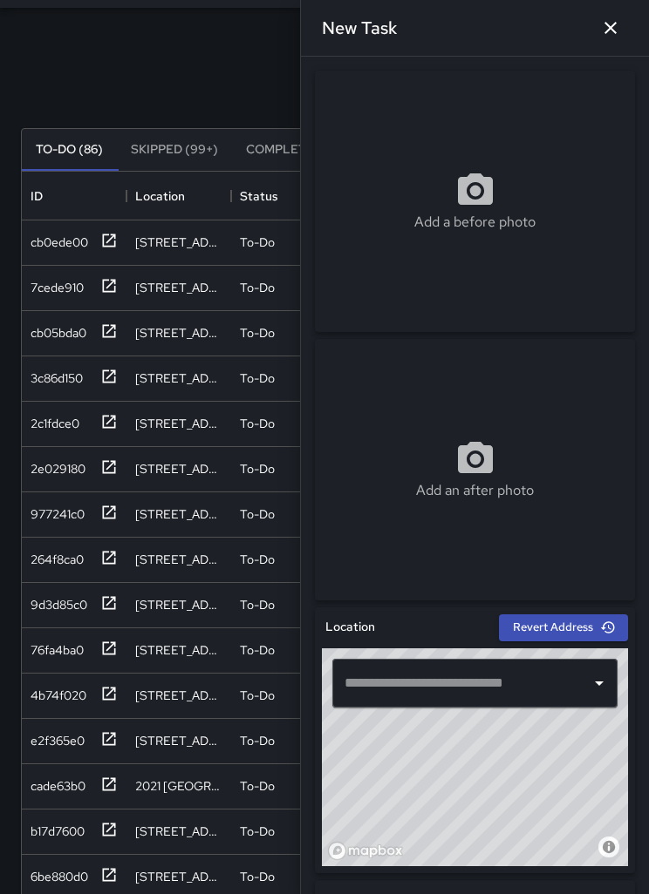
click at [612, 31] on icon "button" at bounding box center [610, 28] width 12 height 12
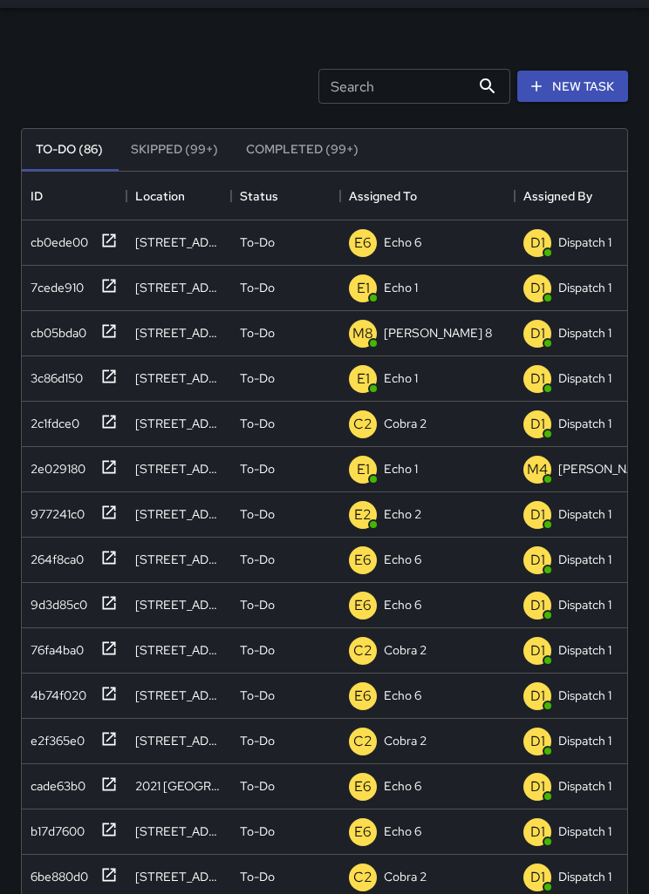
click at [582, 90] on button "New Task" at bounding box center [572, 87] width 111 height 32
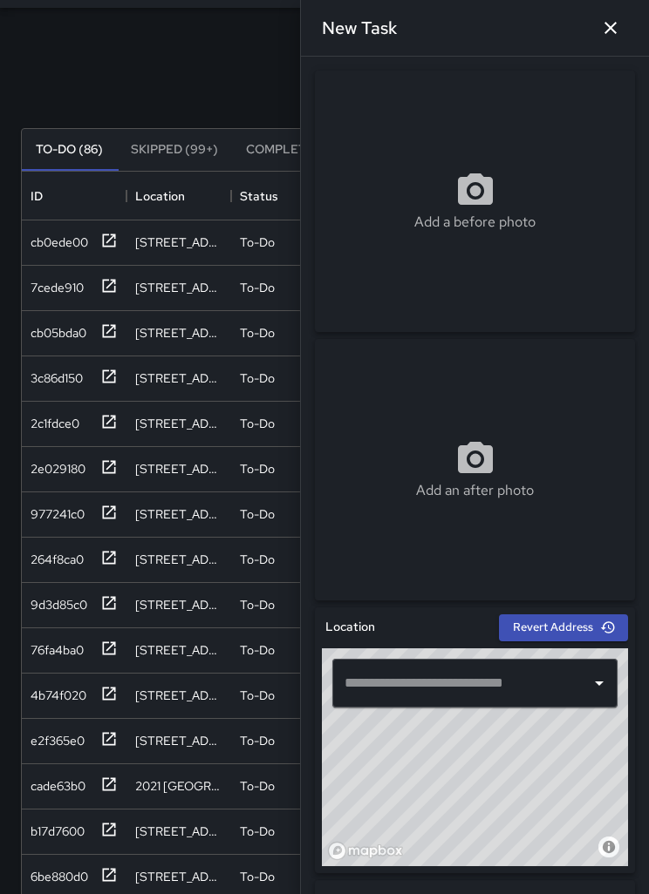
click at [542, 678] on input "text" at bounding box center [461, 683] width 243 height 33
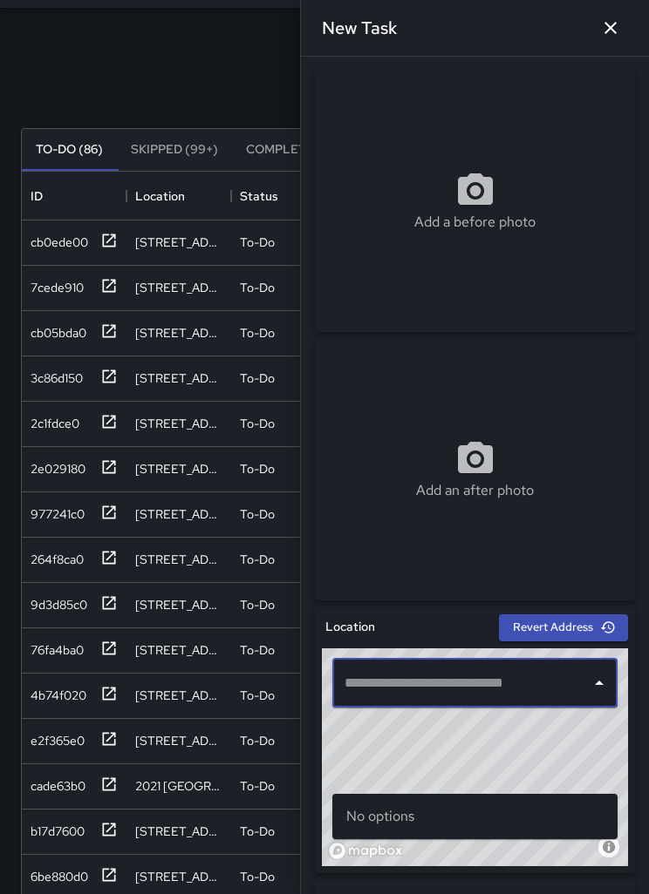
scroll to position [135, 0]
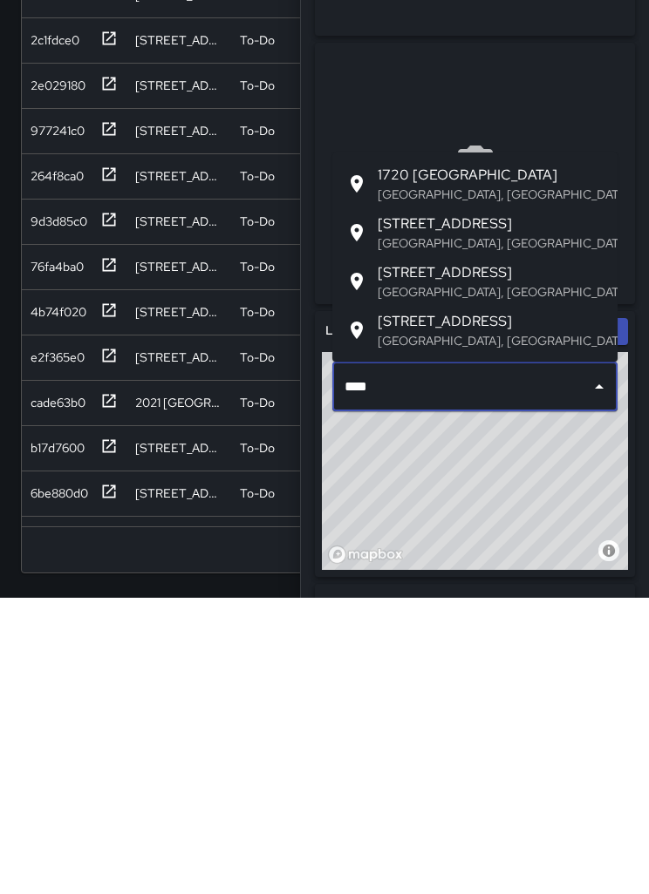
click at [476, 629] on p "Oakland, CA, USA" at bounding box center [490, 637] width 226 height 17
type input "**********"
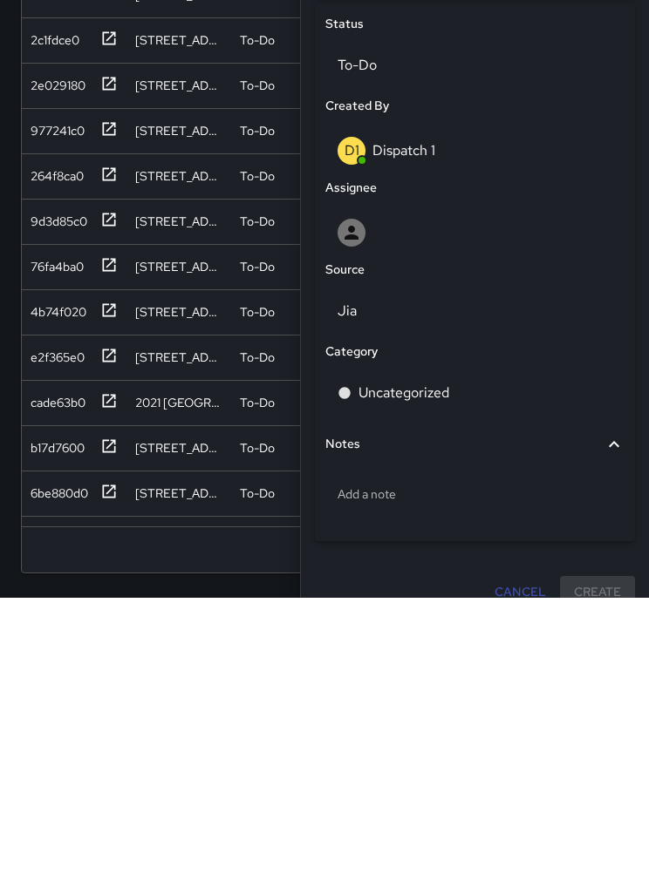
scroll to position [578, 0]
click at [371, 517] on div at bounding box center [474, 531] width 275 height 28
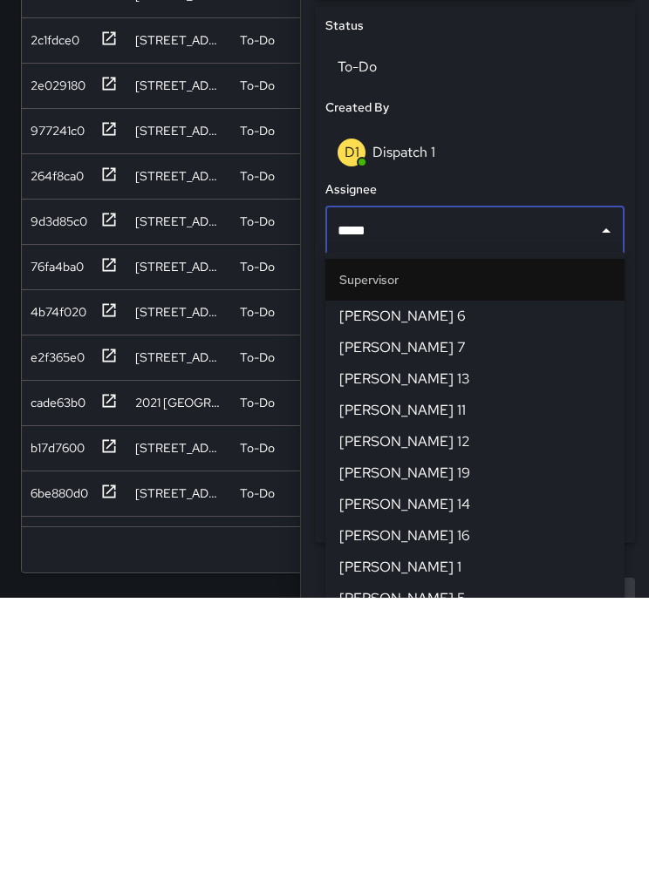
type input "******"
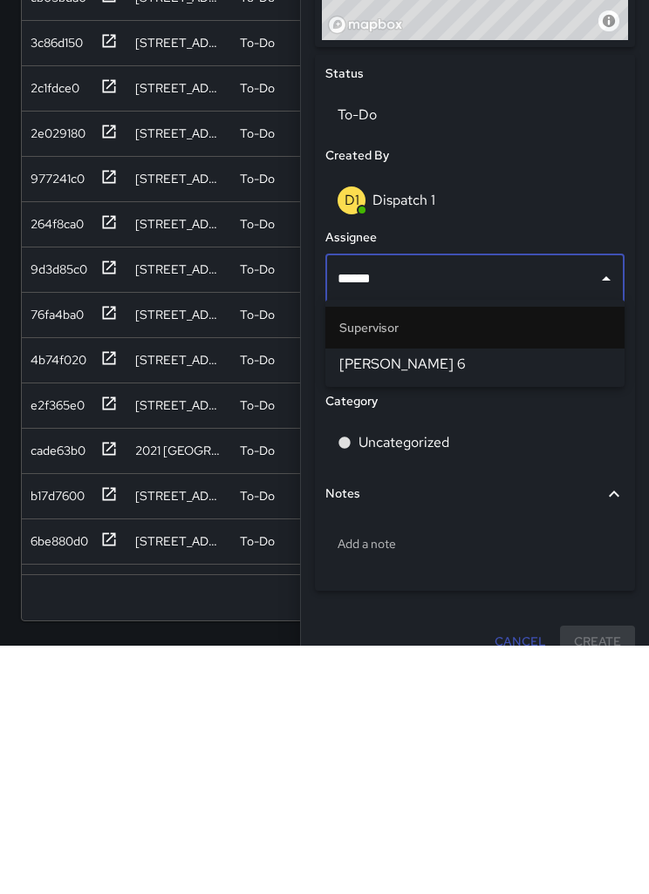
click at [417, 602] on span "[PERSON_NAME] 6" at bounding box center [474, 612] width 271 height 21
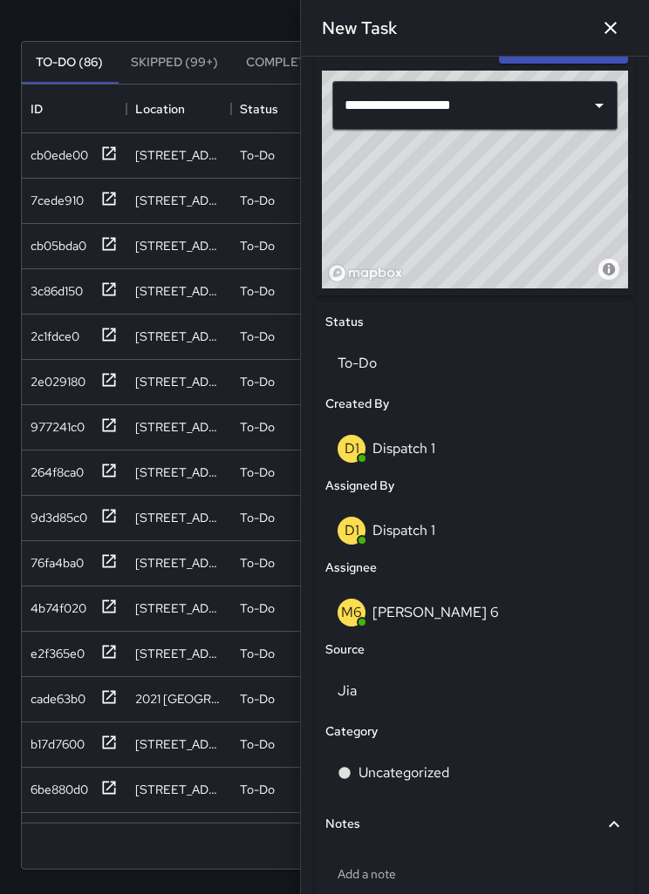
click at [405, 685] on p "Jia" at bounding box center [474, 691] width 275 height 21
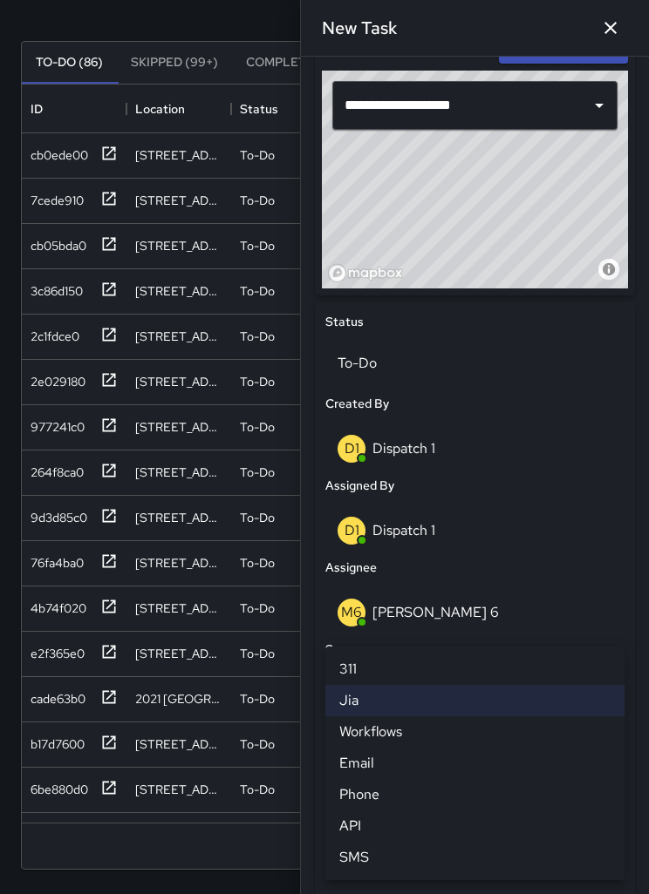
click at [372, 849] on li "SMS" at bounding box center [474, 857] width 299 height 31
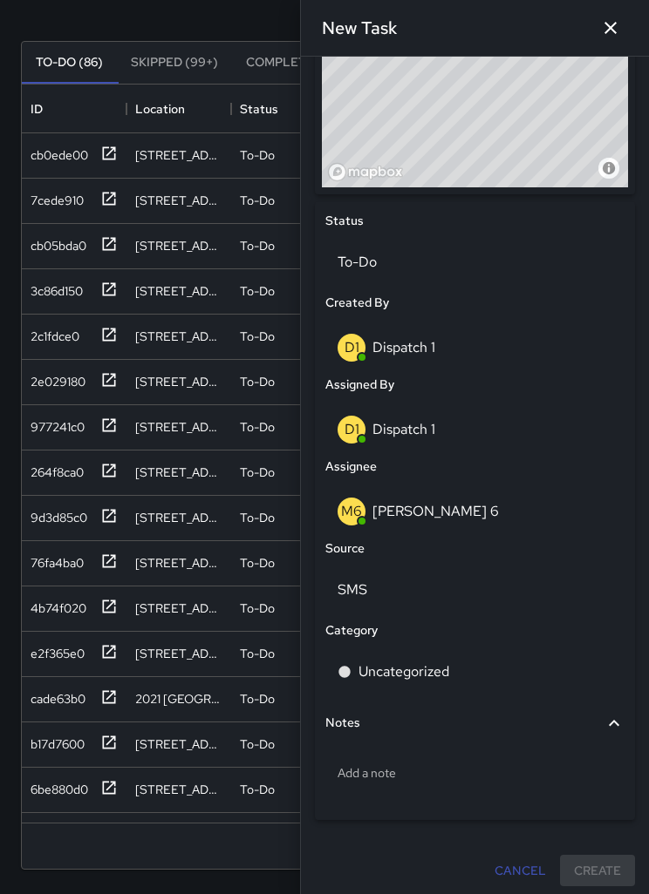
scroll to position [678, 0]
click at [471, 666] on div "Uncategorized" at bounding box center [474, 673] width 275 height 21
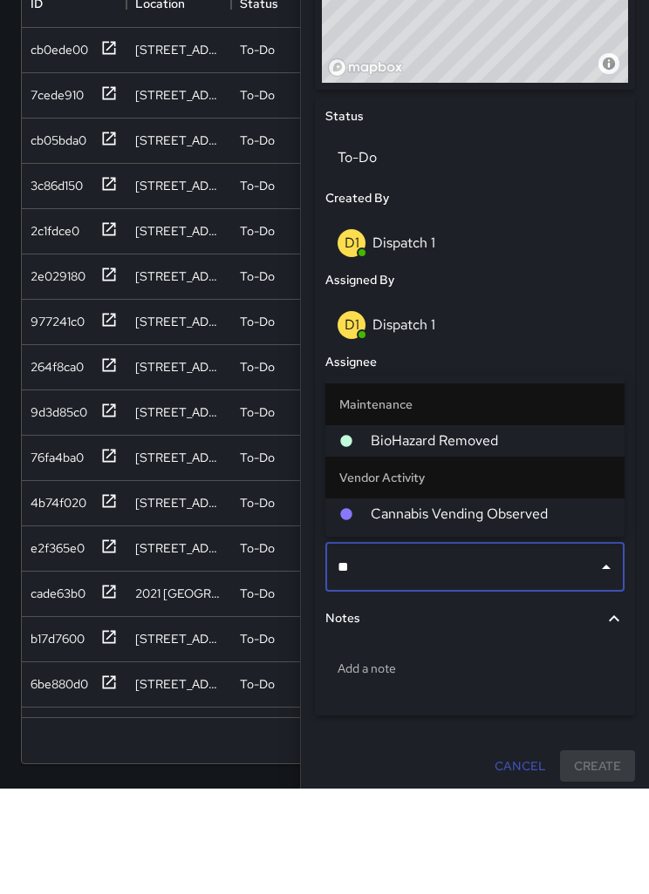
type input "***"
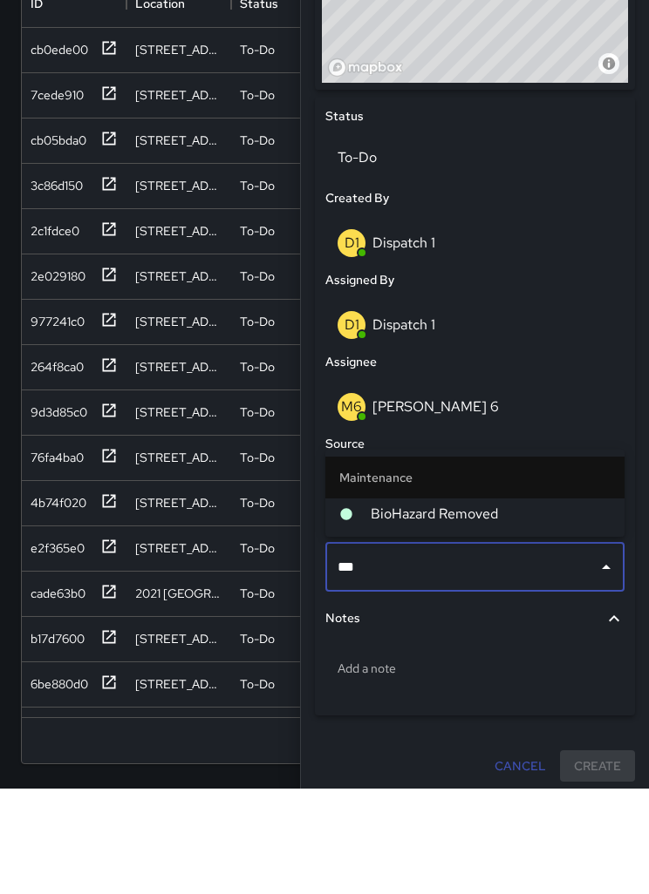
click at [440, 609] on span "BioHazard Removed" at bounding box center [491, 619] width 240 height 21
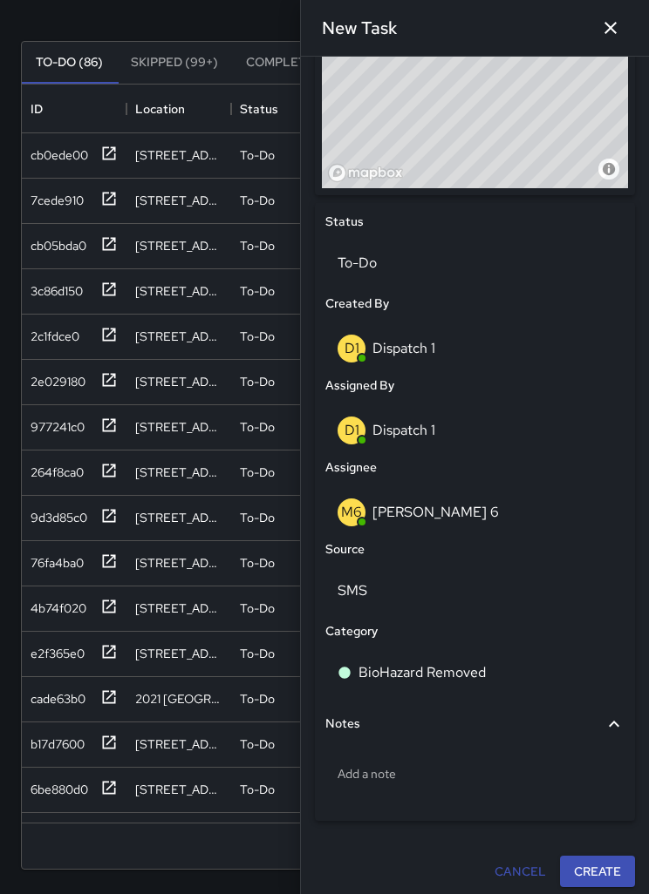
click at [434, 769] on p "Add a note" at bounding box center [474, 773] width 275 height 17
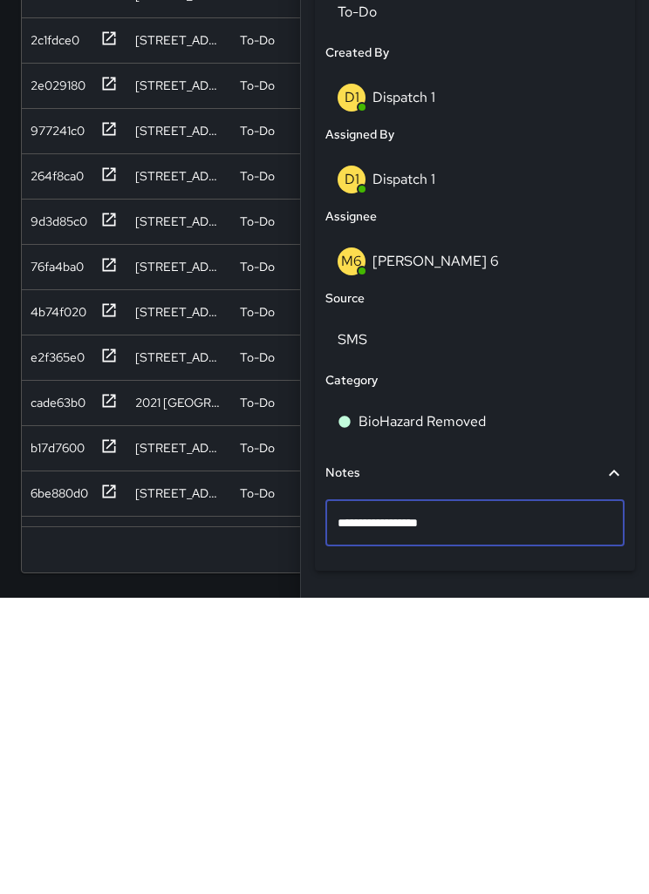
type textarea "**********"
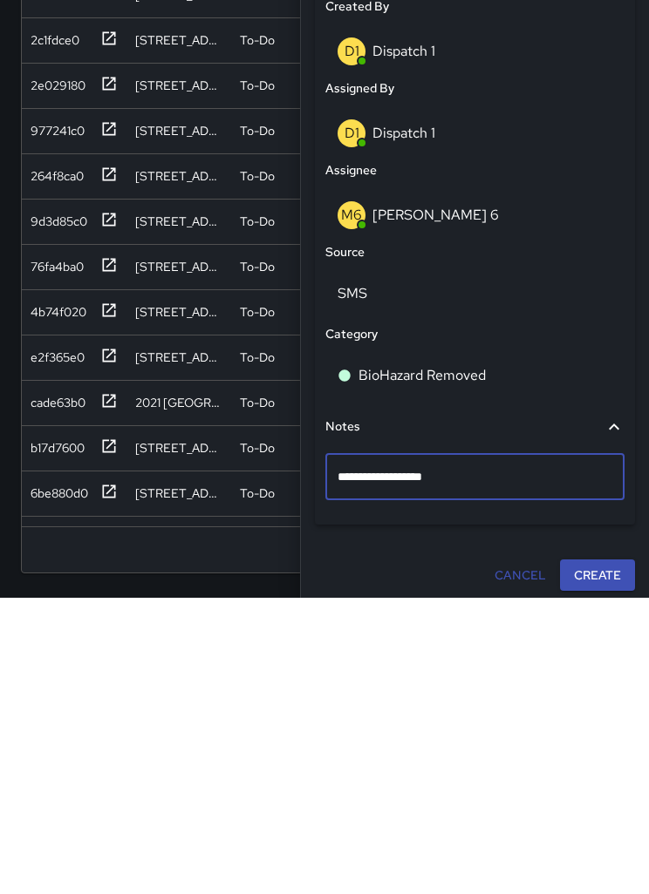
click at [588, 563] on div "**********" at bounding box center [475, 140] width 334 height 1510
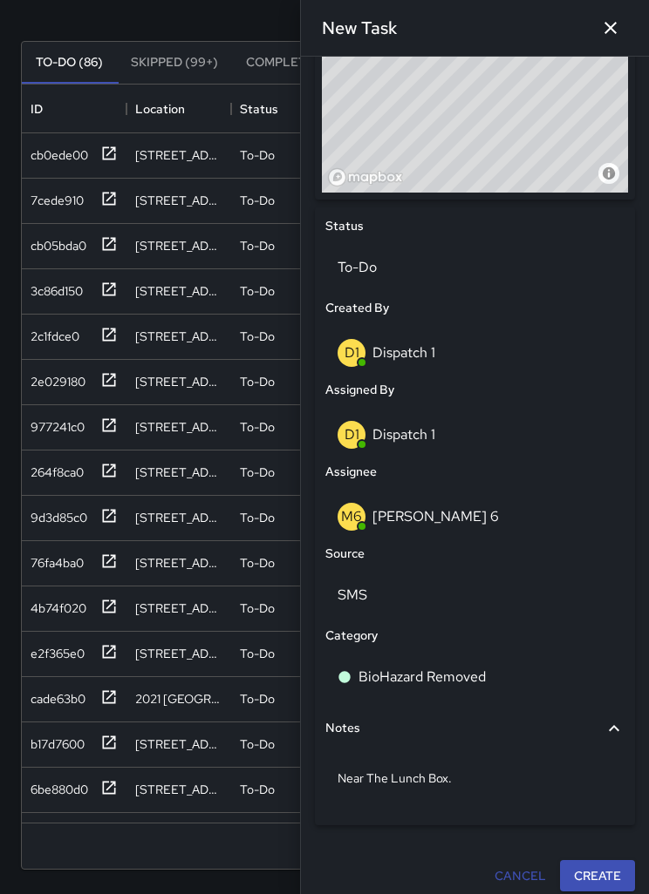
scroll to position [678, 0]
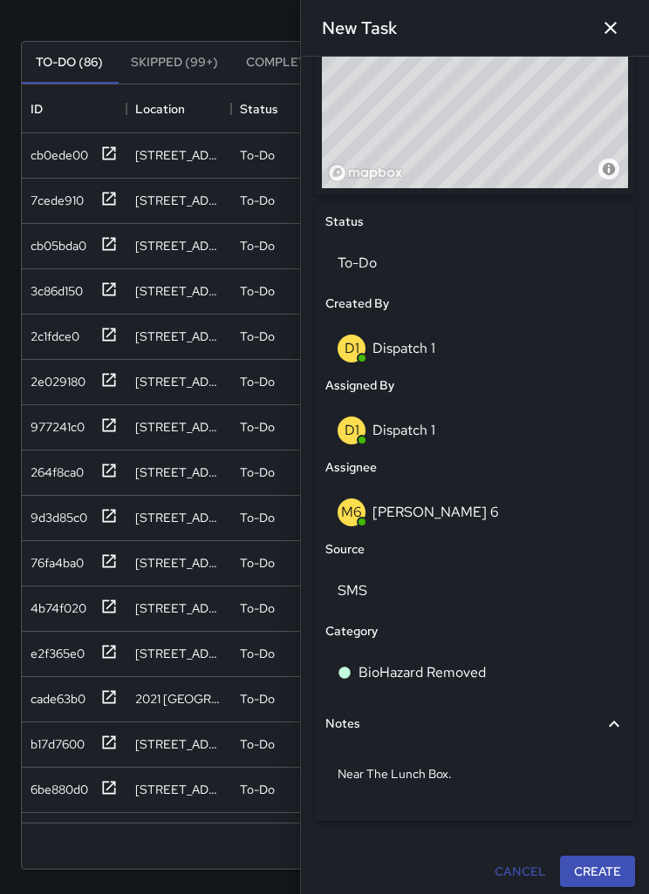
click at [601, 877] on button "Create" at bounding box center [597, 872] width 75 height 32
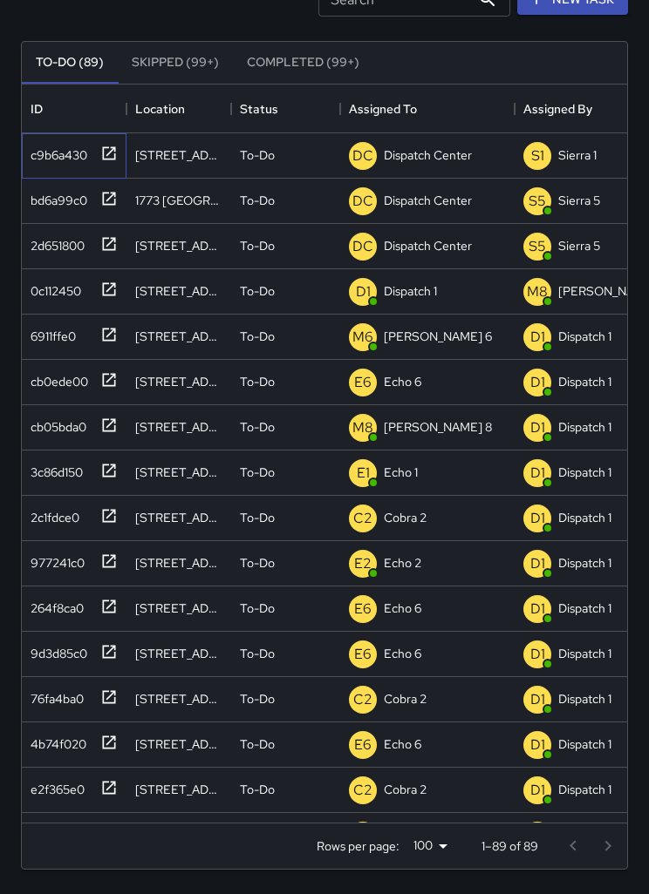
click at [111, 153] on icon at bounding box center [108, 153] width 17 height 17
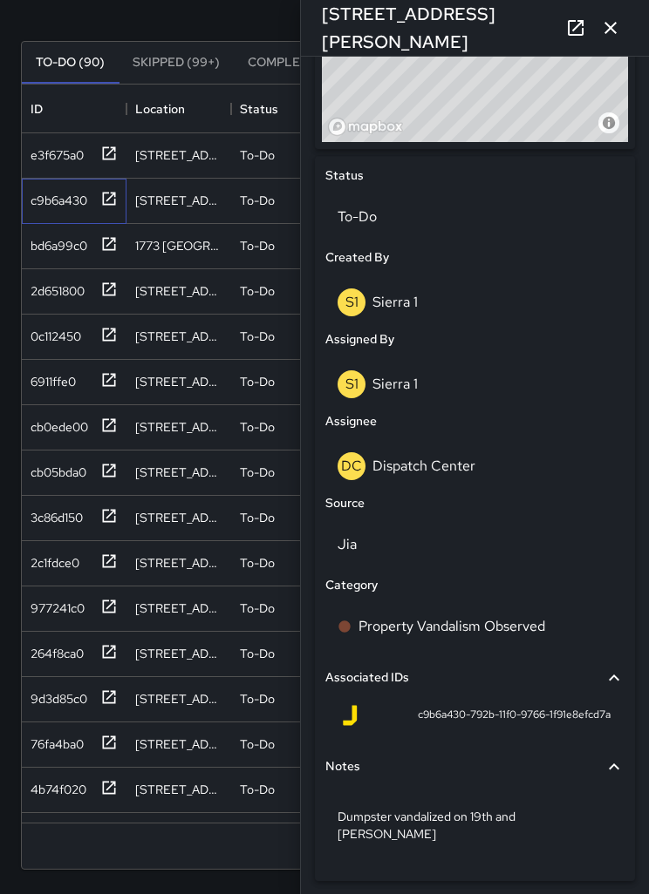
scroll to position [724, 0]
click at [373, 222] on p "To-Do" at bounding box center [474, 217] width 275 height 21
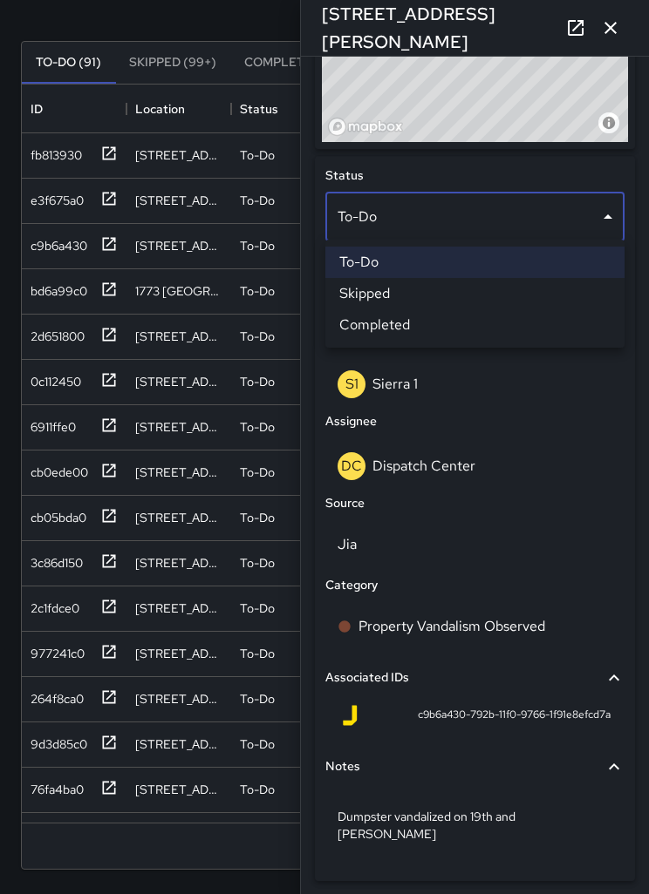
click at [511, 295] on li "Skipped" at bounding box center [474, 293] width 299 height 31
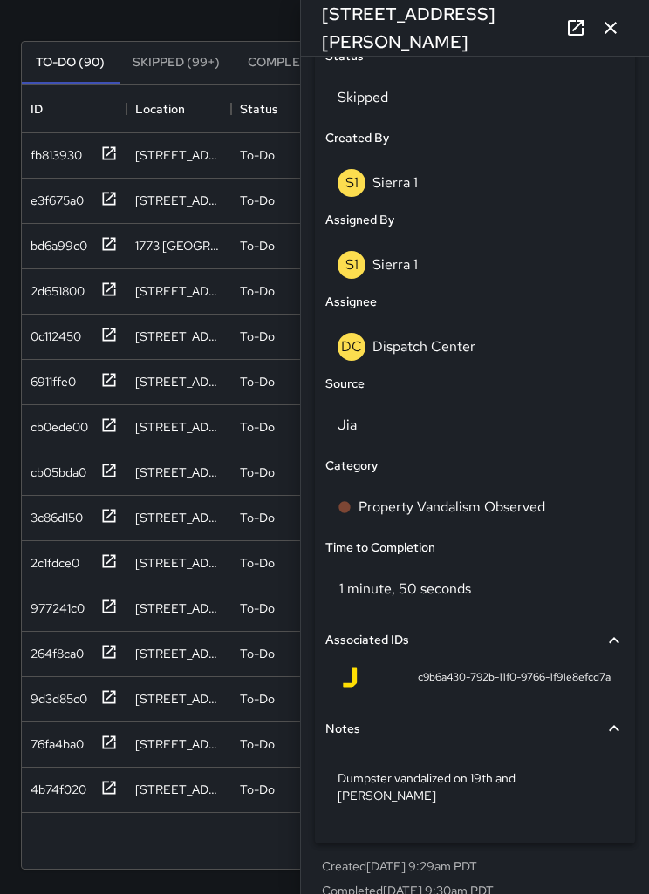
click at [584, 779] on div "Dumpster vandalized on 19th and Webster" at bounding box center [474, 787] width 299 height 63
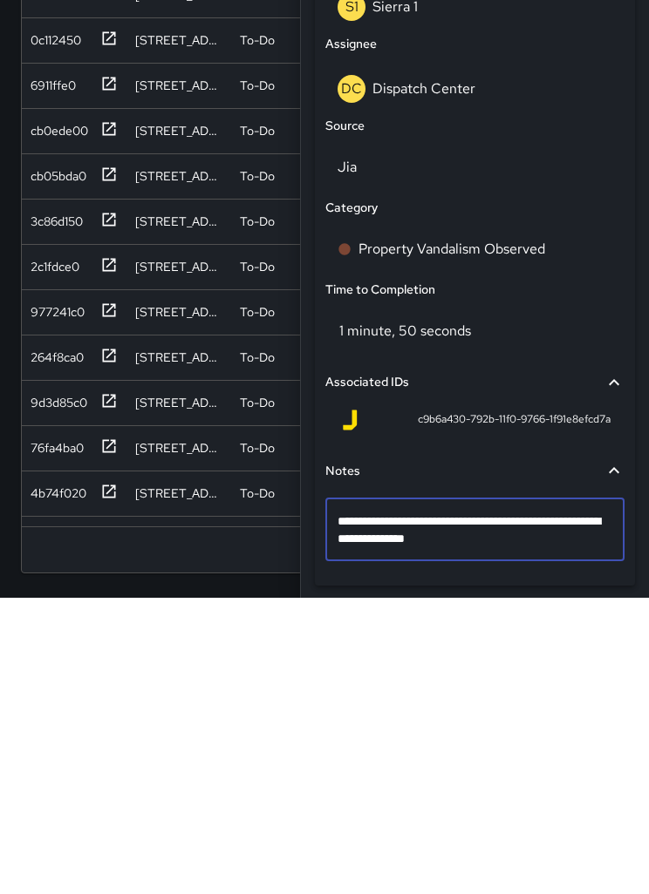
scroll to position [805, 0]
click at [510, 810] on textarea "**********" at bounding box center [474, 827] width 275 height 35
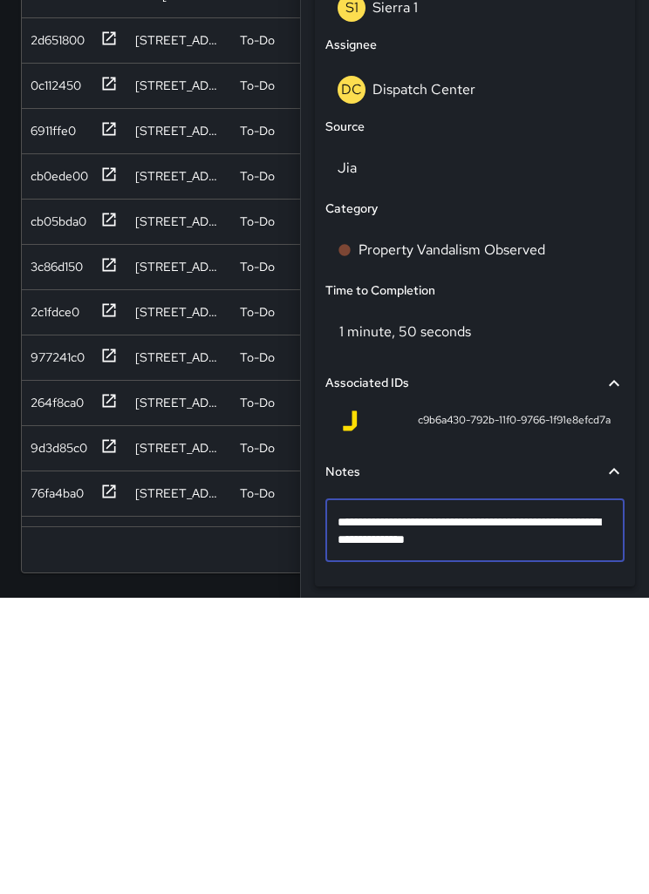
type textarea "**********"
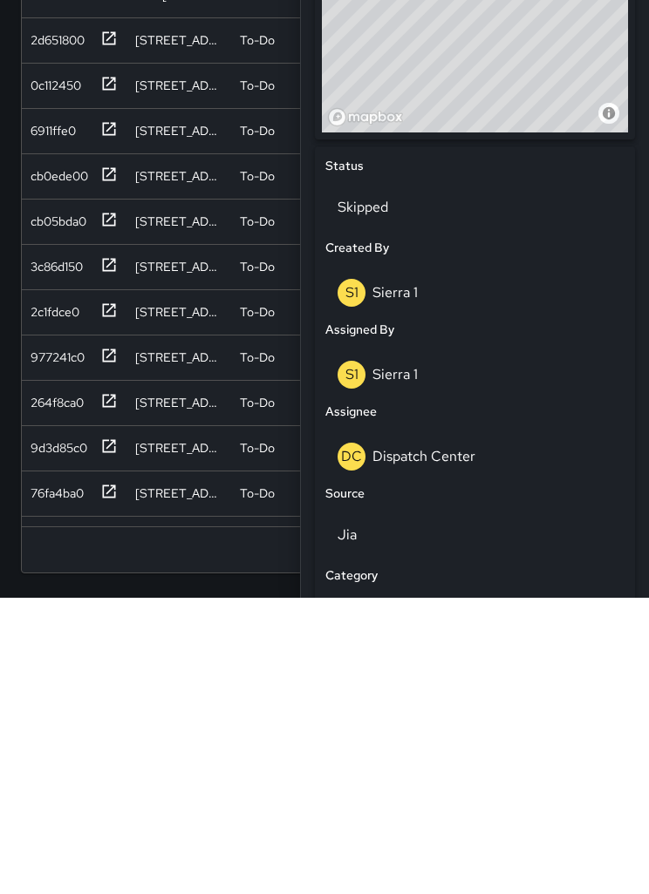
scroll to position [436, 0]
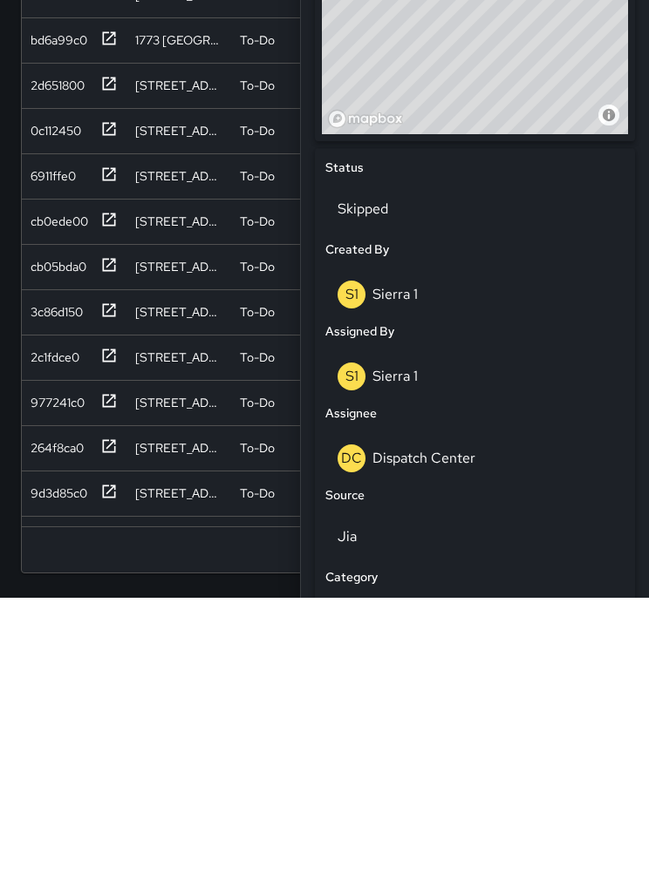
click at [494, 741] on div "DC Dispatch Center" at bounding box center [474, 755] width 275 height 28
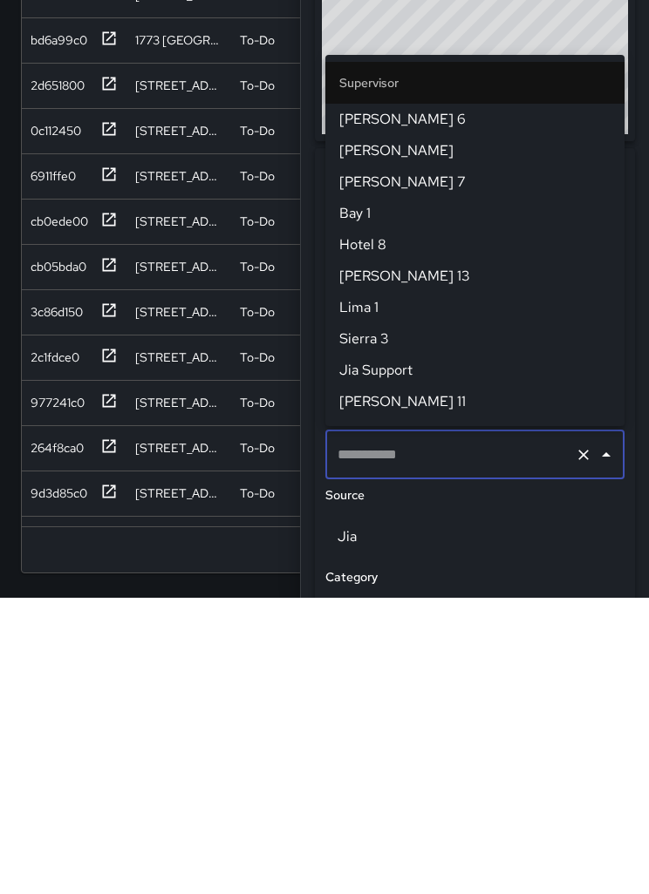
type input "**********"
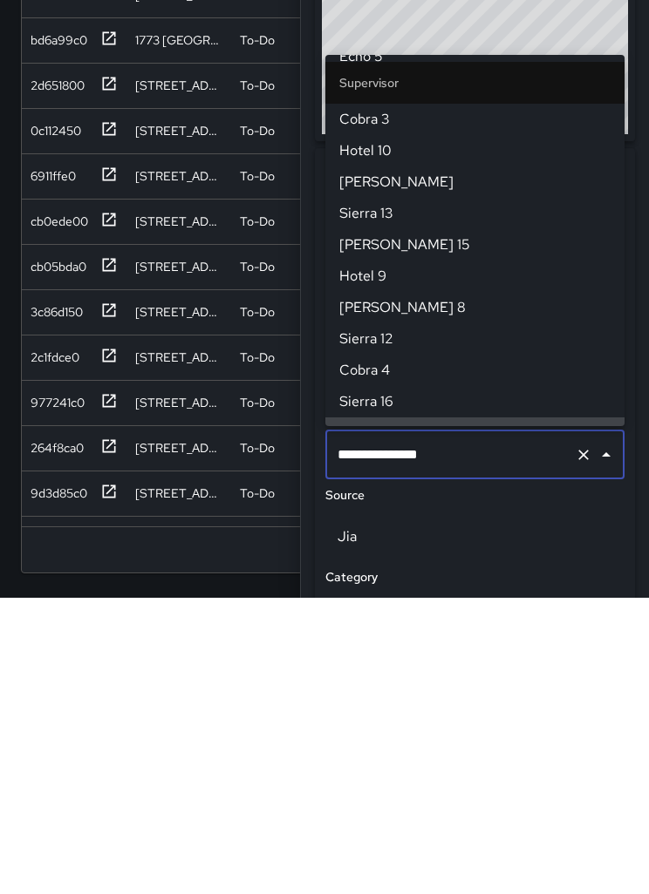
click at [582, 746] on icon "Clear" at bounding box center [583, 751] width 10 height 10
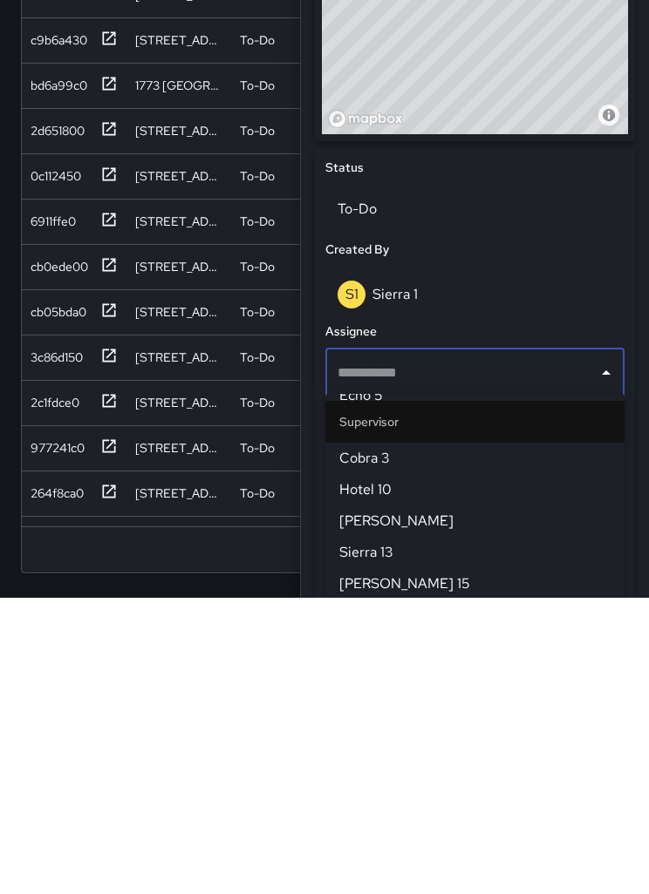
scroll to position [0, 0]
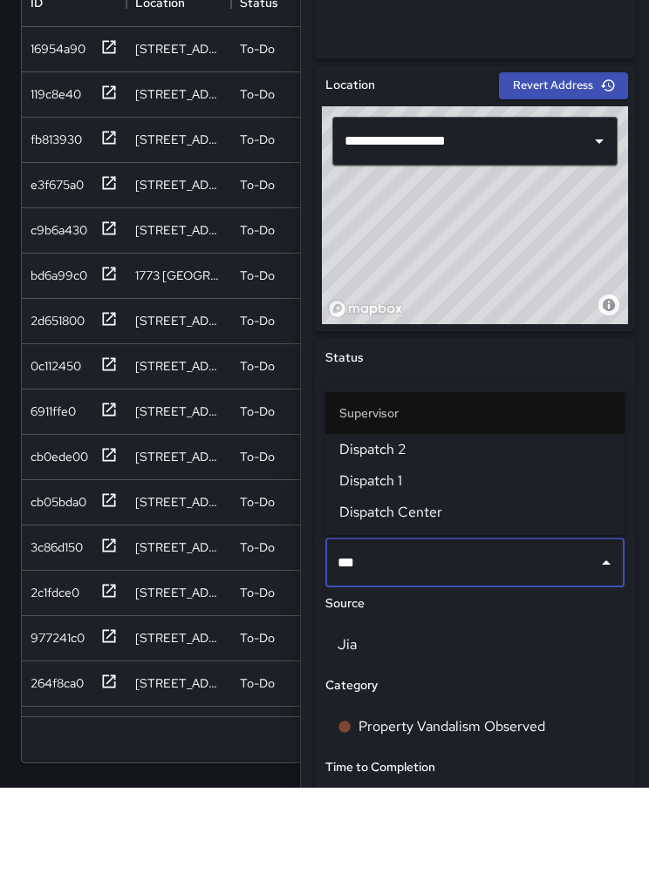
type input "****"
click at [417, 577] on span "Dispatch 1" at bounding box center [474, 587] width 271 height 21
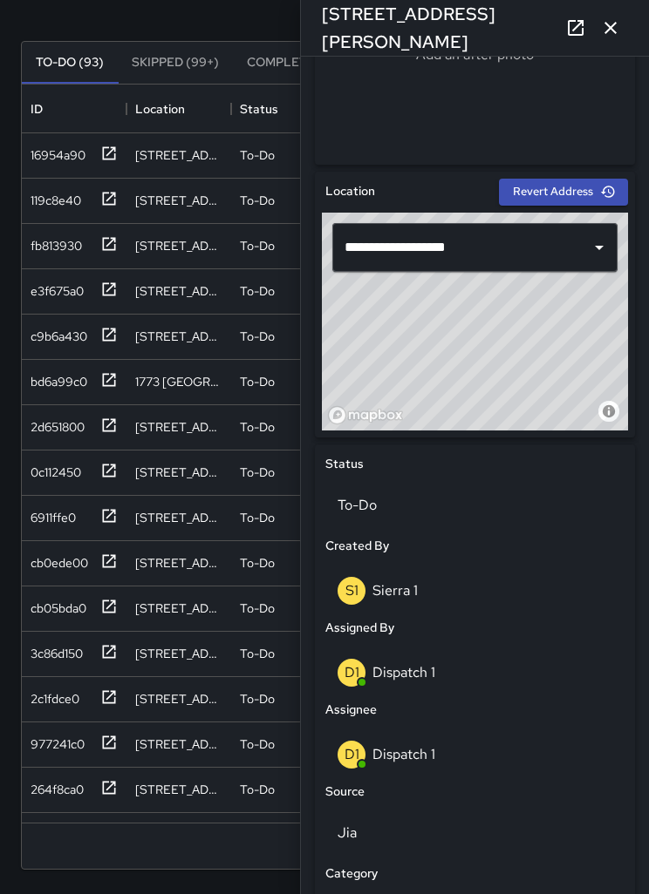
click at [420, 495] on p "To-Do" at bounding box center [474, 505] width 275 height 21
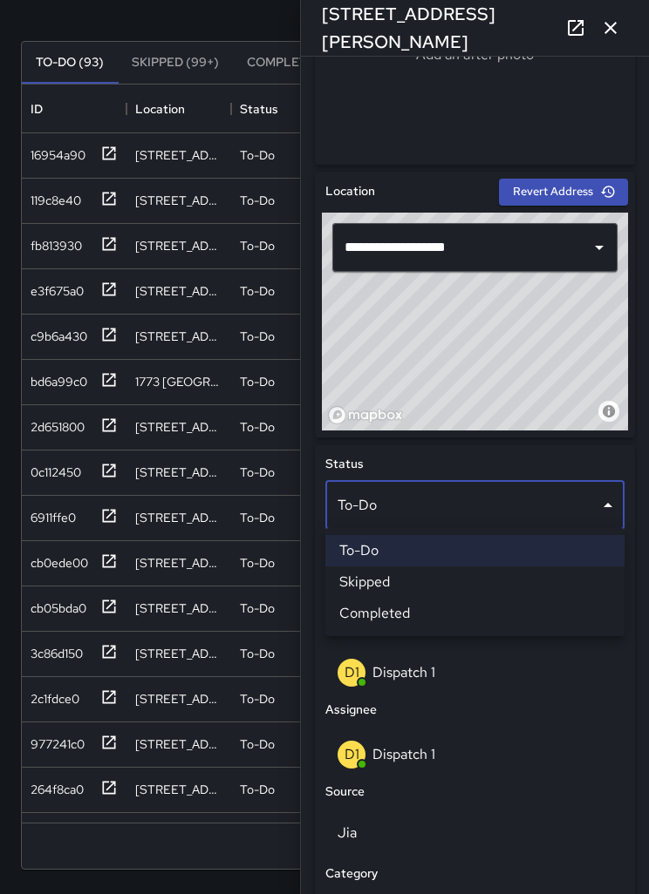
click at [442, 583] on li "Skipped" at bounding box center [474, 582] width 299 height 31
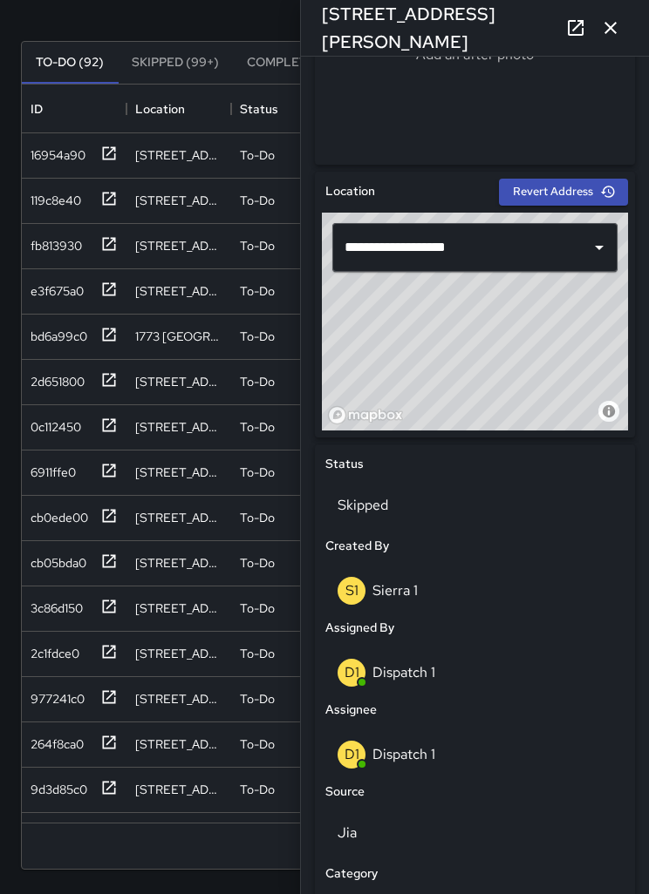
click at [606, 23] on icon "button" at bounding box center [610, 28] width 12 height 12
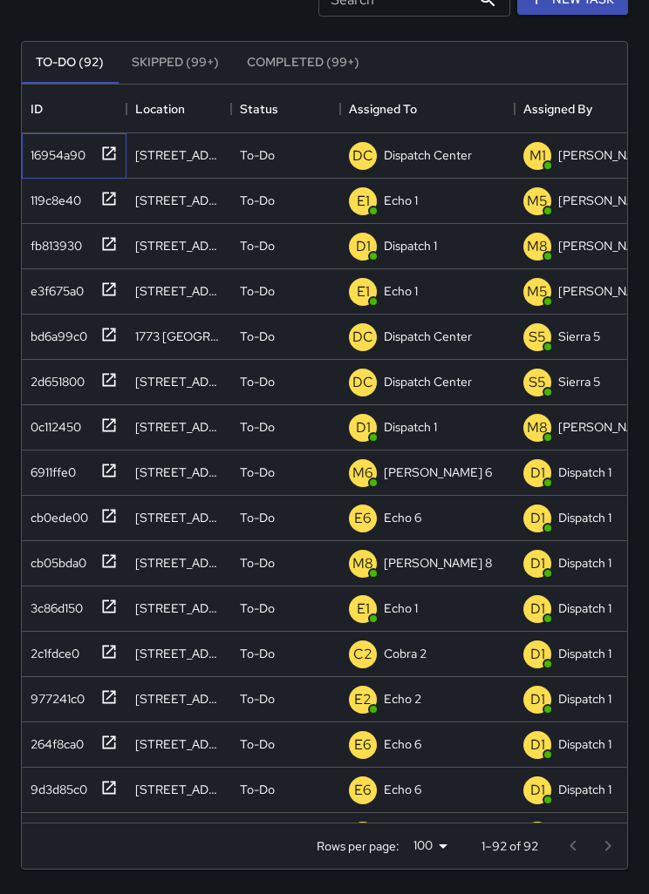
click at [106, 164] on div at bounding box center [105, 152] width 24 height 29
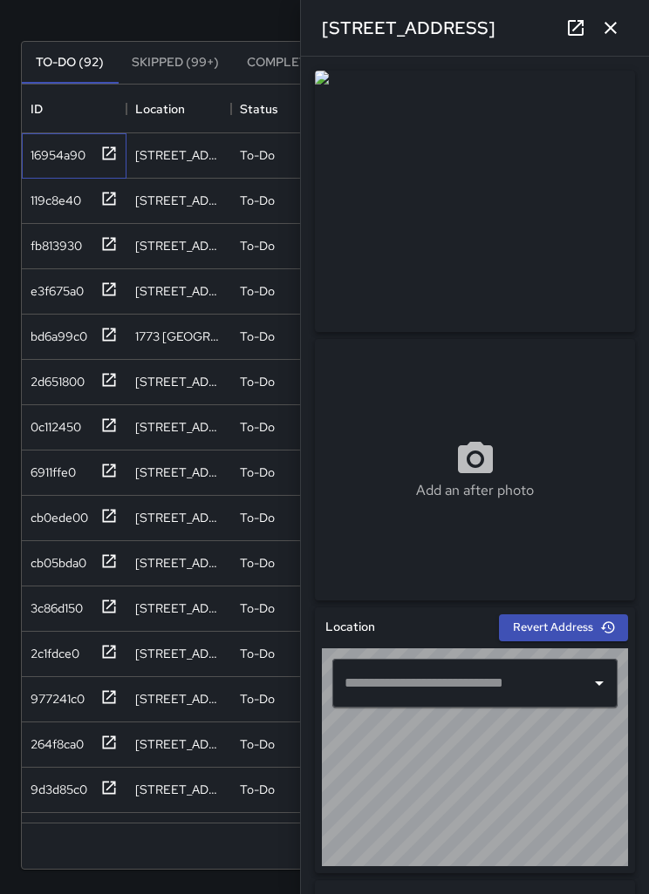
type input "**********"
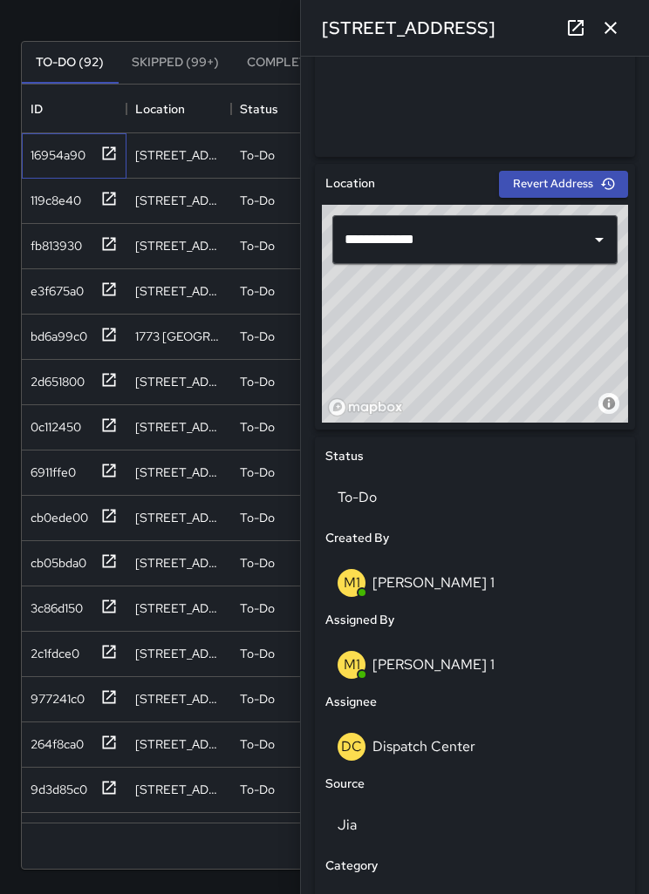
scroll to position [445, 0]
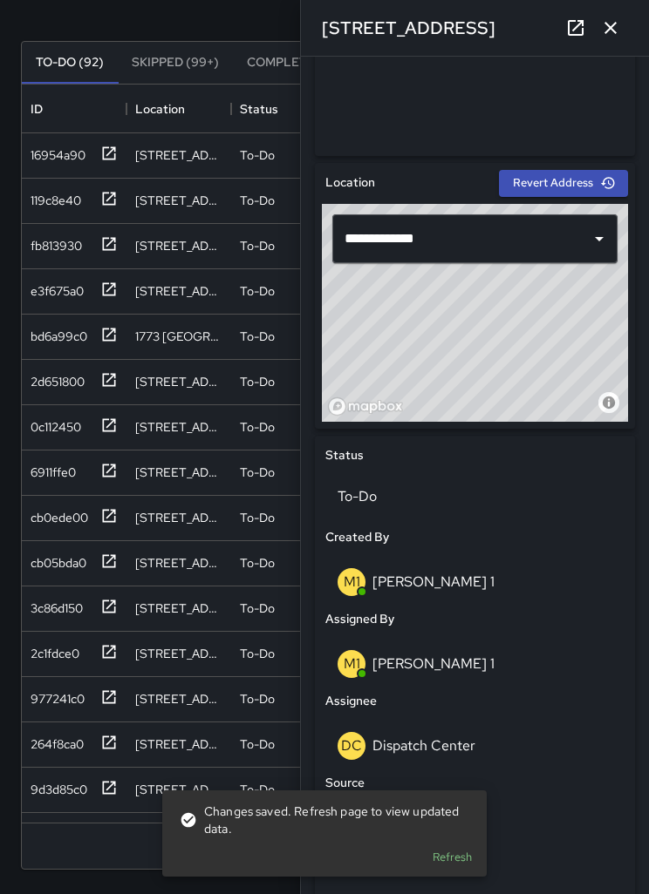
click at [477, 741] on div "DC Dispatch Center" at bounding box center [474, 746] width 275 height 28
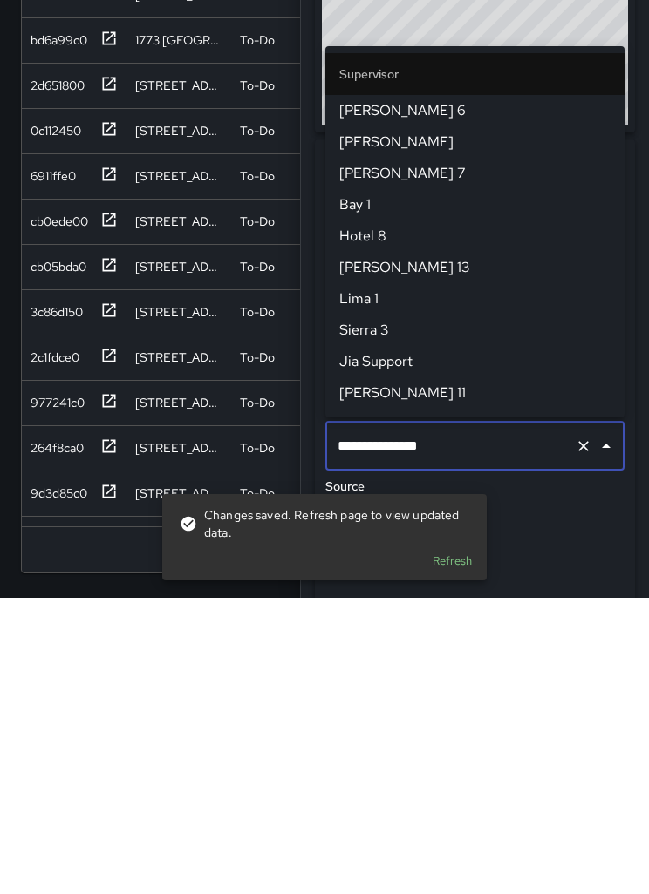
scroll to position [1726, 0]
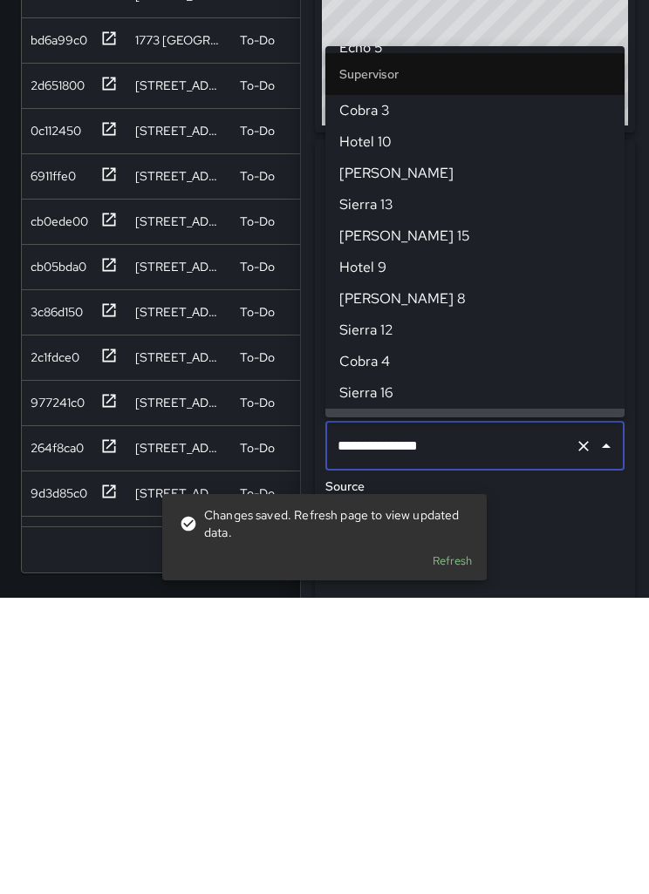
click at [583, 734] on icon "Clear" at bounding box center [583, 742] width 17 height 17
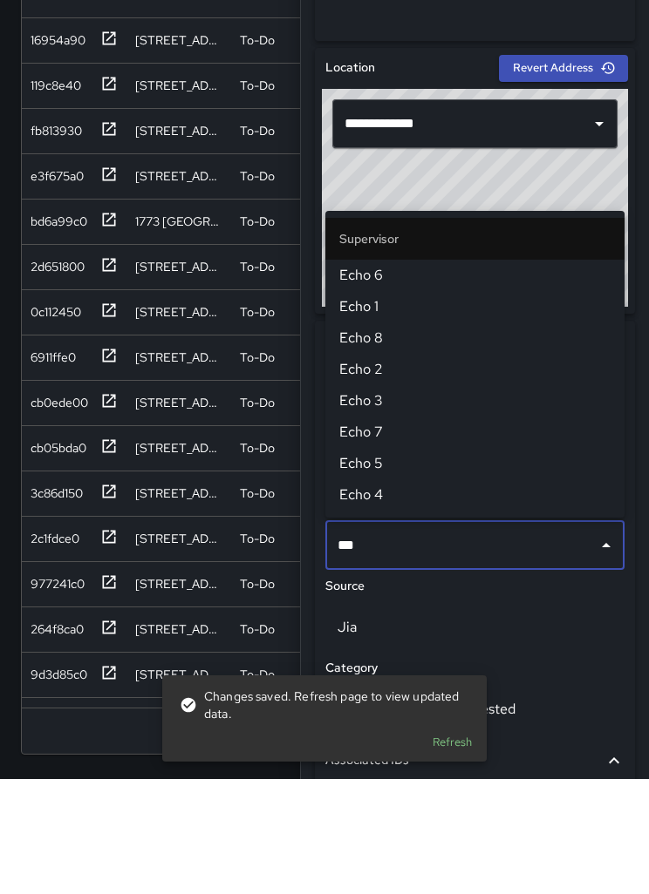
type input "****"
click at [371, 411] on span "Echo 1" at bounding box center [474, 421] width 271 height 21
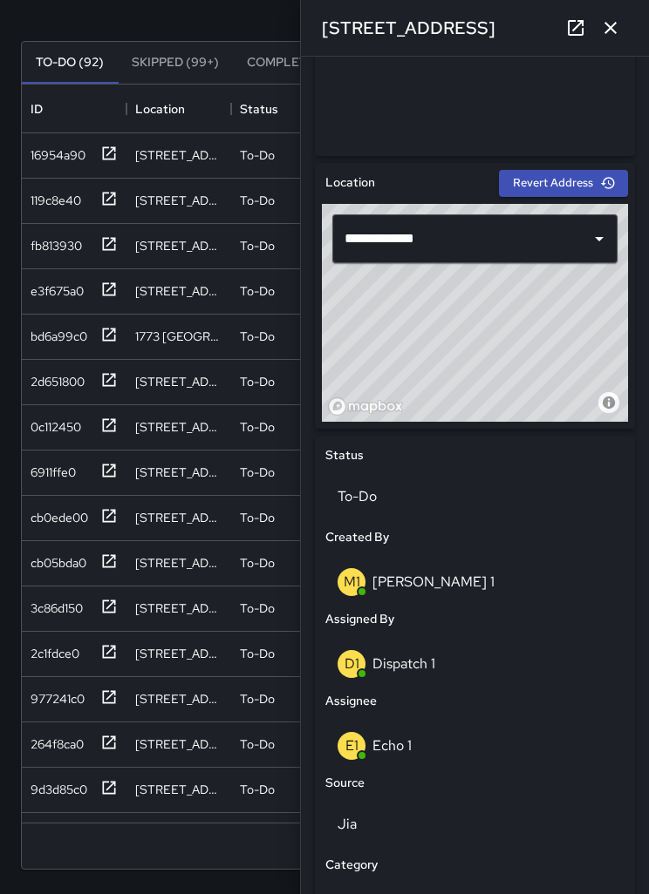
click at [611, 28] on icon "button" at bounding box center [610, 28] width 12 height 12
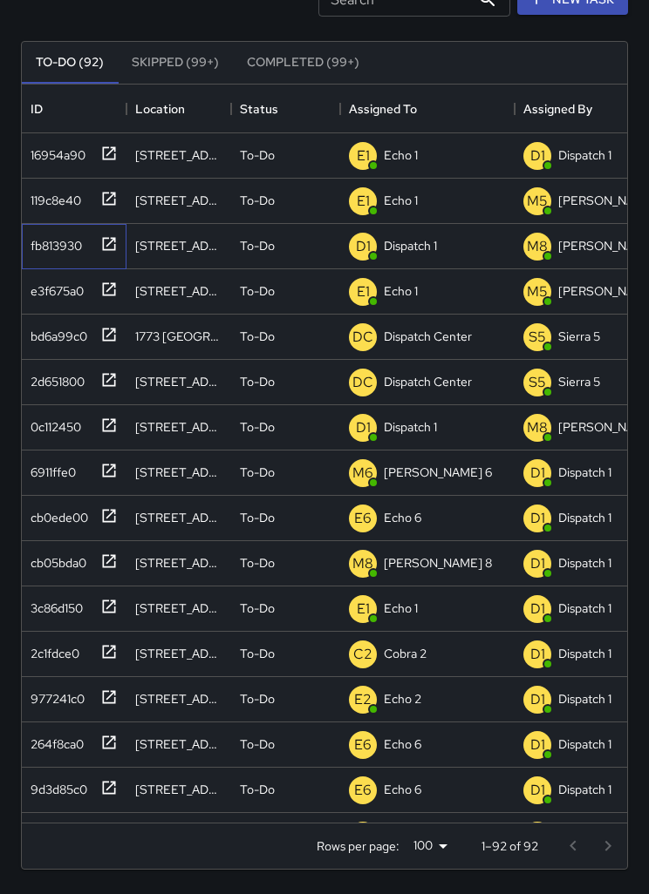
click at [115, 248] on icon at bounding box center [109, 243] width 13 height 13
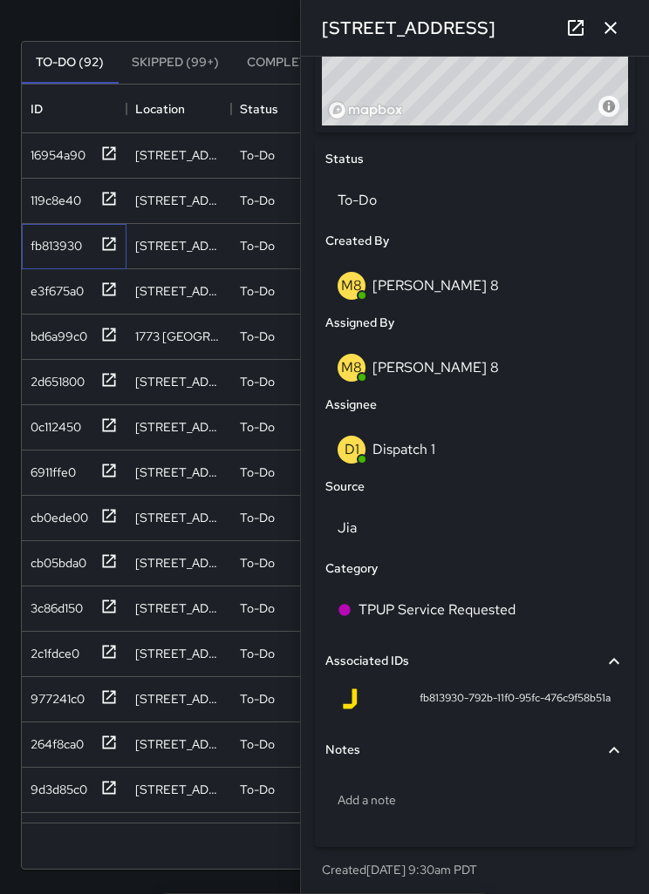
scroll to position [738, 0]
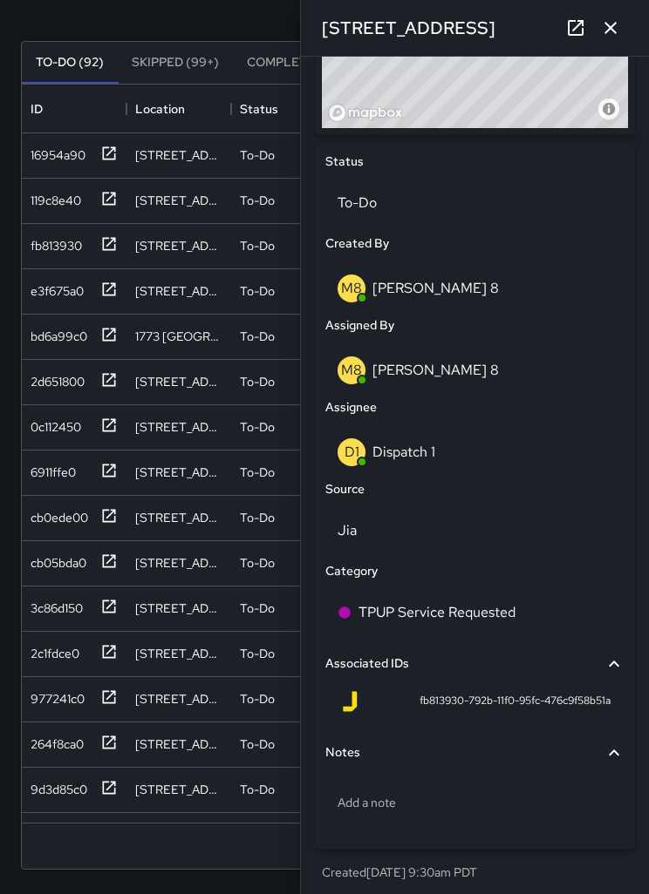
click at [427, 449] on p "Dispatch 1" at bounding box center [403, 452] width 63 height 18
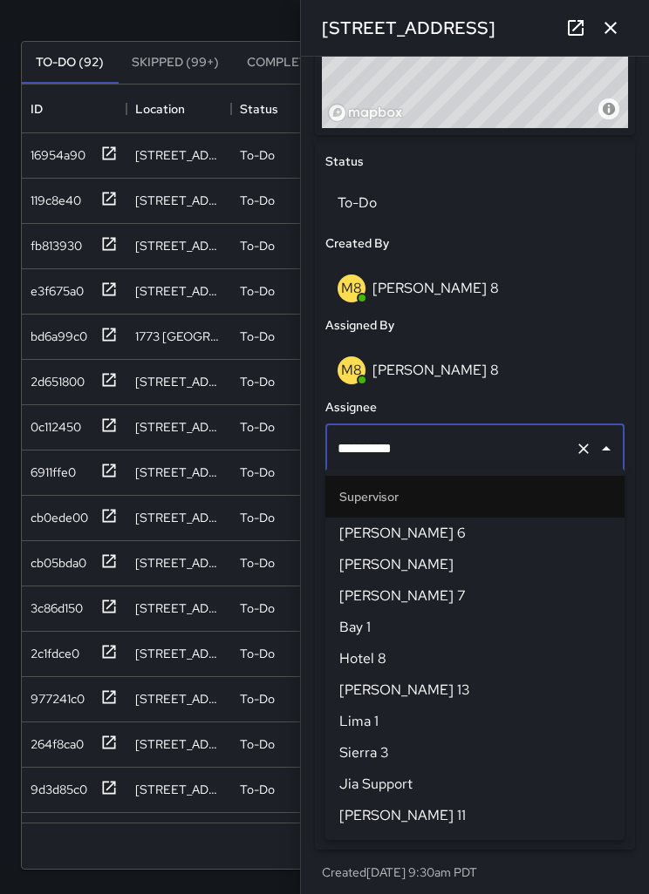
scroll to position [1098, 0]
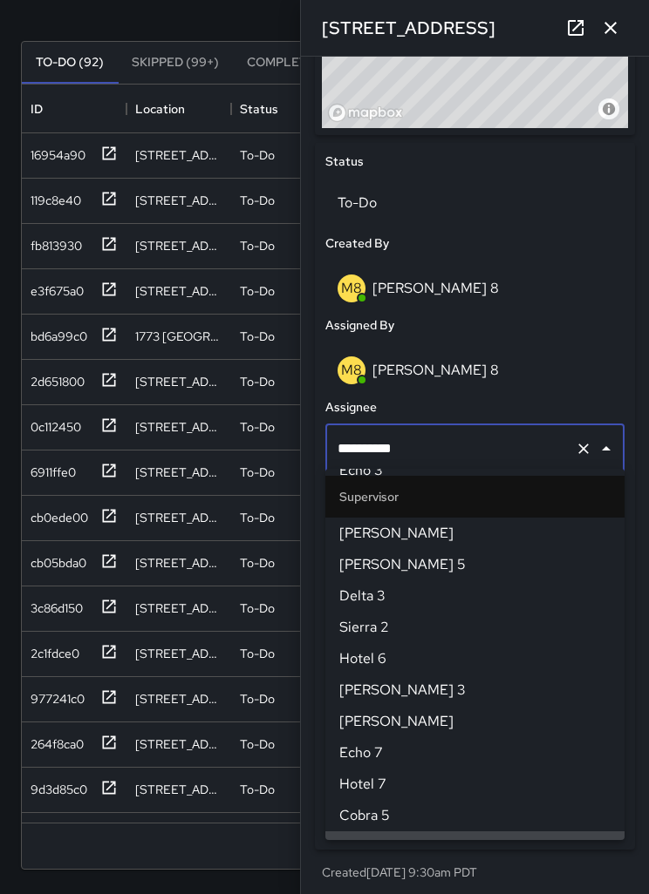
click at [581, 444] on icon "Clear" at bounding box center [583, 449] width 10 height 10
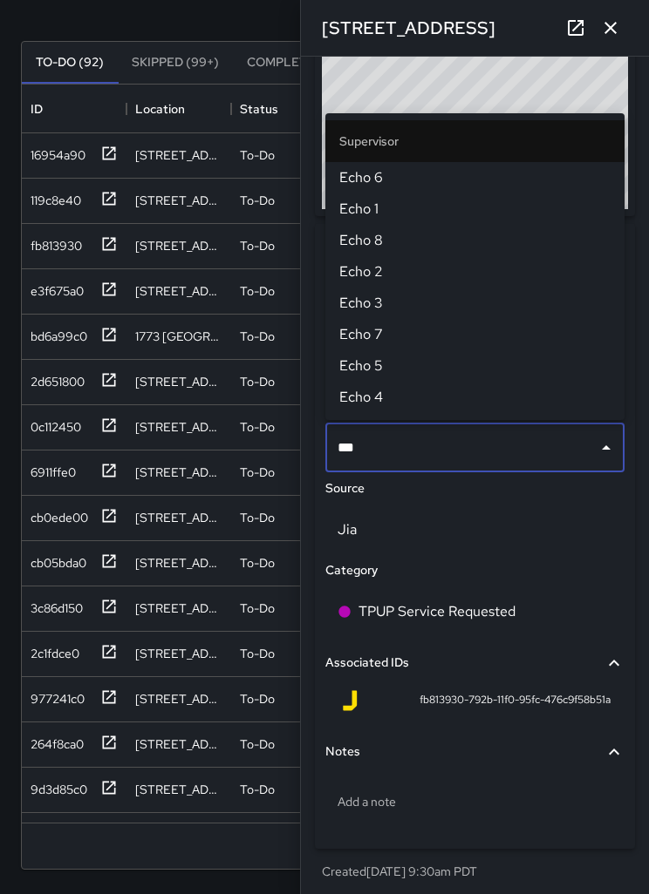
type input "****"
click at [376, 209] on span "Echo 1" at bounding box center [474, 209] width 271 height 21
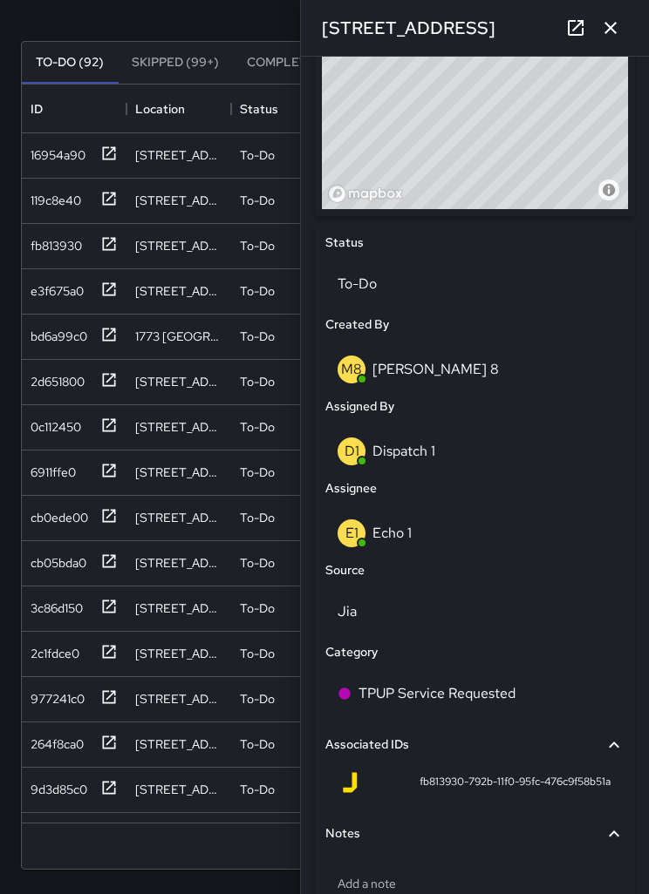
click at [612, 27] on icon "button" at bounding box center [610, 28] width 12 height 12
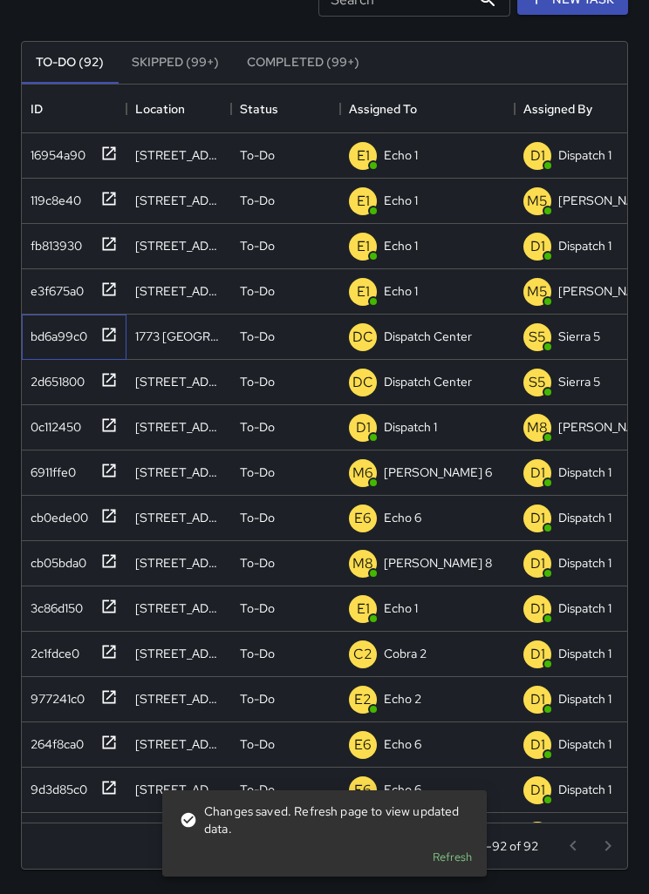
click at [112, 335] on icon at bounding box center [108, 334] width 17 height 17
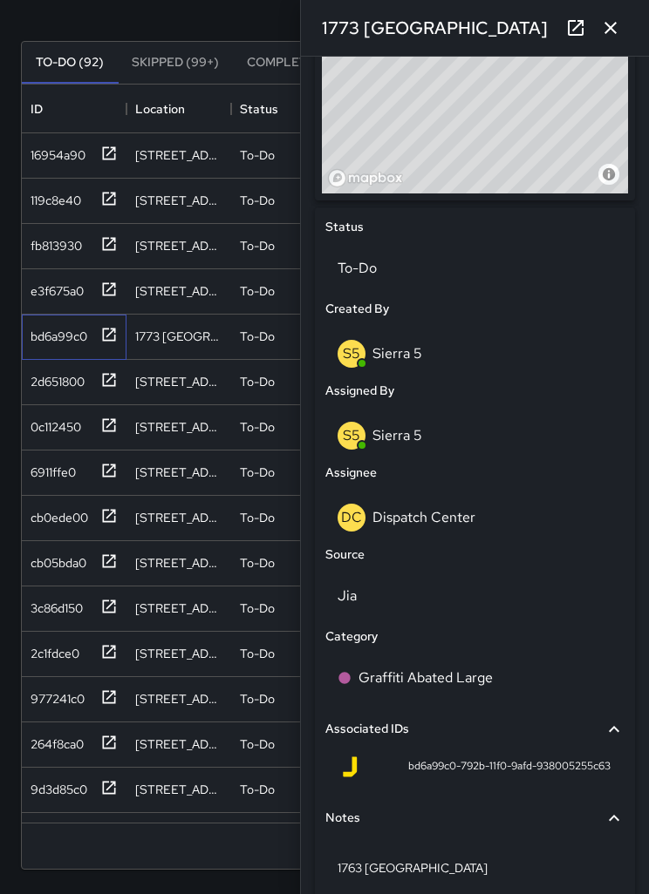
scroll to position [674, 0]
click at [467, 516] on p "Dispatch Center" at bounding box center [423, 516] width 103 height 18
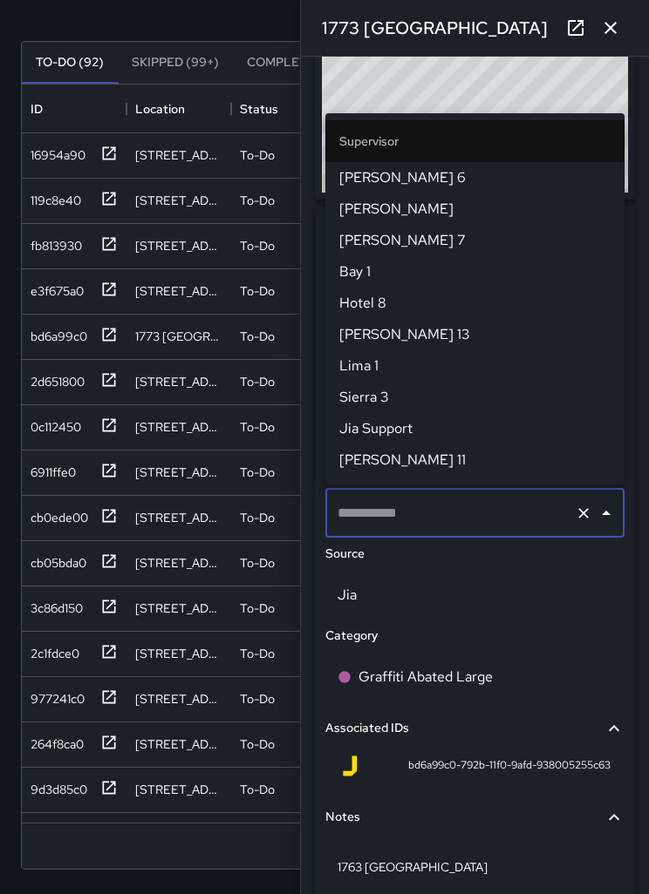
type input "**********"
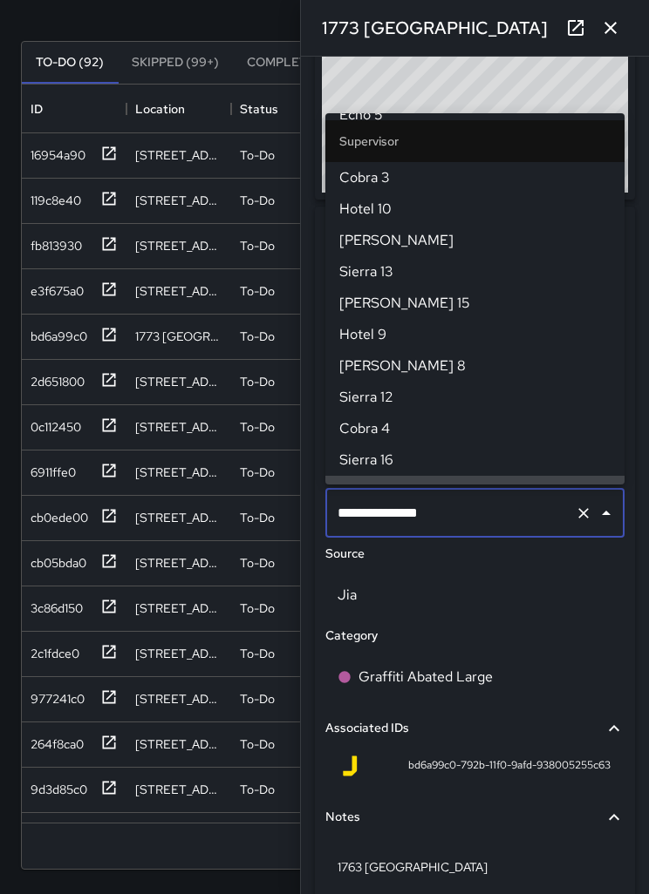
click at [582, 510] on icon "Clear" at bounding box center [583, 513] width 10 height 10
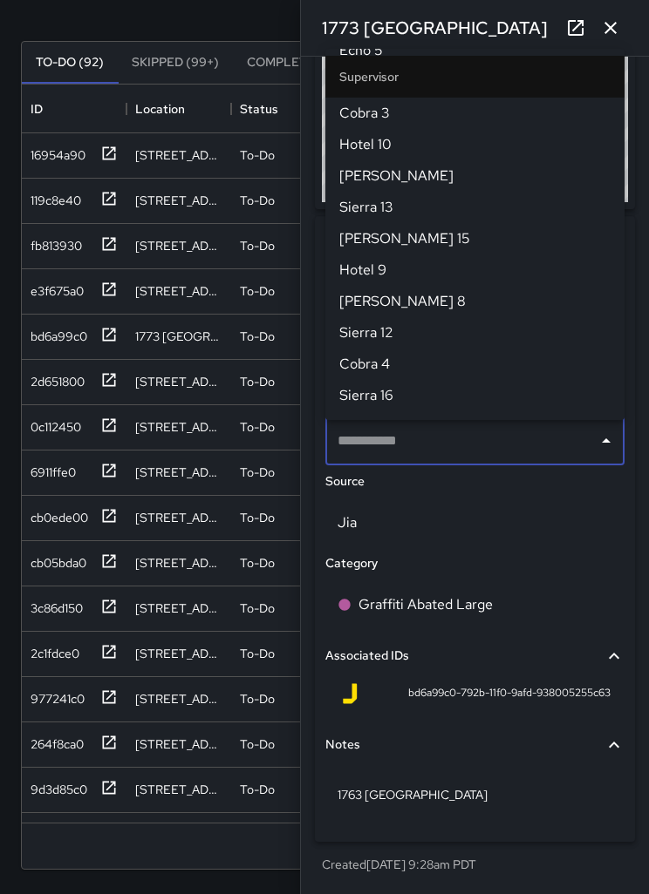
scroll to position [0, 0]
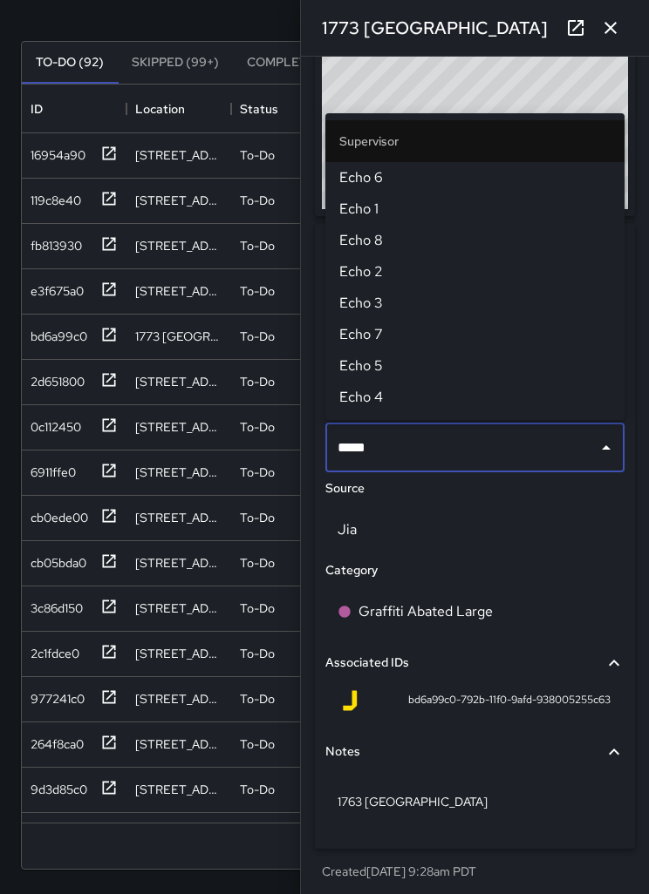
type input "******"
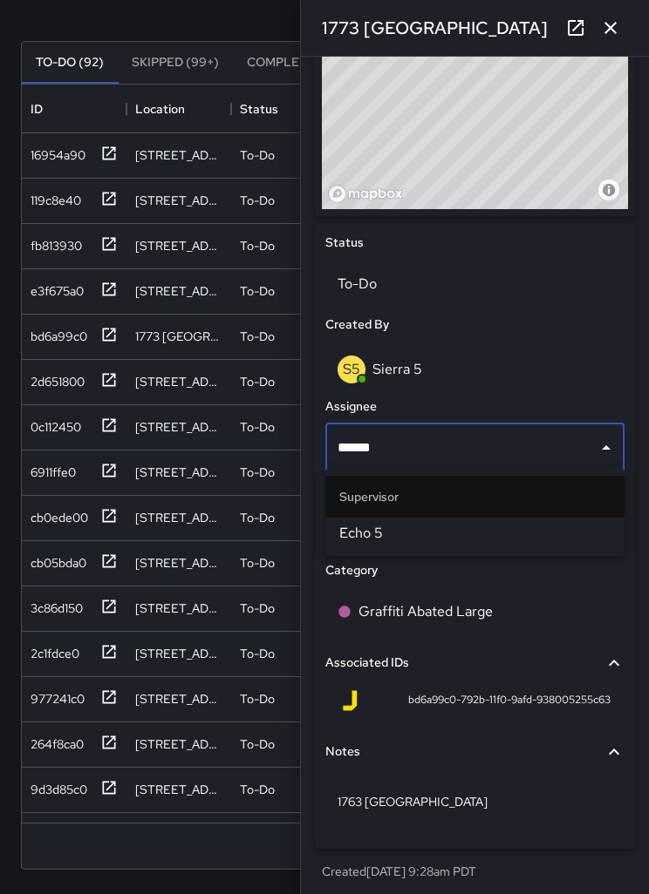
click at [497, 537] on span "Echo 5" at bounding box center [474, 533] width 271 height 21
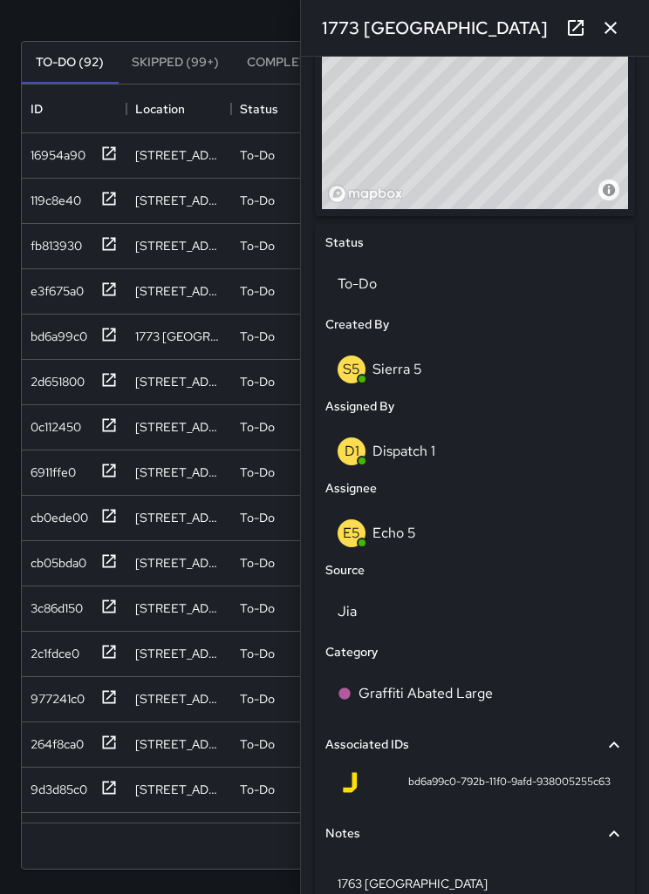
click at [609, 33] on icon "button" at bounding box center [610, 27] width 21 height 21
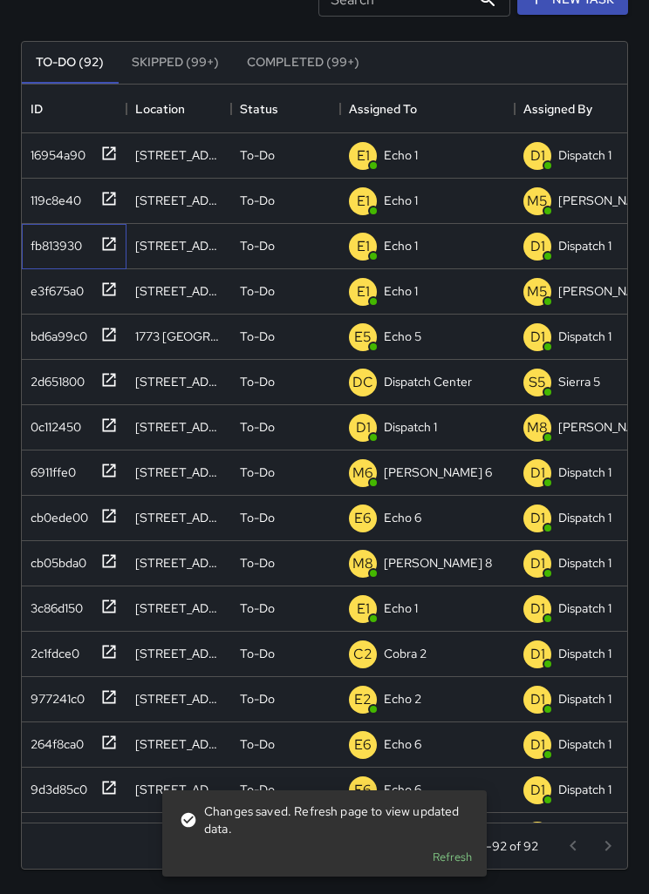
click at [114, 247] on icon at bounding box center [109, 243] width 13 height 13
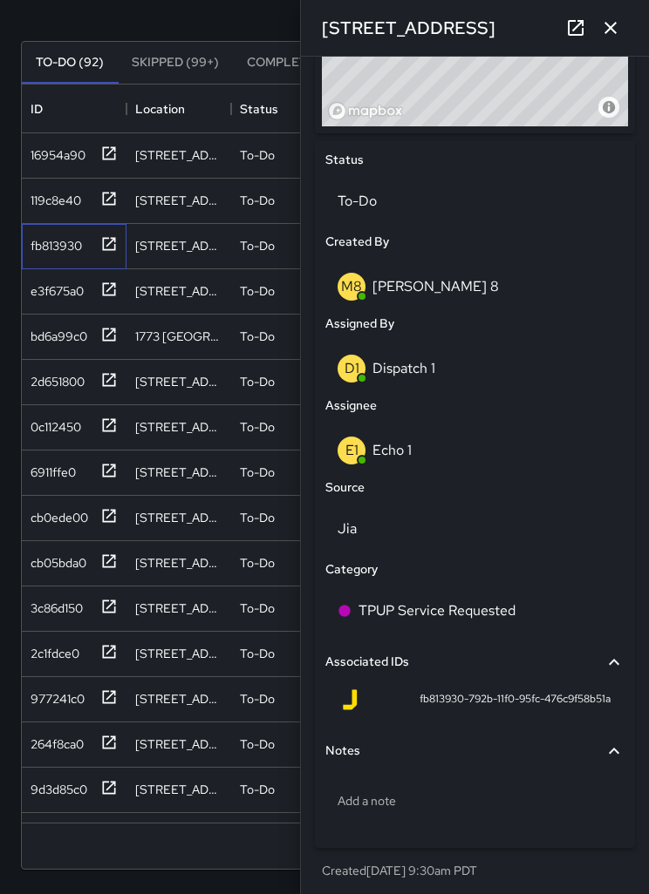
scroll to position [738, 0]
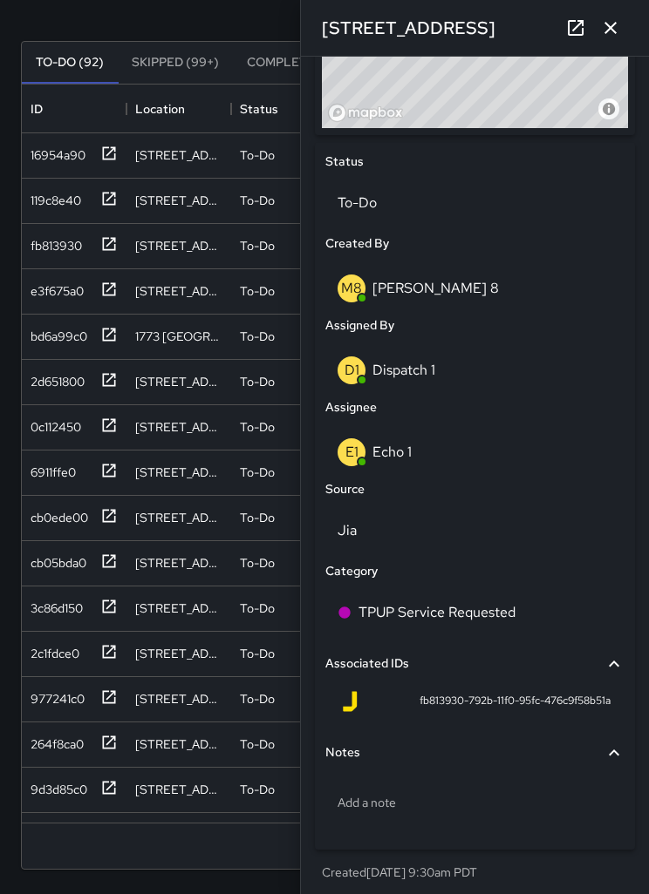
click at [423, 371] on p "Dispatch 1" at bounding box center [403, 370] width 63 height 18
click at [610, 26] on icon "button" at bounding box center [610, 27] width 21 height 21
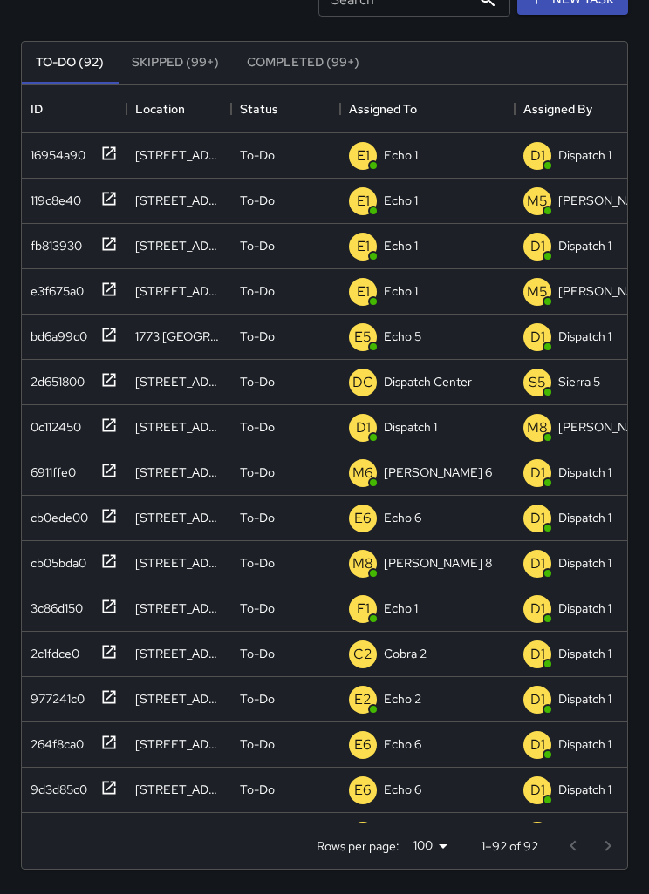
click at [117, 385] on icon at bounding box center [108, 379] width 17 height 17
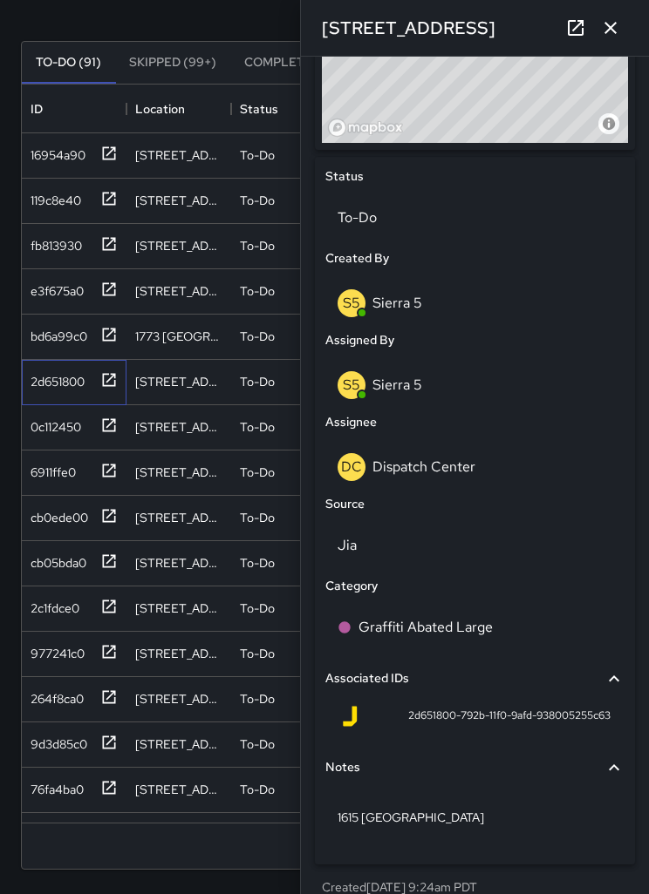
scroll to position [734, 0]
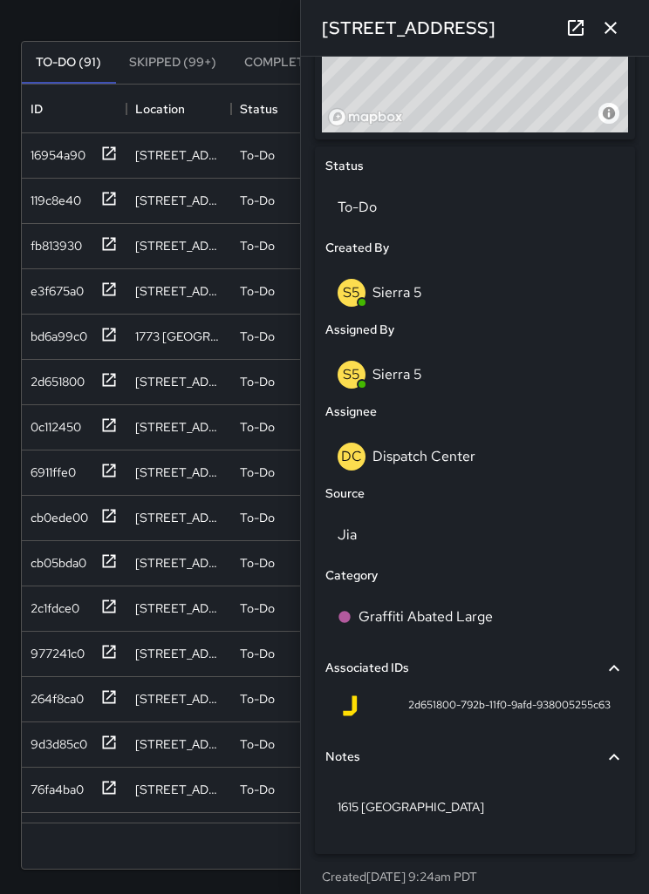
click at [449, 457] on p "Dispatch Center" at bounding box center [423, 456] width 103 height 18
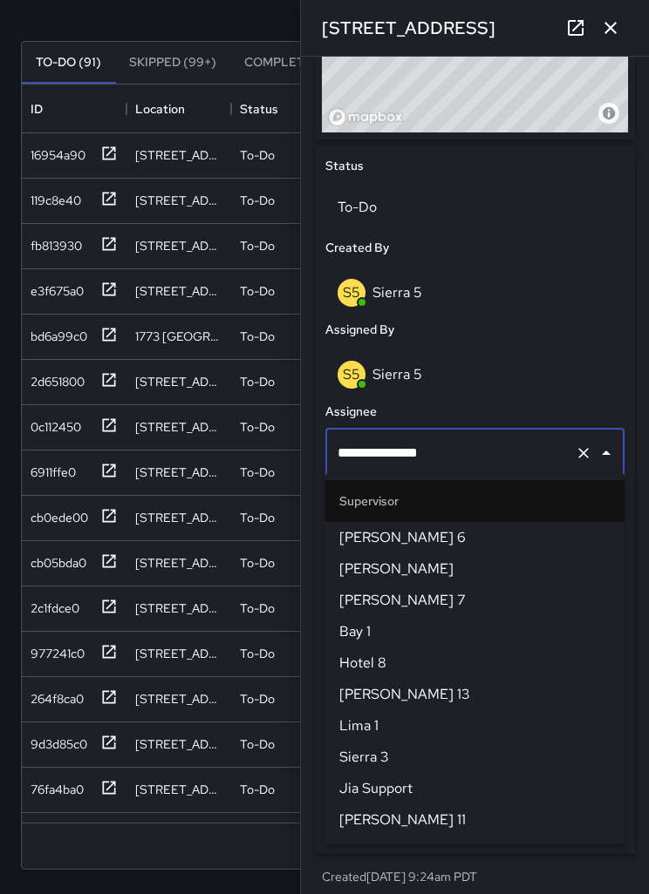
scroll to position [1726, 0]
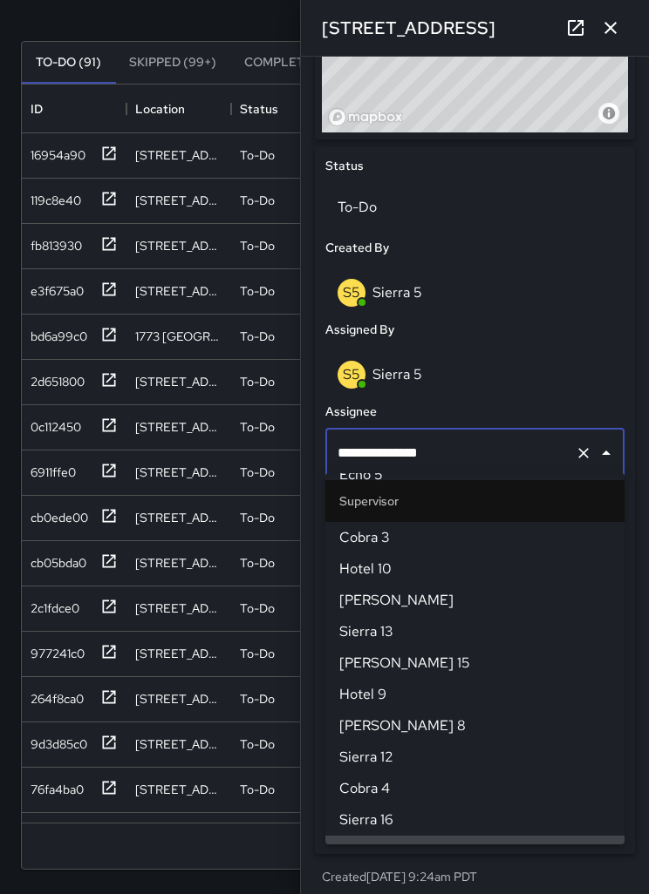
click at [586, 451] on icon "Clear" at bounding box center [583, 453] width 10 height 10
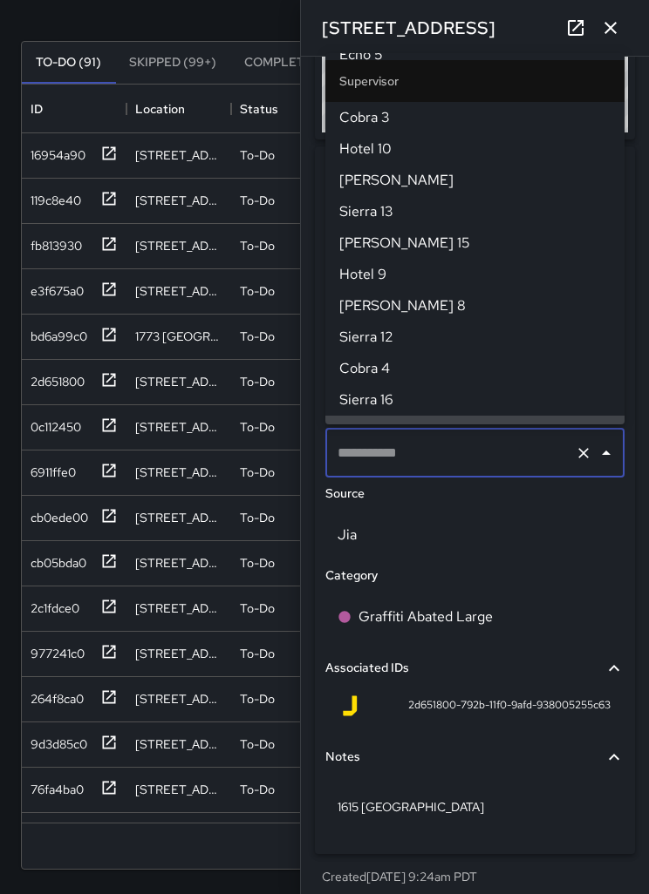
scroll to position [0, 0]
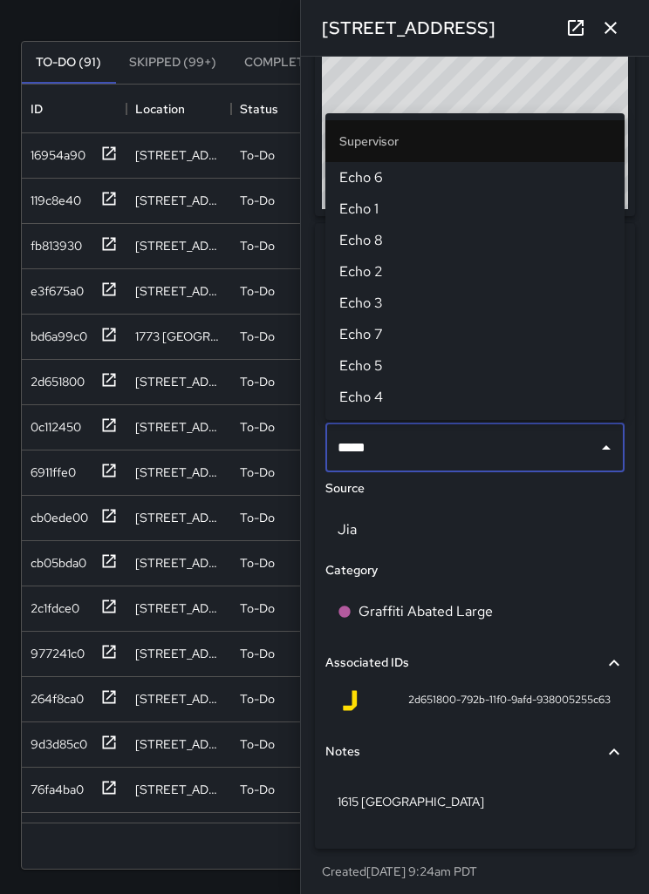
type input "******"
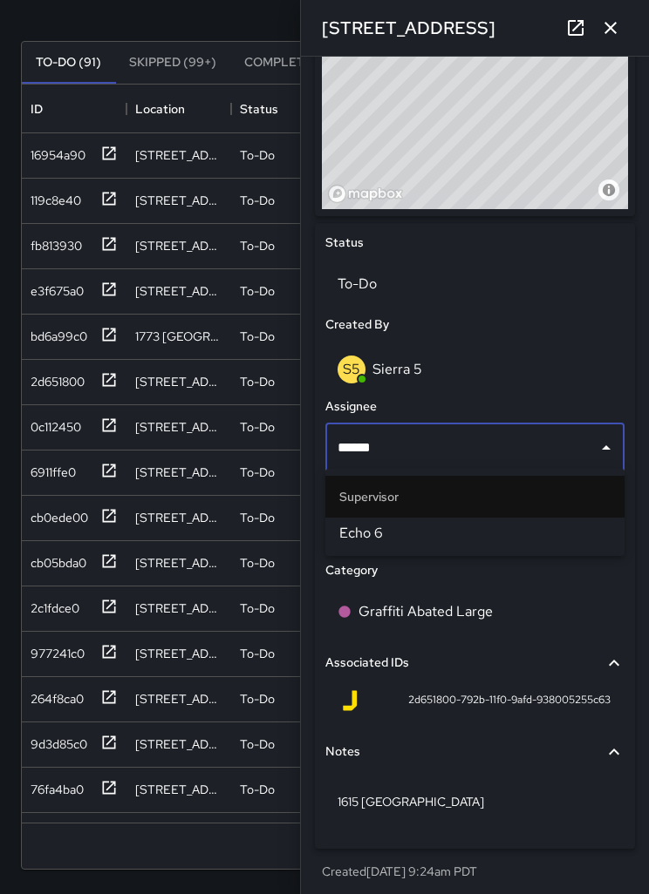
click at [466, 530] on span "Echo 6" at bounding box center [474, 533] width 271 height 21
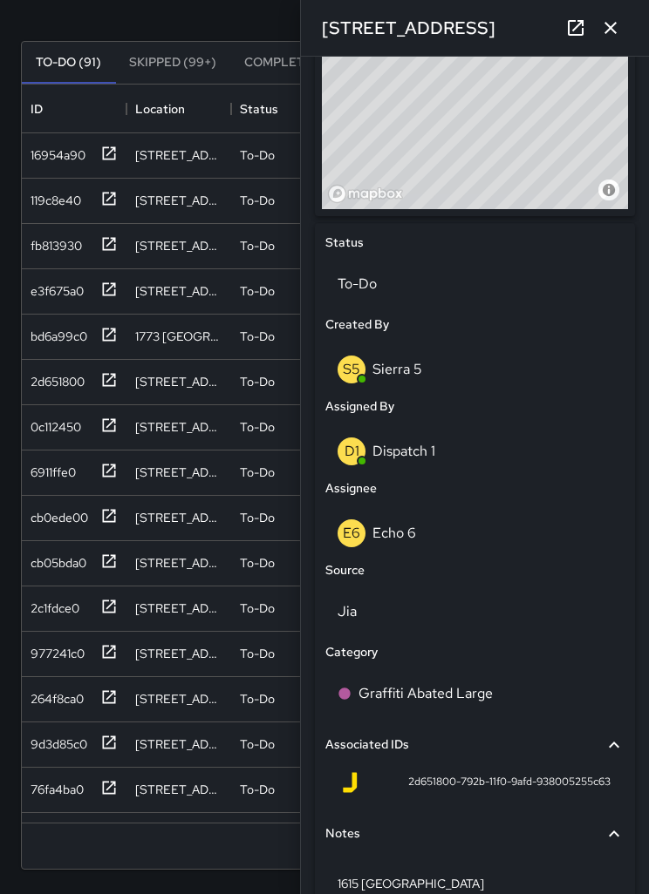
click at [538, 702] on div "Graffiti Abated Large" at bounding box center [474, 694] width 299 height 49
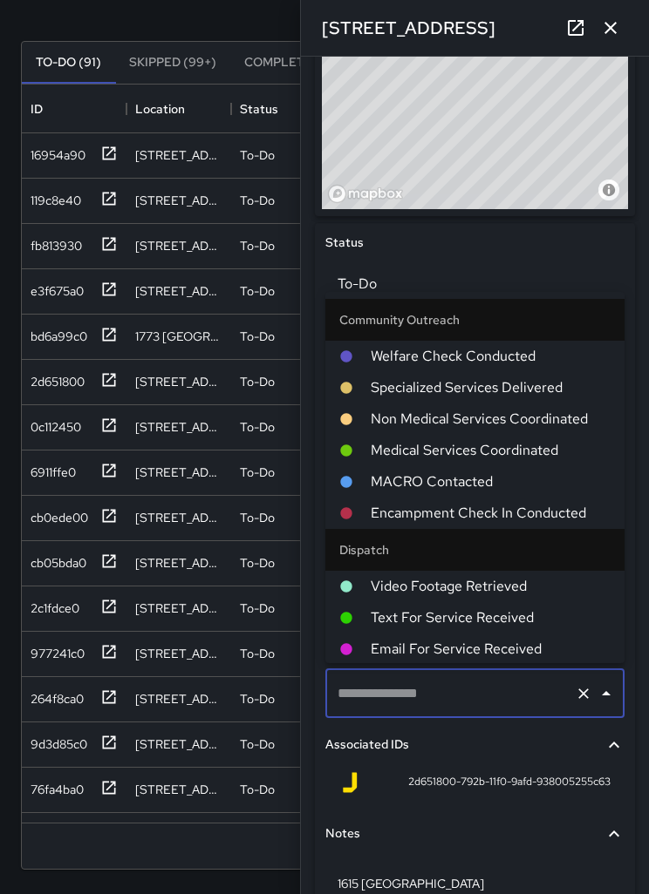
type input "**********"
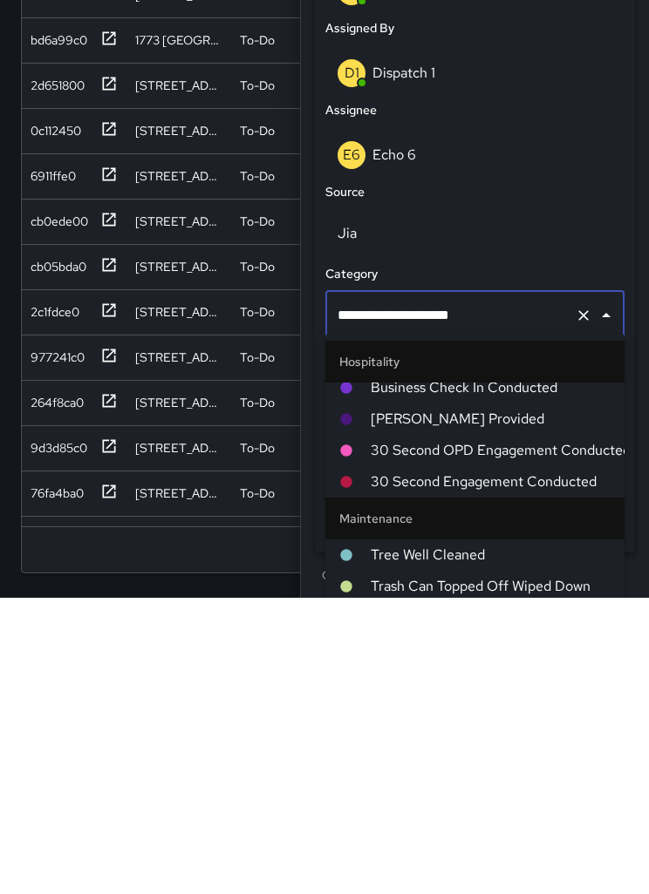
scroll to position [738, 0]
click at [312, 710] on div "**********" at bounding box center [475, 378] width 334 height 1033
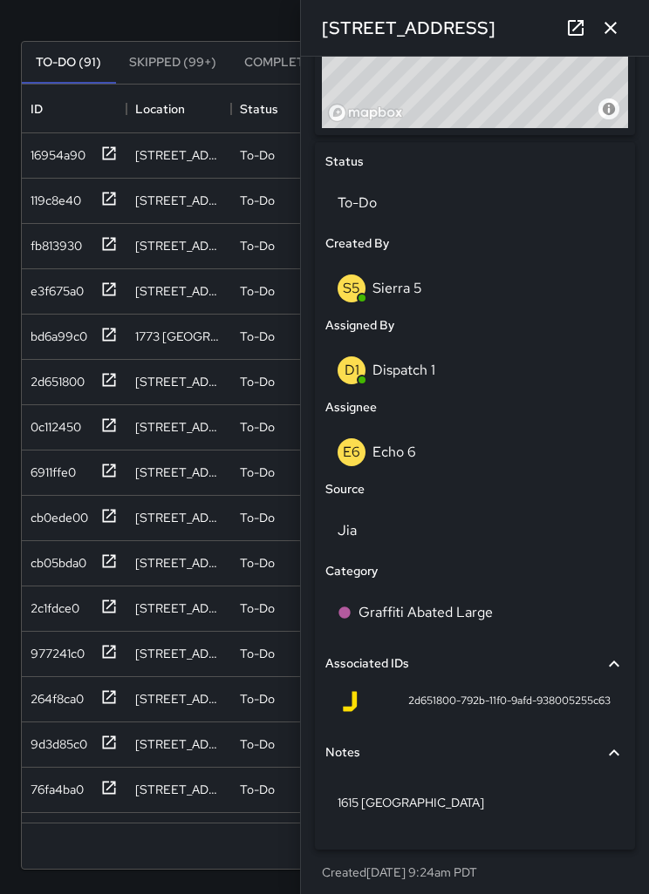
click at [480, 783] on div "1615 [GEOGRAPHIC_DATA]" at bounding box center [474, 802] width 299 height 45
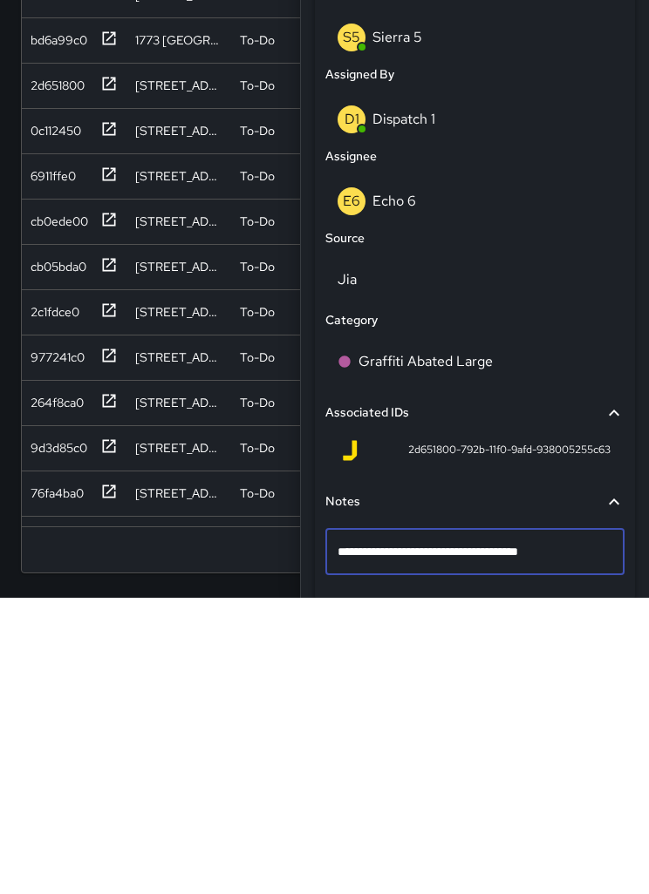
click at [554, 840] on textarea "**********" at bounding box center [474, 848] width 275 height 17
click at [543, 840] on textarea "**********" at bounding box center [474, 848] width 275 height 17
click at [550, 840] on textarea "**********" at bounding box center [474, 848] width 275 height 17
type textarea "**********"
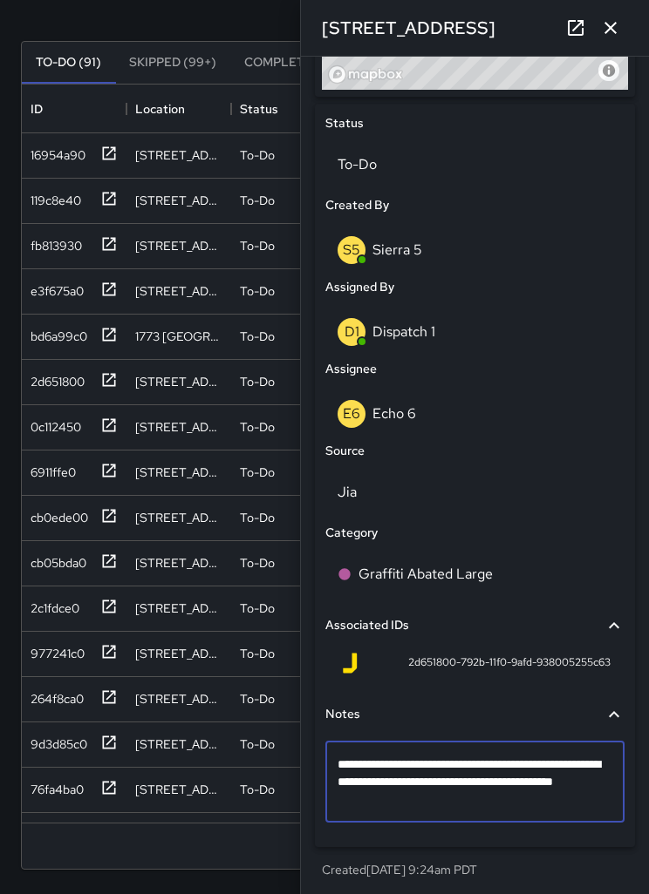
scroll to position [774, 0]
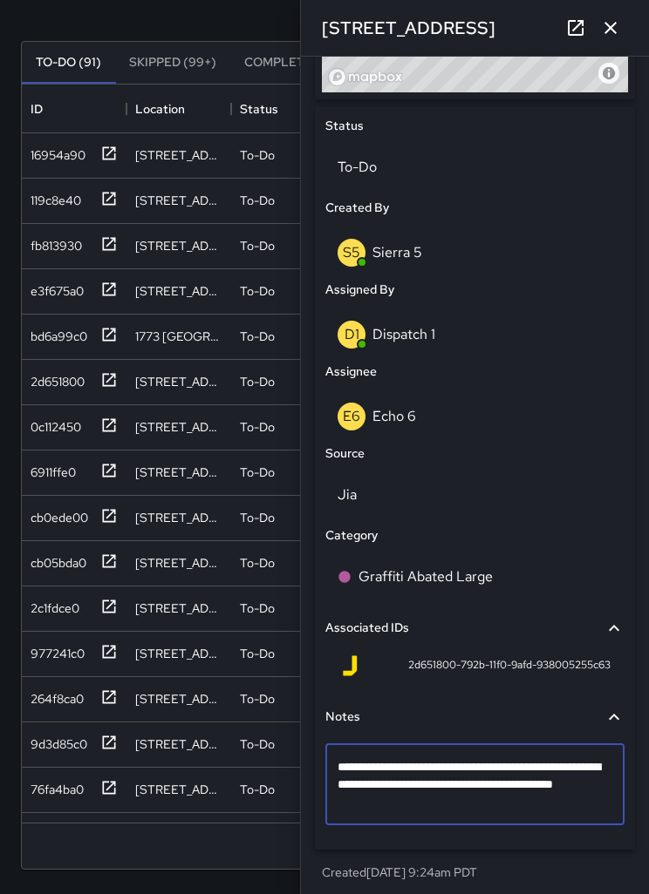
click at [609, 35] on icon "button" at bounding box center [610, 27] width 21 height 21
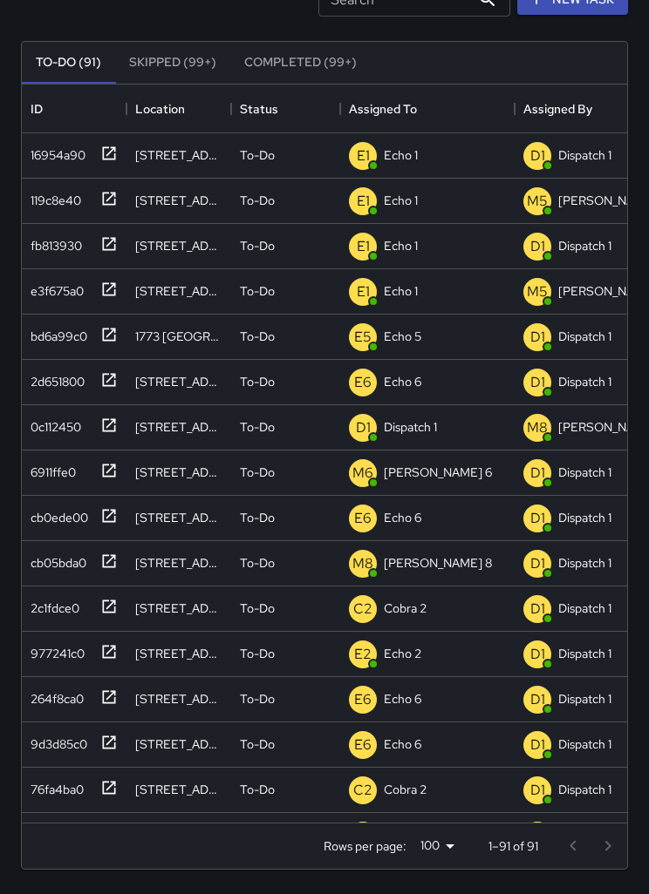
scroll to position [0, 0]
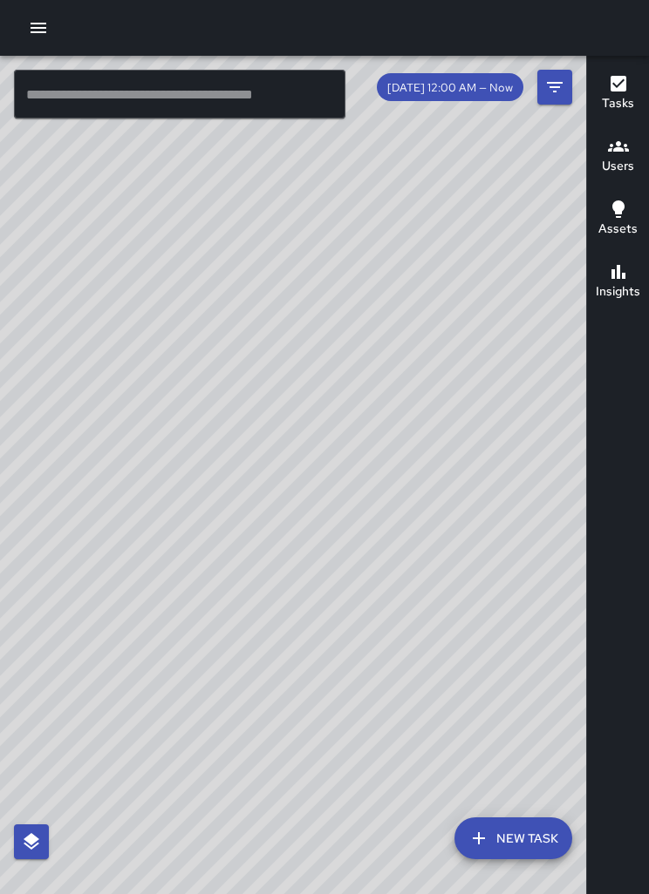
scroll to position [56, 0]
click at [404, 490] on div "© Mapbox © OpenStreetMap Improve this map" at bounding box center [293, 503] width 586 height 894
click at [400, 614] on div "© Mapbox © OpenStreetMap Improve this map" at bounding box center [293, 503] width 586 height 894
click at [376, 384] on div "© Mapbox © OpenStreetMap Improve this map" at bounding box center [293, 503] width 586 height 894
click at [378, 377] on div "© Mapbox © OpenStreetMap Improve this map" at bounding box center [293, 503] width 586 height 894
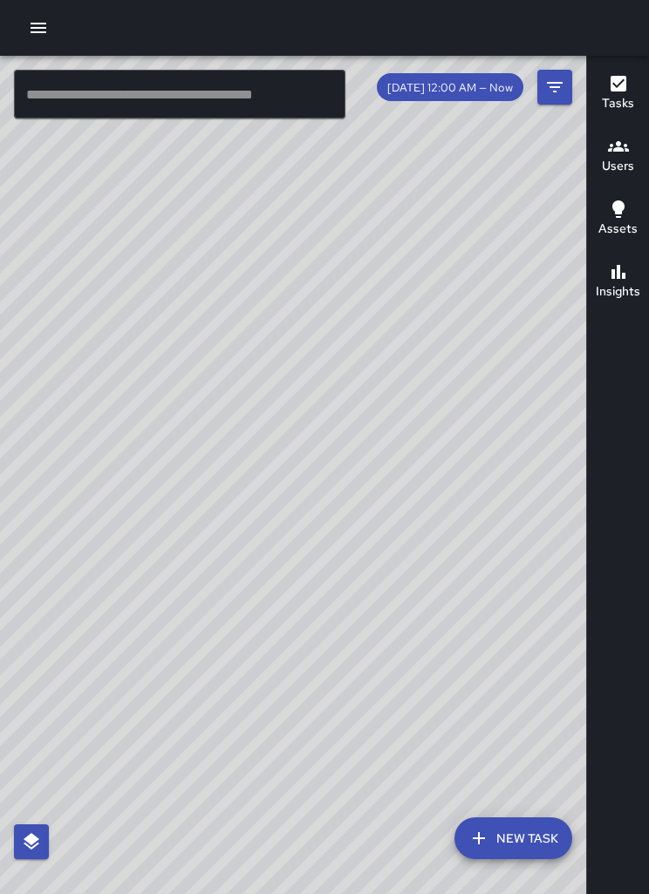
click at [315, 496] on div "© Mapbox © OpenStreetMap Improve this map" at bounding box center [293, 503] width 586 height 894
click at [438, 470] on div "© Mapbox © OpenStreetMap Improve this map" at bounding box center [293, 503] width 586 height 894
click at [358, 405] on div "© Mapbox © OpenStreetMap Improve this map" at bounding box center [293, 503] width 586 height 894
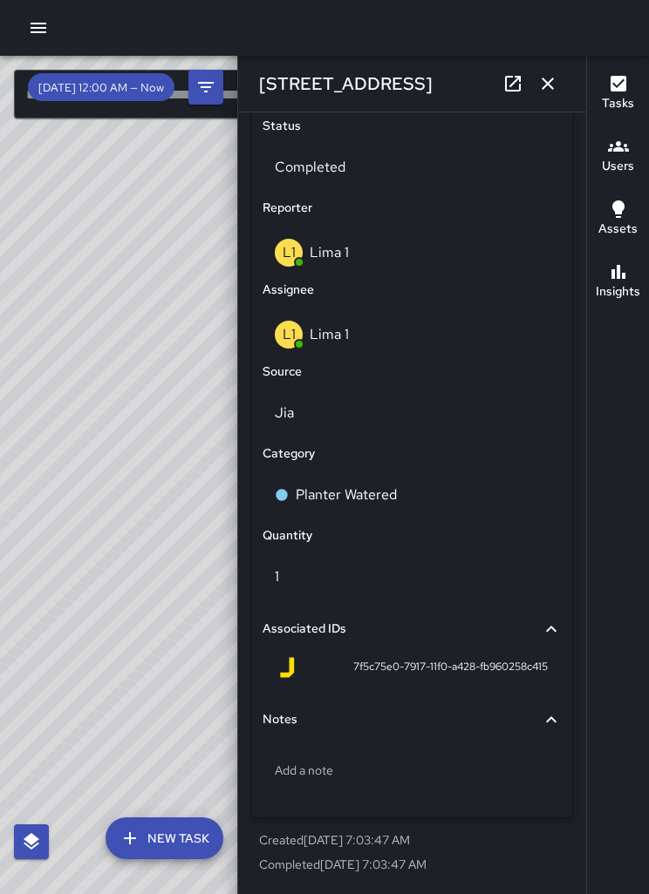
scroll to position [824, 0]
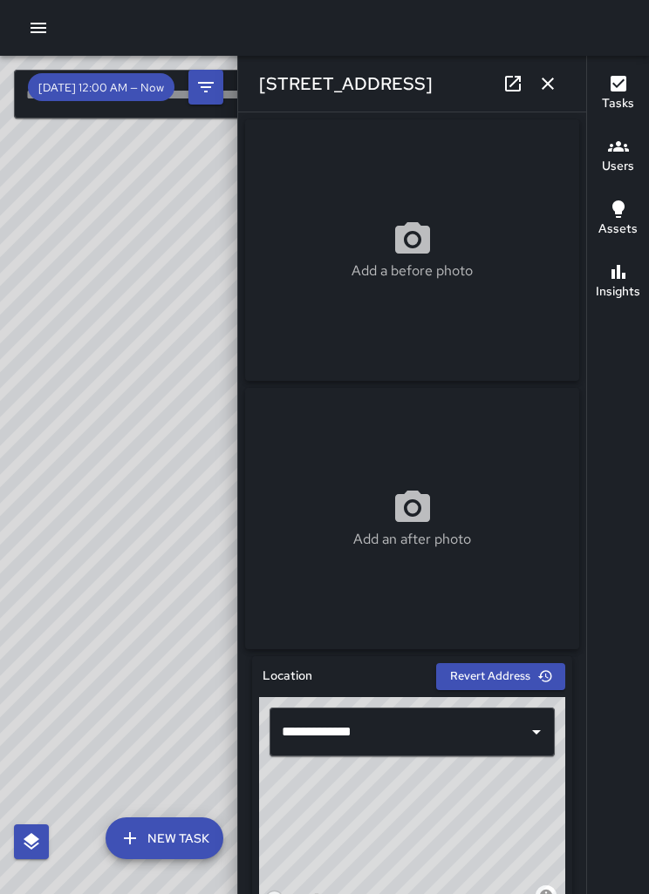
click at [547, 90] on icon "button" at bounding box center [547, 83] width 21 height 21
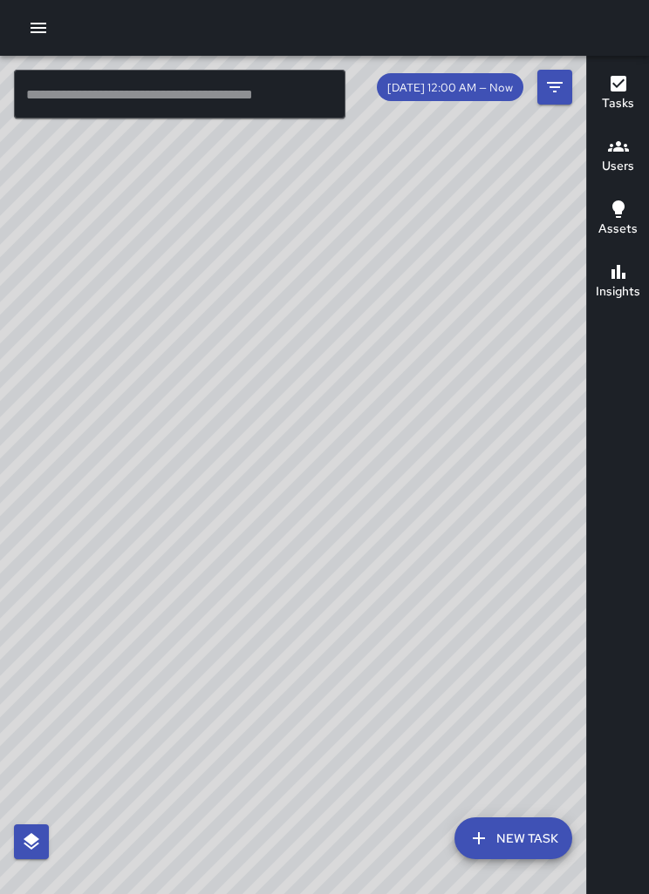
click at [337, 371] on div "© Mapbox © OpenStreetMap Improve this map" at bounding box center [293, 503] width 586 height 894
click at [527, 821] on button "New Task" at bounding box center [513, 839] width 118 height 42
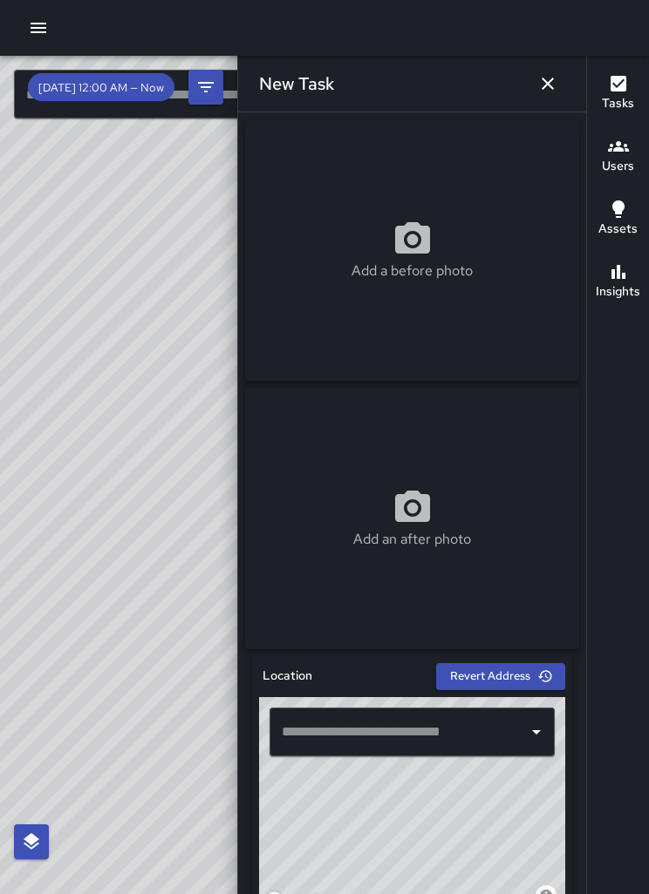
click at [467, 744] on input "text" at bounding box center [398, 732] width 243 height 33
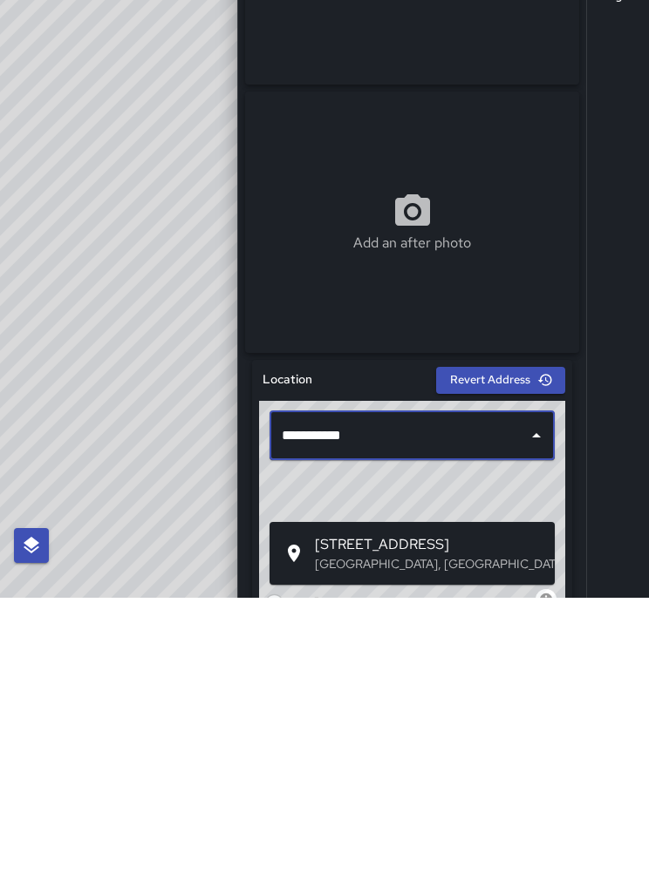
click at [410, 831] on span "530 19th Street" at bounding box center [428, 841] width 226 height 21
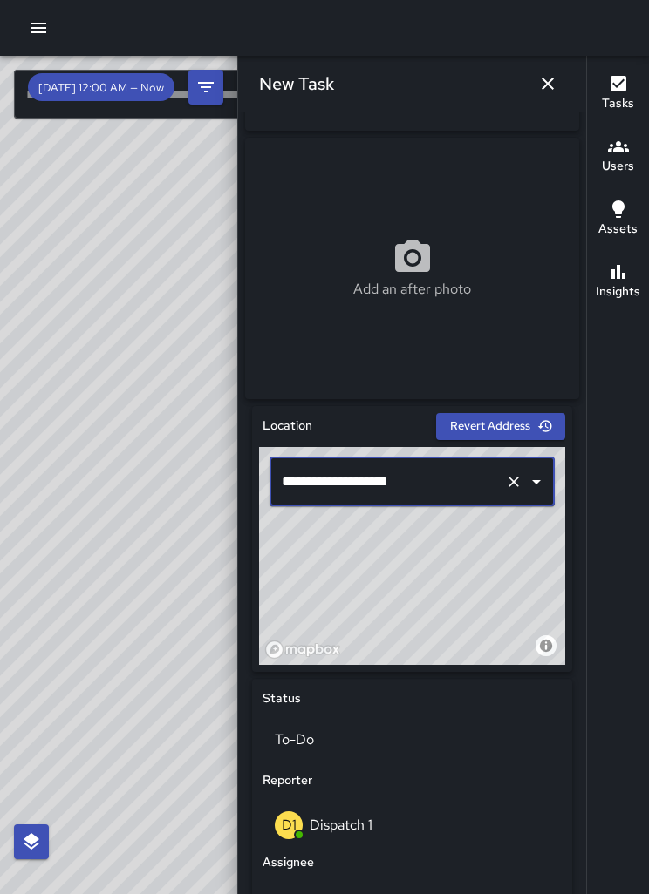
scroll to position [303, 0]
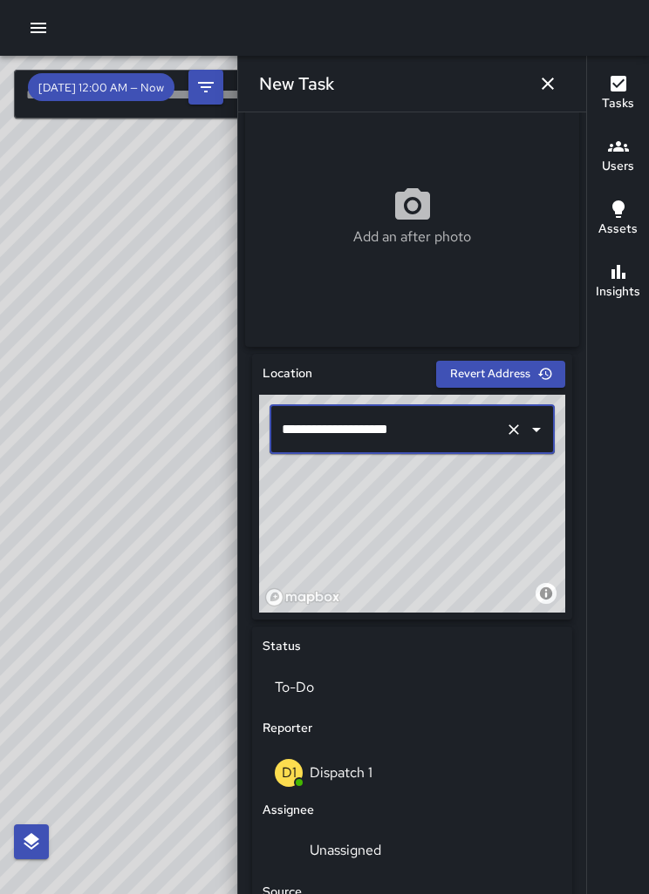
type input "**********"
click at [438, 581] on div "© Mapbox © OpenStreetMap Improve this map" at bounding box center [412, 504] width 306 height 218
click at [514, 438] on div at bounding box center [523, 430] width 45 height 24
click at [505, 442] on button "Clear" at bounding box center [513, 430] width 24 height 24
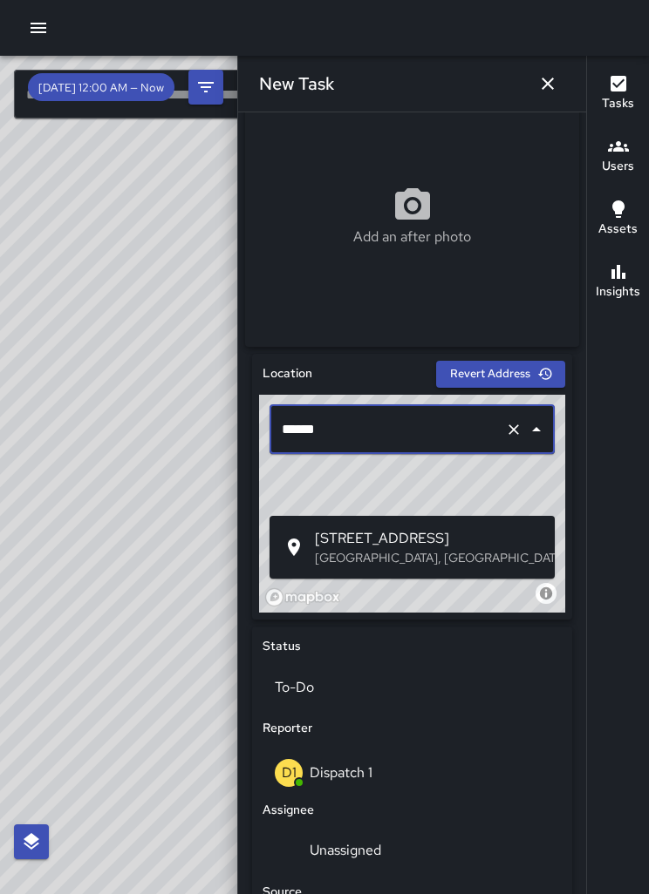
click at [380, 528] on span "530 19th Street" at bounding box center [428, 538] width 226 height 21
type input "**********"
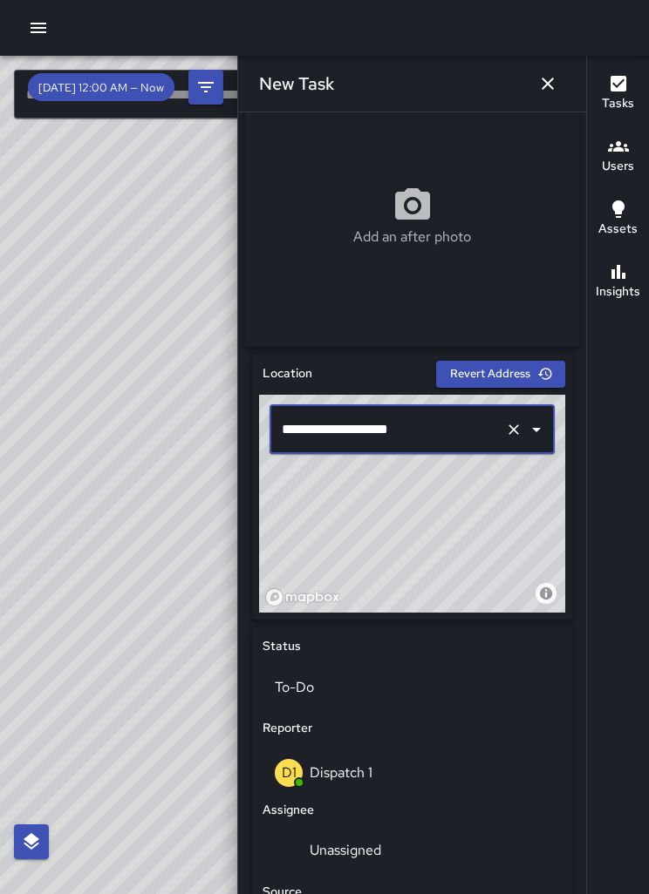
click at [432, 513] on div "© Mapbox © OpenStreetMap Improve this map" at bounding box center [412, 504] width 306 height 218
click at [513, 437] on div at bounding box center [523, 430] width 45 height 24
click at [511, 435] on icon "Clear" at bounding box center [513, 430] width 10 height 10
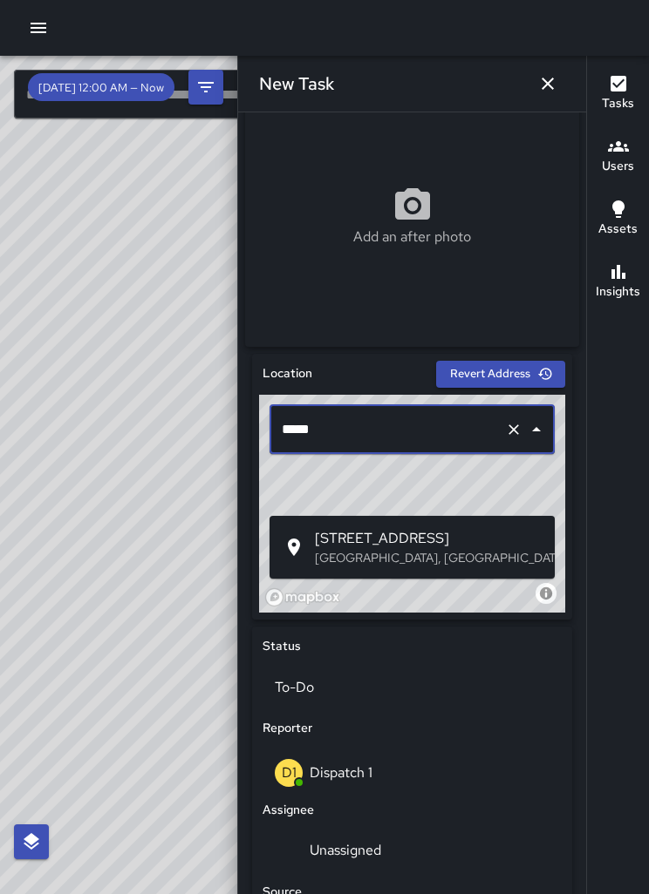
click at [439, 528] on span "19 Telegraph Avenue" at bounding box center [428, 538] width 226 height 21
type input "**********"
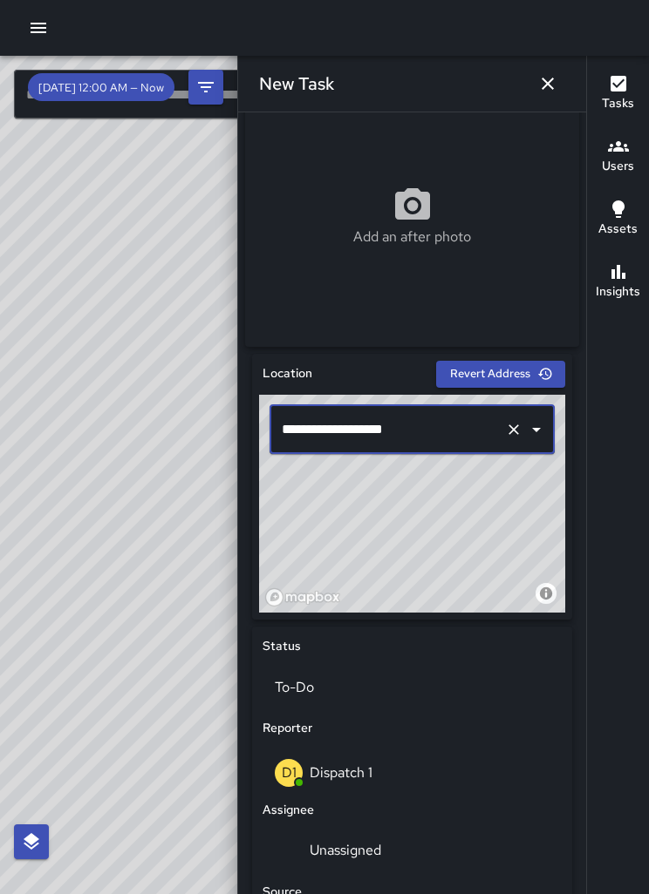
click at [537, 381] on icon "button" at bounding box center [545, 374] width 16 height 16
click at [391, 548] on div "© Mapbox © OpenStreetMap Improve this map" at bounding box center [412, 504] width 306 height 218
click at [418, 518] on div "© Mapbox © OpenStreetMap Improve this map" at bounding box center [412, 504] width 306 height 218
click at [417, 514] on div "© Mapbox © OpenStreetMap Improve this map" at bounding box center [412, 504] width 306 height 218
click at [419, 539] on div "© Mapbox © OpenStreetMap Improve this map" at bounding box center [412, 504] width 306 height 218
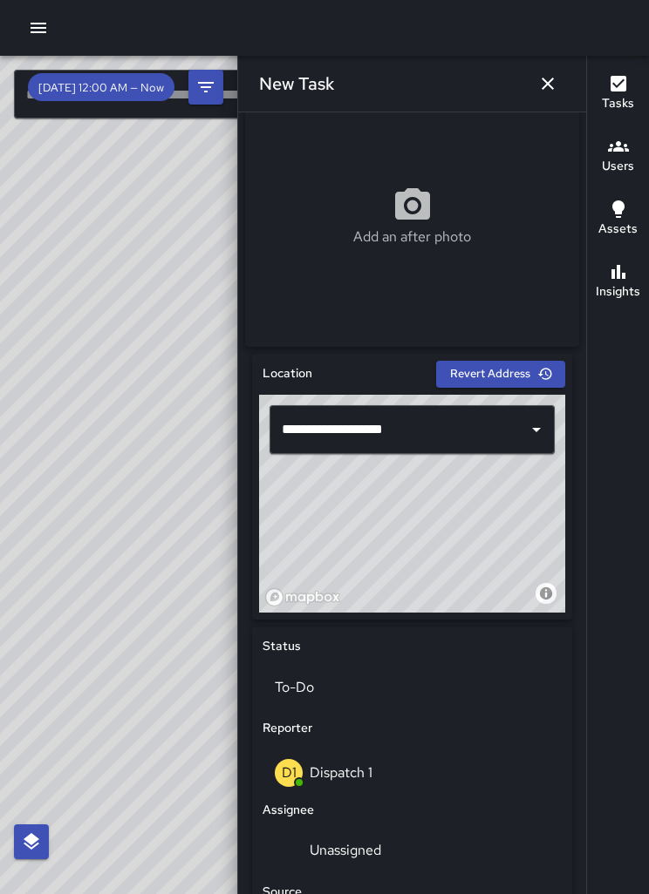
click at [556, 88] on icon "button" at bounding box center [547, 83] width 21 height 21
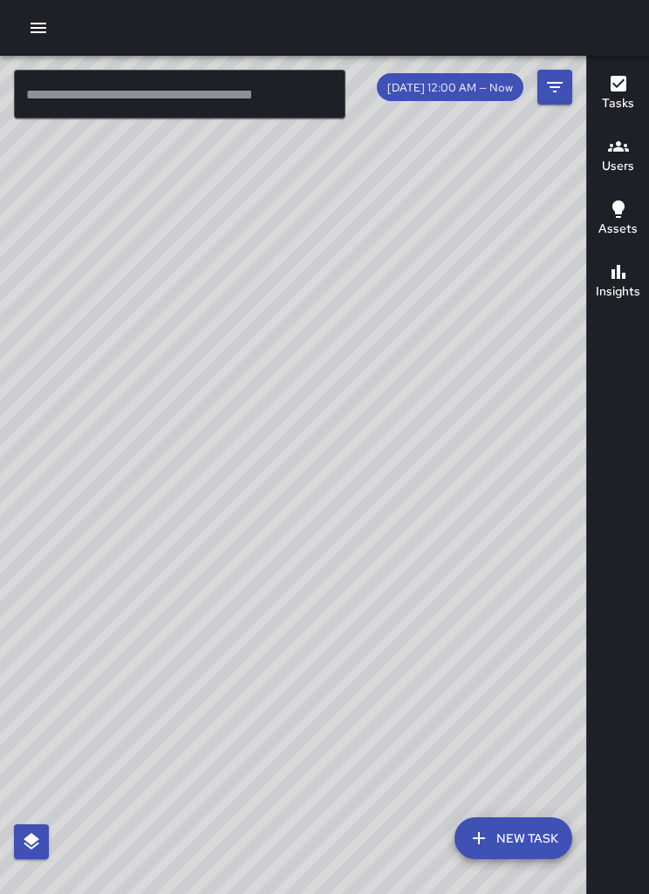
click at [524, 826] on button "New Task" at bounding box center [513, 839] width 118 height 42
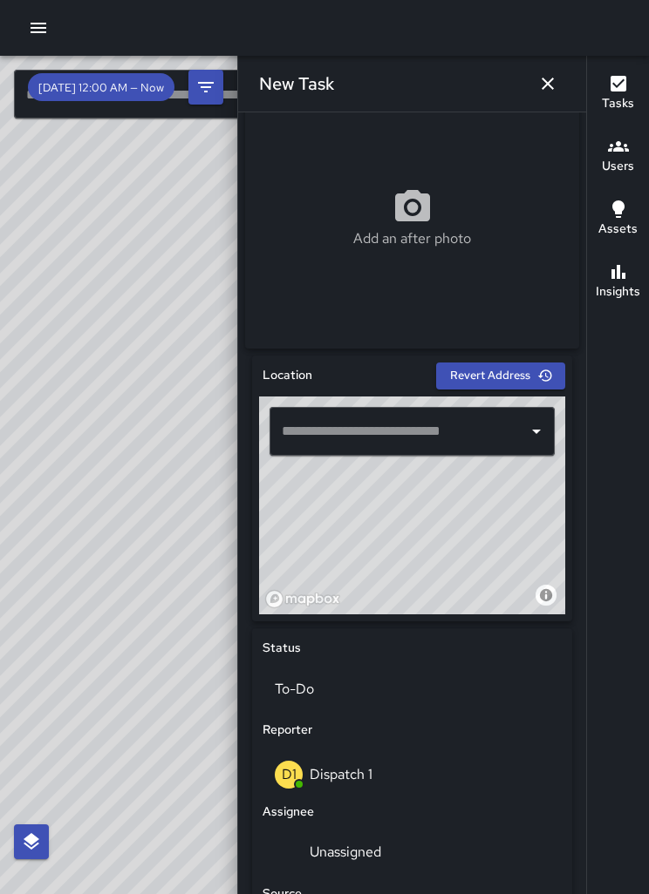
scroll to position [299, 0]
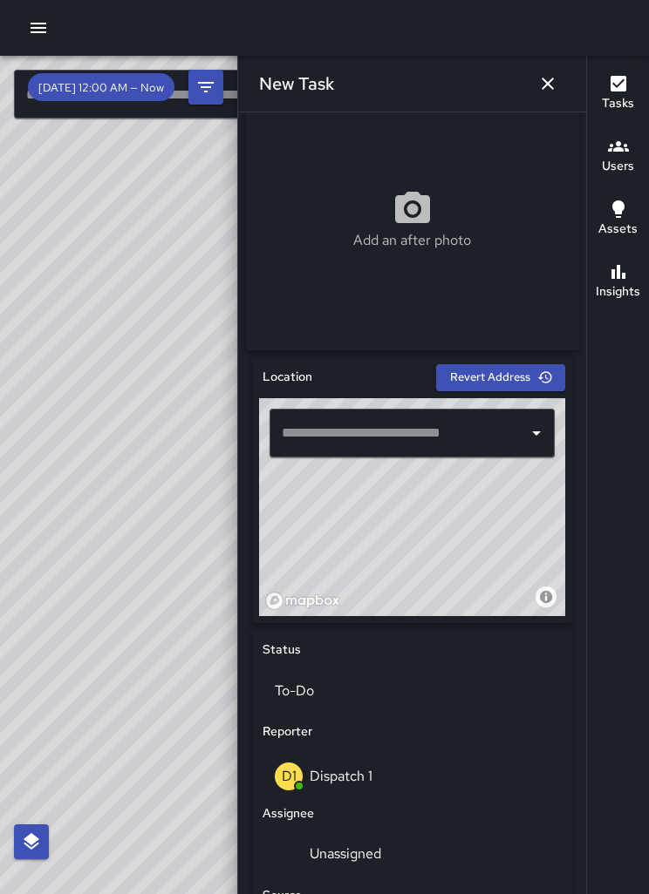
click at [390, 496] on div "© Mapbox © OpenStreetMap Improve this map" at bounding box center [412, 507] width 306 height 218
click at [344, 553] on div "© Mapbox © OpenStreetMap Improve this map" at bounding box center [412, 507] width 306 height 218
click at [381, 561] on div "© Mapbox © OpenStreetMap Improve this map" at bounding box center [412, 507] width 306 height 218
type input "**********"
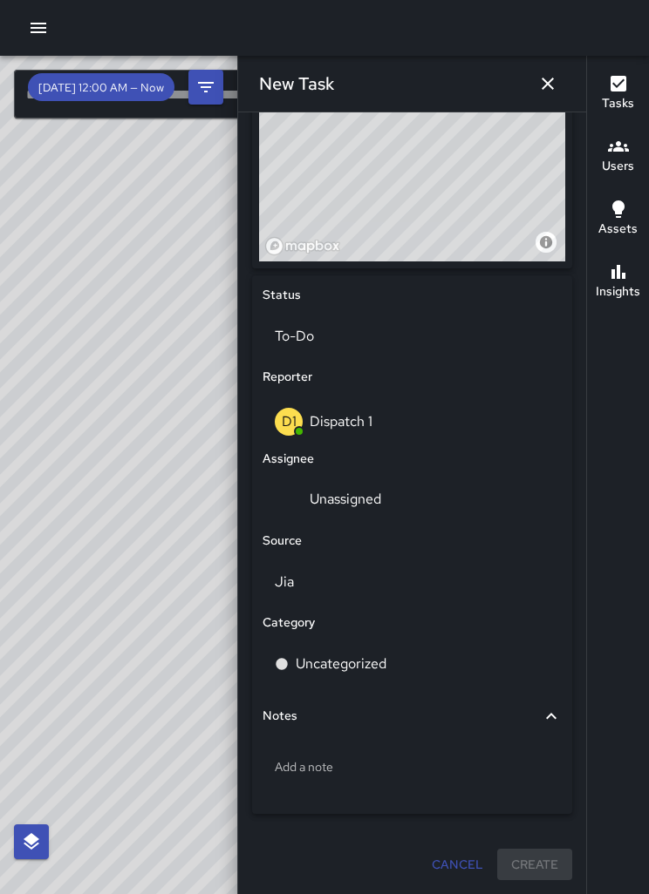
scroll to position [656, 0]
click at [370, 508] on p "Unassigned" at bounding box center [344, 499] width 71 height 18
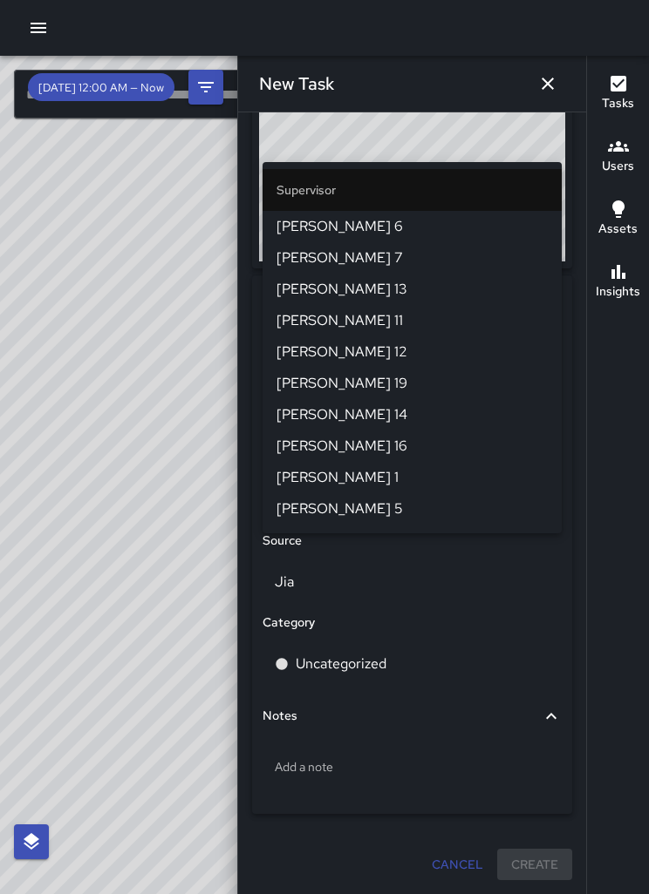
type input "******"
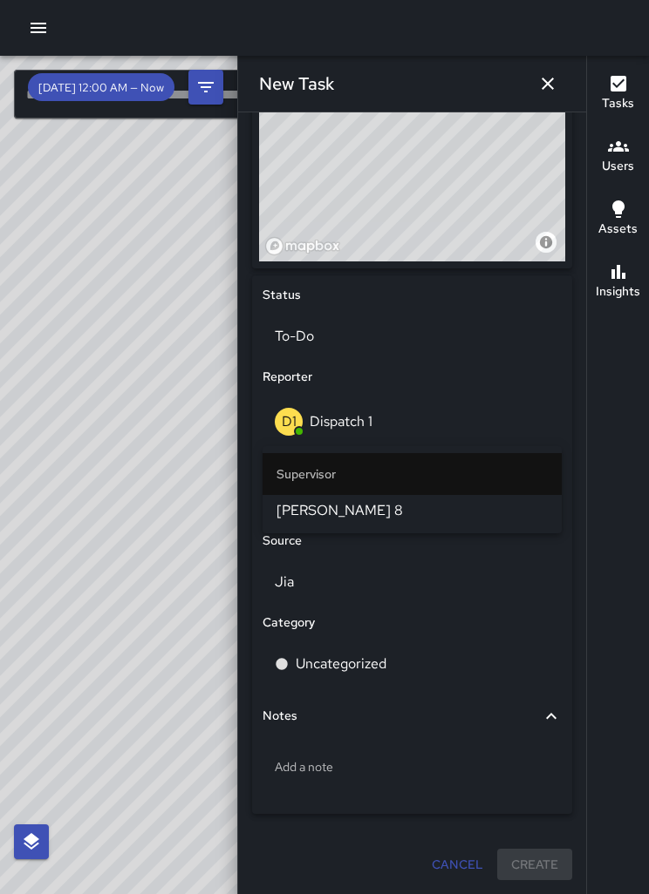
click at [347, 500] on span "[PERSON_NAME] 8" at bounding box center [411, 510] width 271 height 21
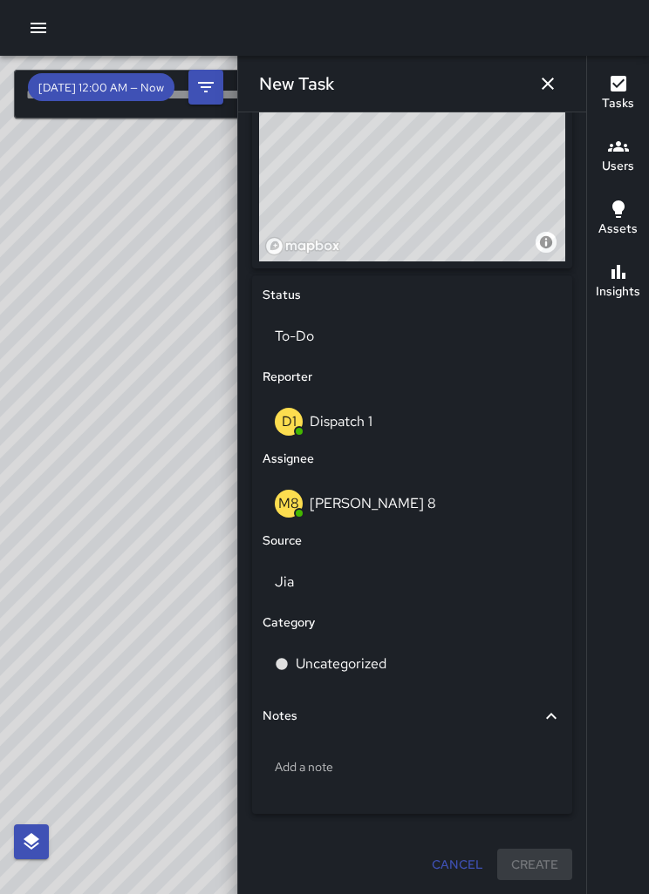
click at [296, 585] on p "Jia" at bounding box center [412, 582] width 275 height 21
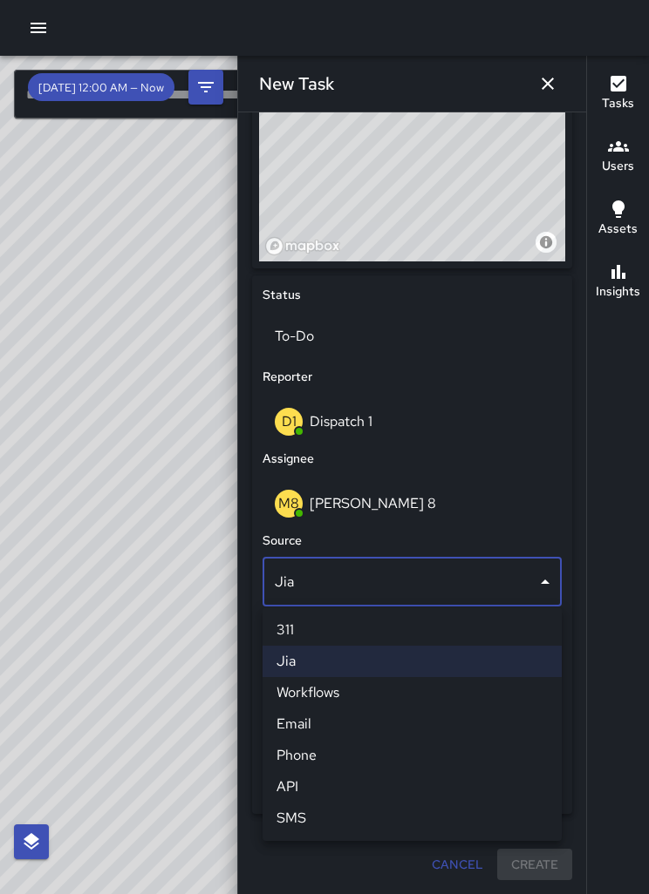
click at [318, 758] on li "Phone" at bounding box center [411, 755] width 299 height 31
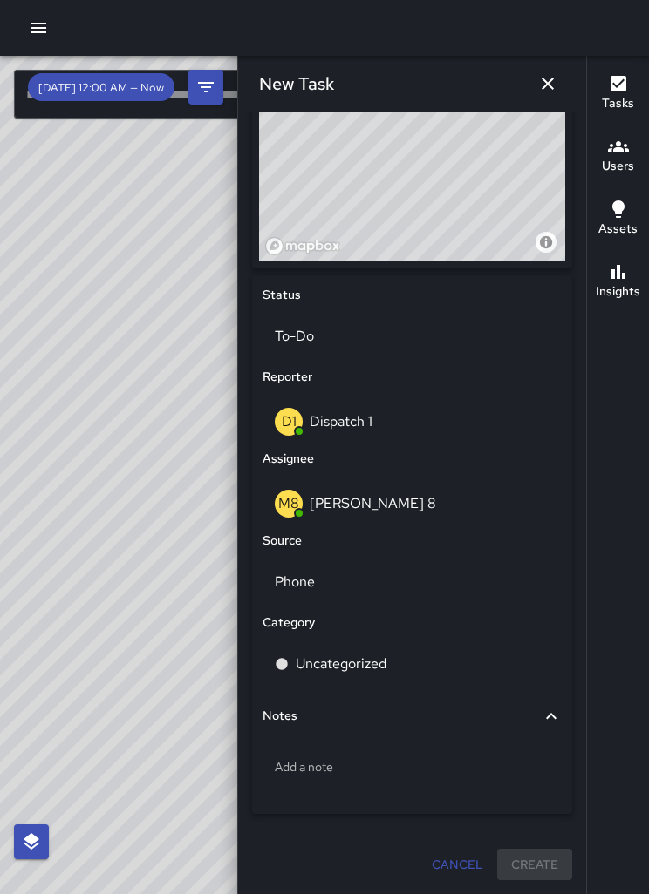
click at [365, 669] on p "Uncategorized" at bounding box center [341, 664] width 91 height 21
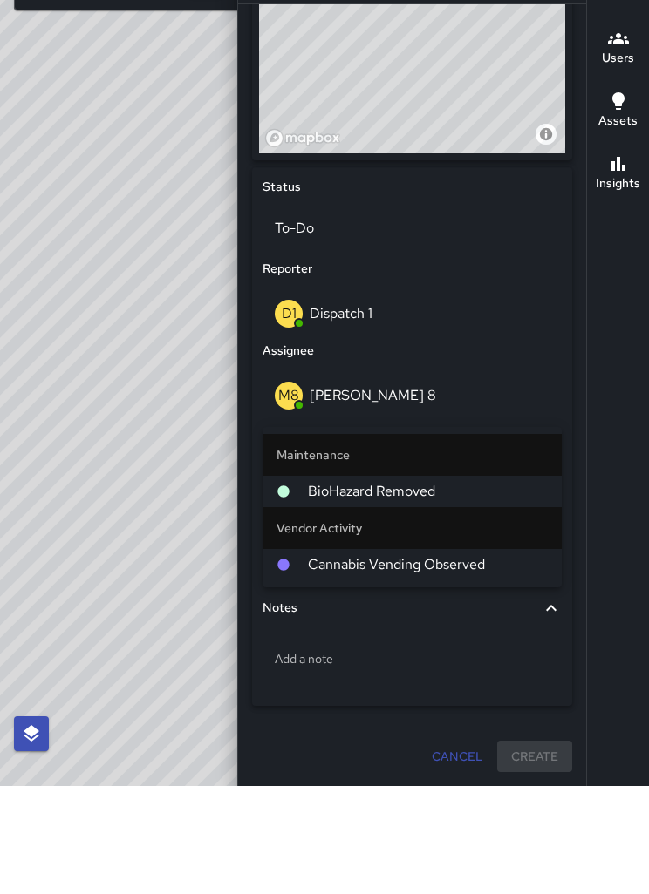
type input "***"
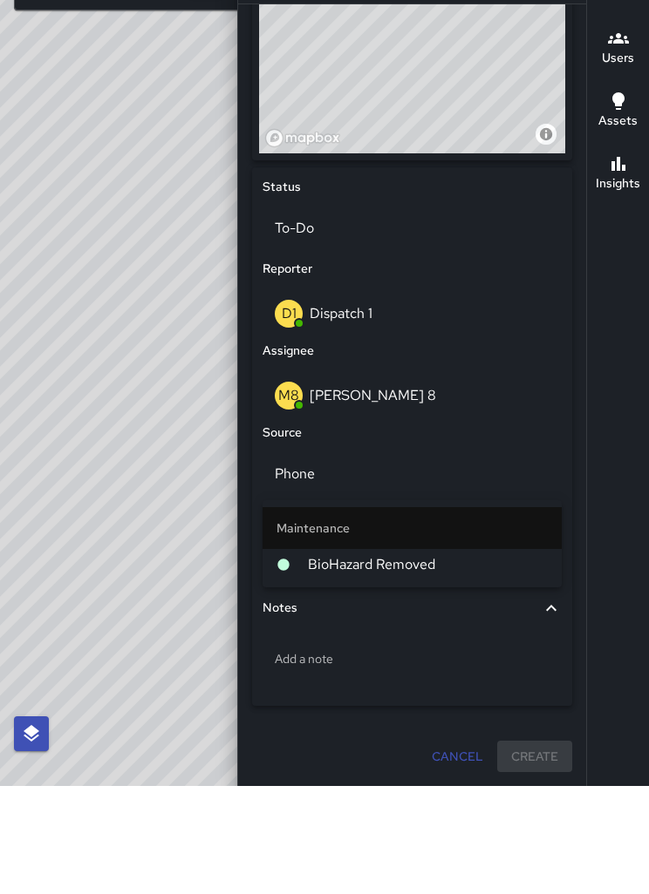
click at [399, 663] on span "BioHazard Removed" at bounding box center [428, 673] width 240 height 21
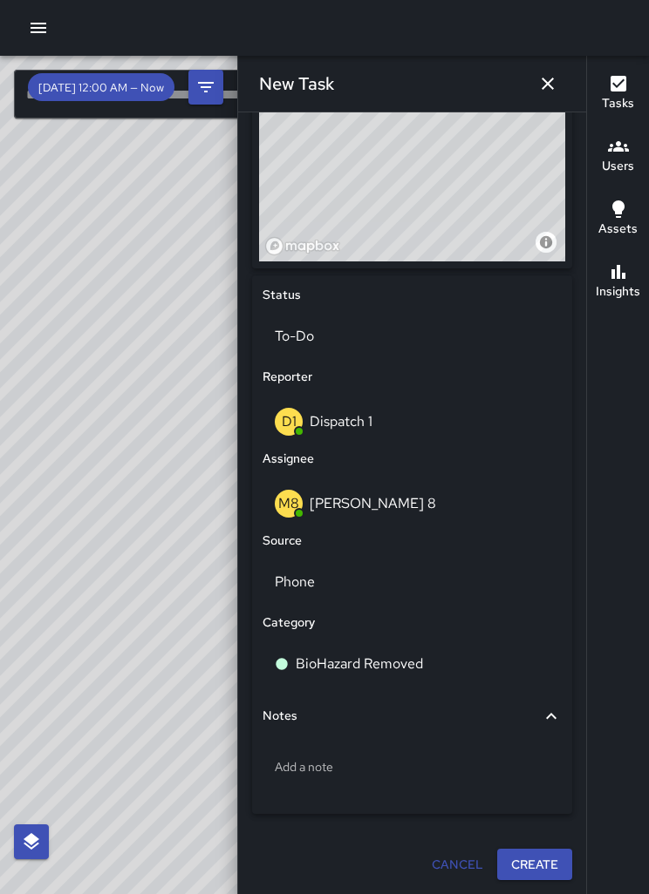
click at [375, 761] on p "Add a note" at bounding box center [412, 766] width 275 height 17
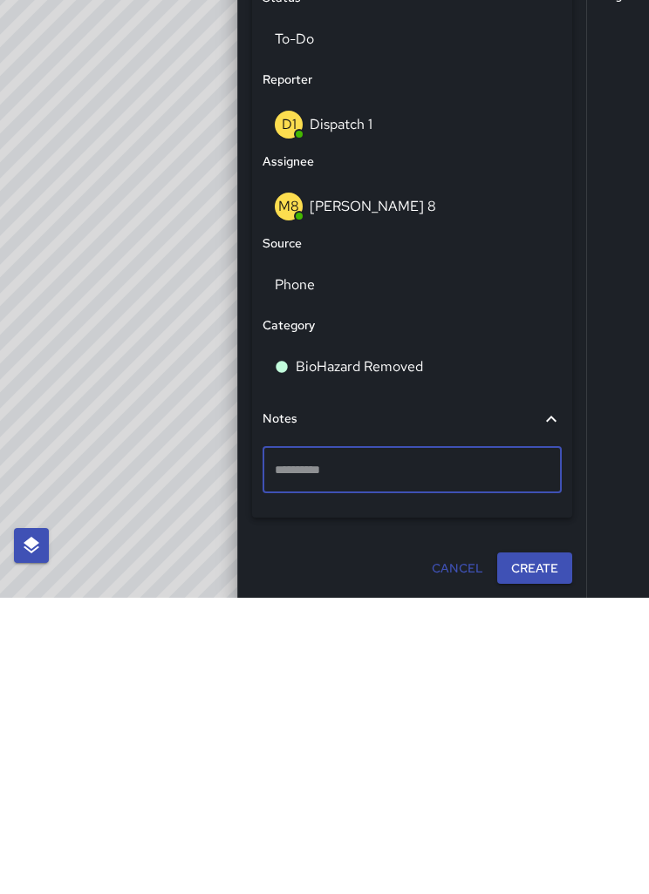
scroll to position [610, 0]
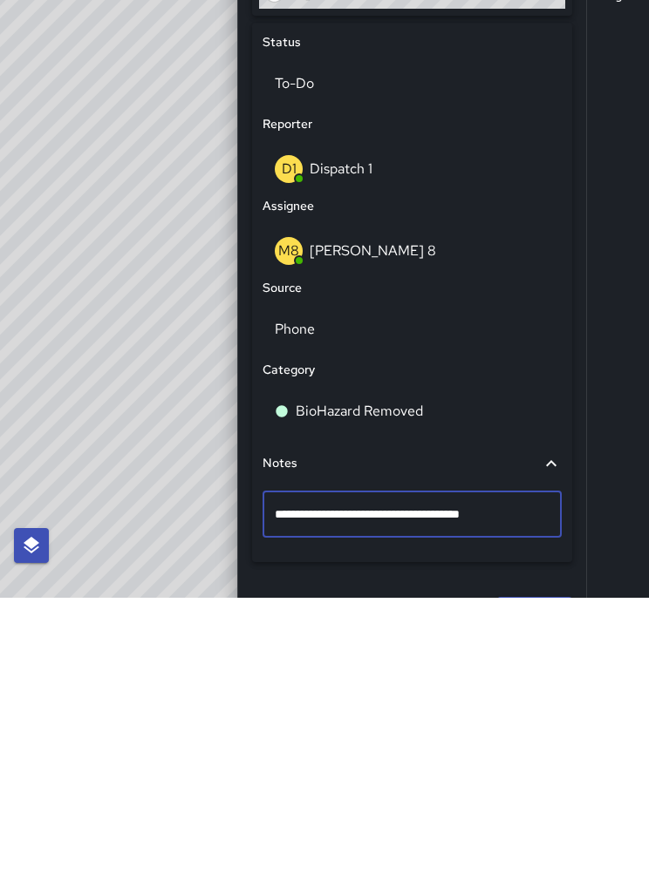
type textarea "**********"
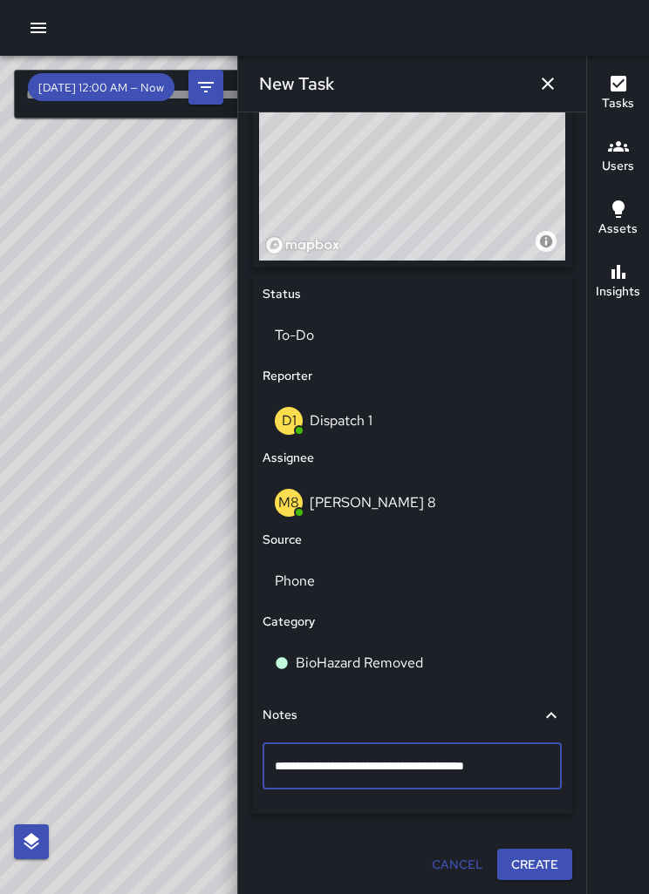
click at [538, 863] on div "**********" at bounding box center [412, 176] width 334 height 1423
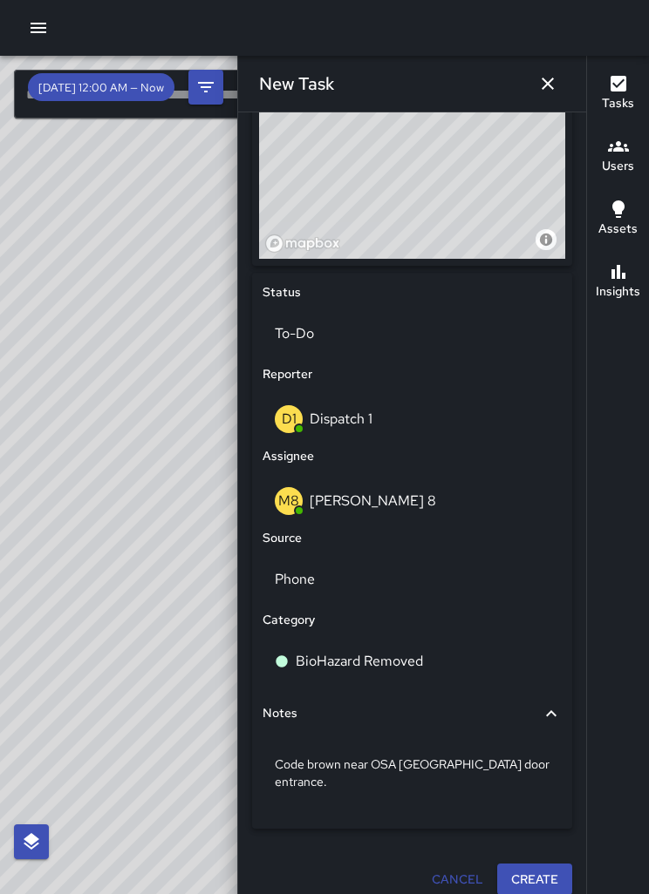
scroll to position [656, 0]
click at [529, 865] on button "Create" at bounding box center [534, 881] width 75 height 32
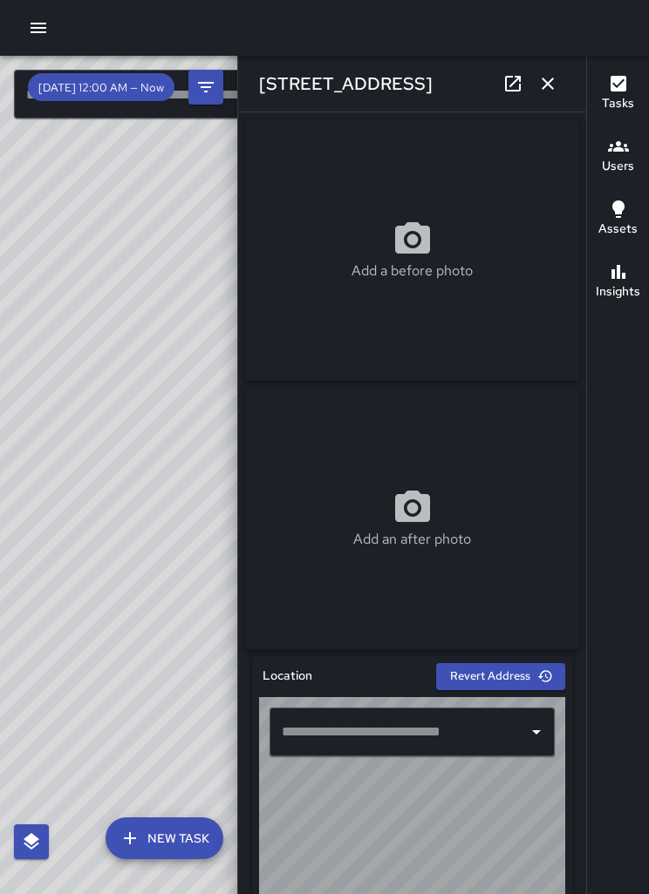
type input "**********"
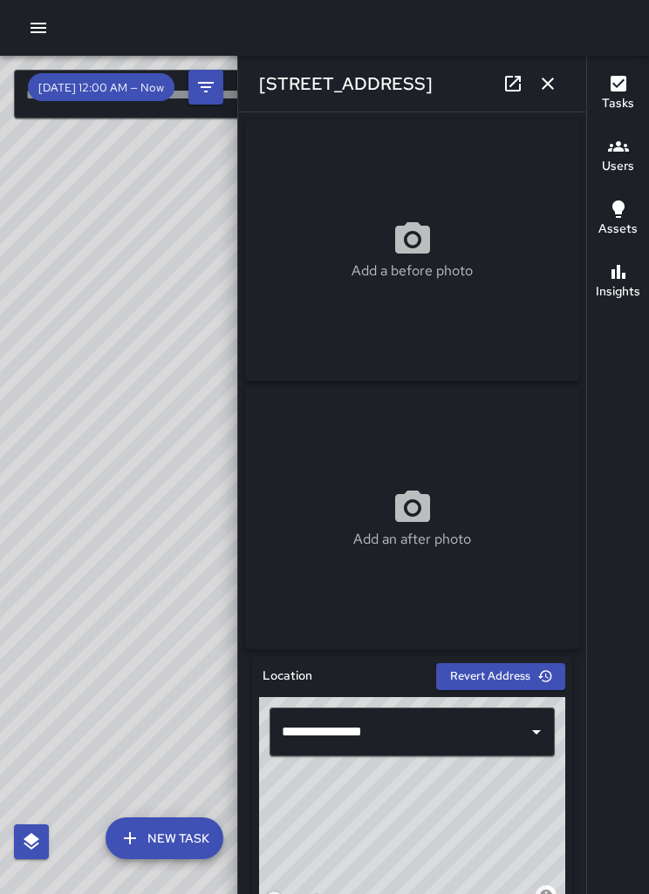
click at [545, 93] on icon "button" at bounding box center [547, 83] width 21 height 21
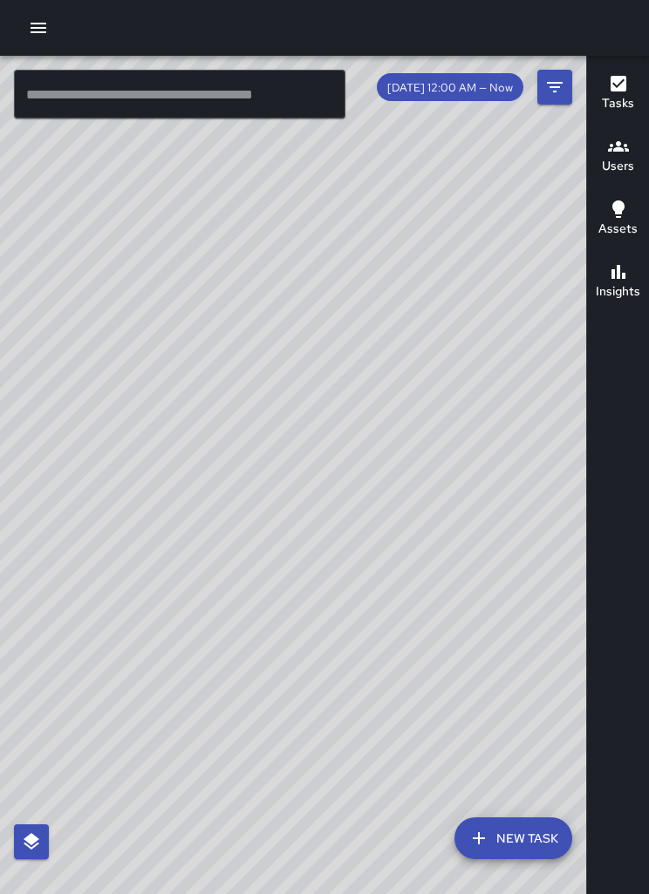
click at [371, 197] on div "© Mapbox © OpenStreetMap Improve this map" at bounding box center [293, 503] width 586 height 894
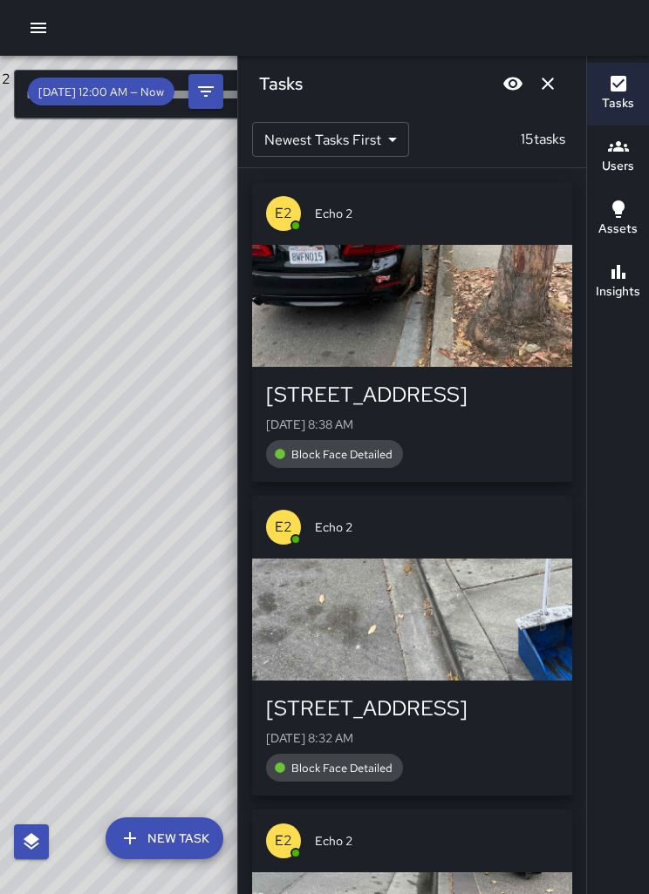
scroll to position [0, 0]
click at [555, 81] on icon "Dismiss" at bounding box center [547, 83] width 21 height 21
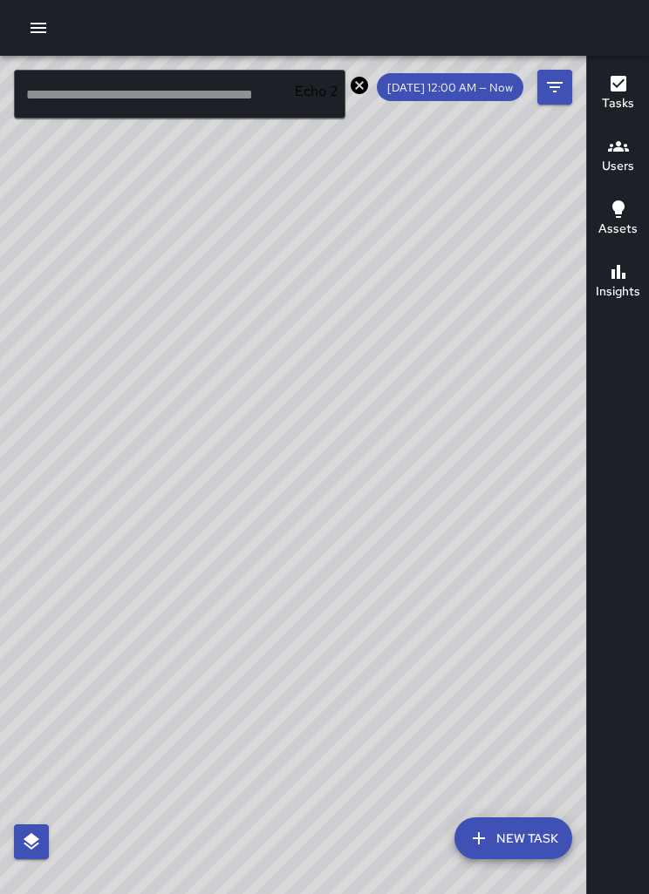
click at [360, 672] on div "© Mapbox © OpenStreetMap Improve this map" at bounding box center [293, 503] width 586 height 894
click at [368, 90] on icon at bounding box center [358, 85] width 17 height 17
click at [401, 520] on div "© Mapbox © OpenStreetMap Improve this map" at bounding box center [293, 503] width 586 height 894
click at [256, 268] on div "© Mapbox © OpenStreetMap Improve this map" at bounding box center [293, 503] width 586 height 894
click at [253, 269] on div "© Mapbox © OpenStreetMap Improve this map" at bounding box center [293, 503] width 586 height 894
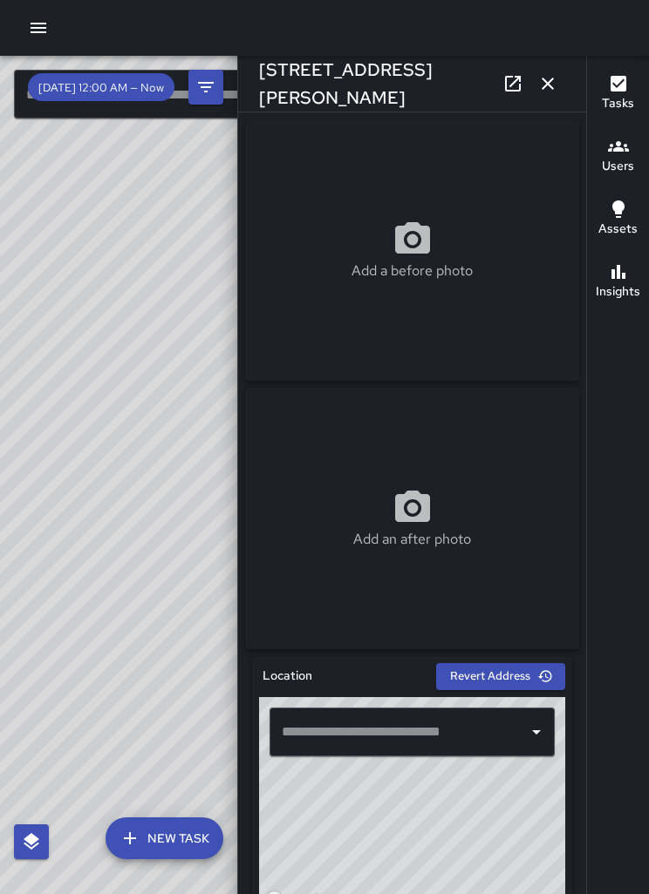
type input "**********"
click at [546, 91] on icon "button" at bounding box center [547, 83] width 21 height 21
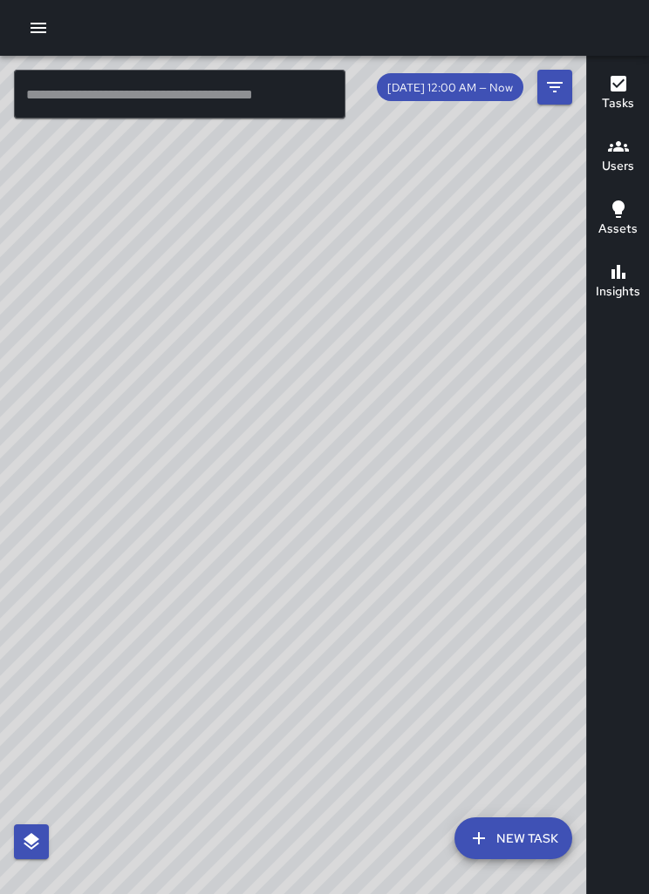
click at [234, 481] on div "© Mapbox © OpenStreetMap Improve this map" at bounding box center [293, 503] width 586 height 894
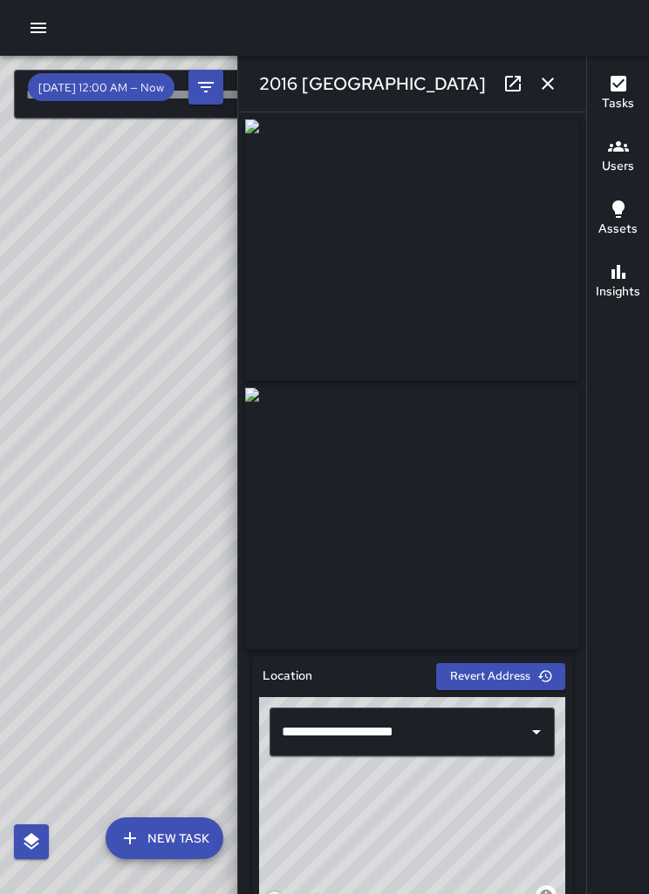
click at [542, 94] on button "button" at bounding box center [547, 83] width 35 height 35
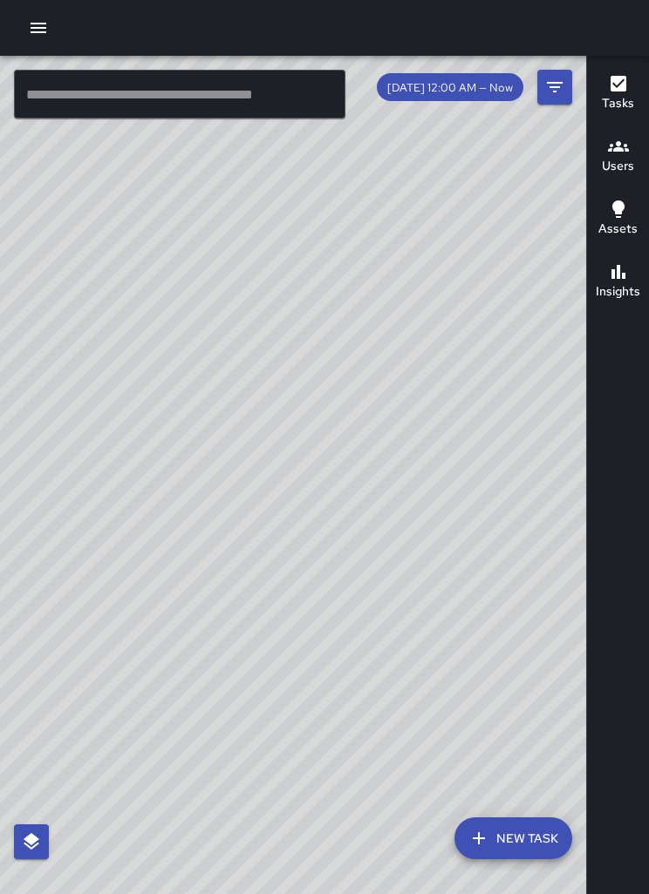
click at [369, 555] on div "© Mapbox © OpenStreetMap Improve this map" at bounding box center [293, 503] width 586 height 894
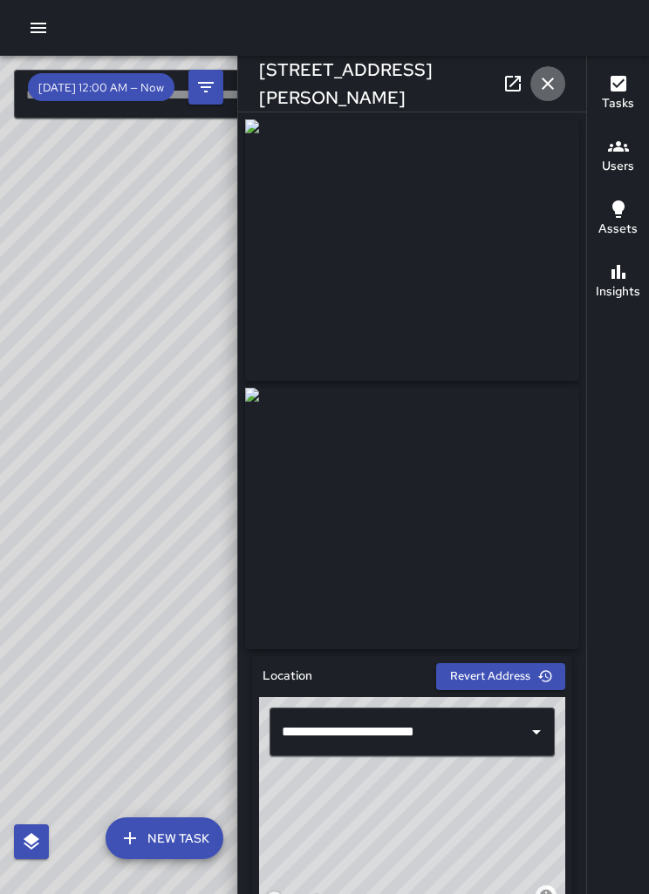
click at [551, 87] on icon "button" at bounding box center [547, 84] width 12 height 12
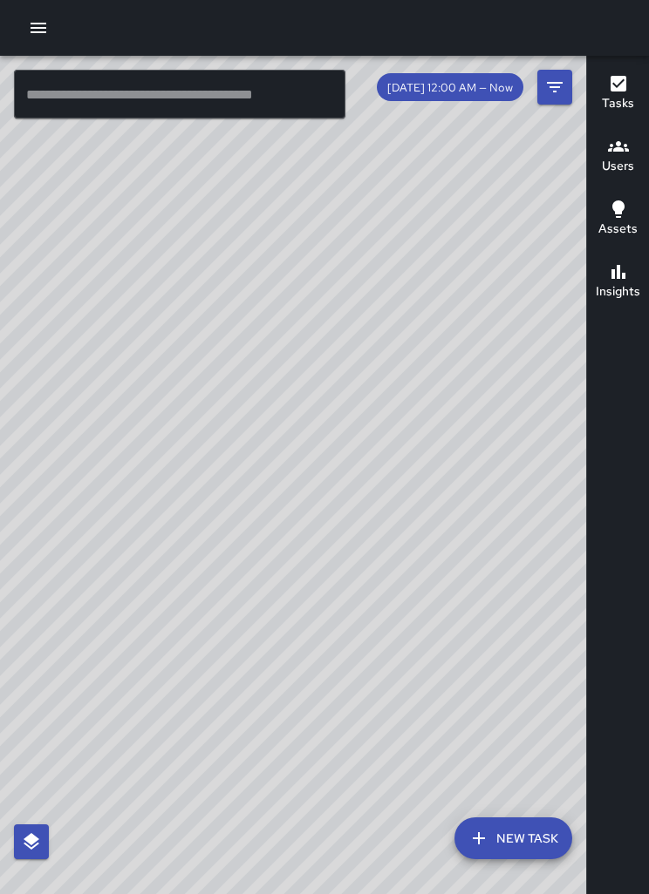
click at [278, 466] on div "© Mapbox © OpenStreetMap Improve this map" at bounding box center [293, 503] width 586 height 894
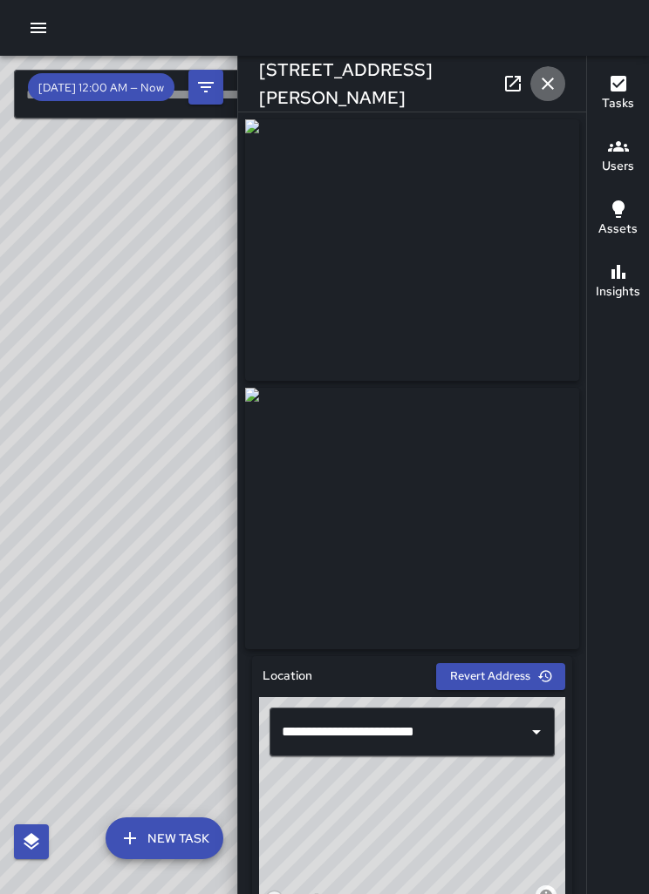
click at [547, 87] on icon "button" at bounding box center [547, 83] width 21 height 21
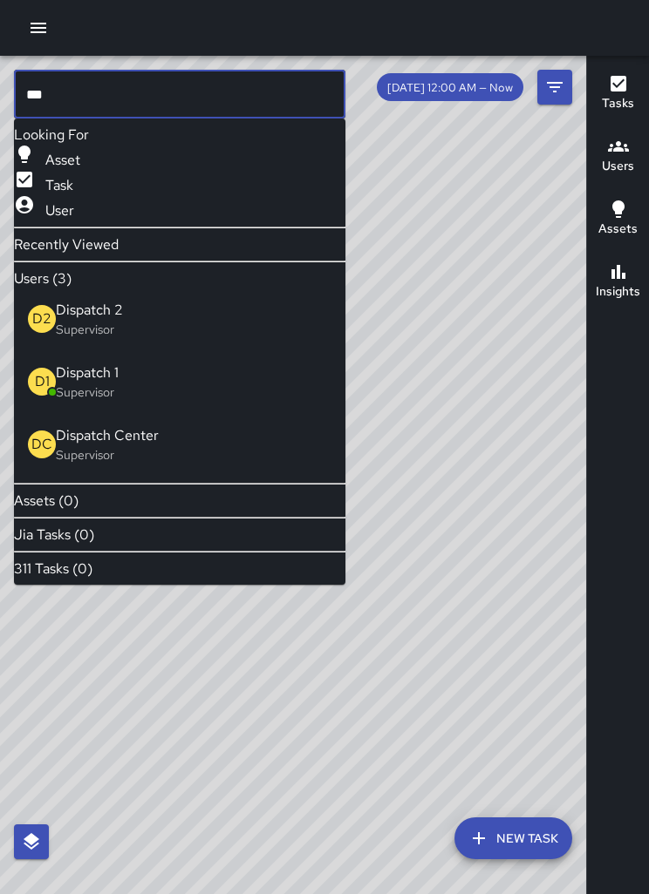
type input "***"
click at [174, 401] on p "Supervisor" at bounding box center [193, 392] width 275 height 17
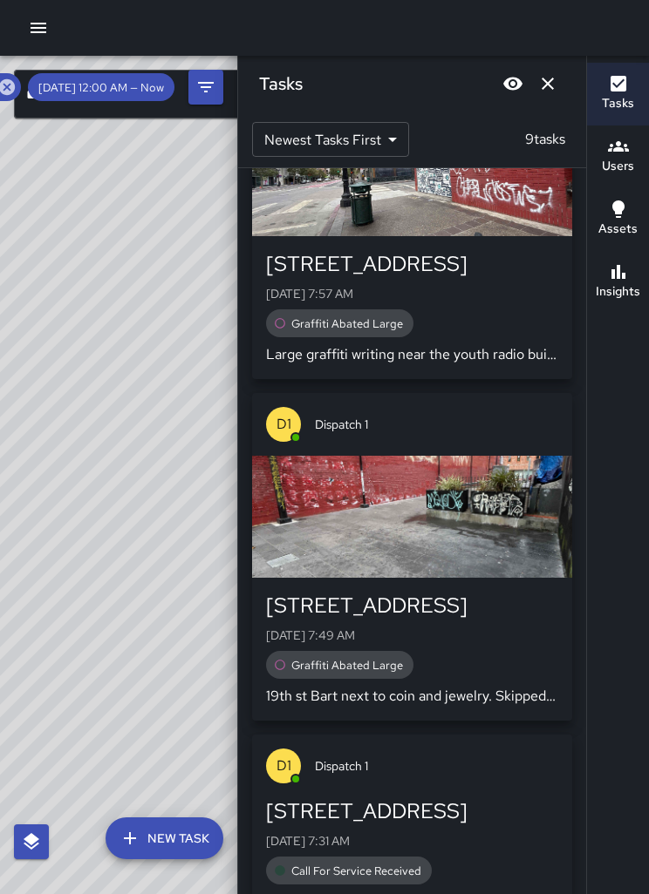
scroll to position [1516, 0]
click at [431, 833] on p "[DATE] 7:31 AM" at bounding box center [412, 841] width 292 height 17
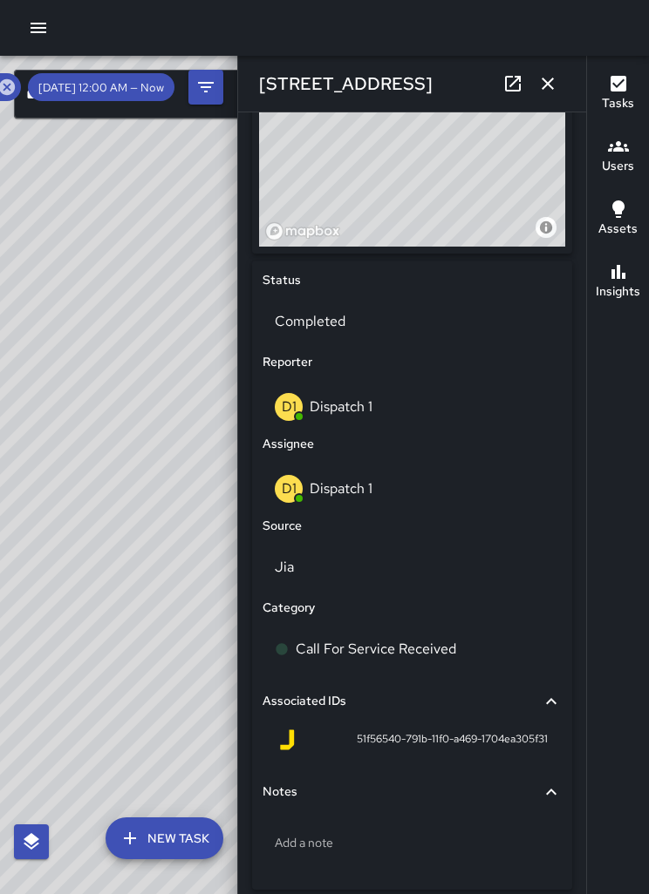
scroll to position [668, 0]
click at [318, 568] on p "Jia" at bounding box center [412, 568] width 275 height 21
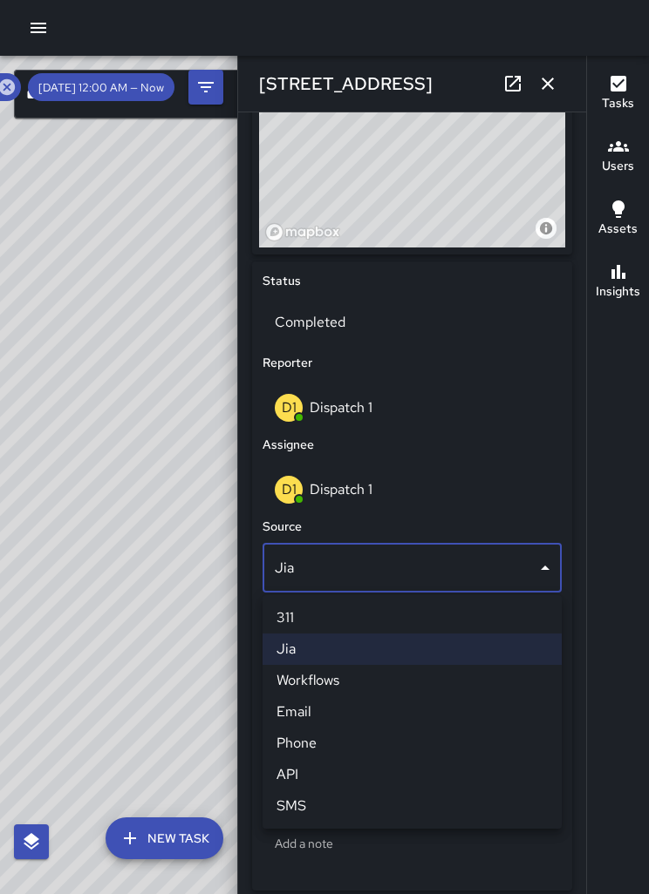
click at [337, 751] on li "Phone" at bounding box center [411, 743] width 299 height 31
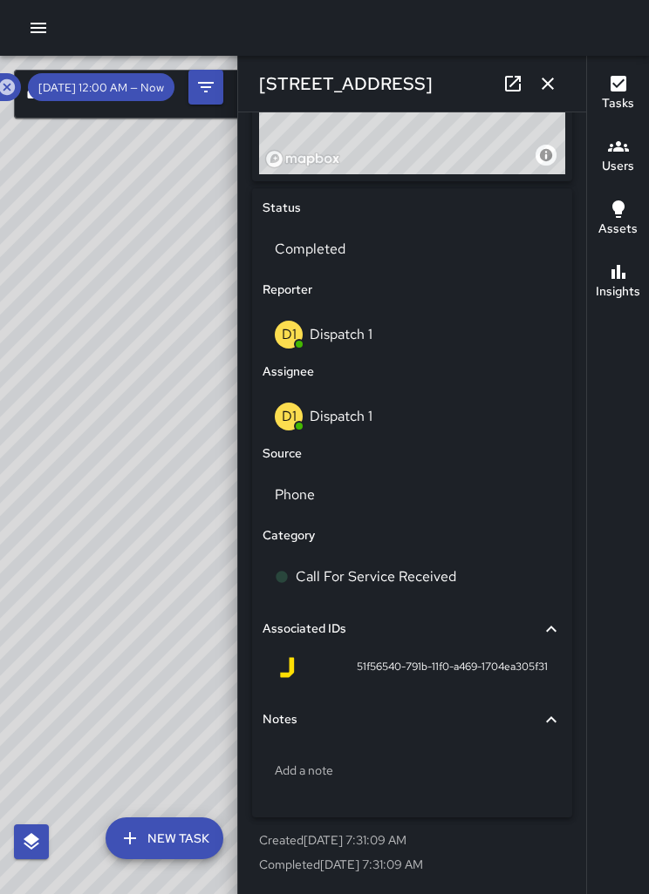
scroll to position [743, 0]
click at [510, 770] on p "Add a note" at bounding box center [412, 770] width 275 height 17
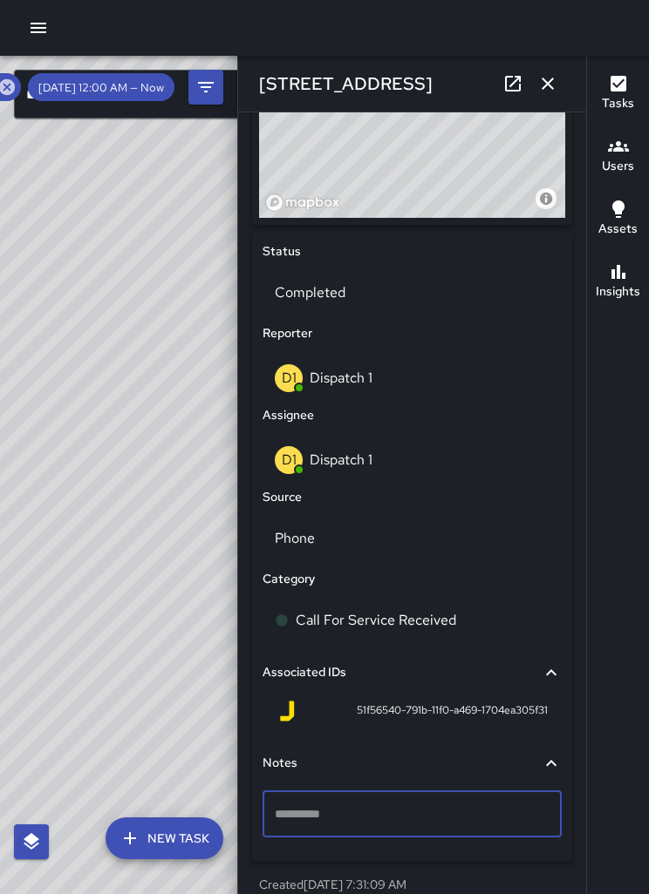
scroll to position [56, 0]
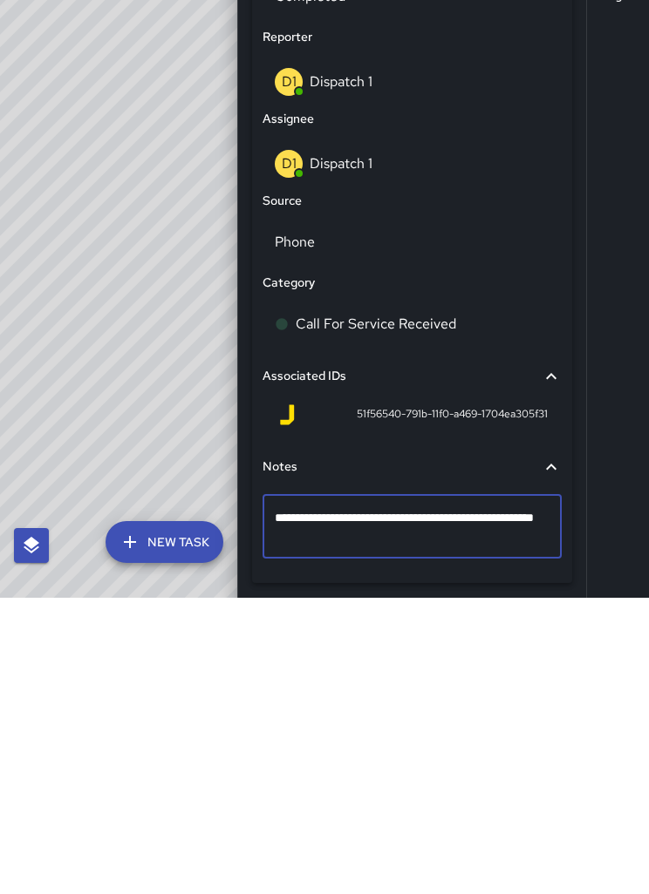
type textarea "**********"
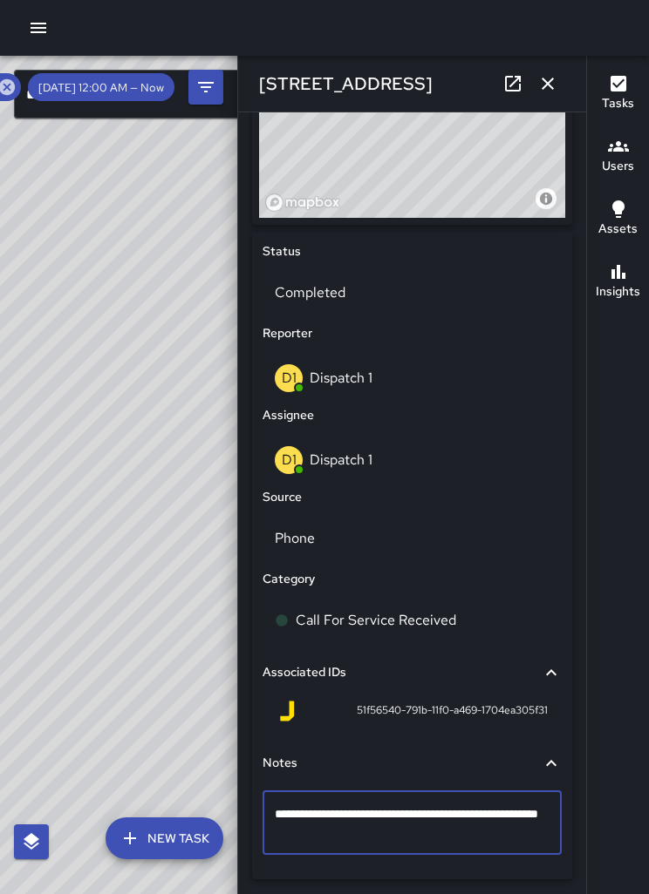
click at [546, 90] on icon "button" at bounding box center [547, 83] width 21 height 21
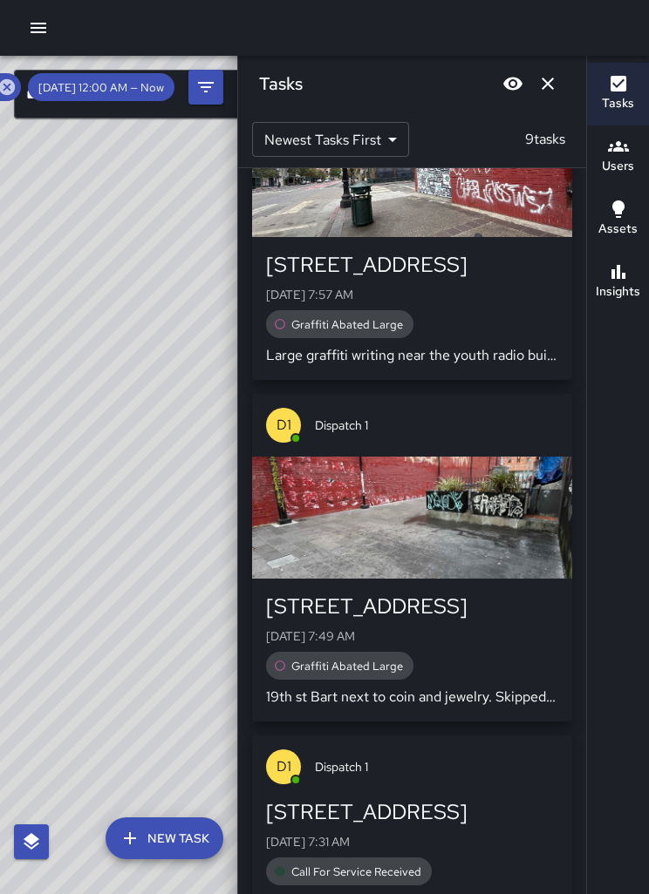
click at [48, 28] on icon "button" at bounding box center [38, 27] width 21 height 21
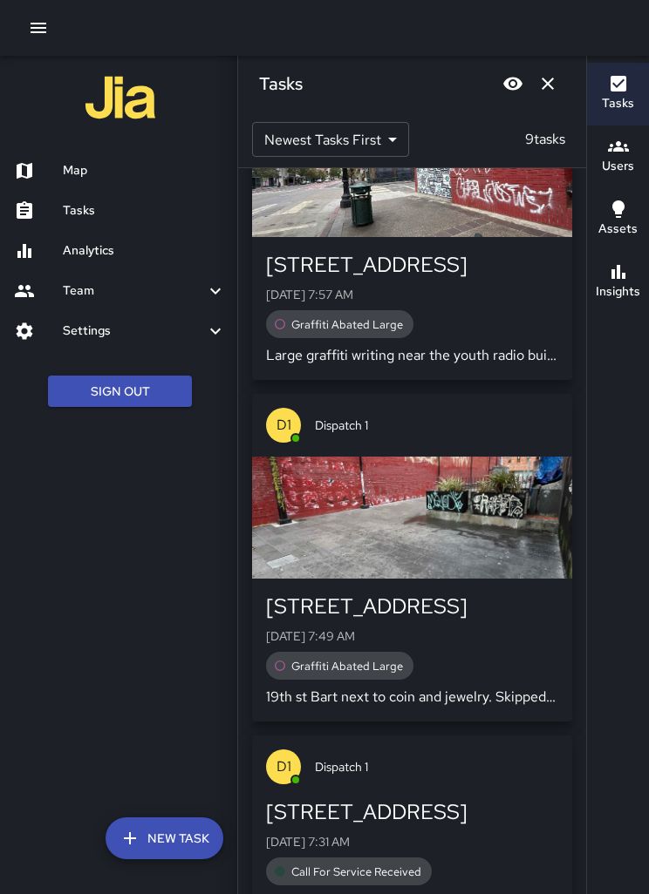
click at [133, 390] on button "Sign Out" at bounding box center [120, 392] width 144 height 32
